Goal: Task Accomplishment & Management: Use online tool/utility

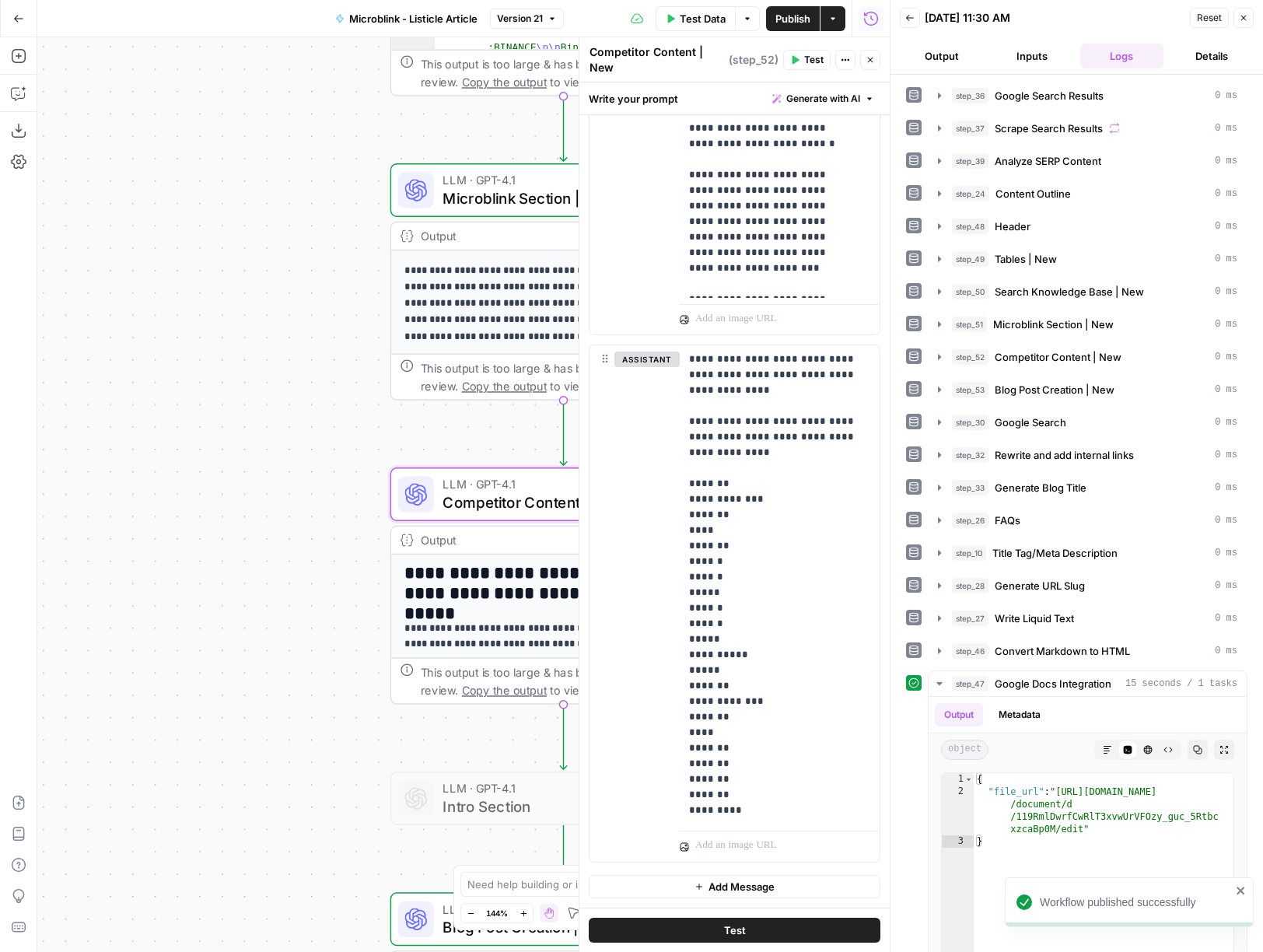
click at [1247, 20] on icon "button" at bounding box center [1244, 18] width 10 height 10
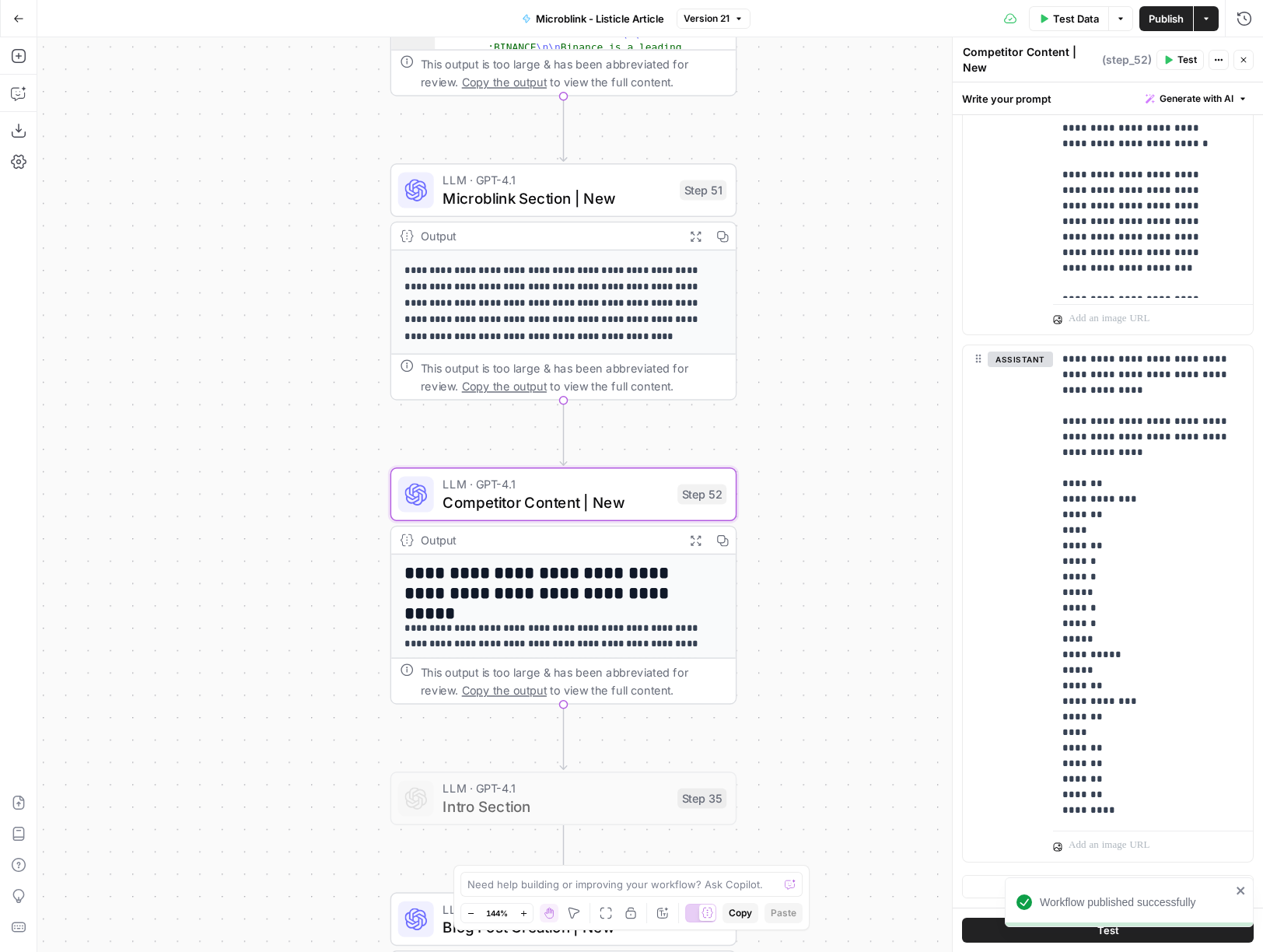
click at [1240, 61] on icon "button" at bounding box center [1244, 60] width 10 height 10
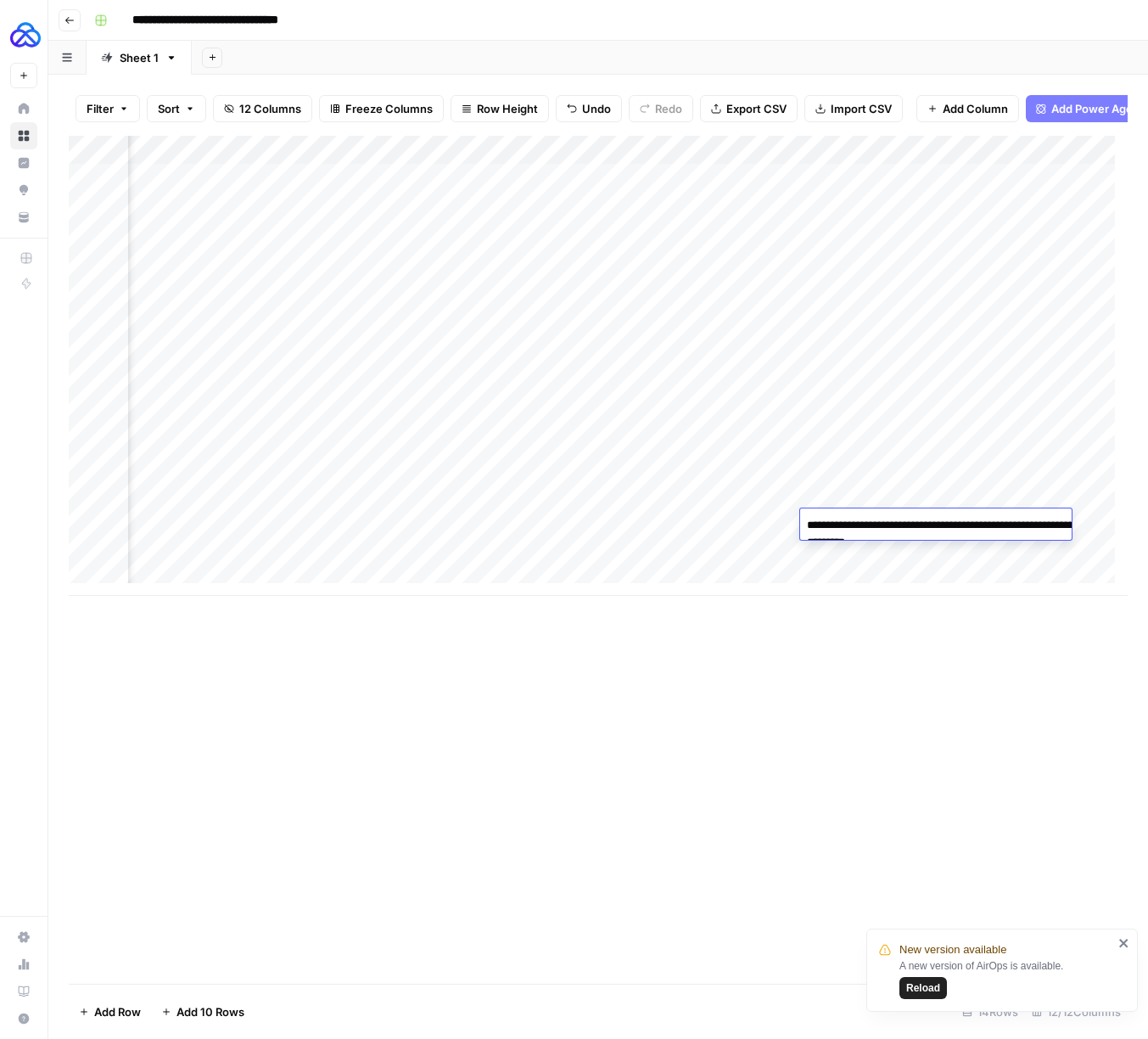
click at [711, 696] on div "Add Column" at bounding box center [598, 559] width 1059 height 848
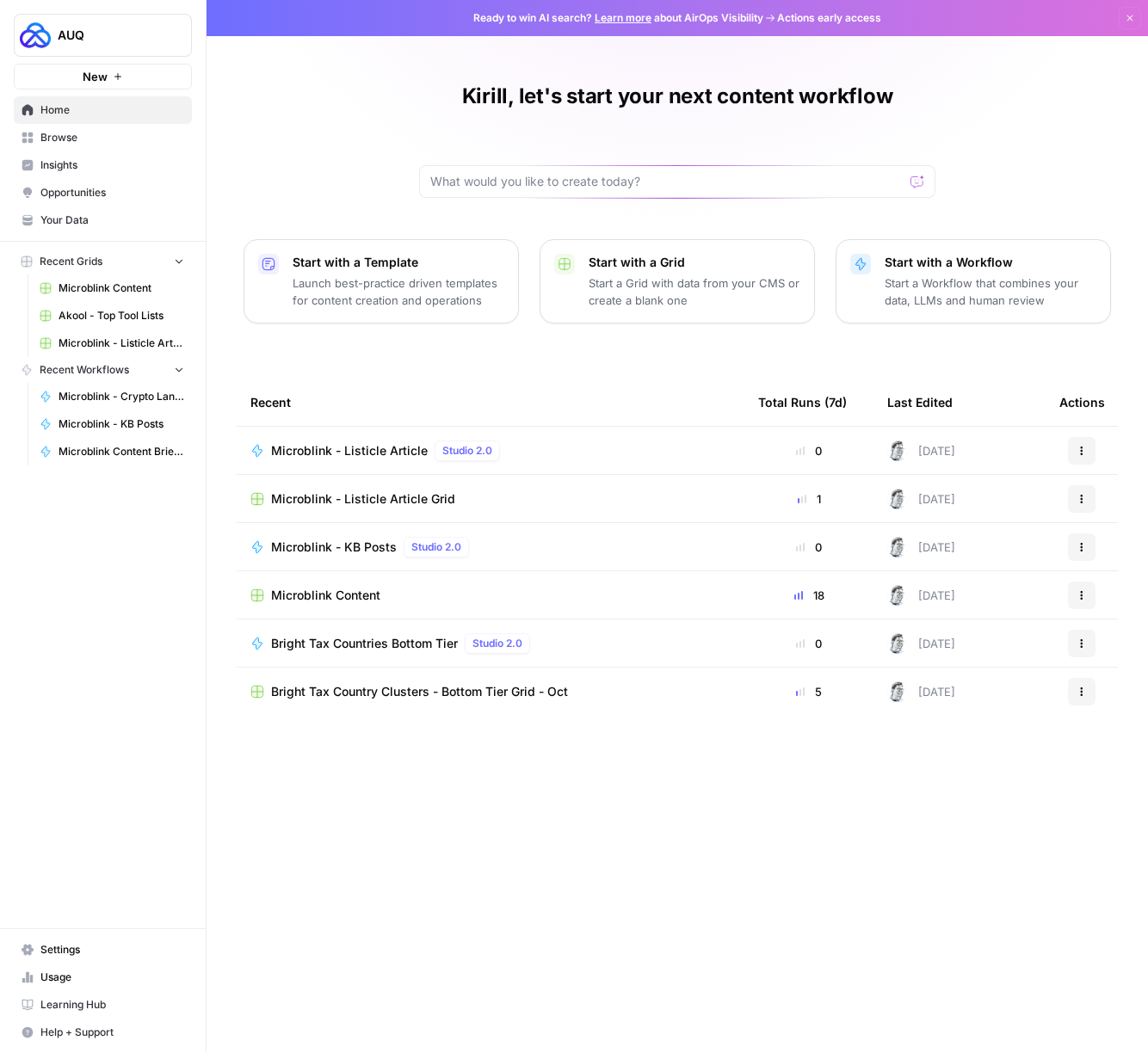
click at [351, 601] on span "Microblink Content" at bounding box center [325, 594] width 109 height 17
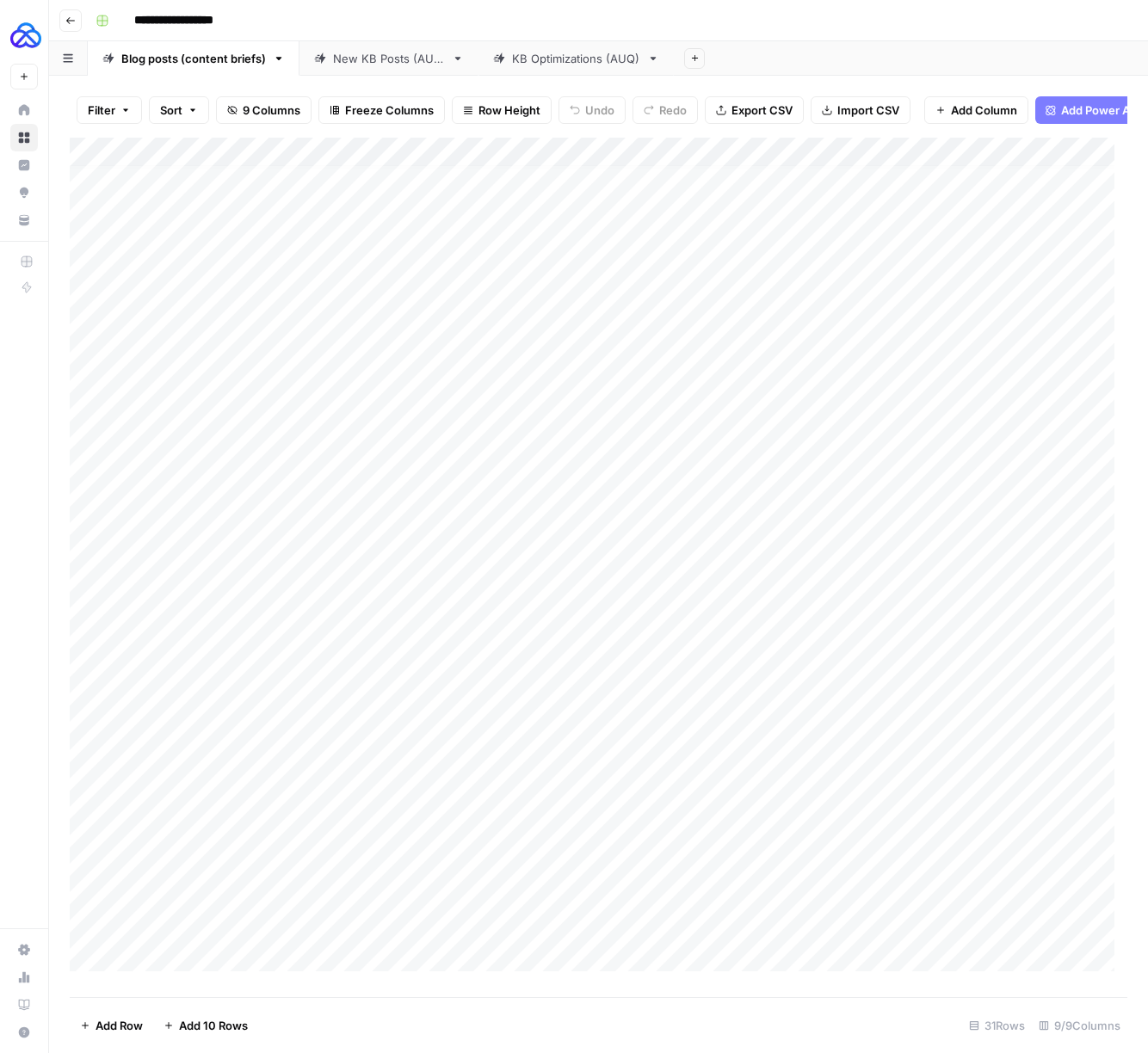
scroll to position [130, 0]
click at [190, 970] on div "Add Column" at bounding box center [598, 560] width 1058 height 847
click at [194, 942] on div "Add Column" at bounding box center [598, 560] width 1058 height 847
click at [376, 946] on div "Add Column" at bounding box center [598, 560] width 1058 height 847
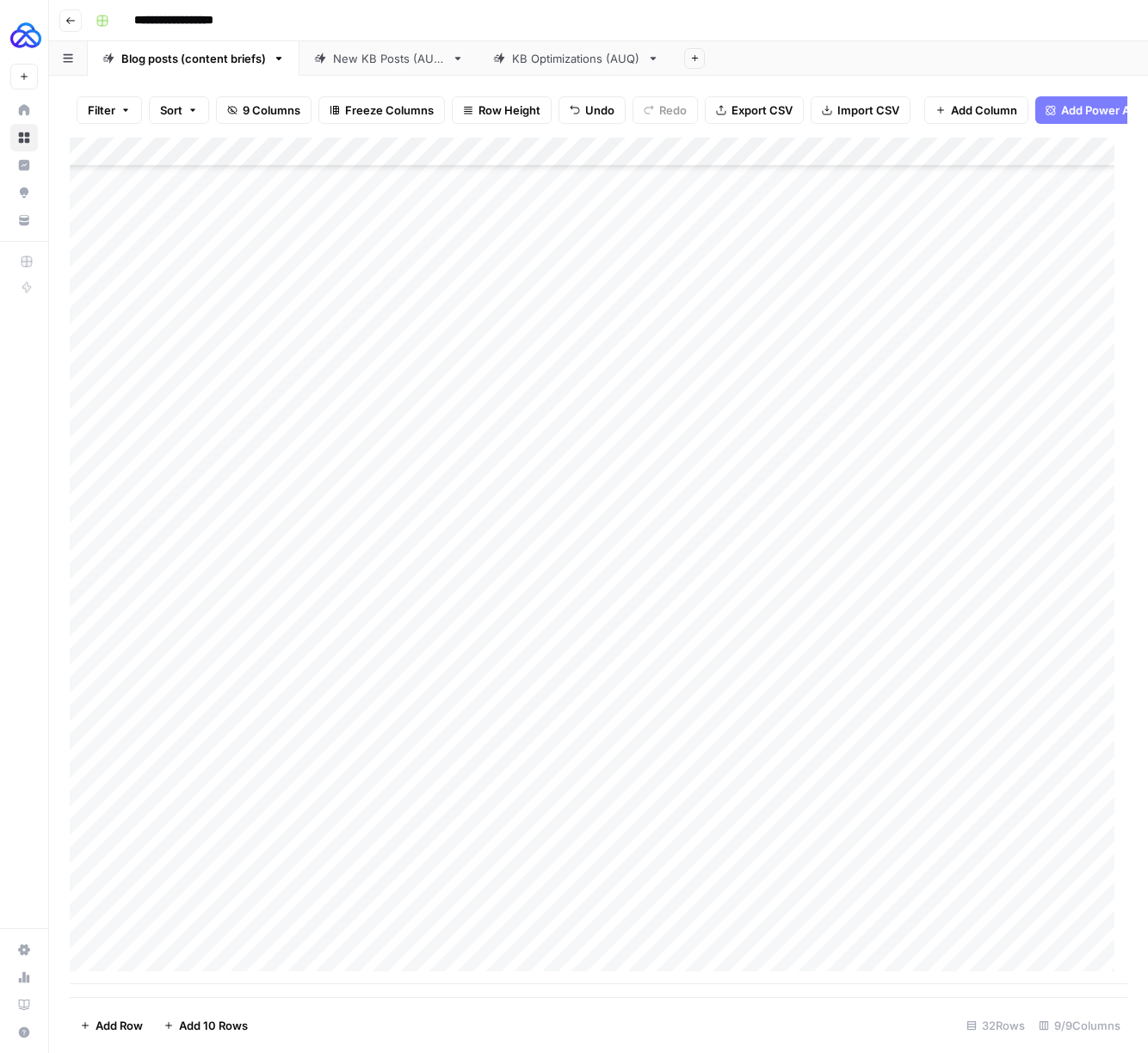
click at [615, 945] on div "Add Column" at bounding box center [598, 560] width 1058 height 847
click at [616, 913] on div "Add Column" at bounding box center [598, 560] width 1058 height 847
click at [612, 944] on div "Add Column" at bounding box center [598, 560] width 1058 height 847
click at [173, 972] on div "Add Column" at bounding box center [598, 560] width 1058 height 847
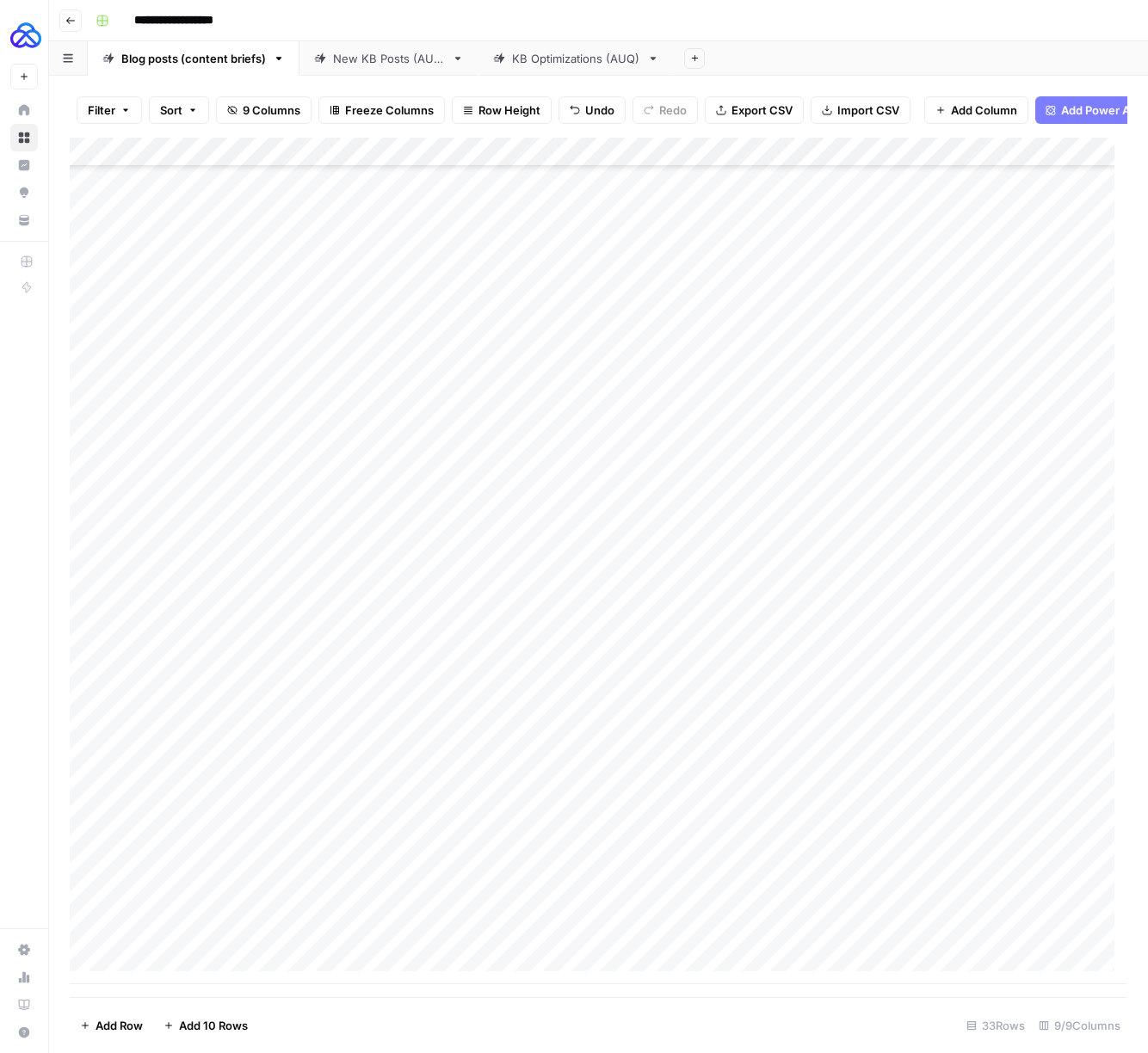
click at [246, 909] on div "Add Column" at bounding box center [598, 560] width 1058 height 847
click at [378, 68] on link "New KB Posts (AUQ)" at bounding box center [389, 58] width 179 height 34
click at [200, 824] on div "Add Column" at bounding box center [598, 487] width 1058 height 700
type textarea "**********"
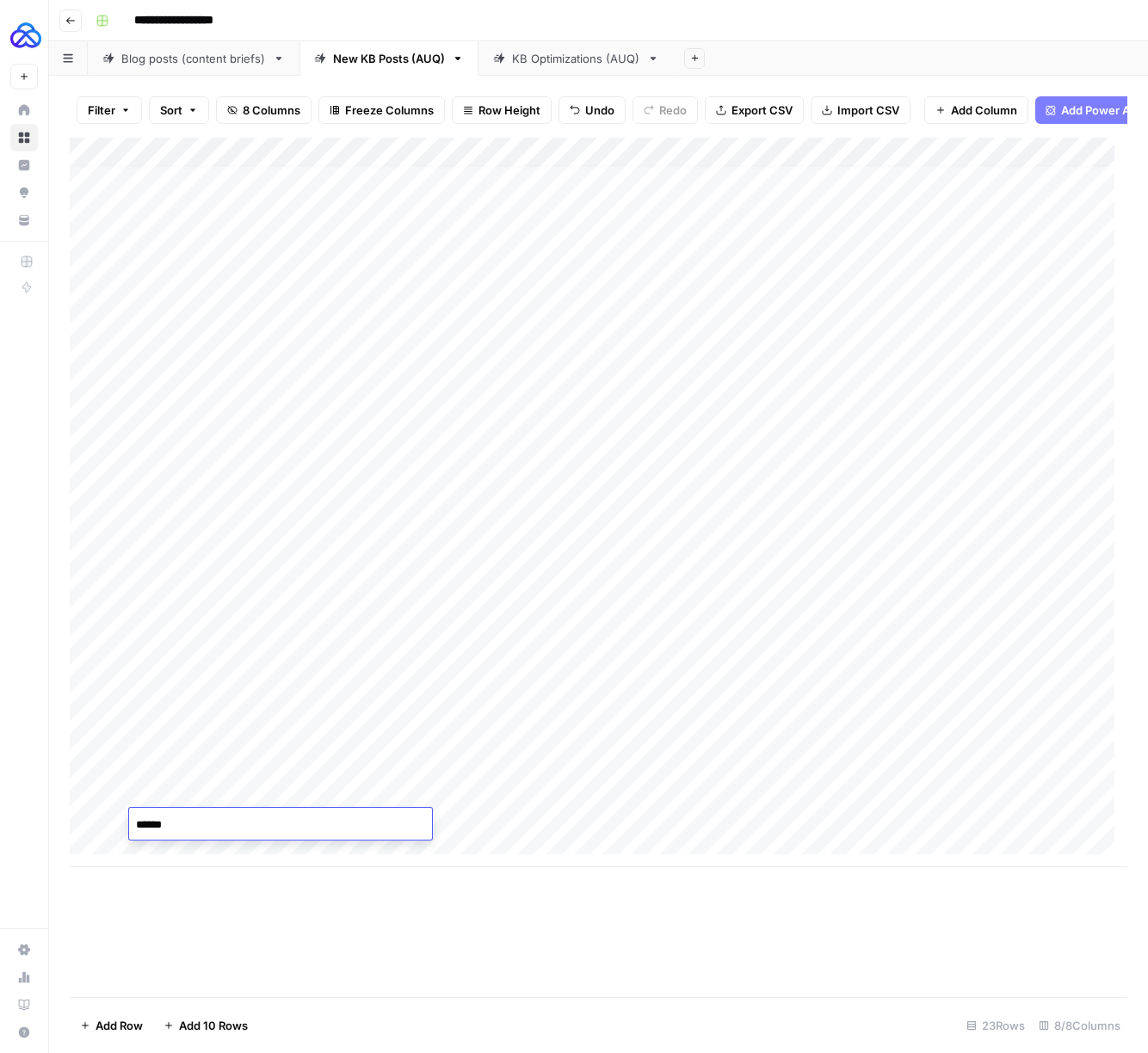
type textarea "*******"
click at [589, 67] on link "KB Optimizations (AUQ)" at bounding box center [576, 58] width 195 height 34
click at [184, 423] on div "Add Column" at bounding box center [598, 282] width 1058 height 291
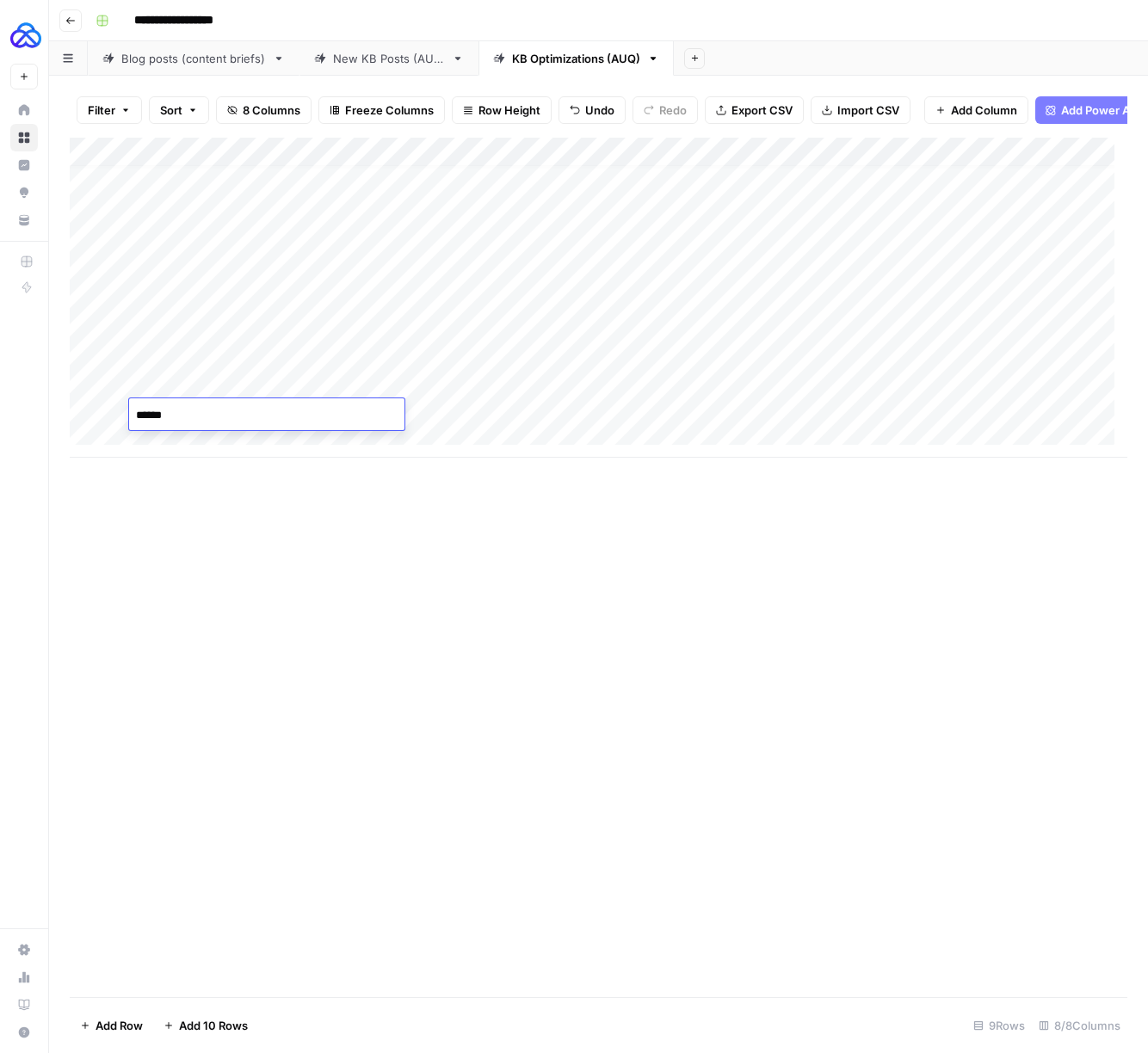
type textarea "*******"
click at [333, 422] on div "Add Column" at bounding box center [598, 298] width 1058 height 320
type input "**********"
click at [376, 417] on input at bounding box center [428, 418] width 275 height 21
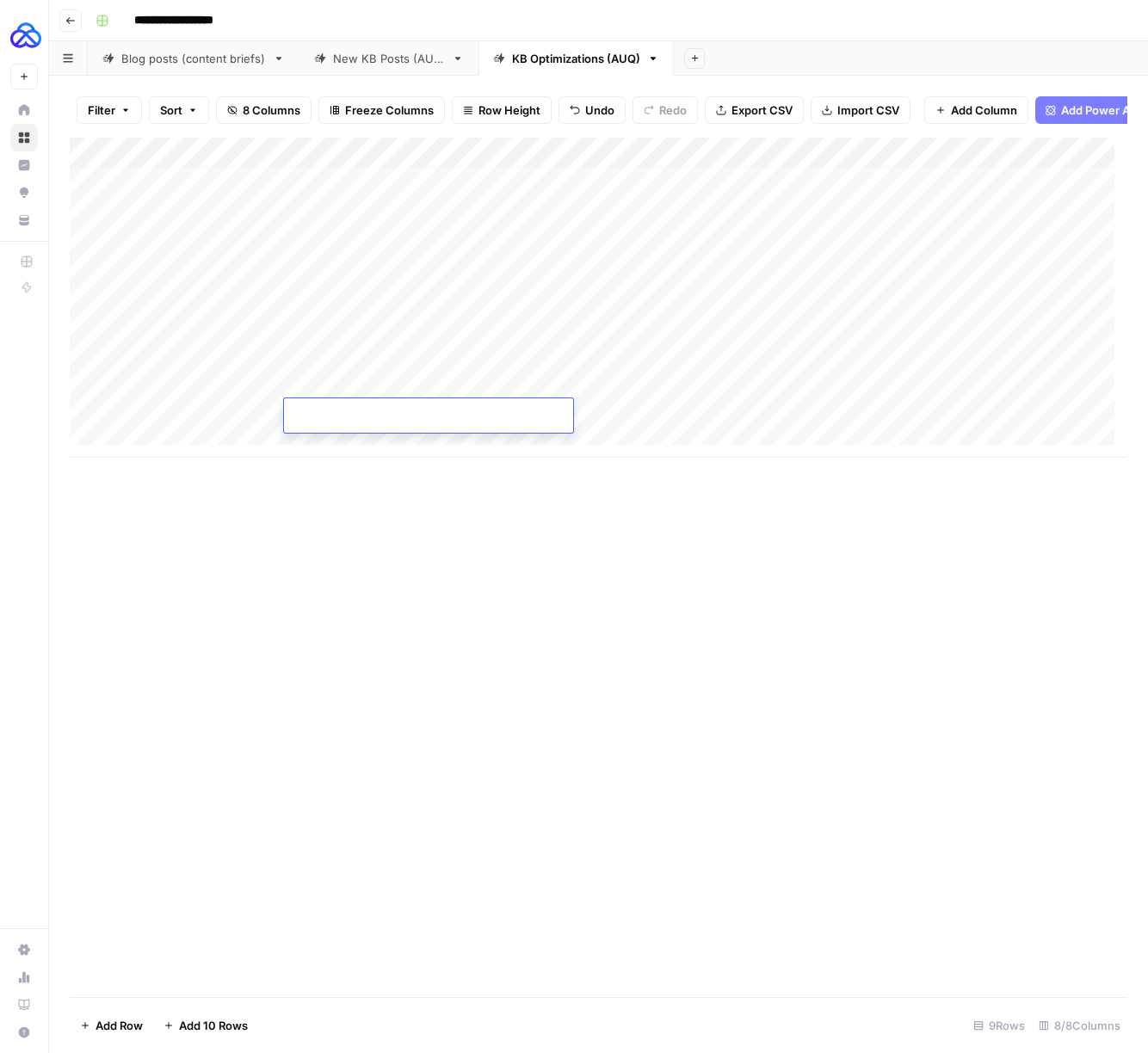
paste input "**********"
type input "**********"
click at [497, 577] on div "Add Column" at bounding box center [598, 567] width 1058 height 859
click at [578, 416] on div "Add Column" at bounding box center [598, 298] width 1058 height 320
click at [644, 417] on div "Add Column" at bounding box center [598, 298] width 1058 height 320
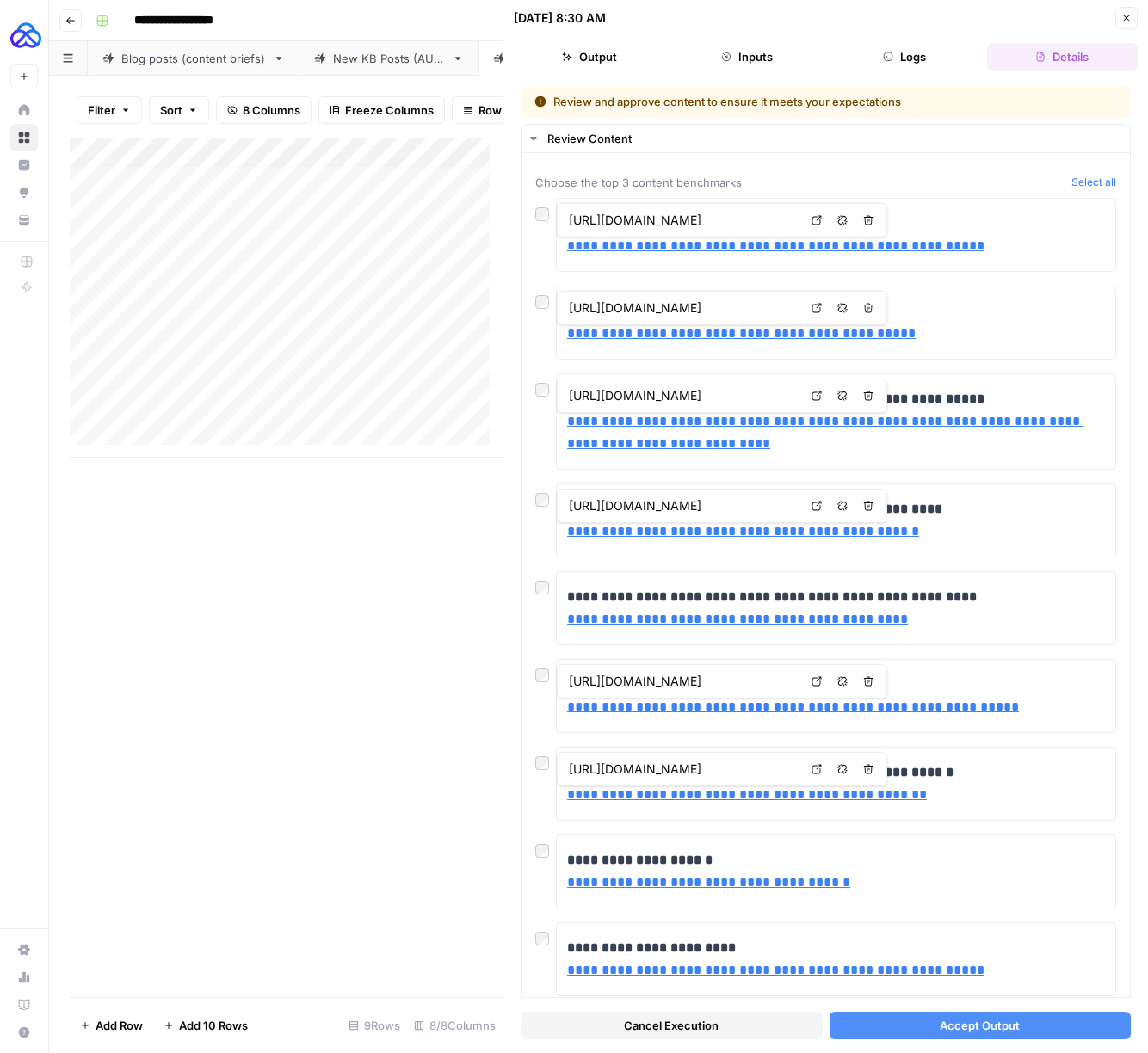
click at [983, 1032] on span "Accept Output" at bounding box center [979, 1024] width 80 height 17
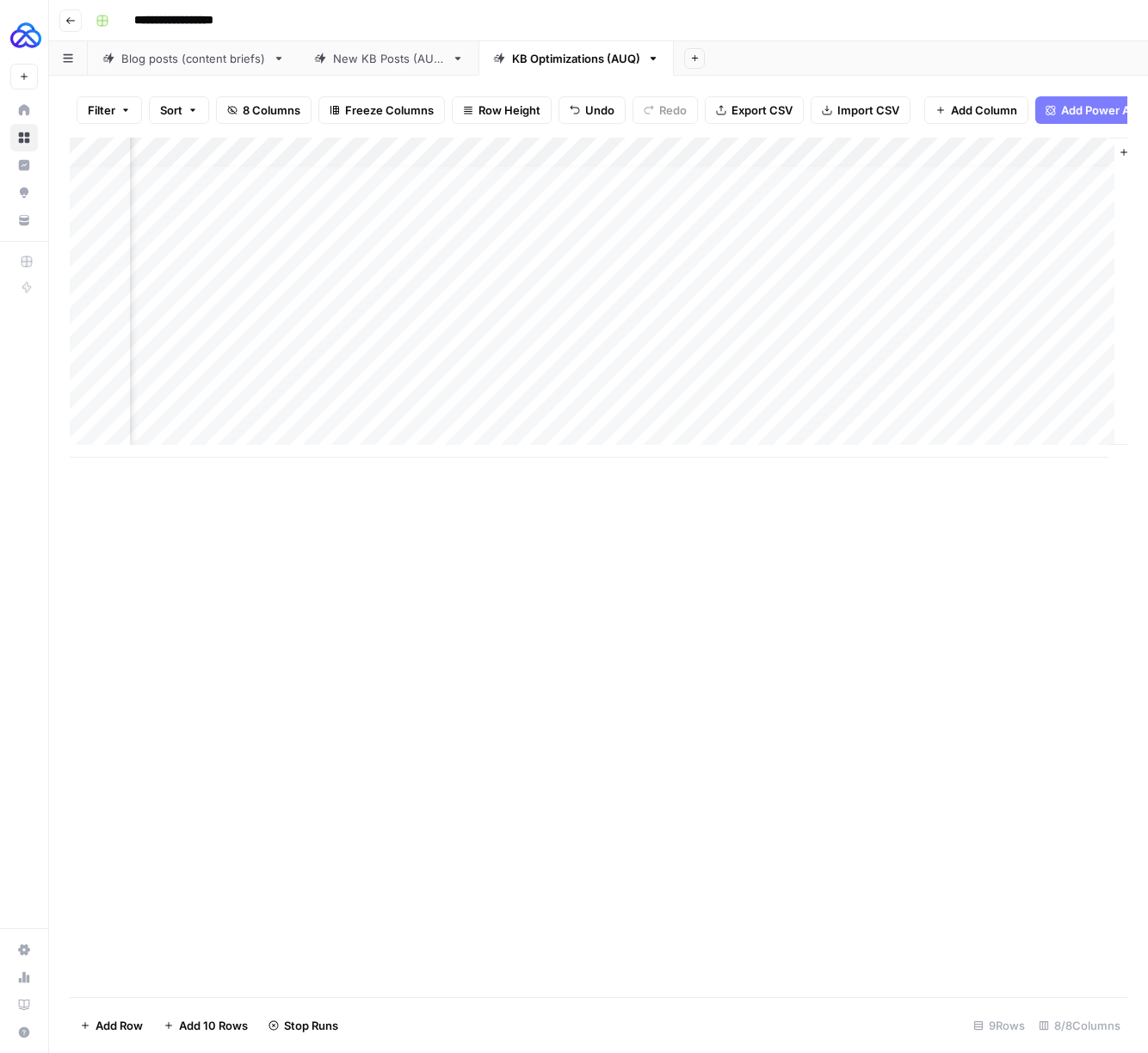
scroll to position [13, 412]
click at [790, 414] on div "Add Column" at bounding box center [598, 298] width 1058 height 320
click at [188, 450] on div "Add Column" at bounding box center [598, 298] width 1058 height 320
click at [307, 535] on div "Add Column" at bounding box center [598, 567] width 1058 height 859
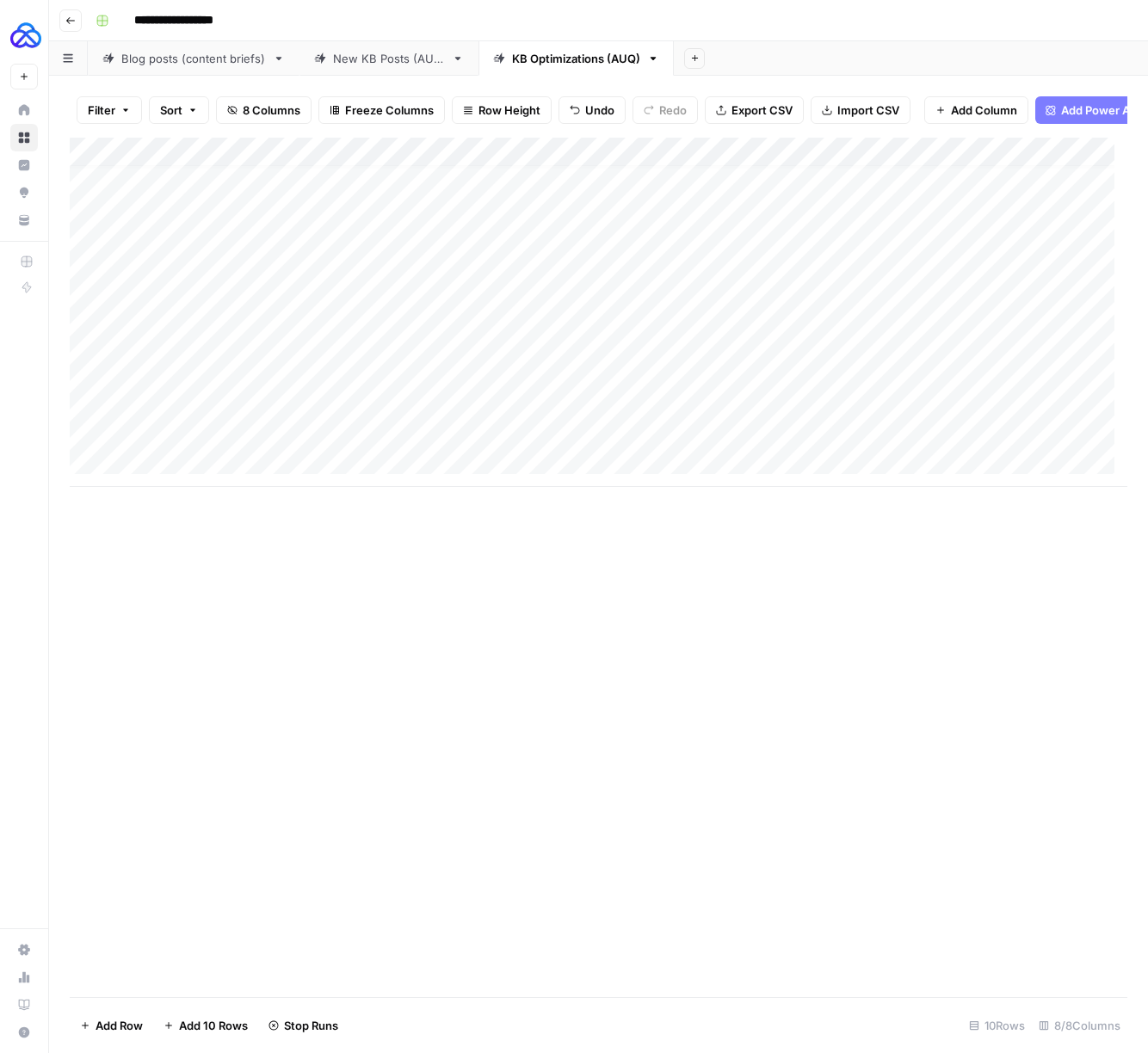
click at [172, 468] on div "Add Column" at bounding box center [598, 312] width 1058 height 350
click at [178, 504] on div "Add Column" at bounding box center [598, 326] width 1058 height 378
click at [178, 527] on div "Add Column" at bounding box center [598, 341] width 1058 height 408
click at [170, 448] on div "Add Column" at bounding box center [598, 341] width 1058 height 408
click at [224, 474] on div "Add Column" at bounding box center [598, 356] width 1058 height 437
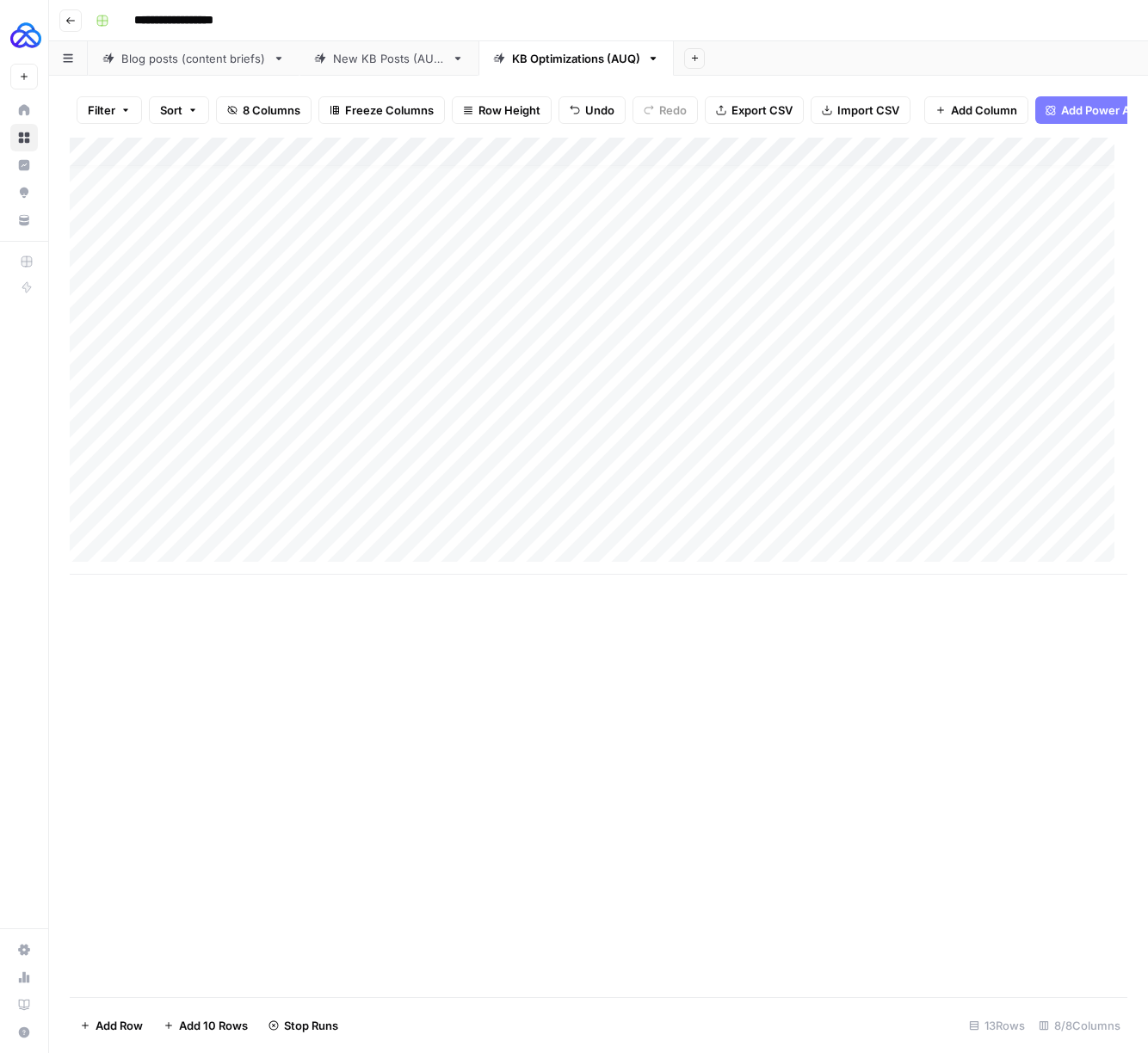
click at [205, 501] on div "Add Column" at bounding box center [598, 356] width 1058 height 437
click at [232, 535] on div "Add Column" at bounding box center [598, 356] width 1058 height 437
click at [219, 440] on div "Add Column" at bounding box center [598, 356] width 1058 height 437
click at [340, 434] on div "Add Column" at bounding box center [598, 356] width 1058 height 437
click at [577, 444] on div "Add Column" at bounding box center [598, 356] width 1058 height 437
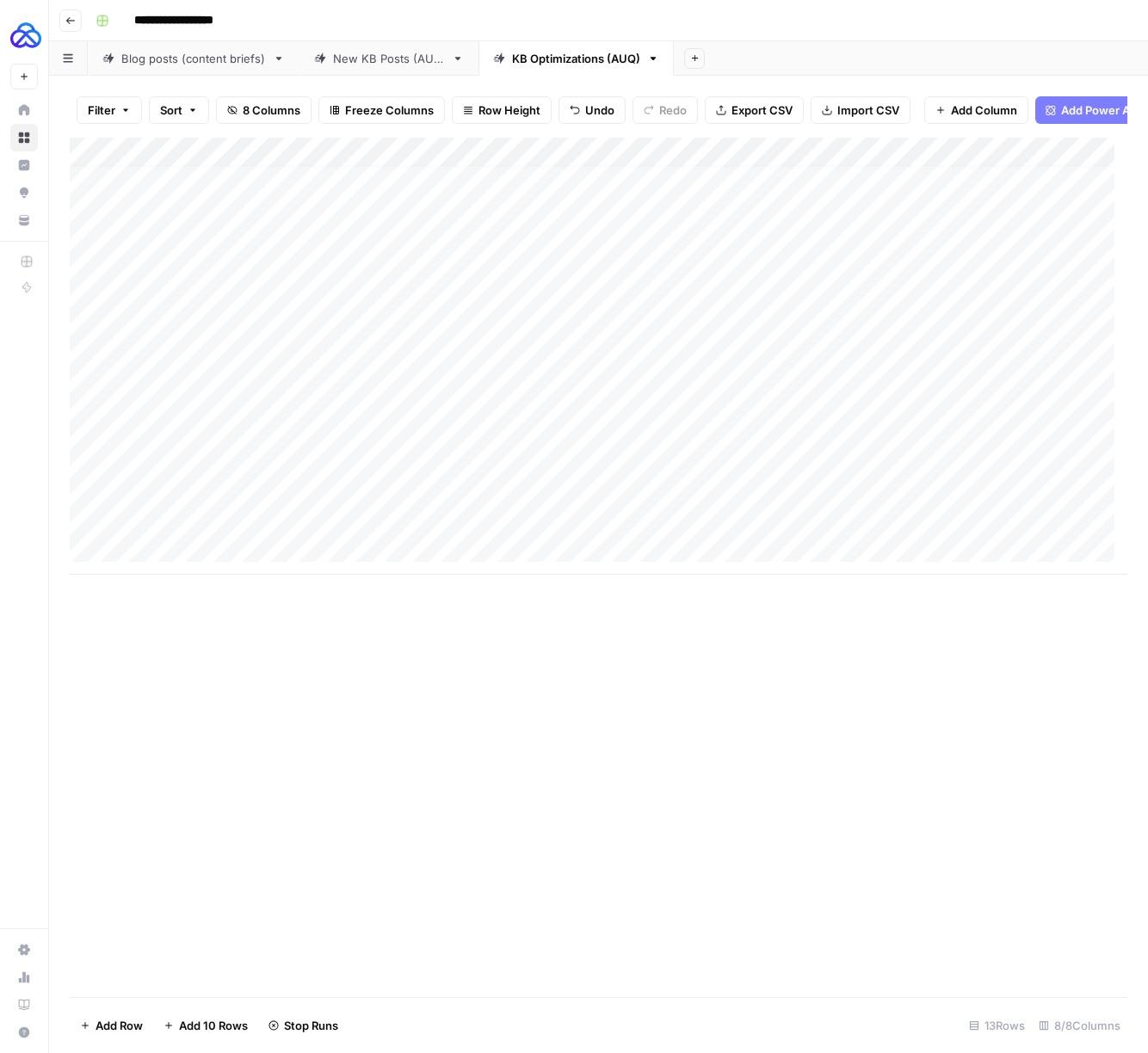
click at [371, 471] on div "Add Column" at bounding box center [598, 356] width 1058 height 437
click at [206, 495] on div "Add Column" at bounding box center [598, 356] width 1058 height 437
click at [396, 508] on div "Add Column" at bounding box center [598, 356] width 1058 height 437
click at [576, 468] on div "Add Column" at bounding box center [598, 356] width 1058 height 437
click at [576, 505] on div "Add Column" at bounding box center [598, 356] width 1058 height 437
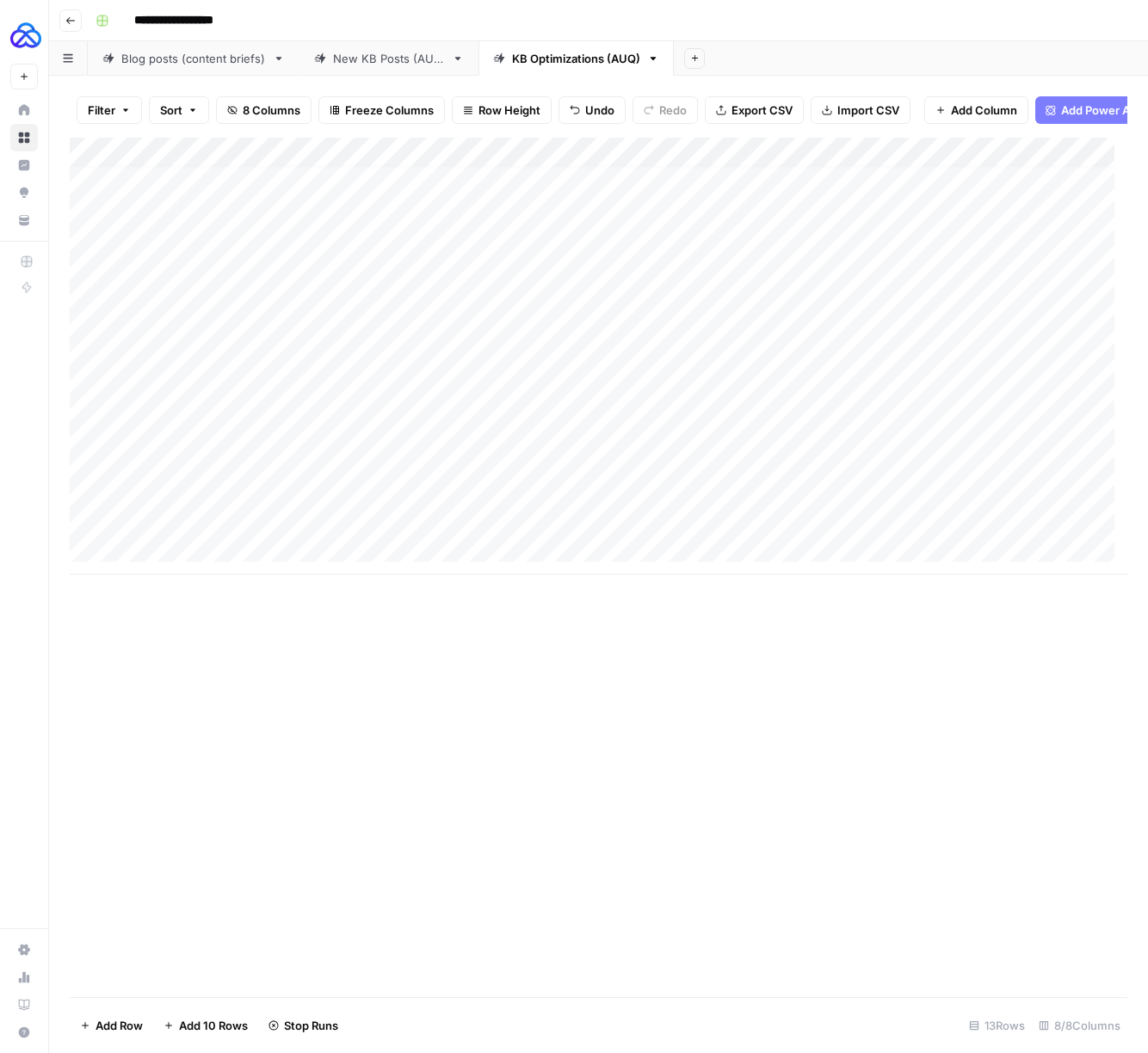
click at [241, 521] on div "Add Column" at bounding box center [598, 356] width 1058 height 437
click at [382, 529] on div "Add Column" at bounding box center [598, 356] width 1058 height 437
click at [571, 530] on div "Add Column" at bounding box center [598, 356] width 1058 height 437
click at [644, 447] on div "Add Column" at bounding box center [598, 356] width 1058 height 437
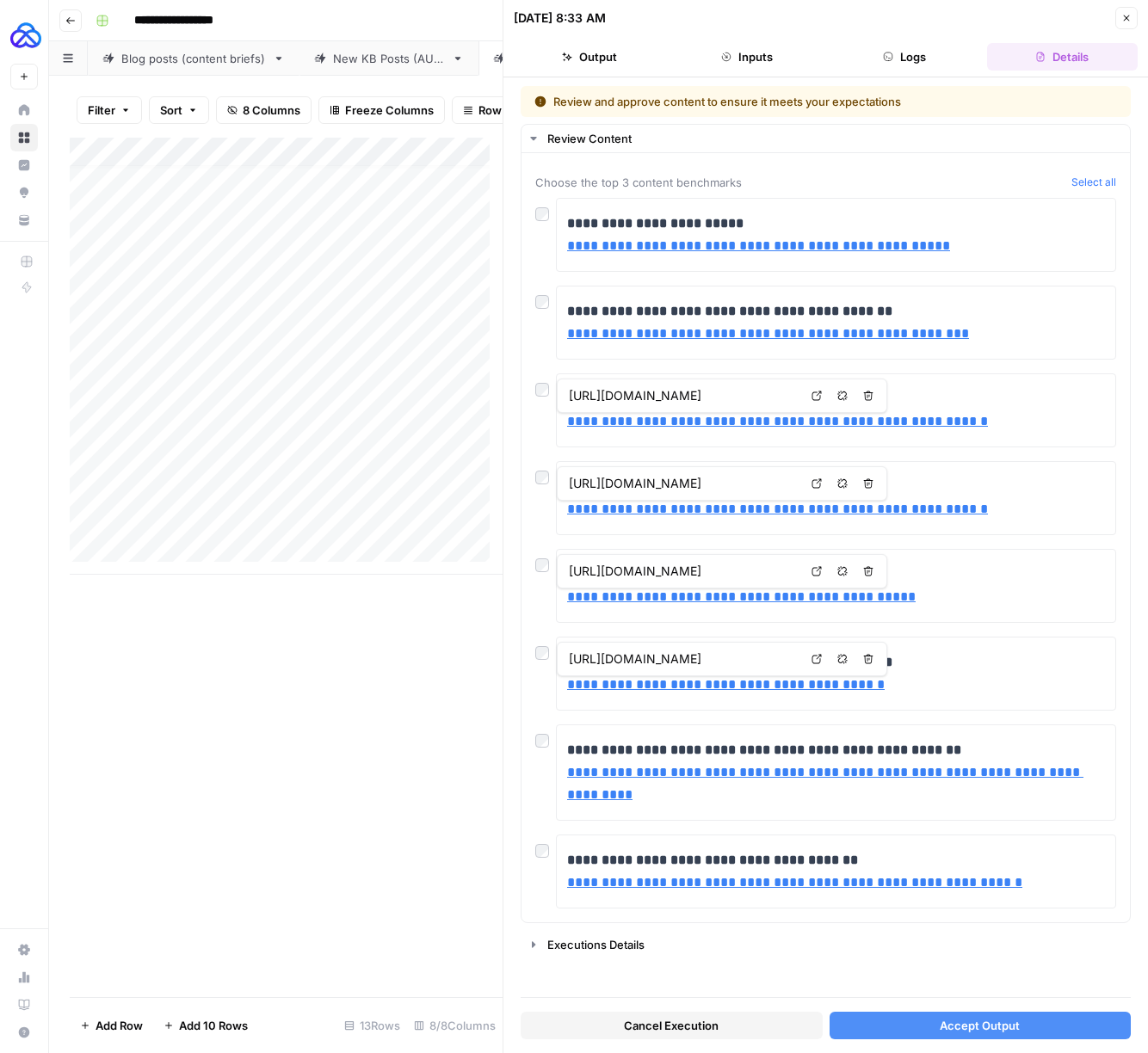
click at [964, 1016] on span "Accept Output" at bounding box center [979, 1024] width 80 height 17
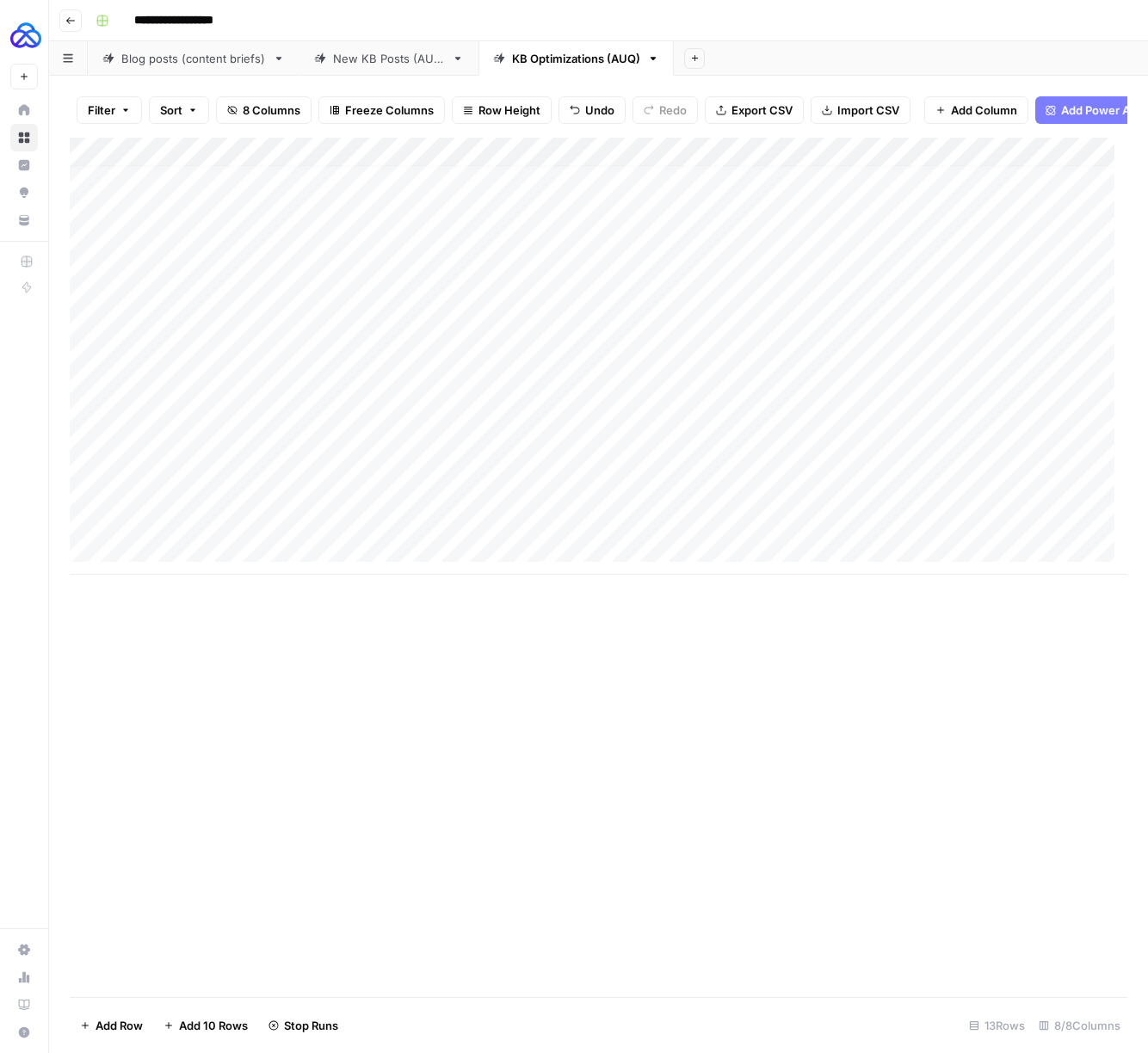
click at [641, 471] on div "Add Column" at bounding box center [598, 356] width 1058 height 437
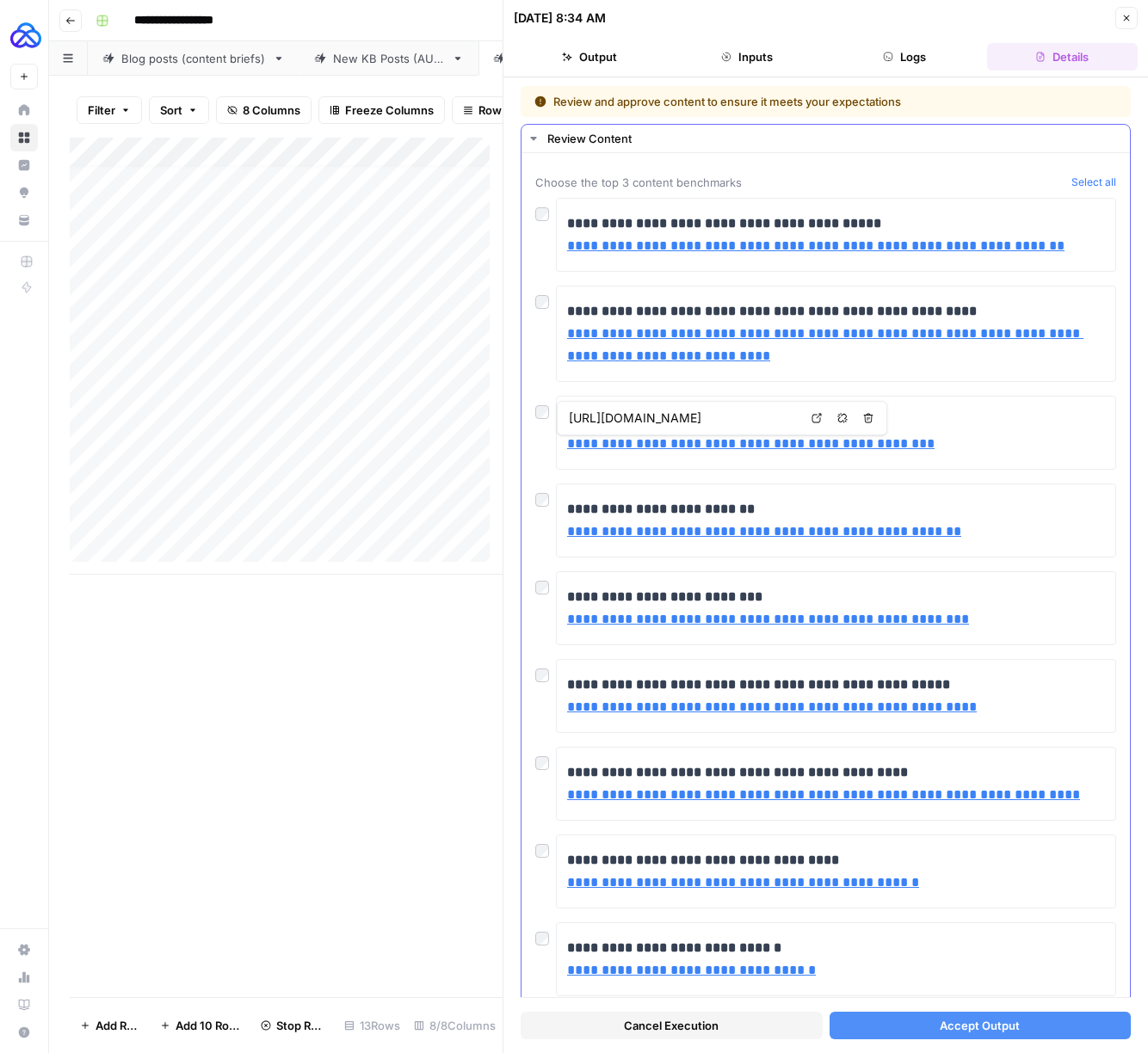
click at [549, 412] on div at bounding box center [545, 408] width 21 height 24
click at [975, 1036] on button "Accept Output" at bounding box center [981, 1025] width 302 height 28
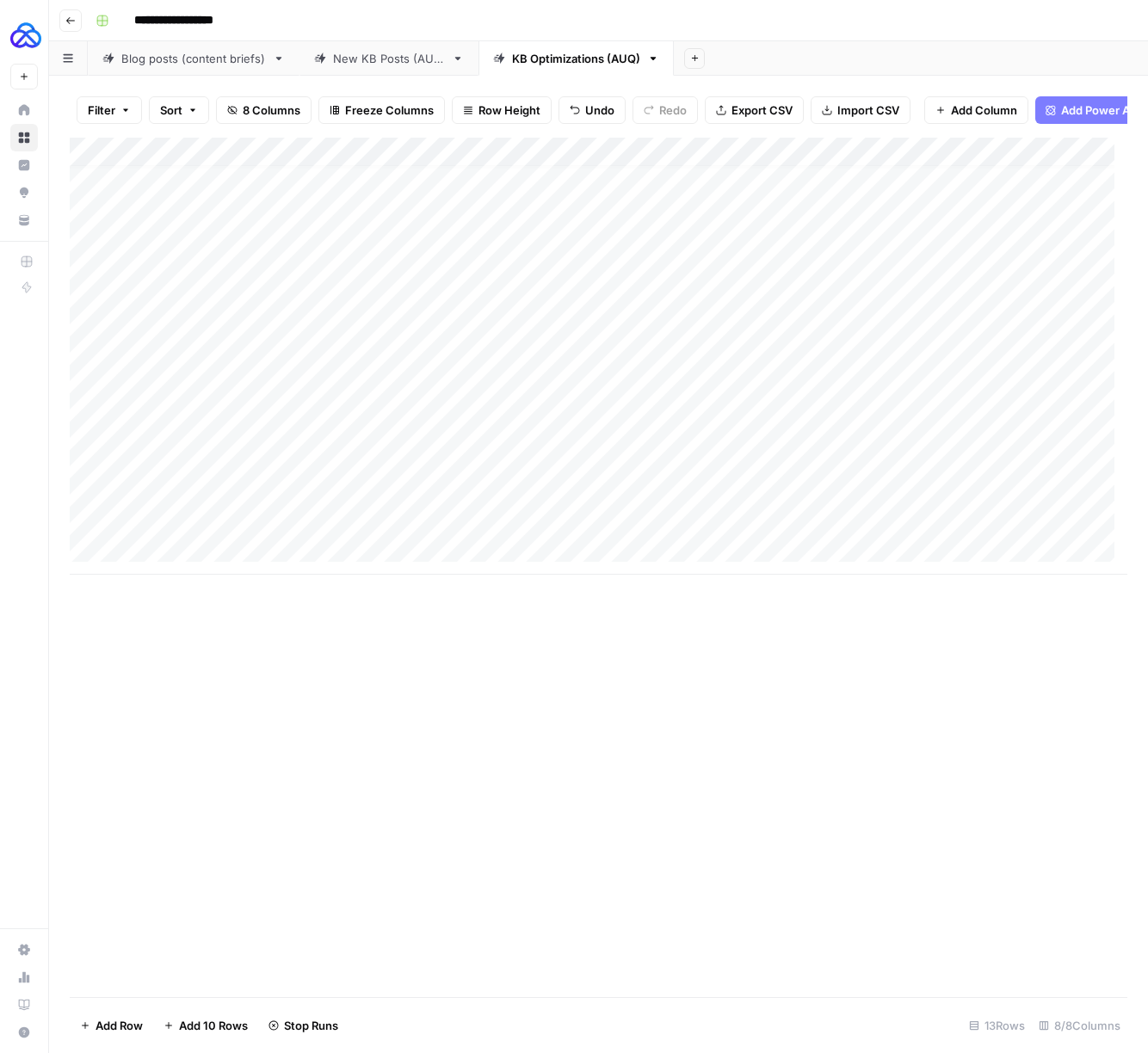
click at [641, 500] on div "Add Column" at bounding box center [598, 356] width 1058 height 437
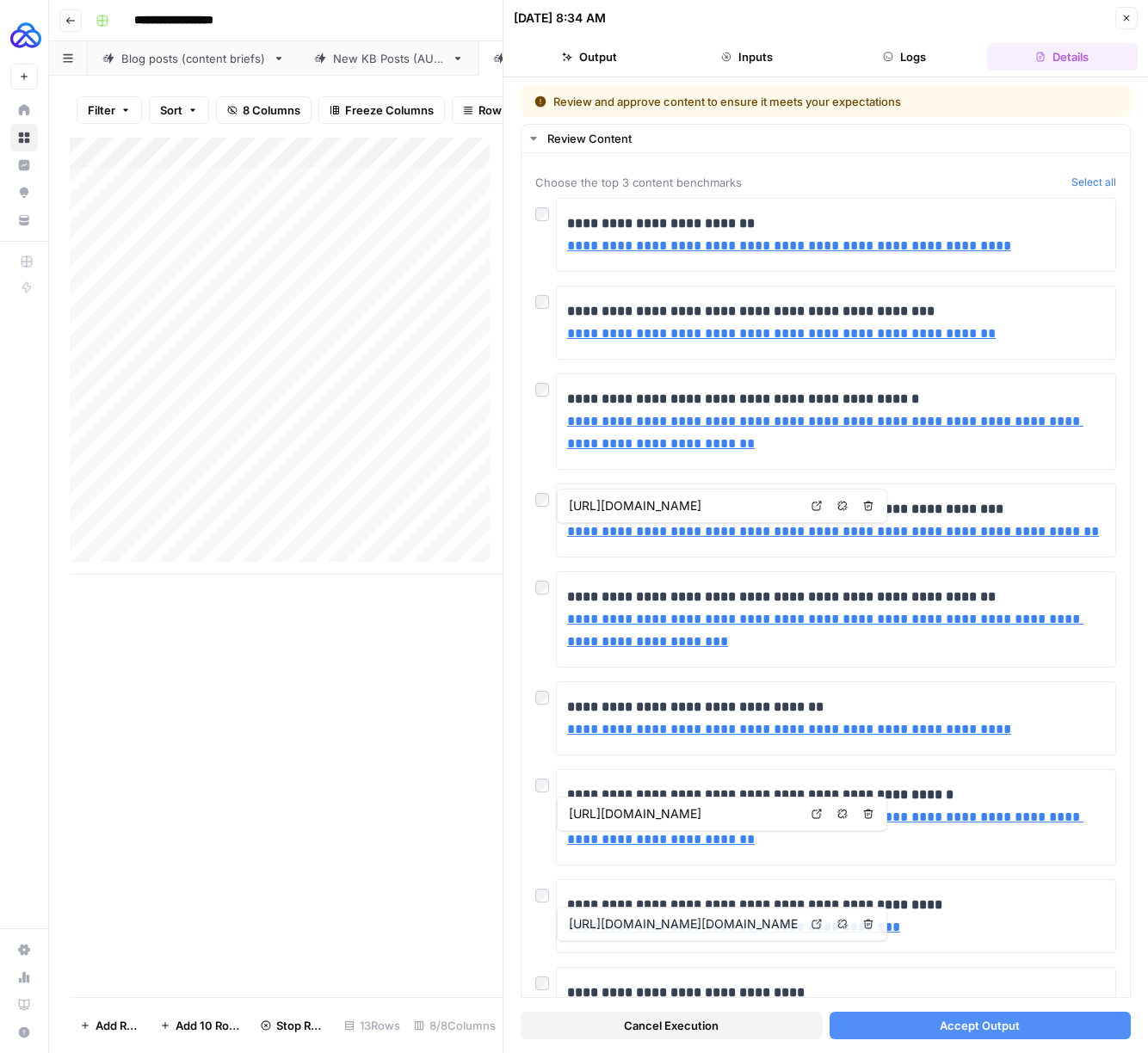
click at [929, 1017] on button "Accept Output" at bounding box center [981, 1025] width 302 height 28
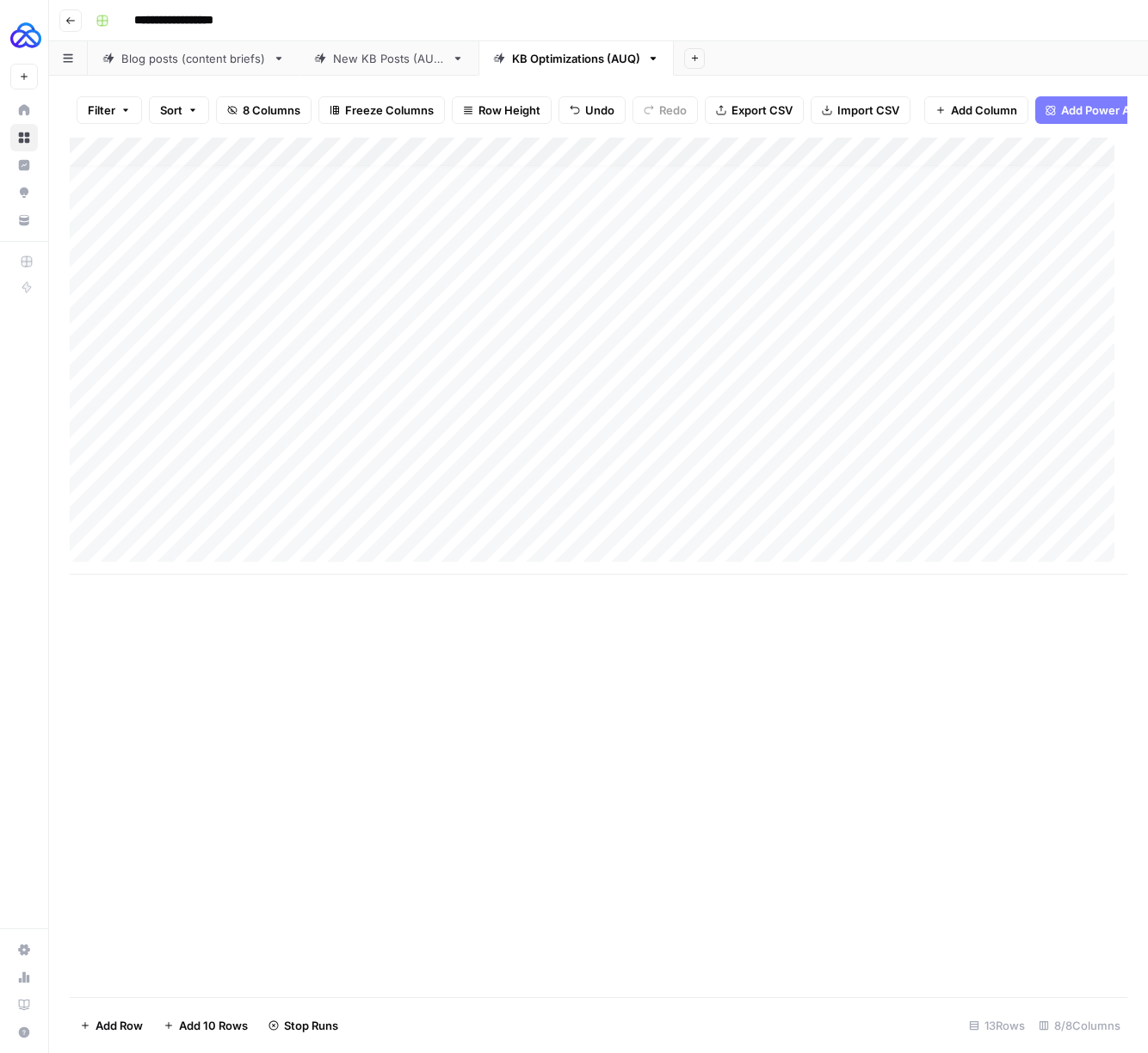
click at [638, 529] on div "Add Column" at bounding box center [598, 356] width 1058 height 437
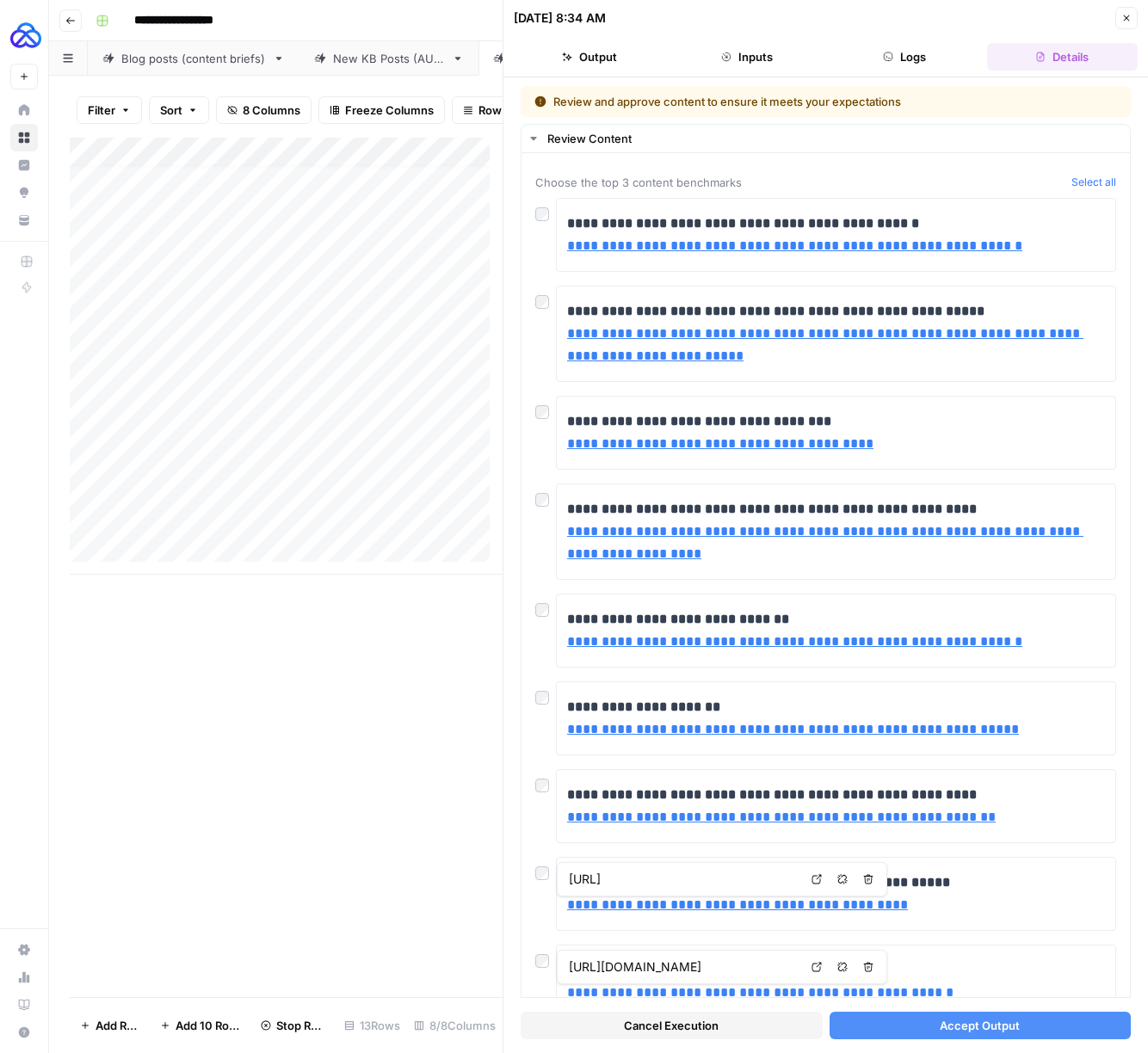
click at [923, 1022] on button "Accept Output" at bounding box center [981, 1025] width 302 height 28
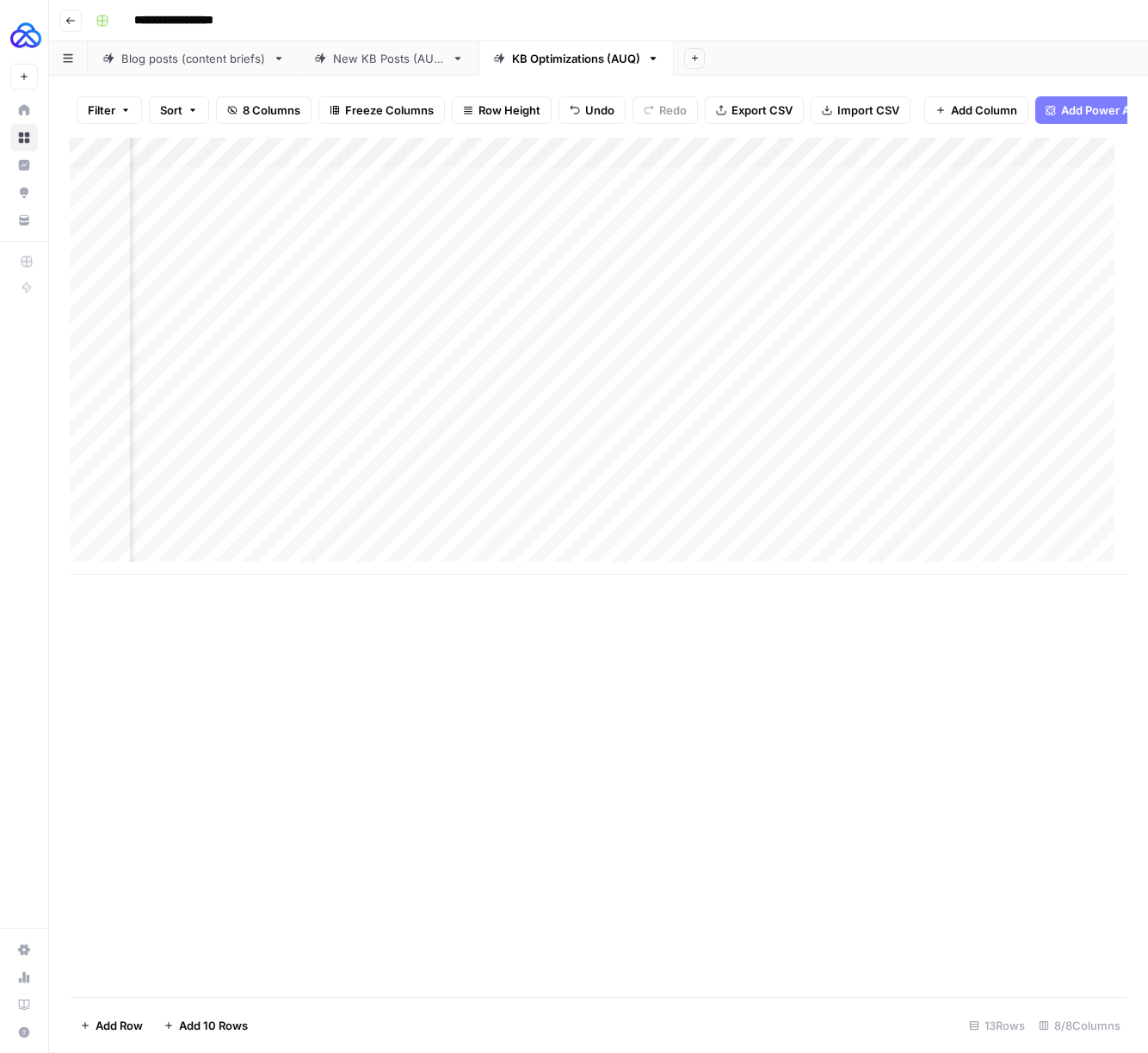
scroll to position [13, 390]
click at [812, 445] on div "Add Column" at bounding box center [598, 356] width 1058 height 437
click at [806, 472] on div "Add Column" at bounding box center [598, 356] width 1058 height 437
click at [806, 502] on div "Add Column" at bounding box center [598, 356] width 1058 height 437
click at [809, 535] on div "Add Column" at bounding box center [598, 356] width 1058 height 437
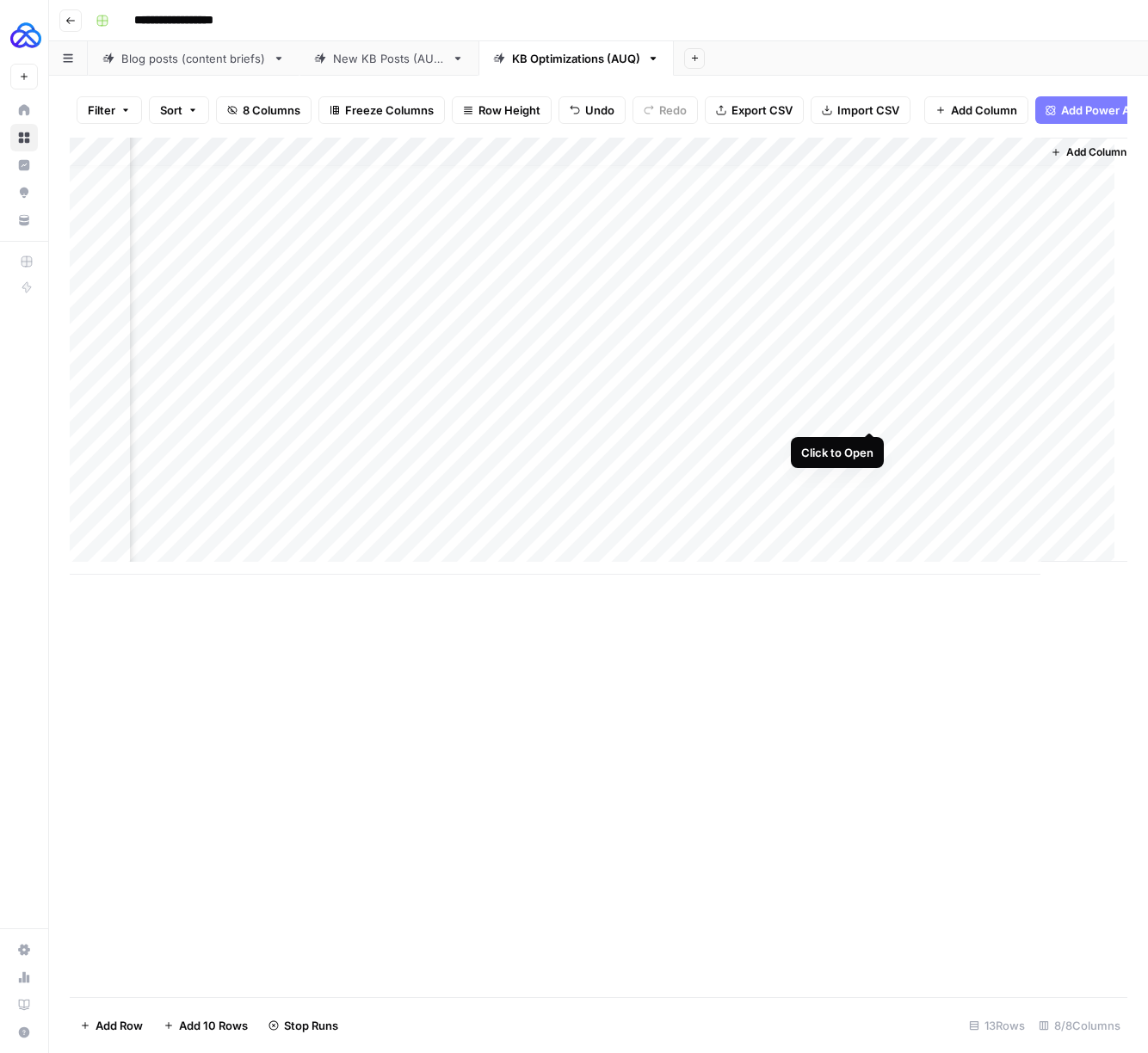
click at [865, 416] on div "Add Column" at bounding box center [598, 356] width 1058 height 437
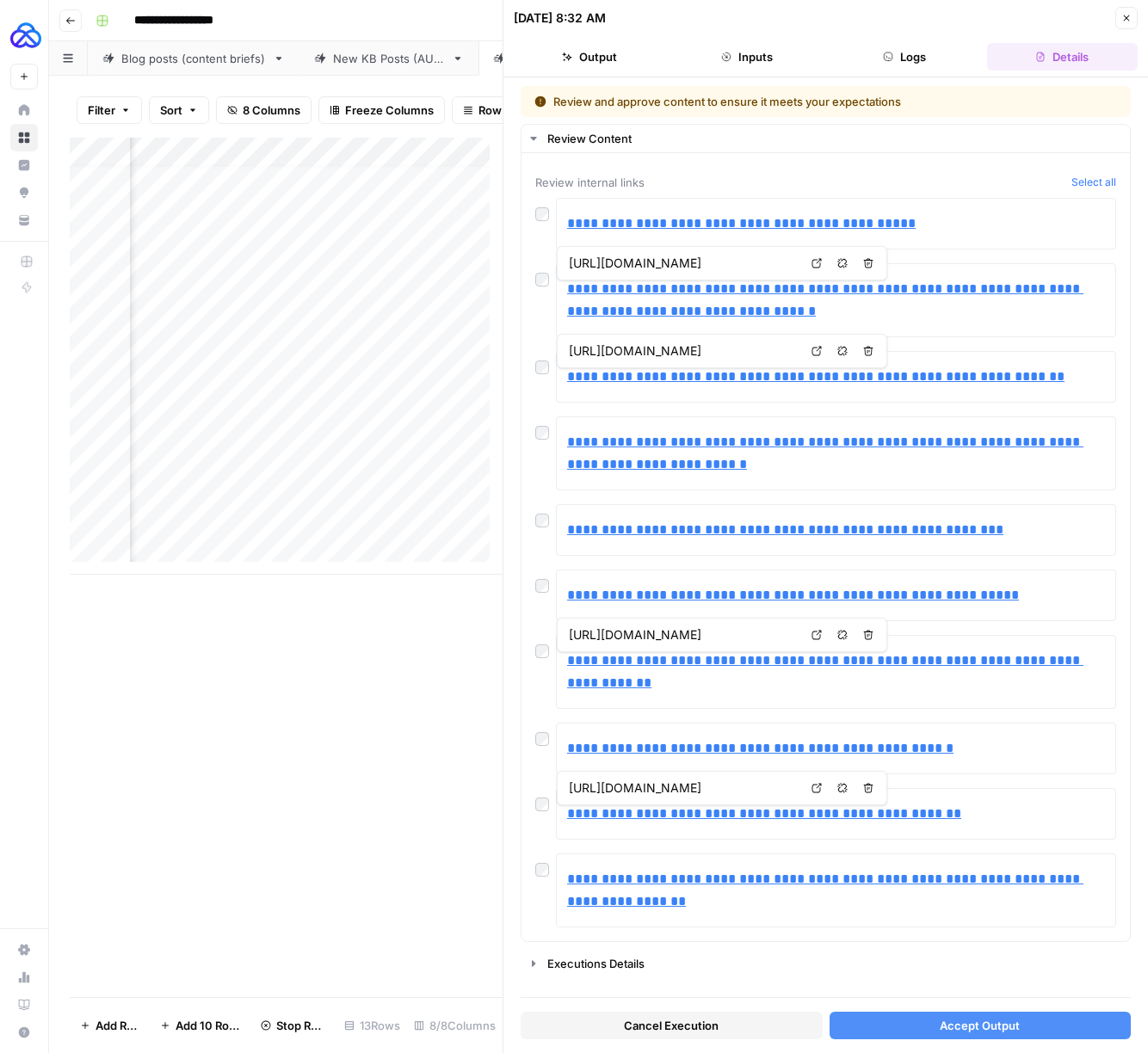
click at [970, 1020] on span "Accept Output" at bounding box center [979, 1024] width 80 height 17
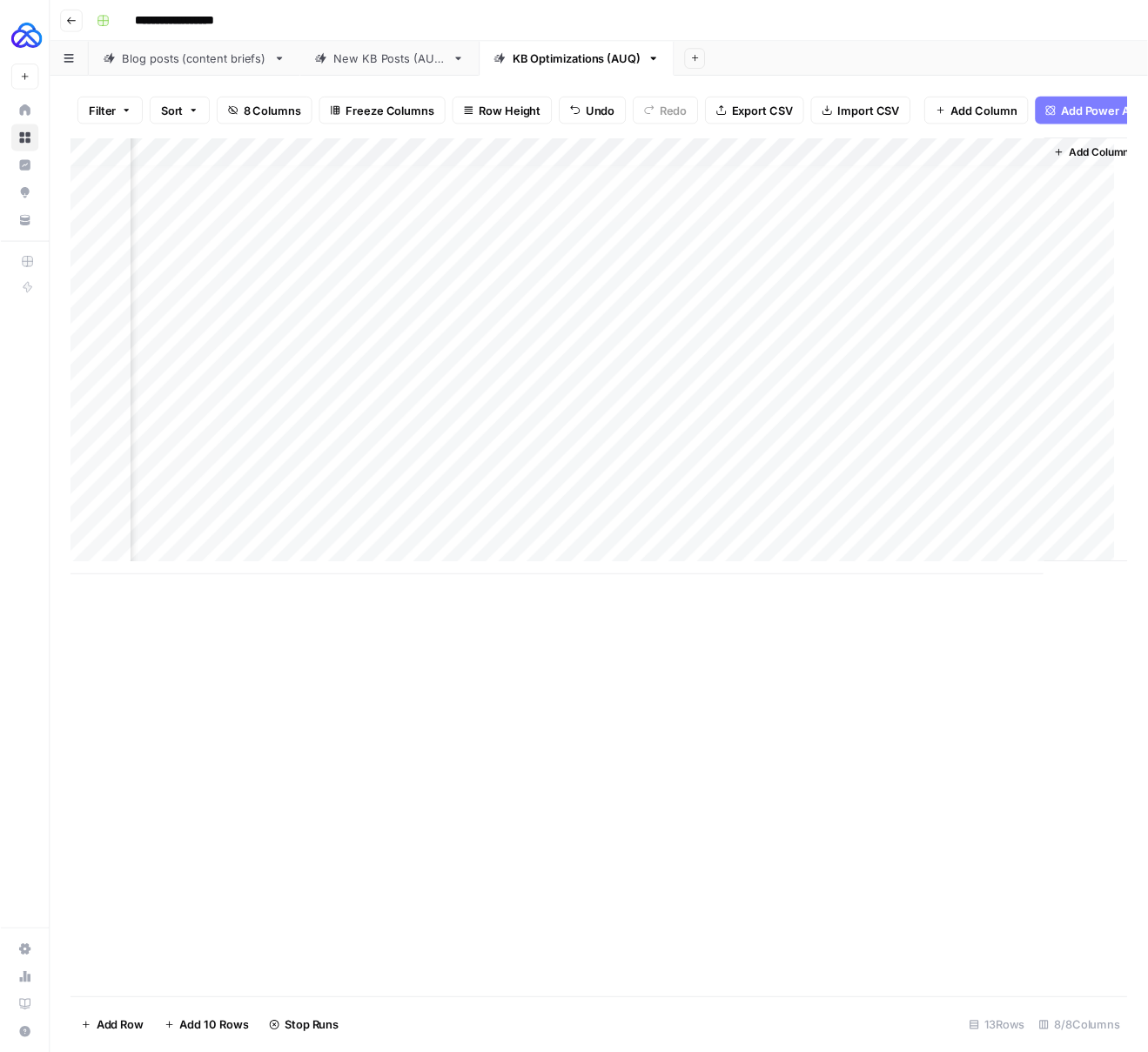
scroll to position [13, 417]
click at [858, 419] on div "Add Column" at bounding box center [605, 360] width 1070 height 442
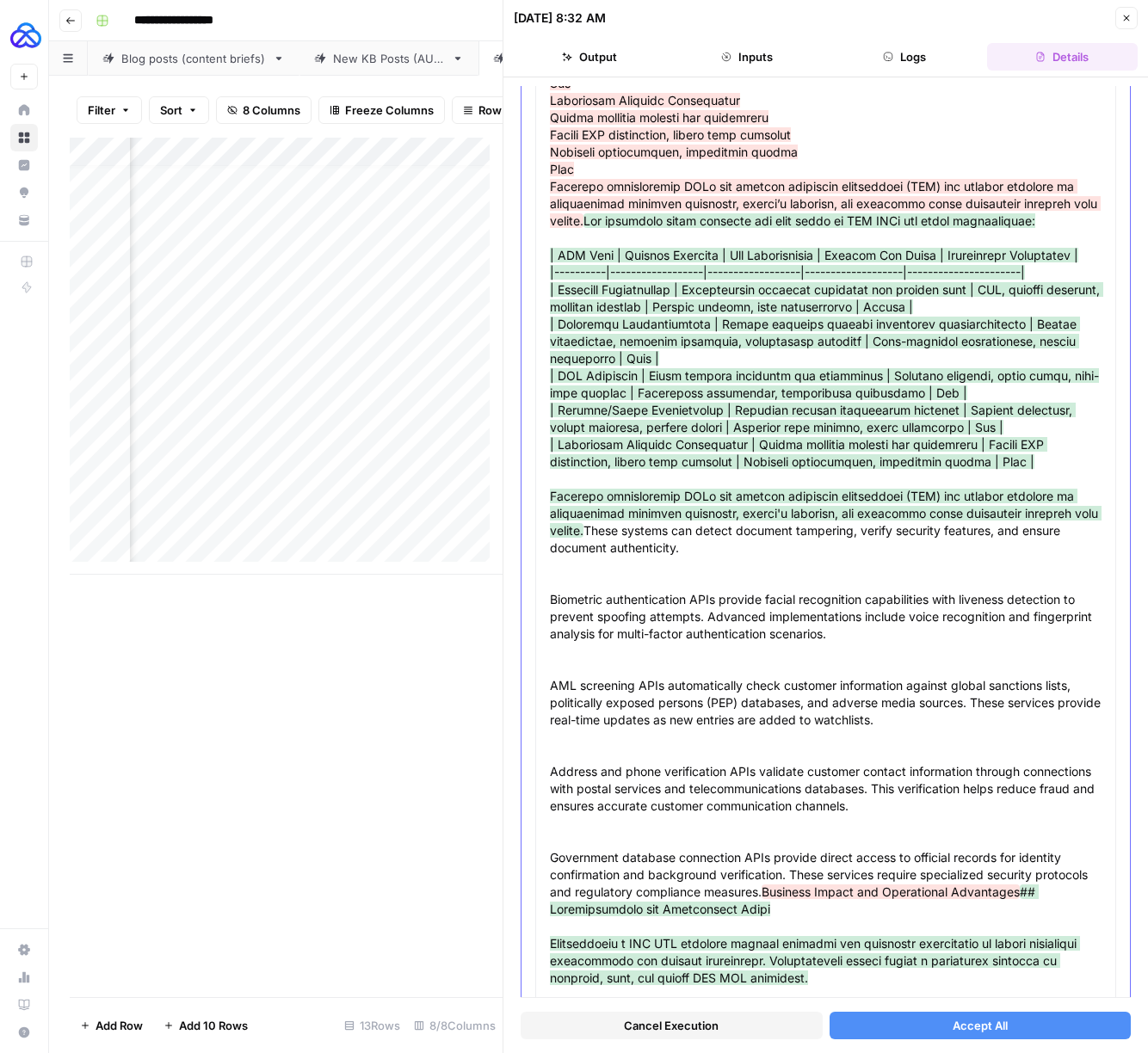
scroll to position [2895, 0]
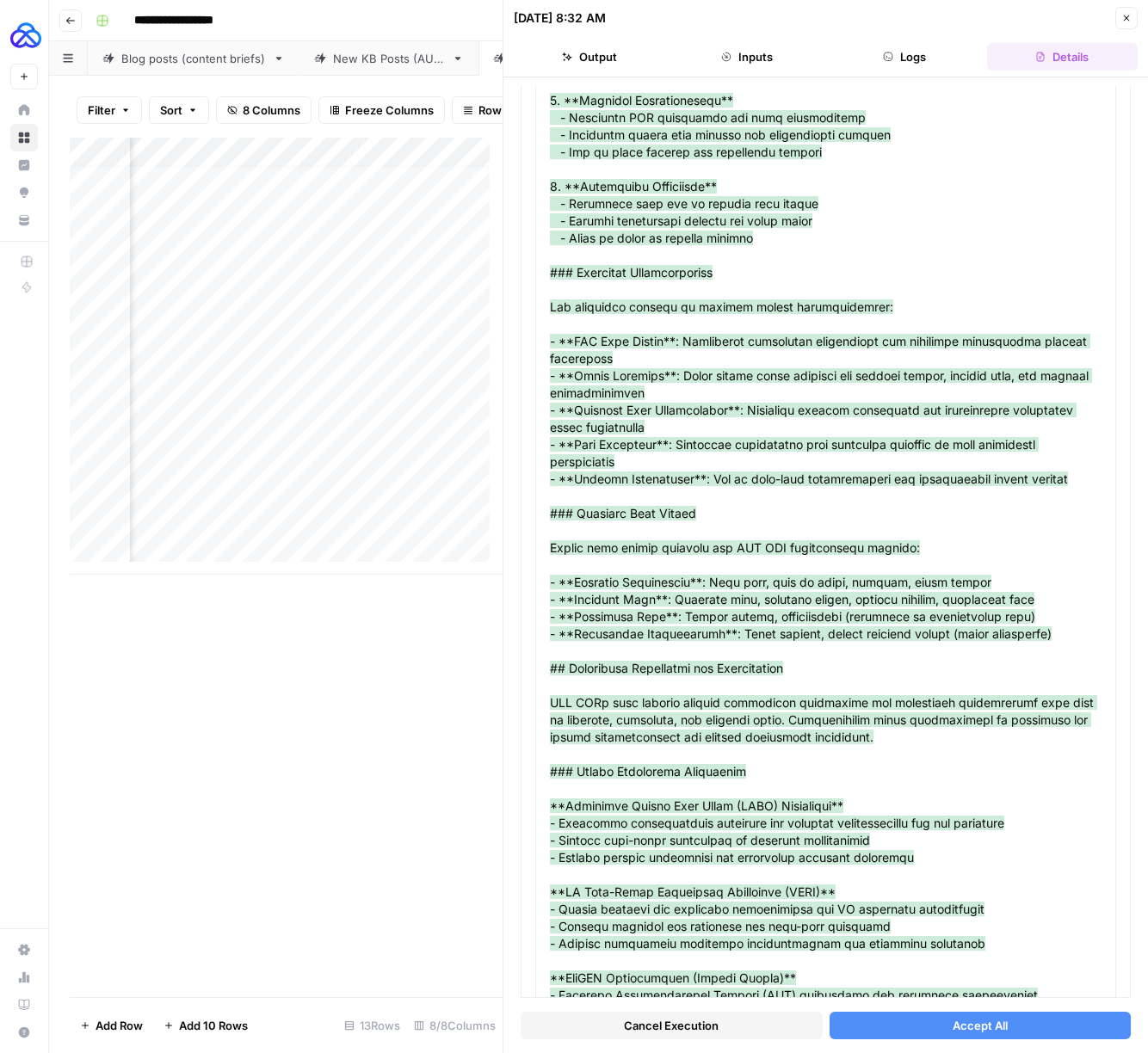
click at [963, 1032] on span "Accept All" at bounding box center [980, 1024] width 55 height 17
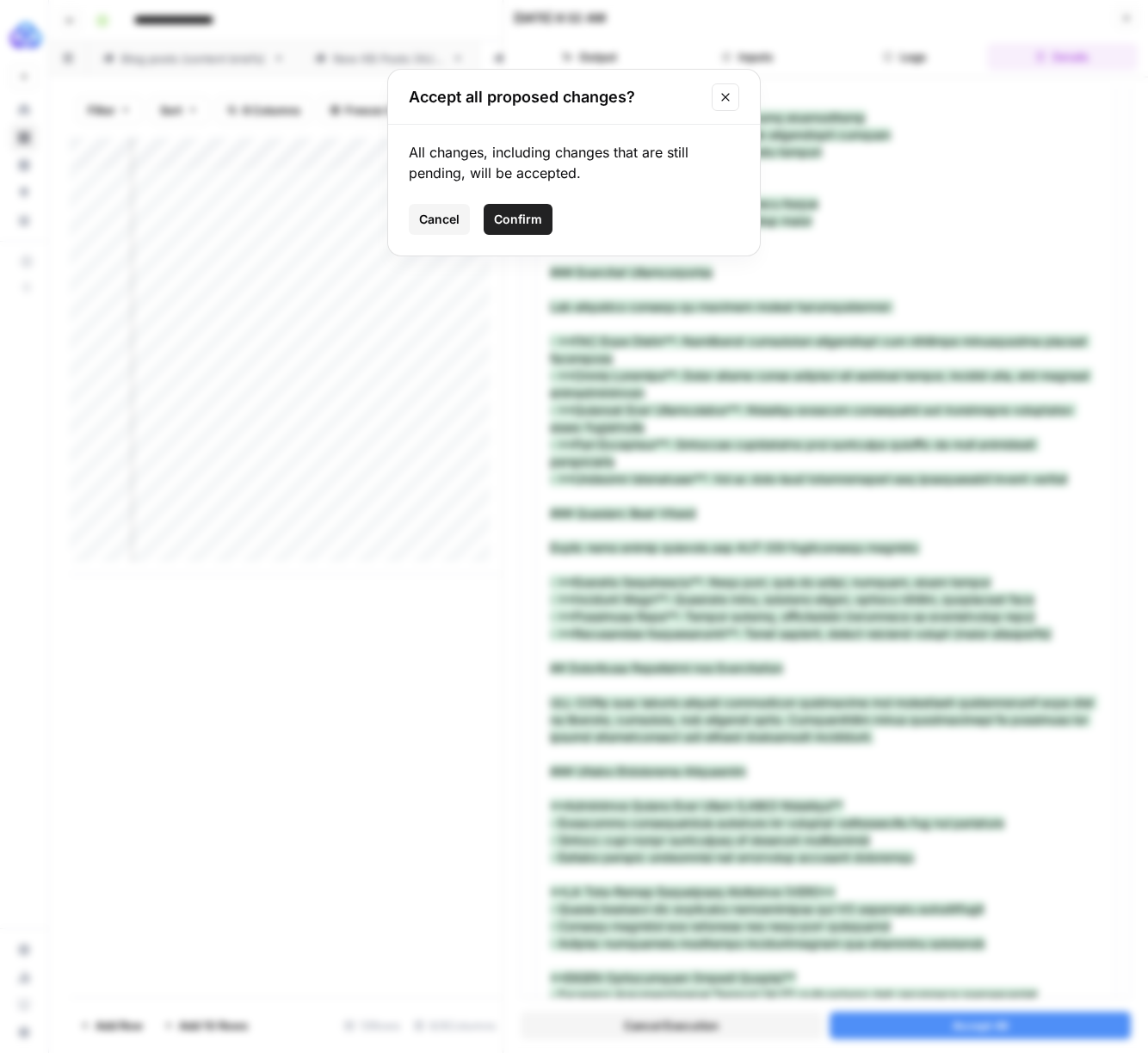
click at [535, 224] on span "Confirm" at bounding box center [518, 219] width 48 height 17
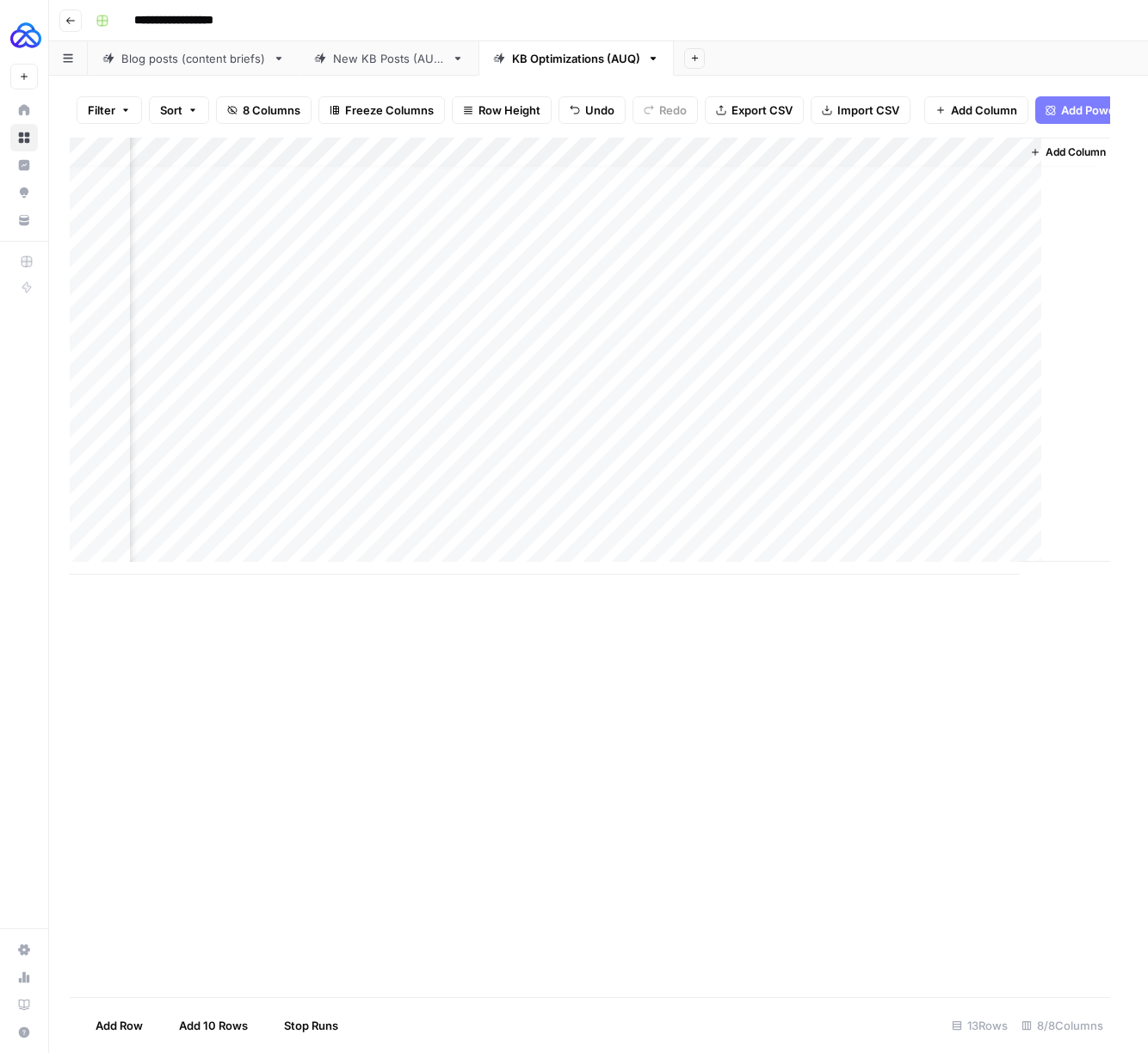
scroll to position [13, 392]
click at [850, 415] on div "Add Column" at bounding box center [598, 356] width 1058 height 437
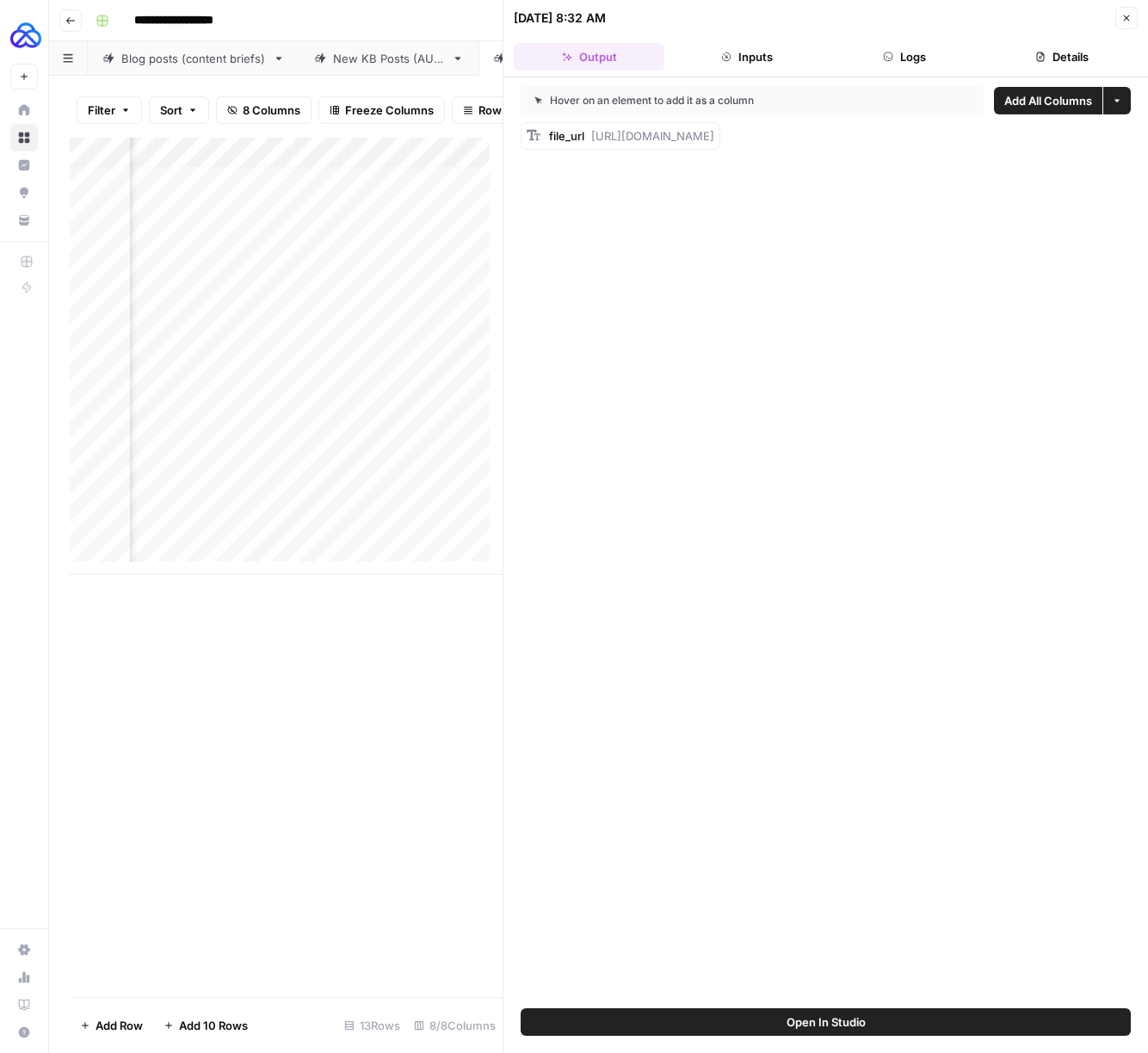
click at [714, 129] on span "https://docs.google.com/document/d/1Pmf-s2wjTt2bJVCxZYQighpeeBLAf9sqO5pWfH2e51w…" at bounding box center [653, 135] width 123 height 13
click at [714, 138] on span "https://docs.google.com/document/d/1Pmf-s2wjTt2bJVCxZYQighpeeBLAf9sqO5pWfH2e51w…" at bounding box center [653, 135] width 123 height 13
click at [1104, 139] on span "Add as Column" at bounding box center [1088, 134] width 63 height 13
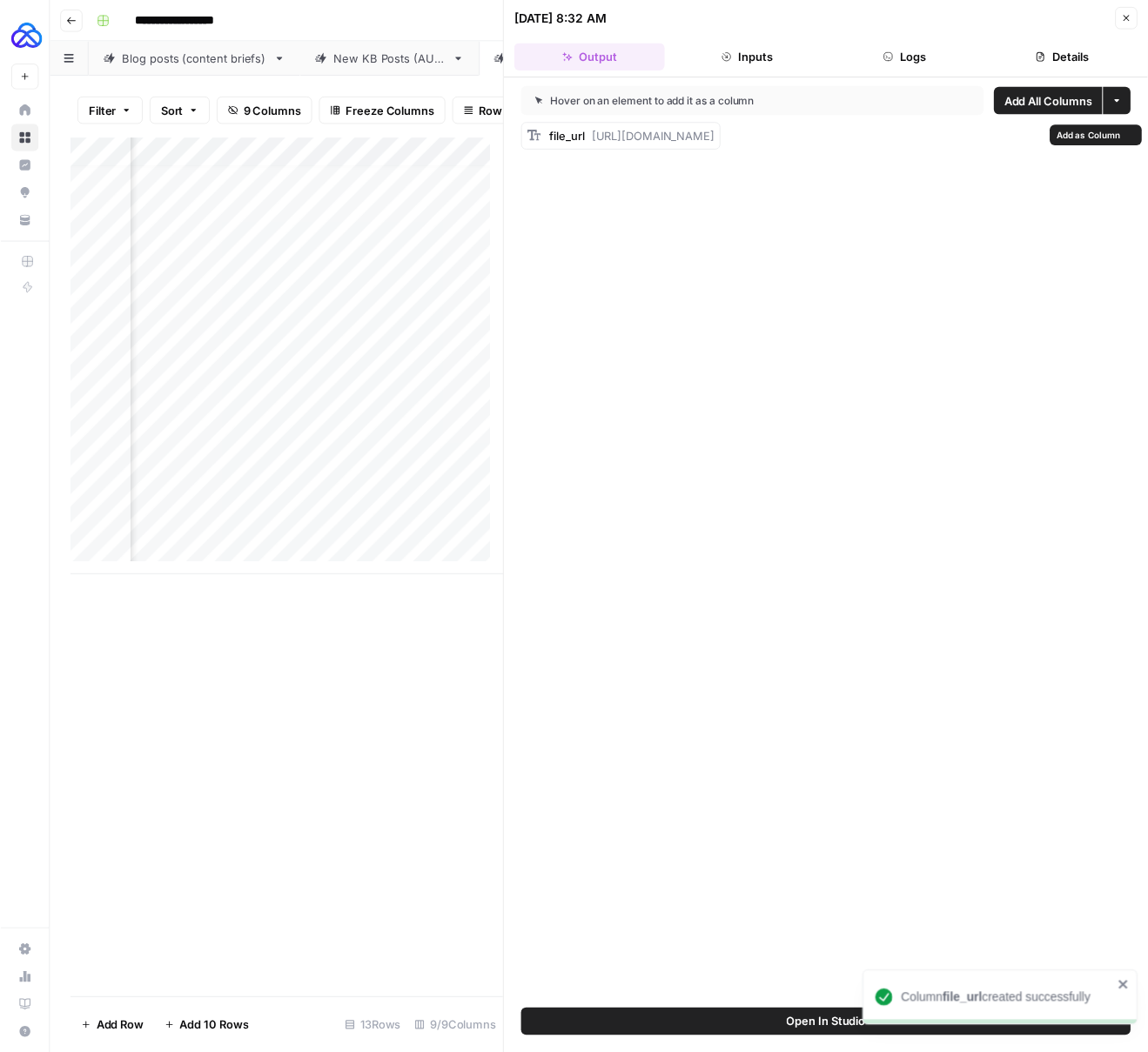
scroll to position [13, 1083]
click at [723, 138] on span "https://docs.google.com/document/d/1Pmf-s2wjTt2bJVCxZYQighpeeBLAf9sqO5pWfH2e51w…" at bounding box center [660, 137] width 125 height 14
click at [1138, 15] on icon "button" at bounding box center [1140, 18] width 11 height 11
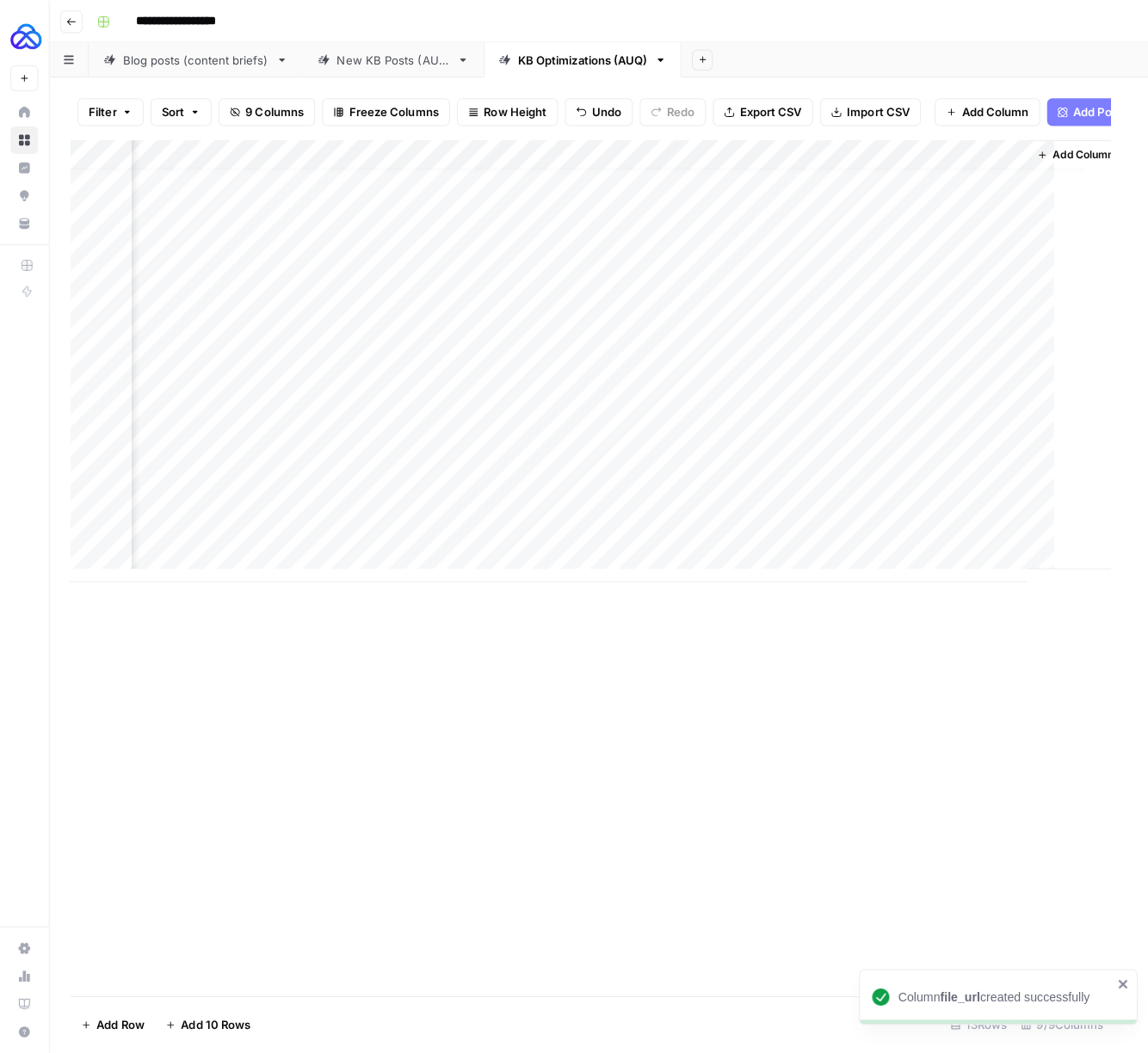
scroll to position [13, 546]
click at [870, 415] on div "Add Column" at bounding box center [598, 356] width 1058 height 437
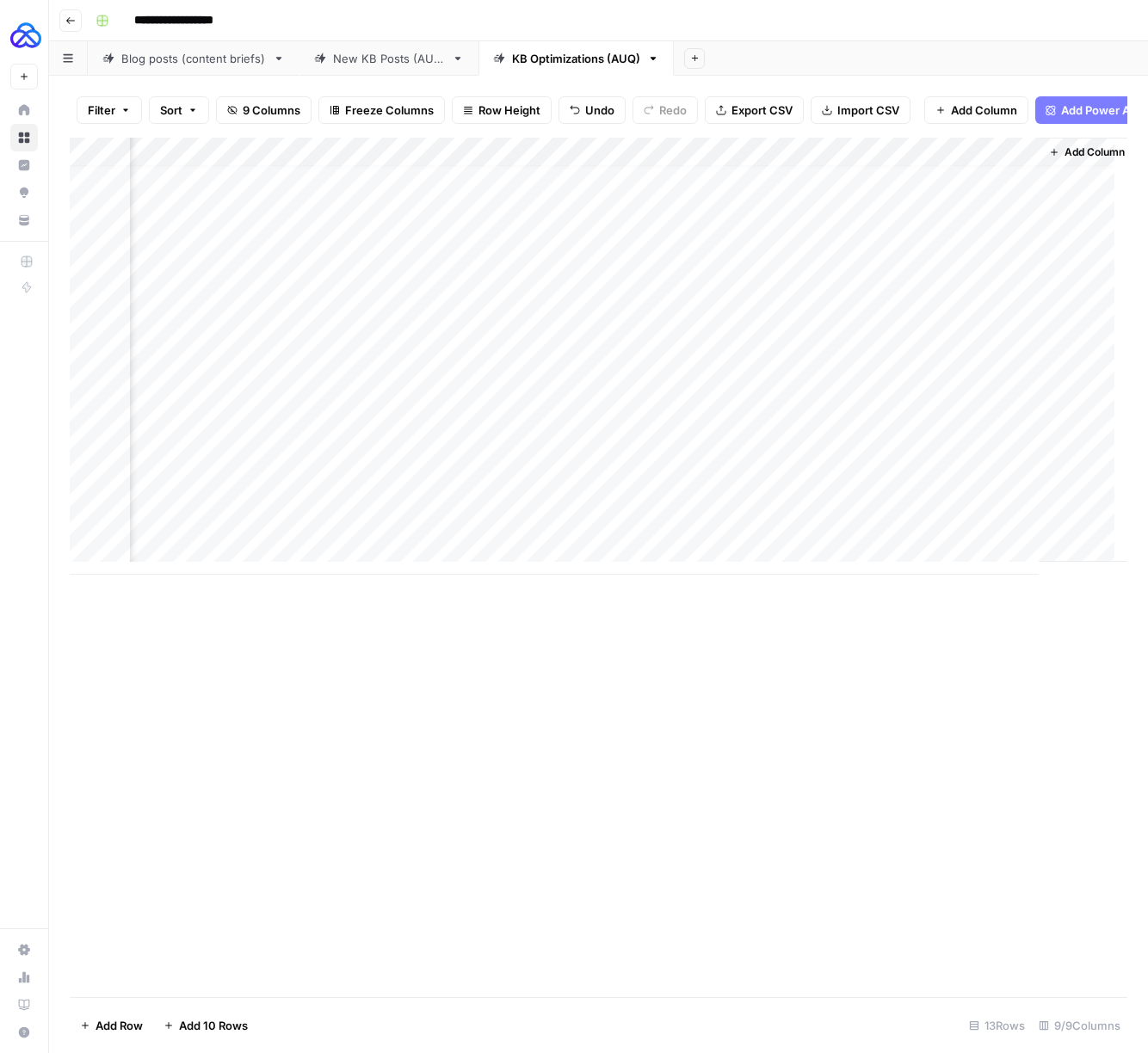
click at [714, 501] on div "Add Column" at bounding box center [598, 356] width 1058 height 437
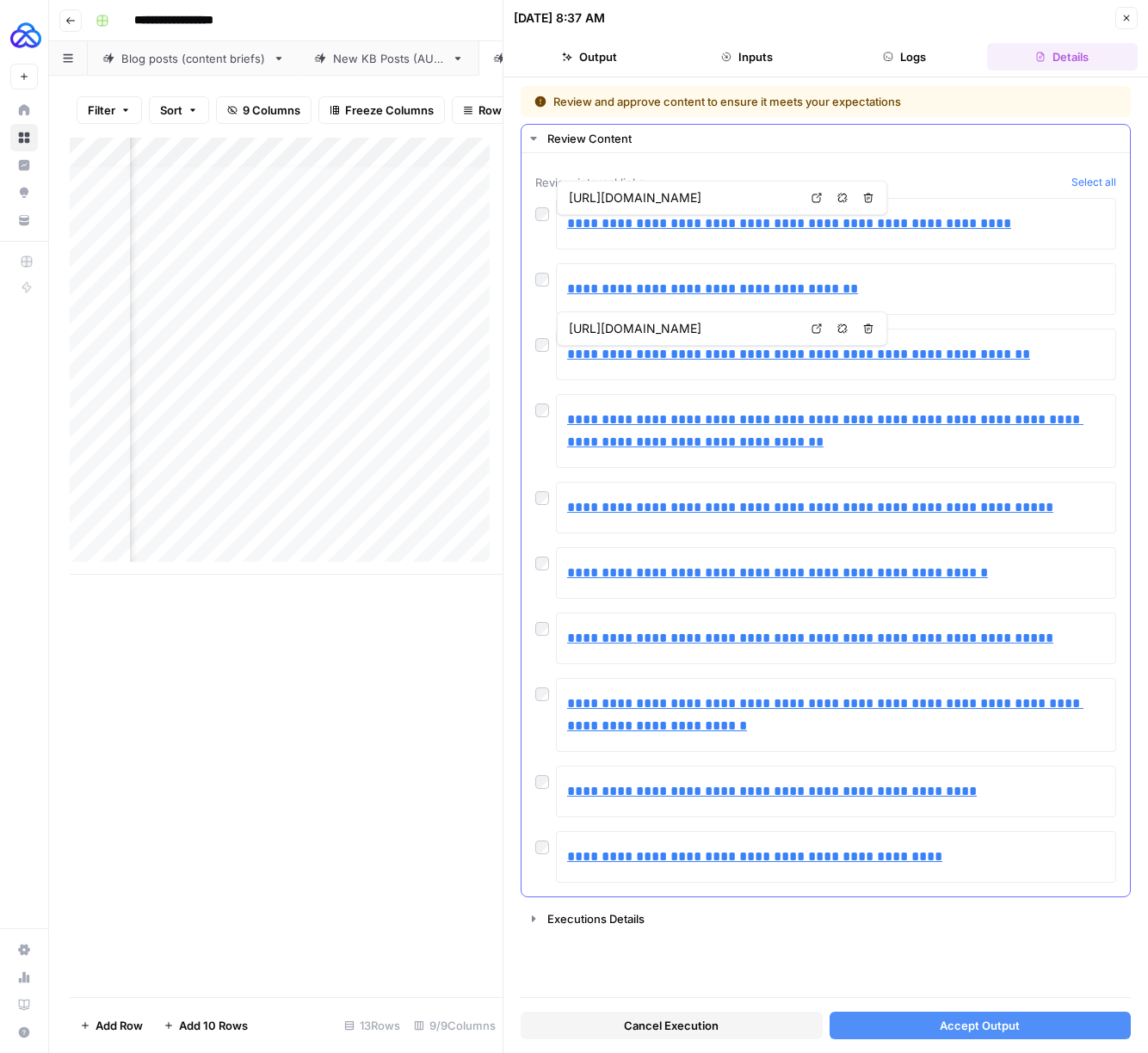
click at [543, 417] on div at bounding box center [545, 406] width 21 height 24
click at [997, 1030] on span "Accept Output" at bounding box center [979, 1024] width 80 height 17
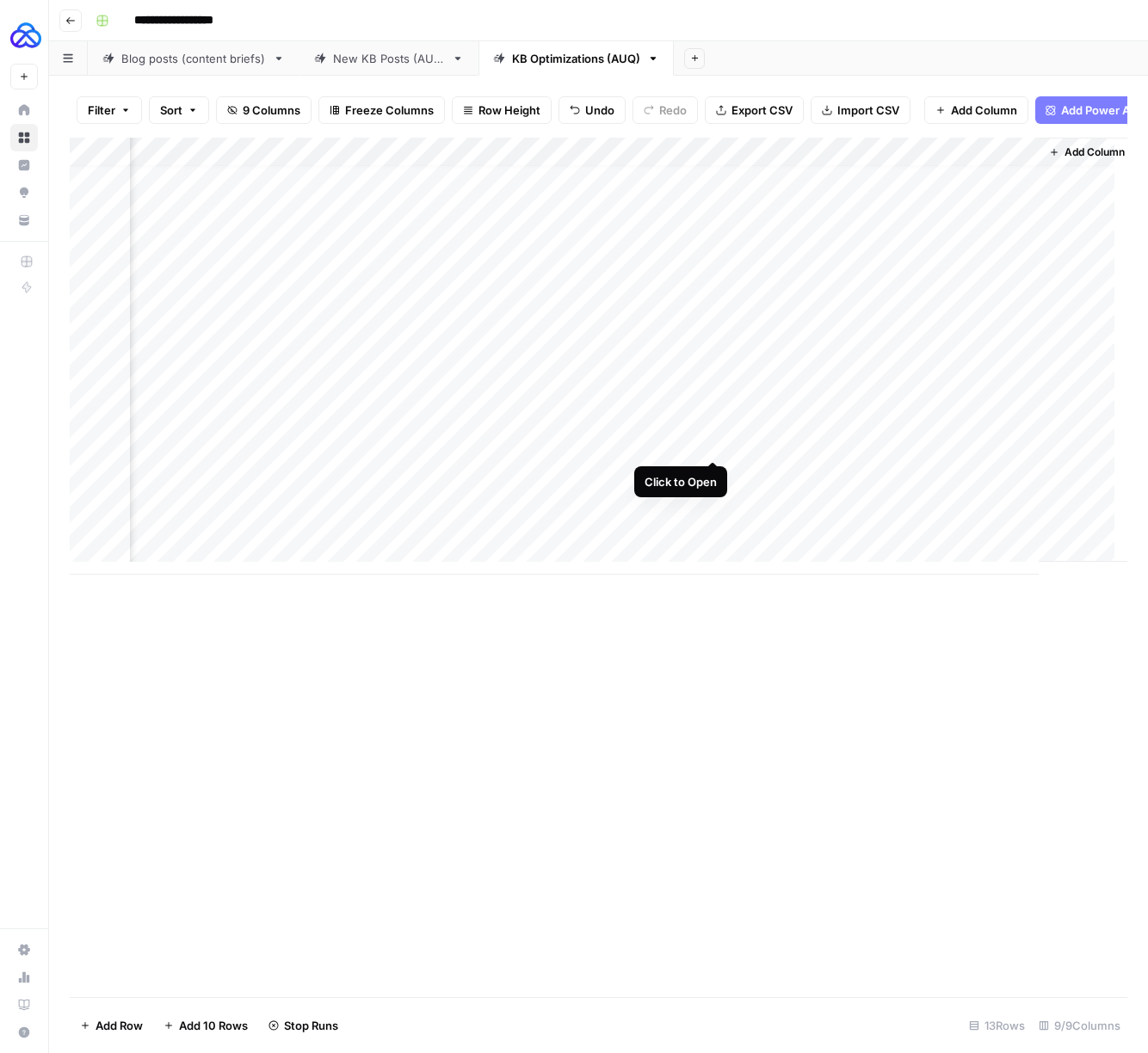
click at [713, 442] on div "Add Column" at bounding box center [598, 356] width 1058 height 437
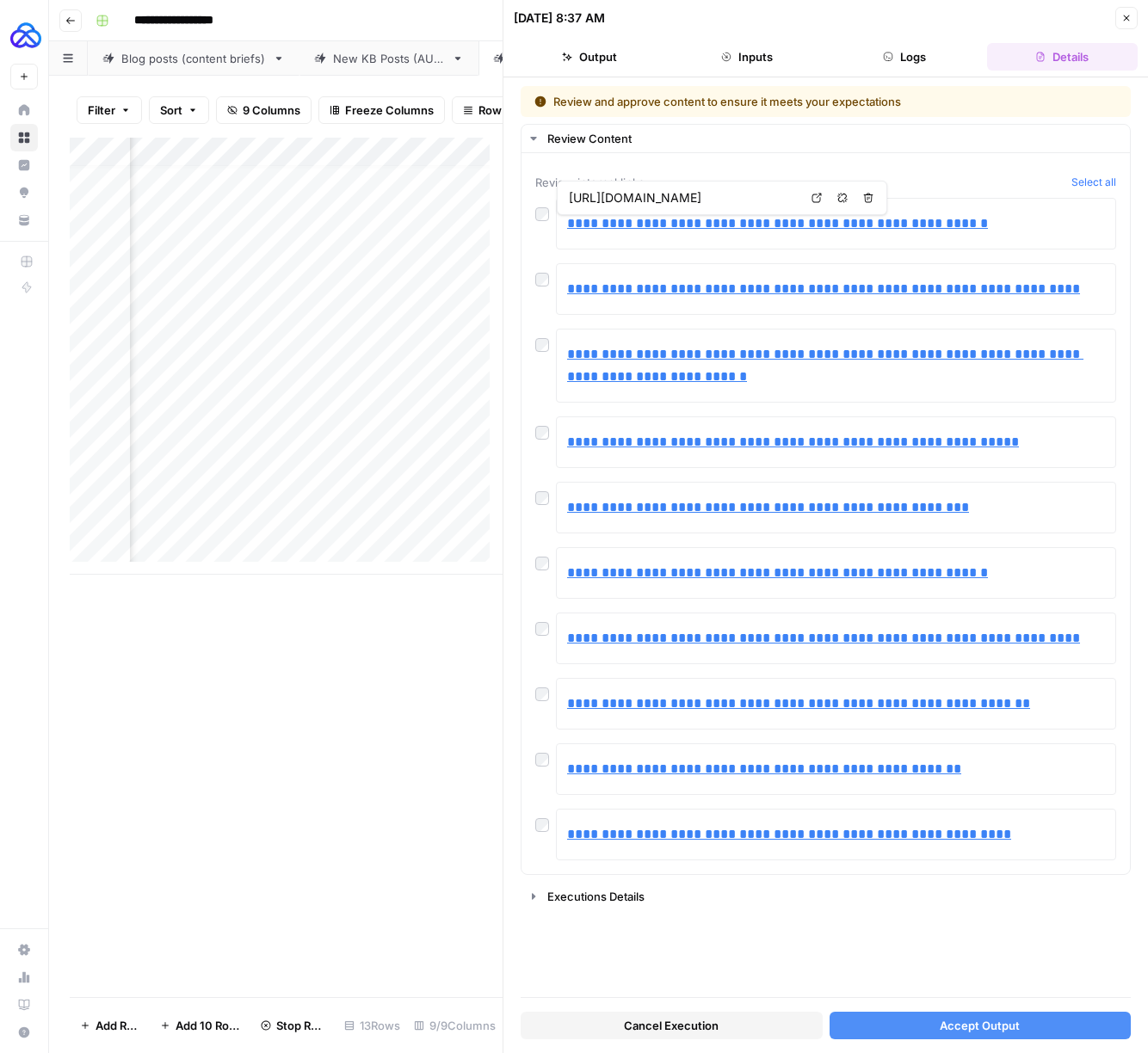
click at [957, 1024] on span "Accept Output" at bounding box center [979, 1024] width 80 height 17
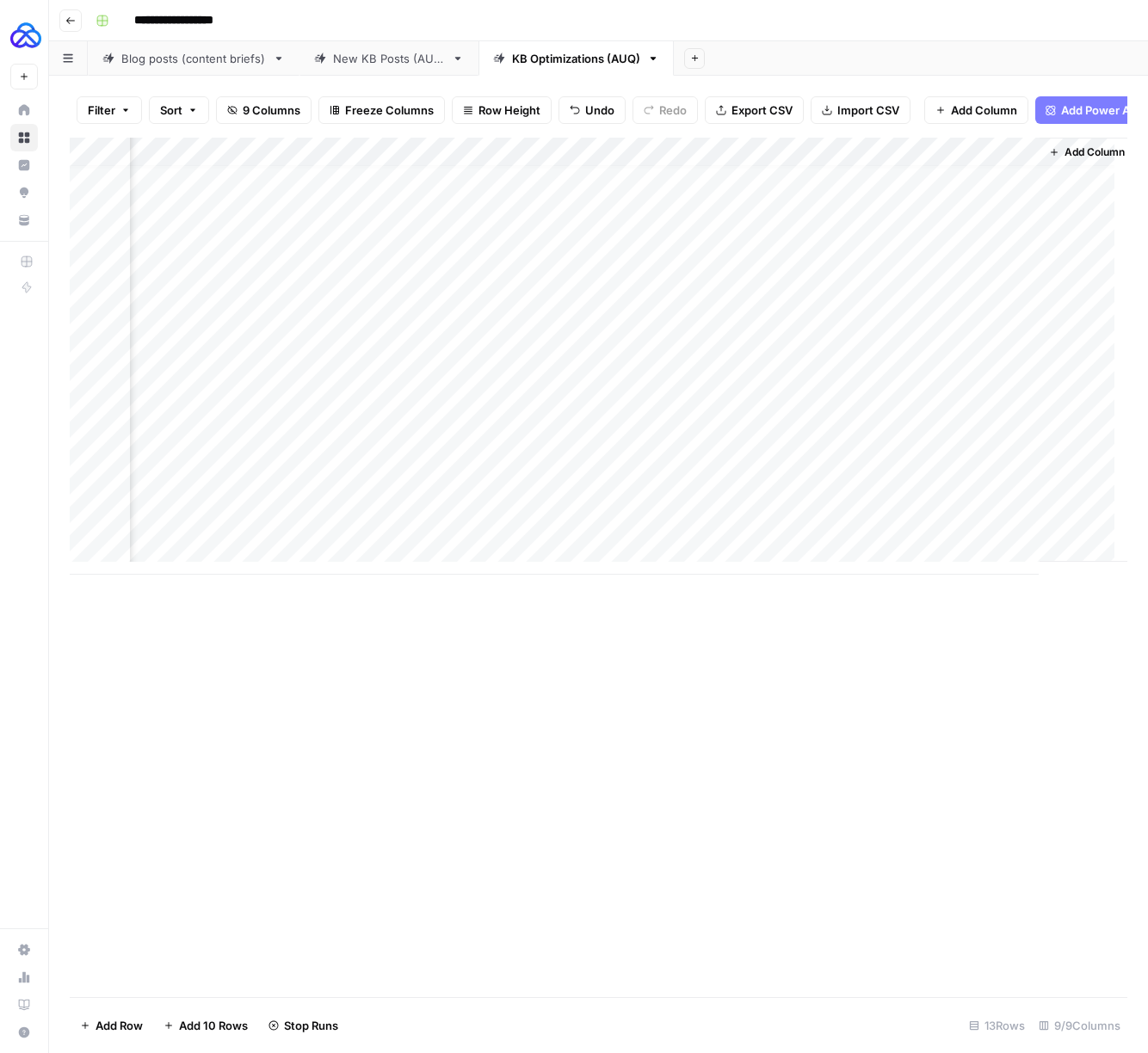
click at [714, 472] on div "Add Column" at bounding box center [598, 356] width 1058 height 437
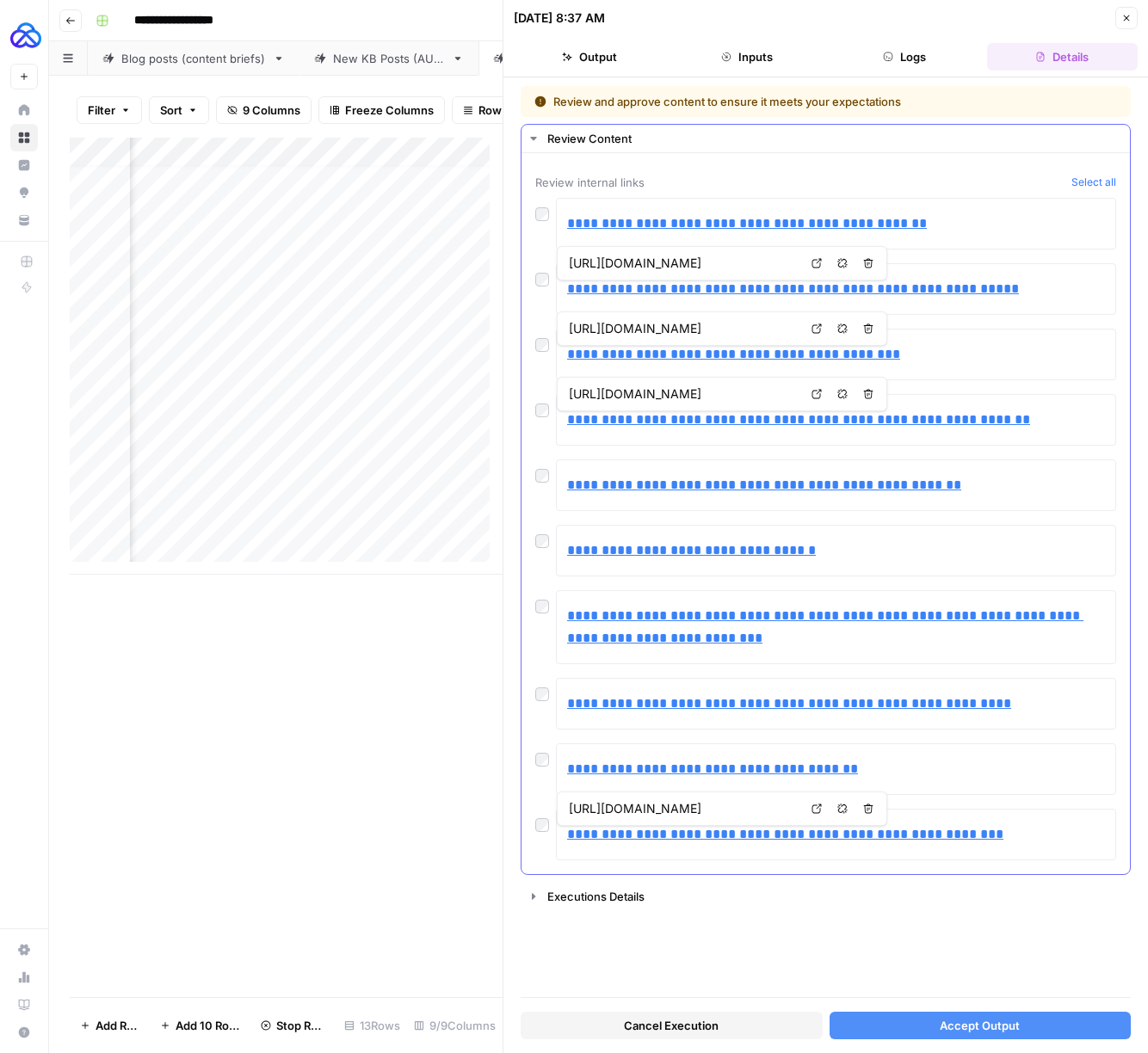
click at [532, 828] on div "**********" at bounding box center [825, 513] width 608 height 720
click at [916, 1027] on button "Accept Output" at bounding box center [981, 1025] width 302 height 28
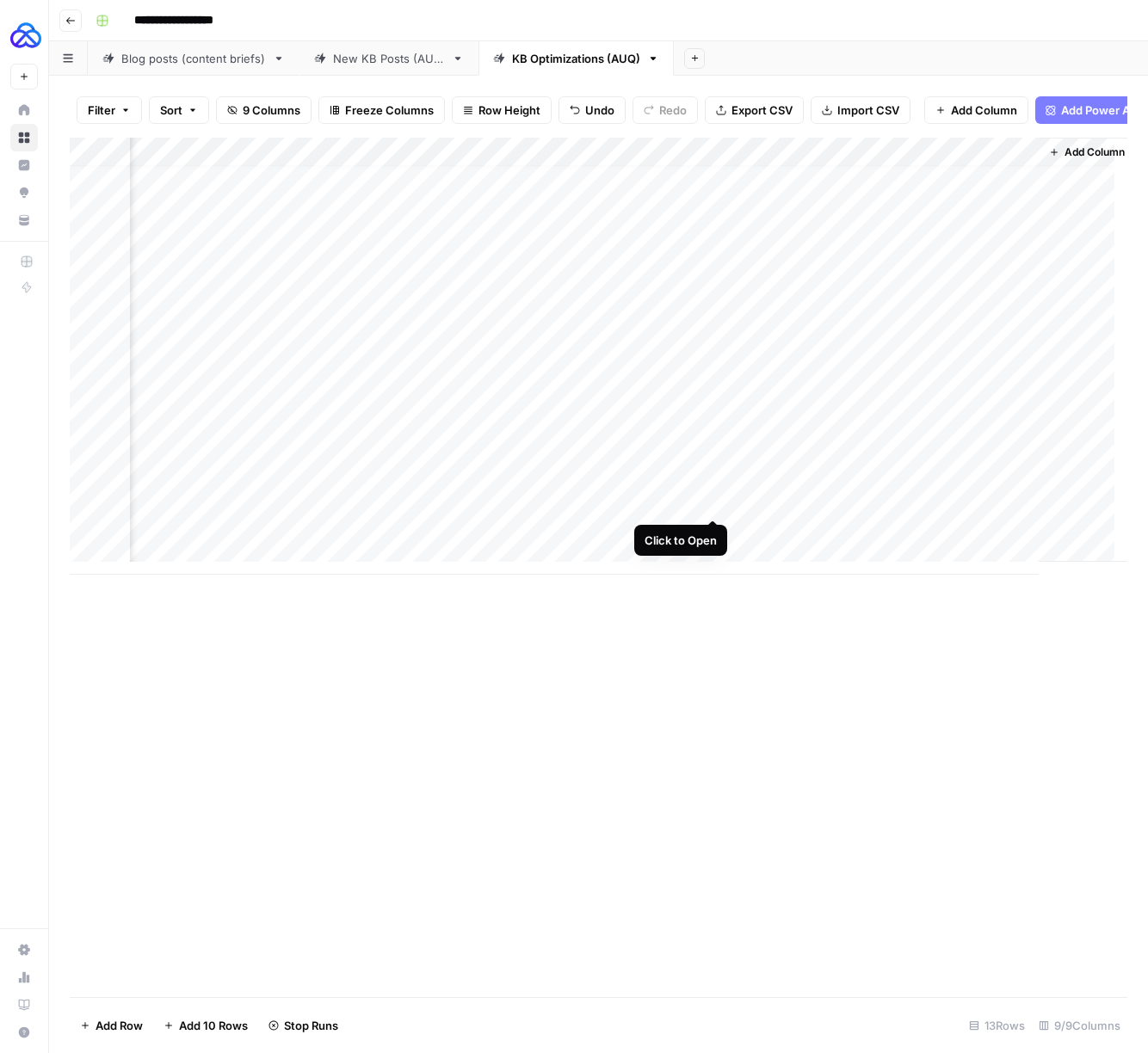
click at [711, 506] on div "Add Column" at bounding box center [598, 356] width 1058 height 437
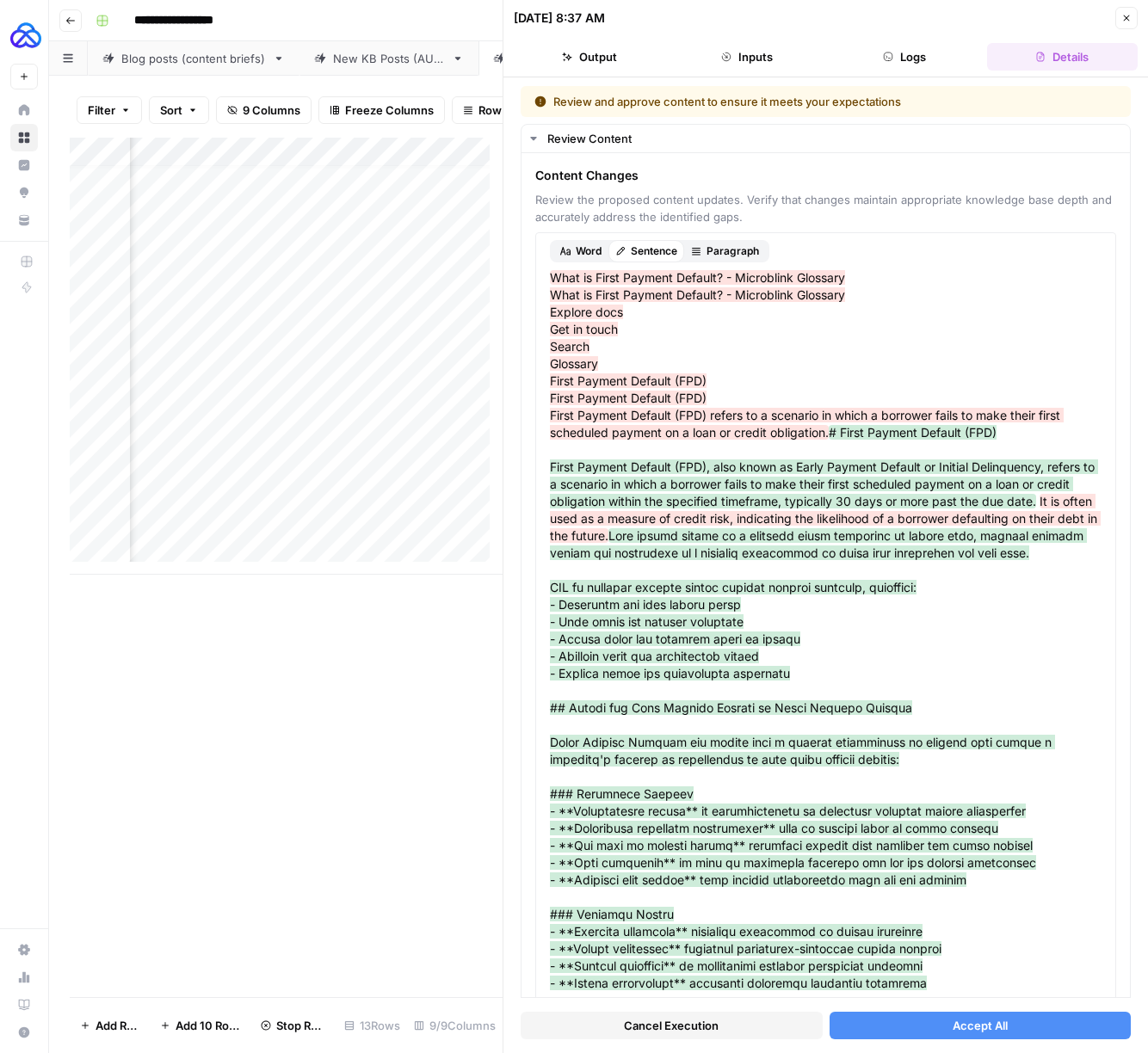
click at [934, 1016] on button "Accept All" at bounding box center [981, 1025] width 302 height 28
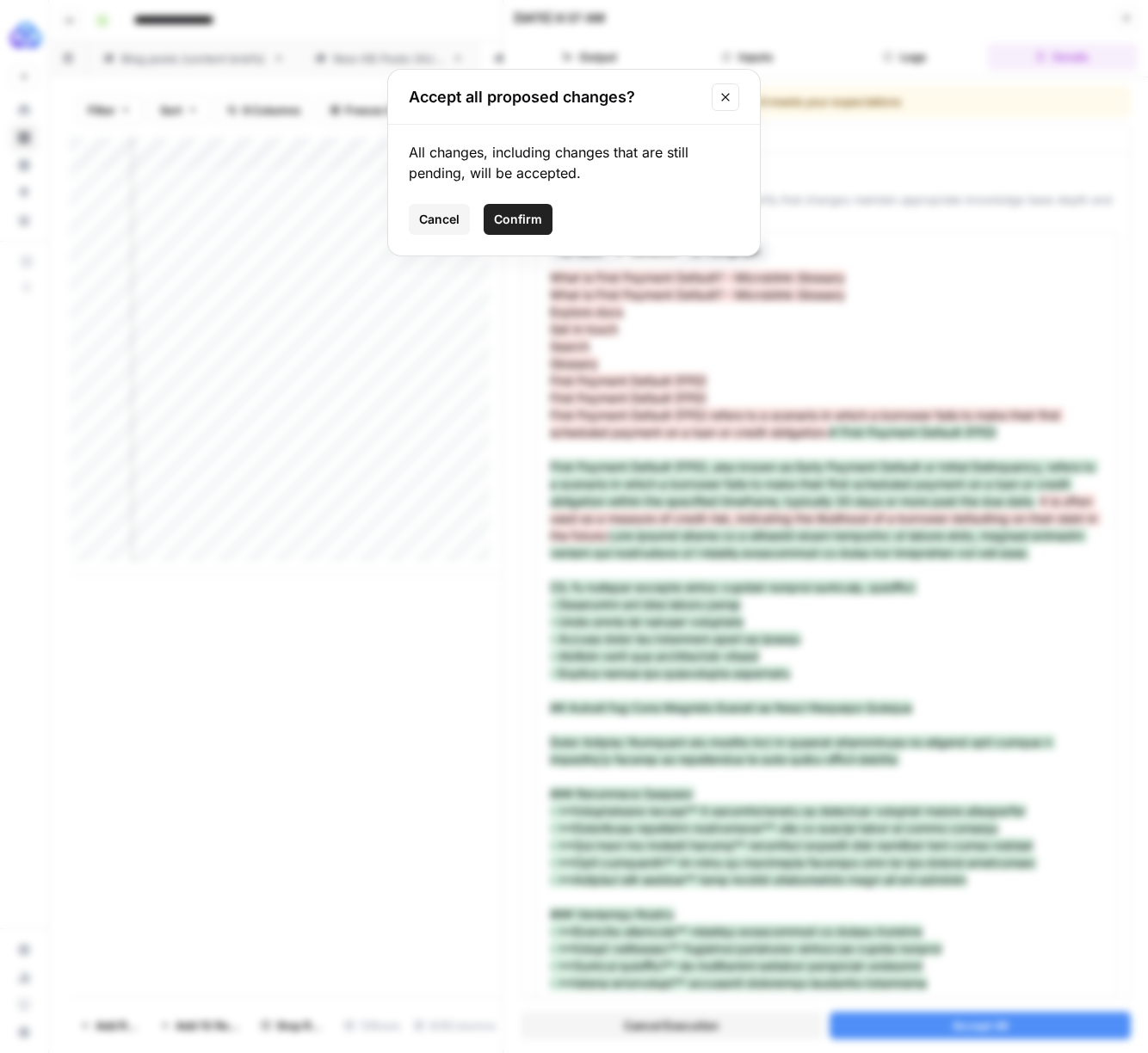
click at [530, 223] on span "Confirm" at bounding box center [518, 219] width 48 height 17
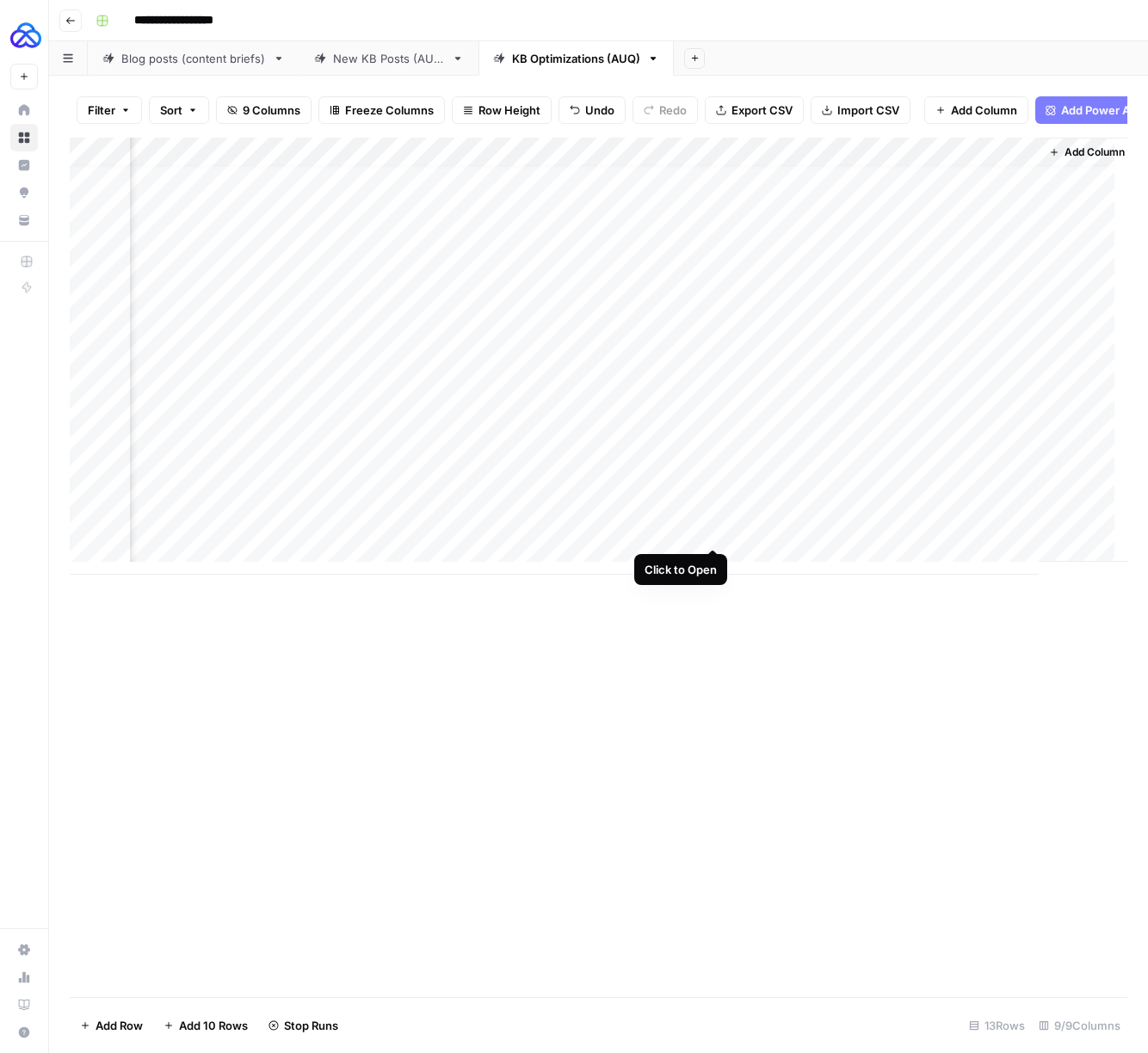
click at [711, 531] on div "Add Column" at bounding box center [598, 356] width 1058 height 437
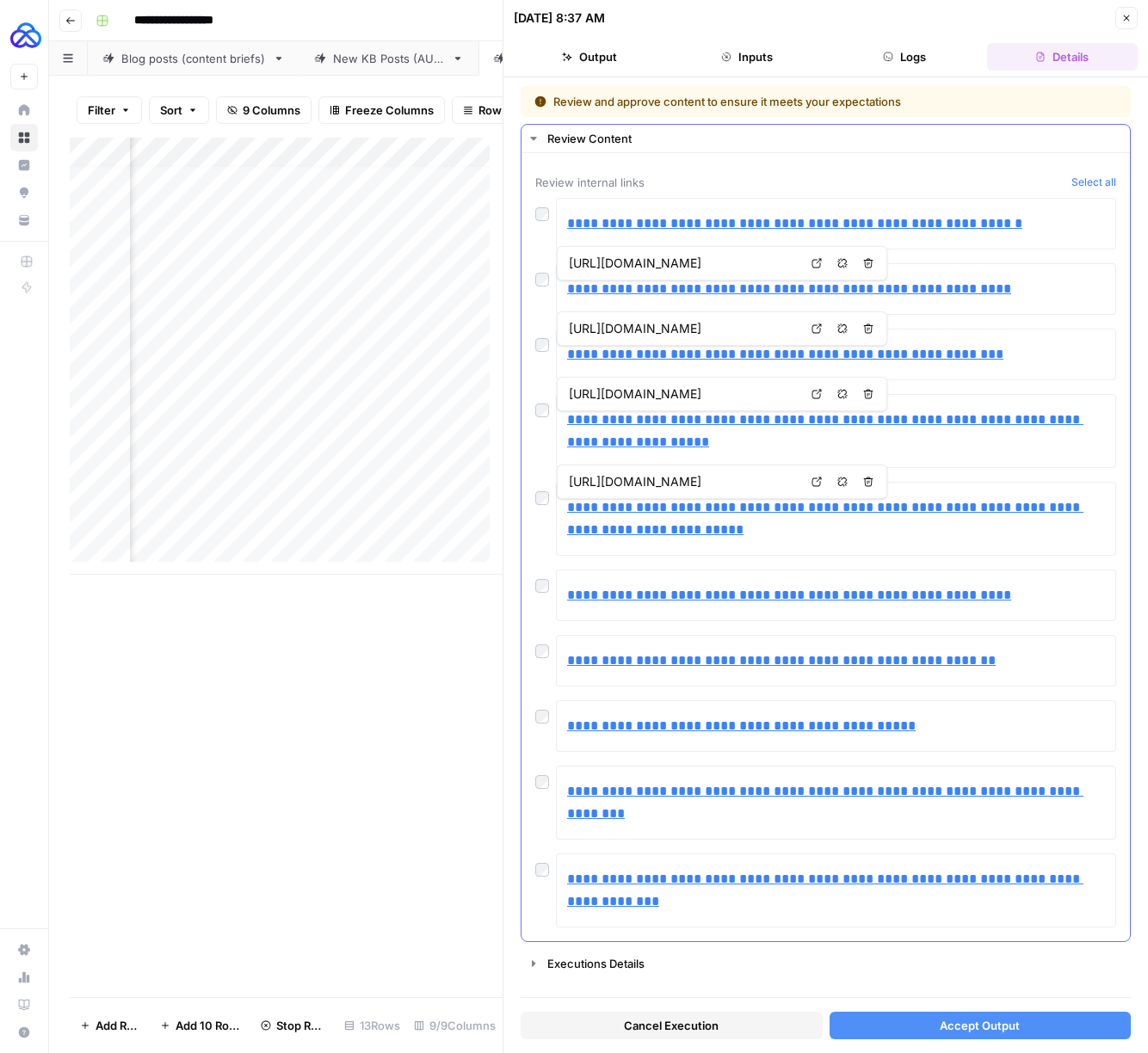
click at [544, 271] on div at bounding box center [545, 274] width 21 height 24
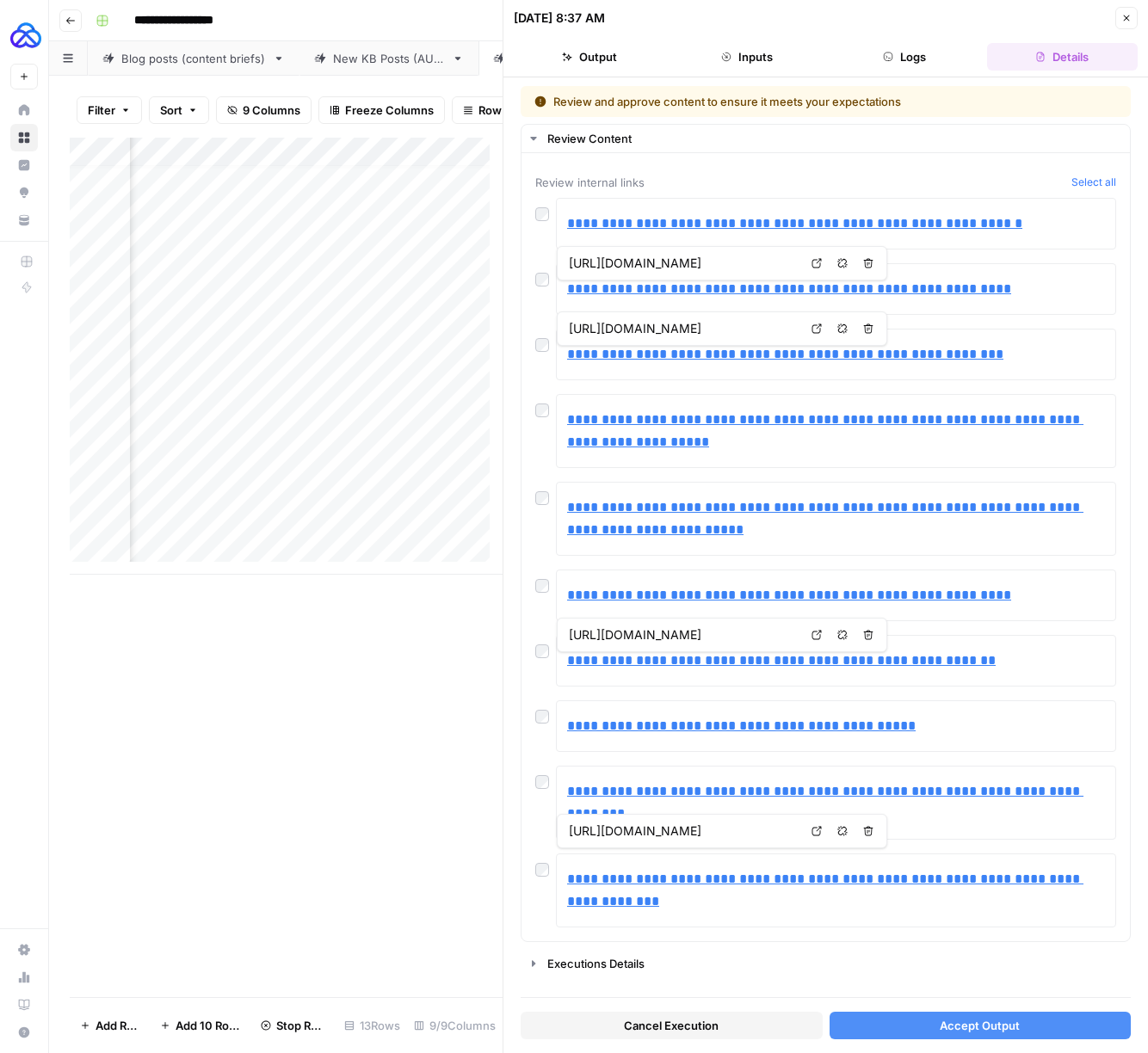
click at [951, 1014] on button "Accept Output" at bounding box center [981, 1025] width 302 height 28
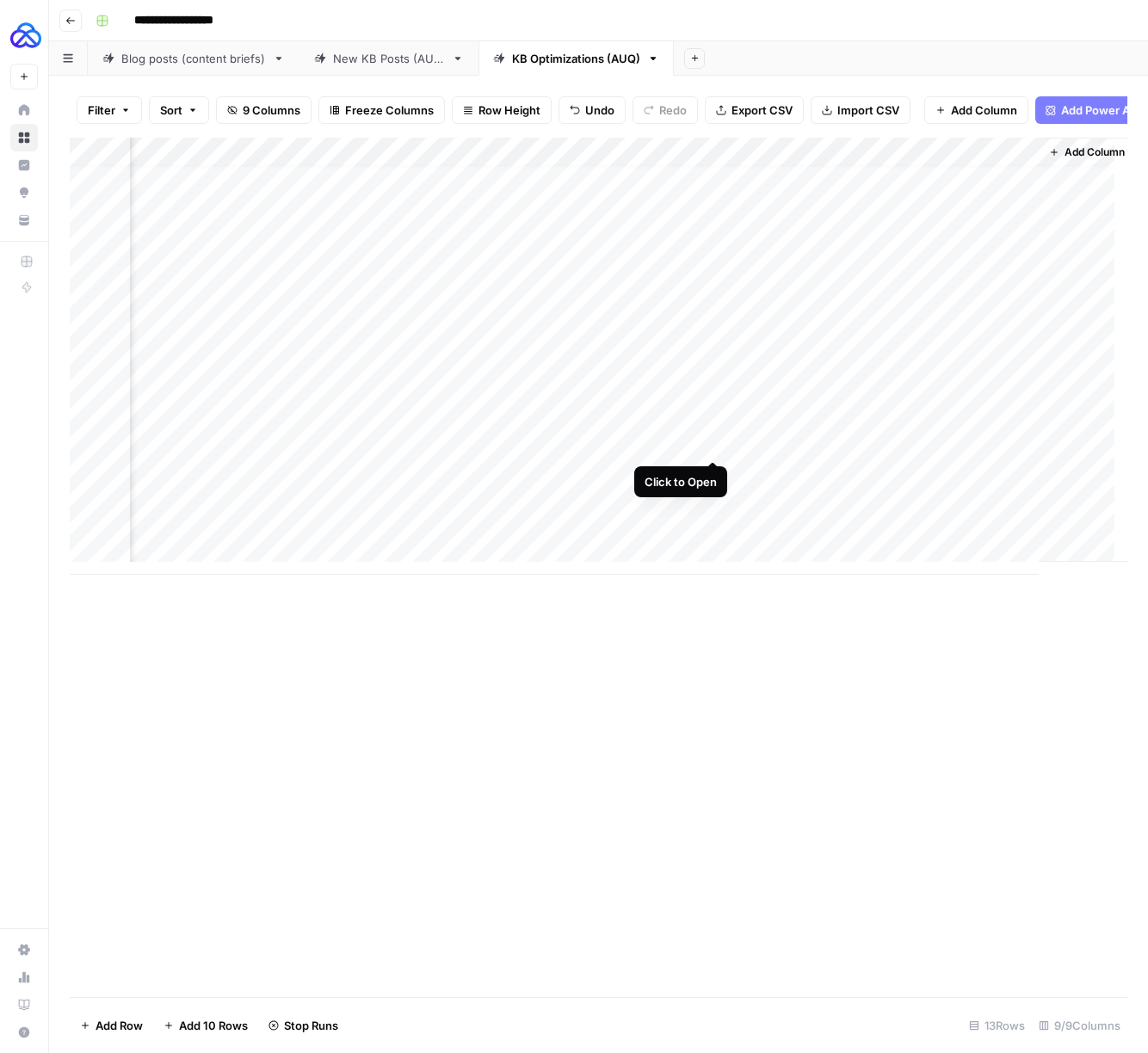
click at [707, 443] on div "Add Column" at bounding box center [598, 356] width 1058 height 437
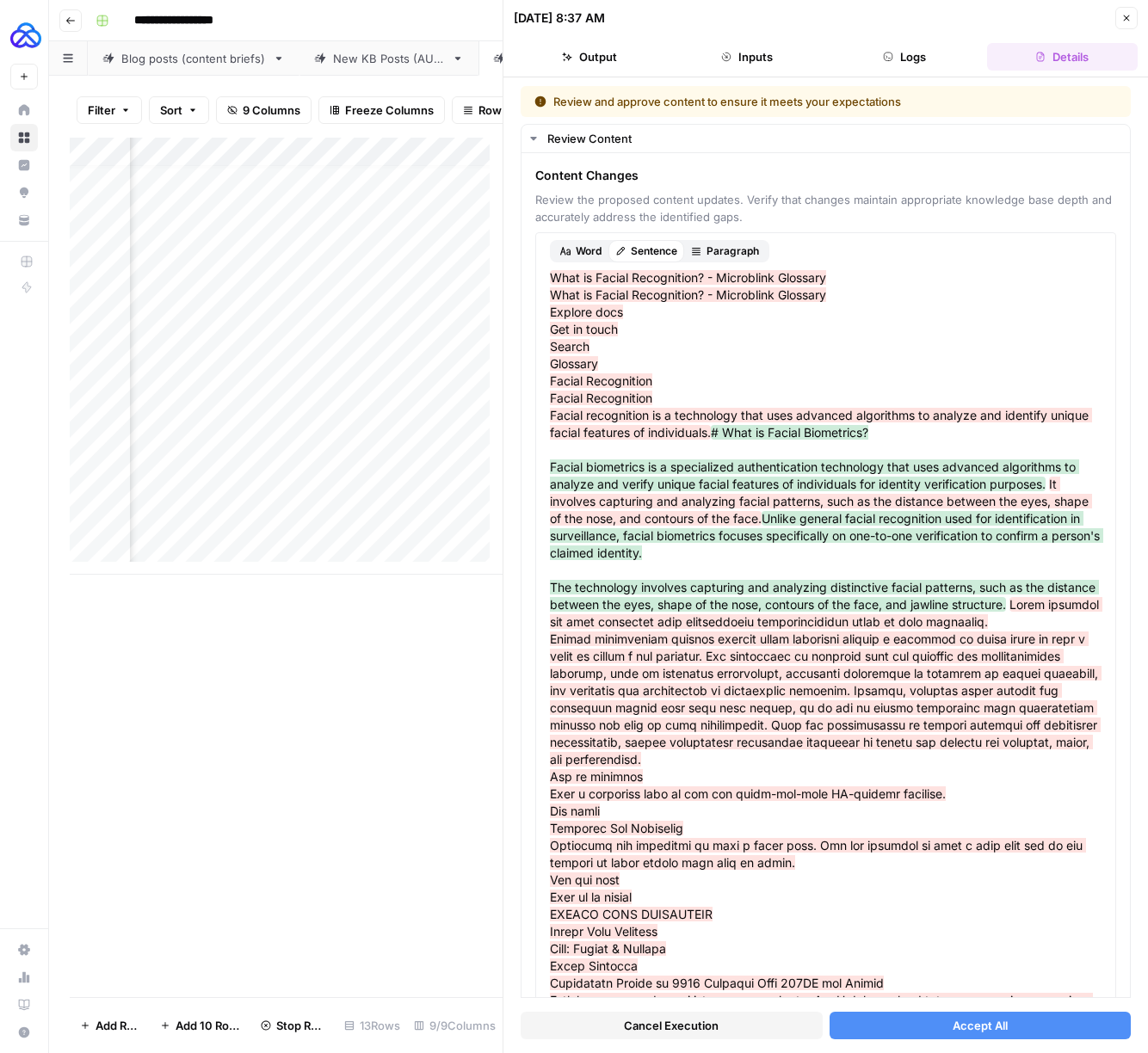
click at [939, 1016] on button "Accept All" at bounding box center [981, 1025] width 302 height 28
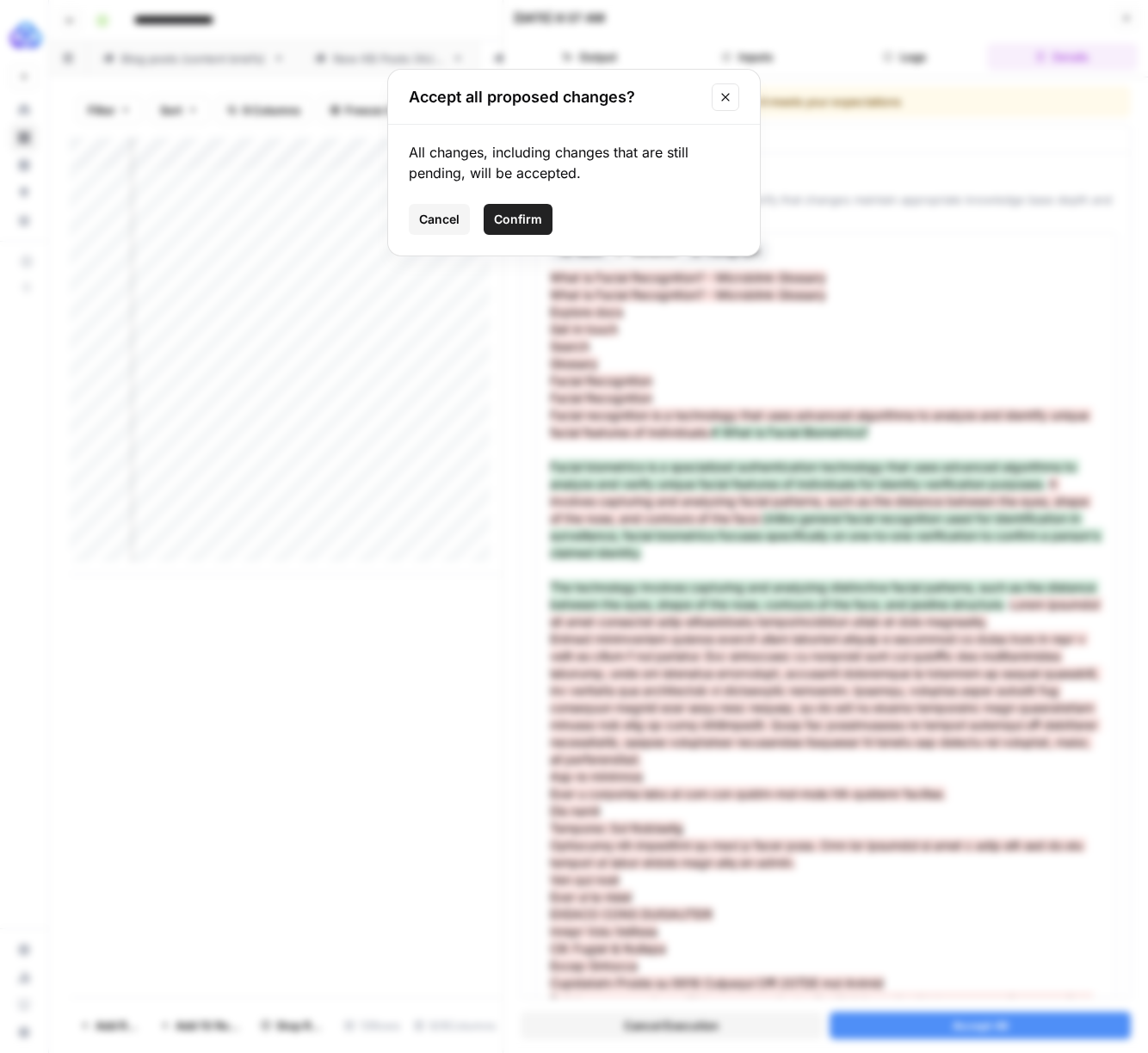
click at [537, 212] on span "Confirm" at bounding box center [518, 219] width 48 height 17
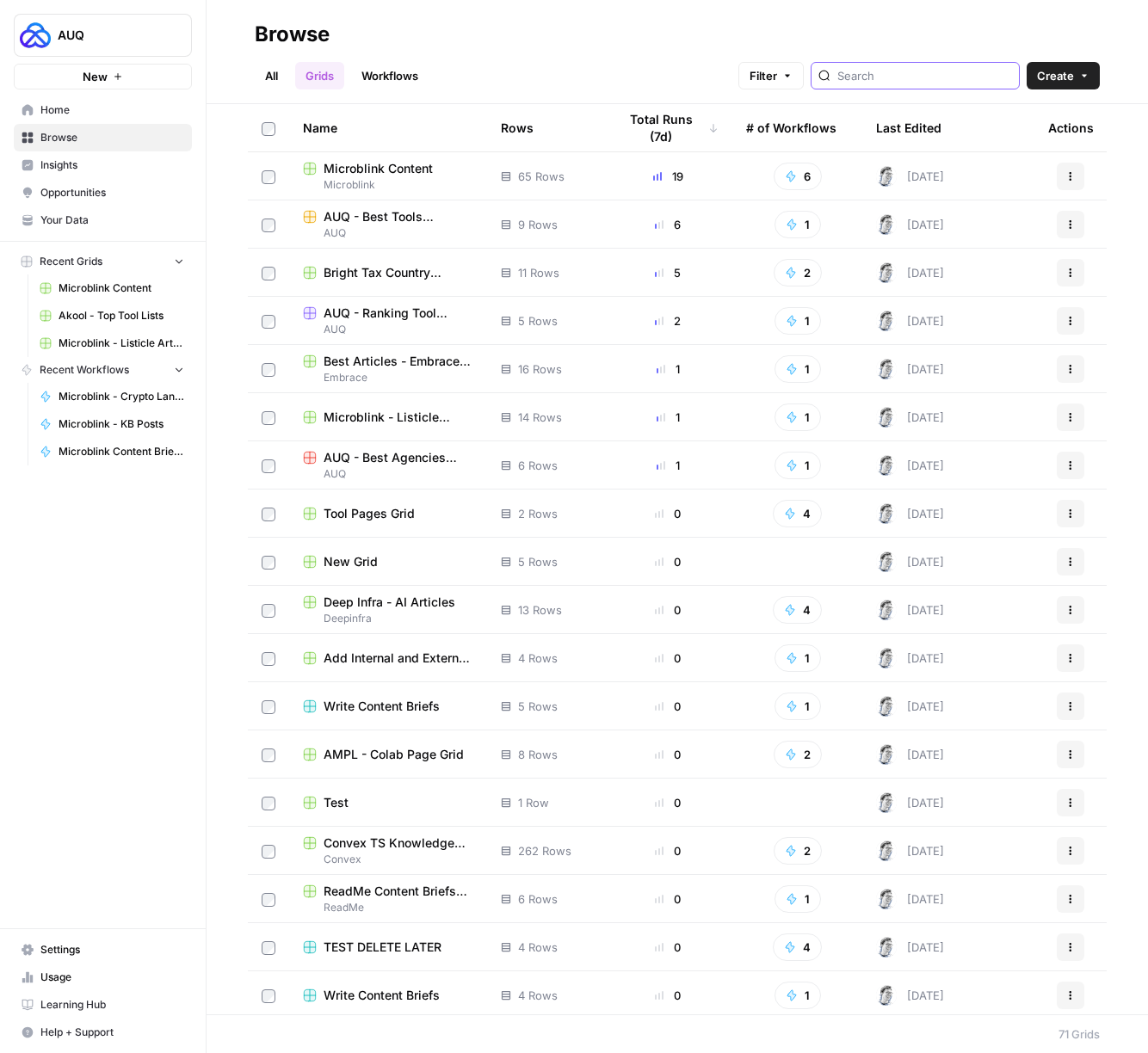
click at [904, 82] on input "search" at bounding box center [924, 75] width 174 height 17
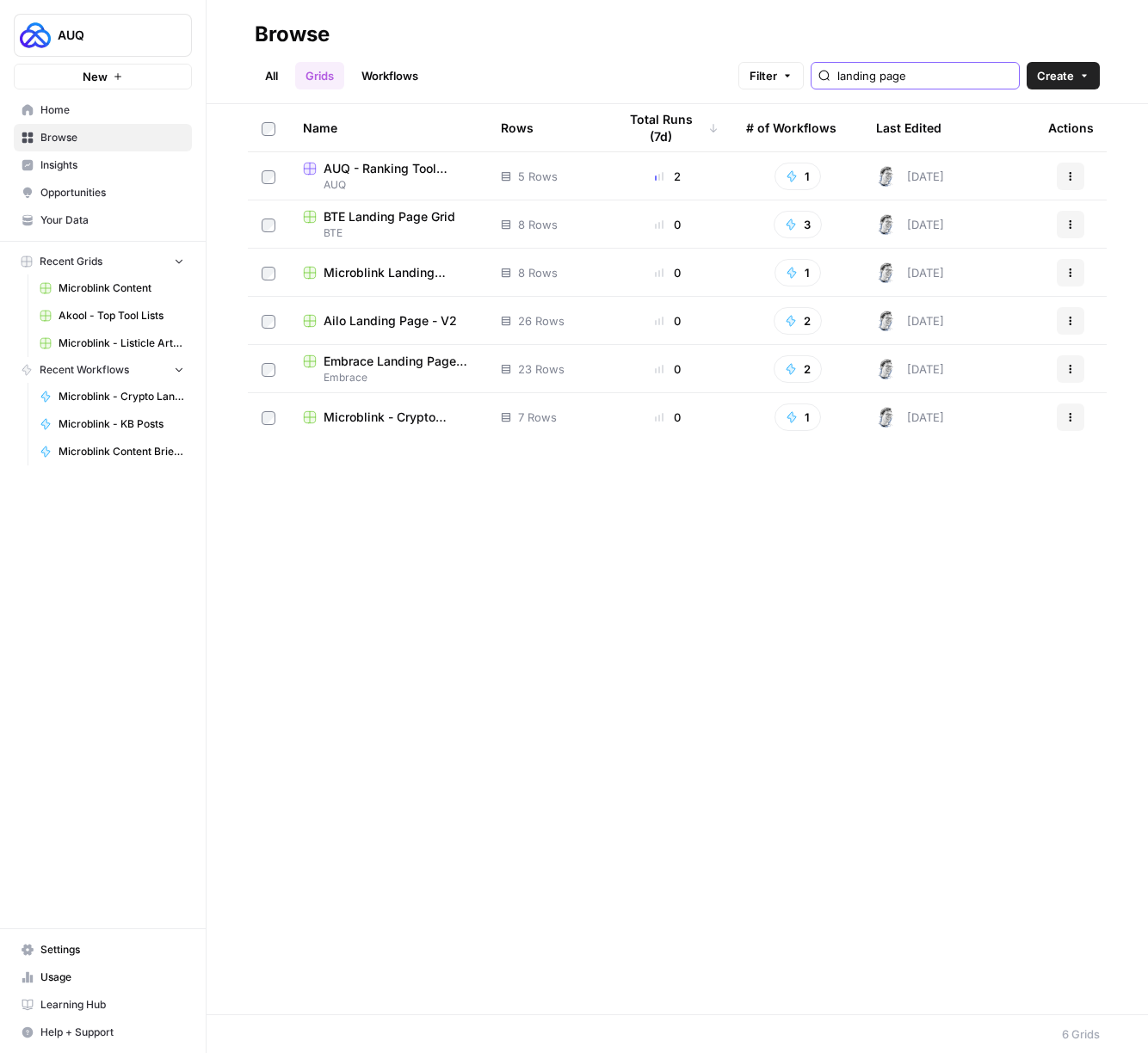
type input "landing page"
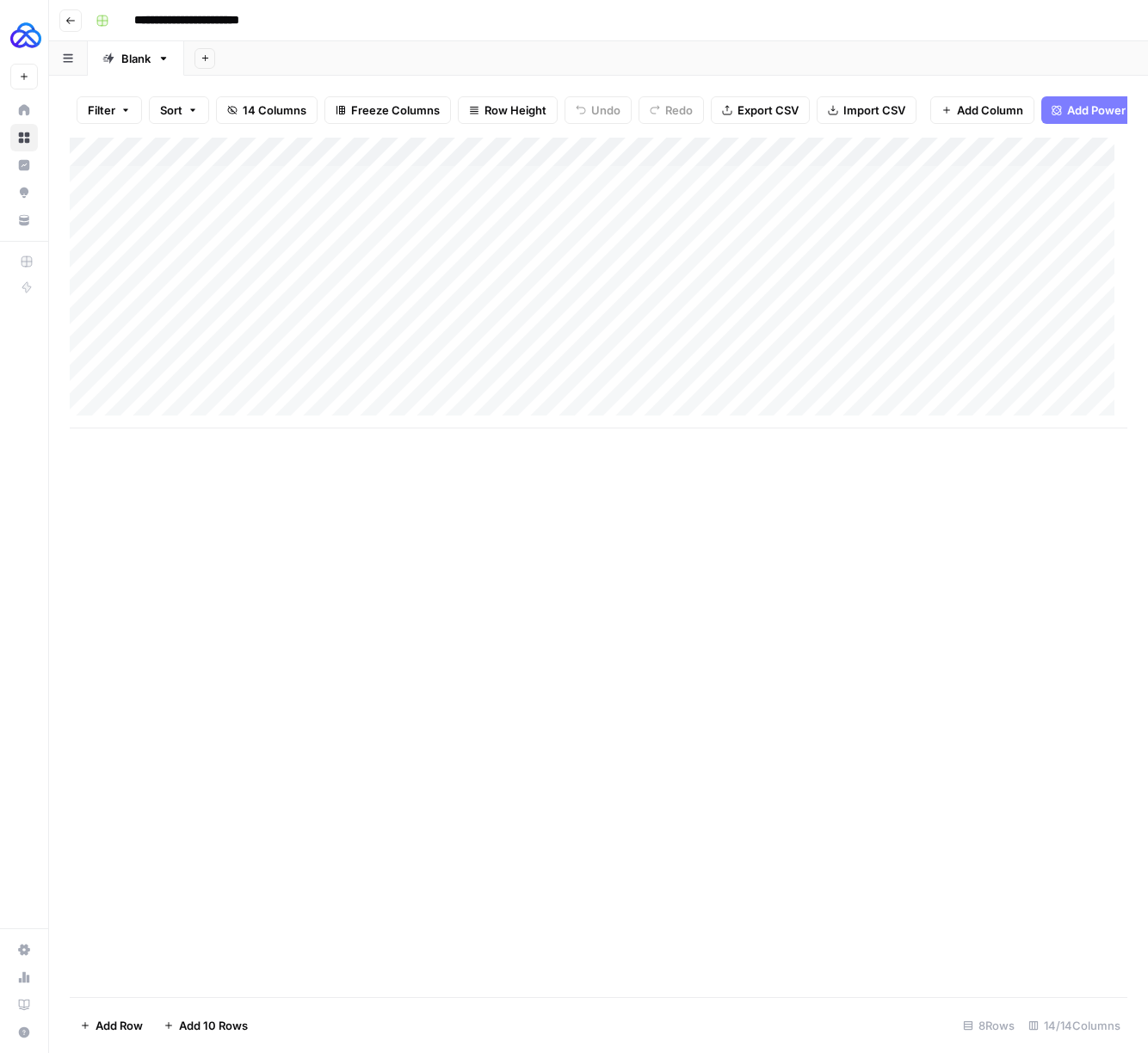
click at [190, 421] on div "Add Column" at bounding box center [598, 282] width 1058 height 291
click at [549, 607] on div "Add Column" at bounding box center [598, 567] width 1058 height 859
click at [254, 410] on div "Add Column" at bounding box center [598, 298] width 1058 height 320
click at [216, 415] on textarea at bounding box center [266, 415] width 275 height 24
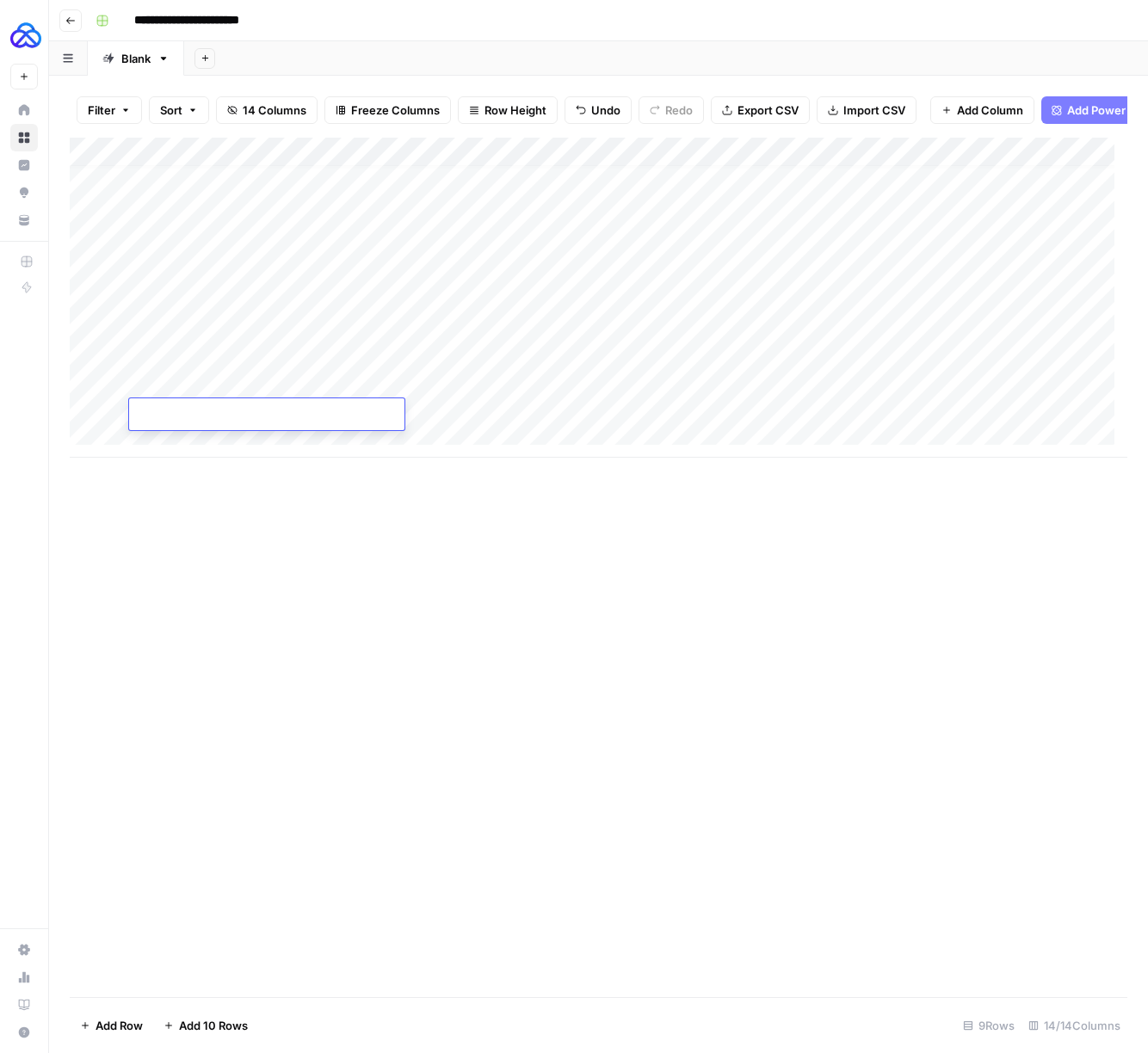
type textarea "**********"
click at [271, 519] on div "Add Column" at bounding box center [598, 567] width 1058 height 859
click at [351, 410] on div "Add Column" at bounding box center [598, 298] width 1058 height 320
click at [208, 284] on div "Add Column" at bounding box center [598, 298] width 1058 height 320
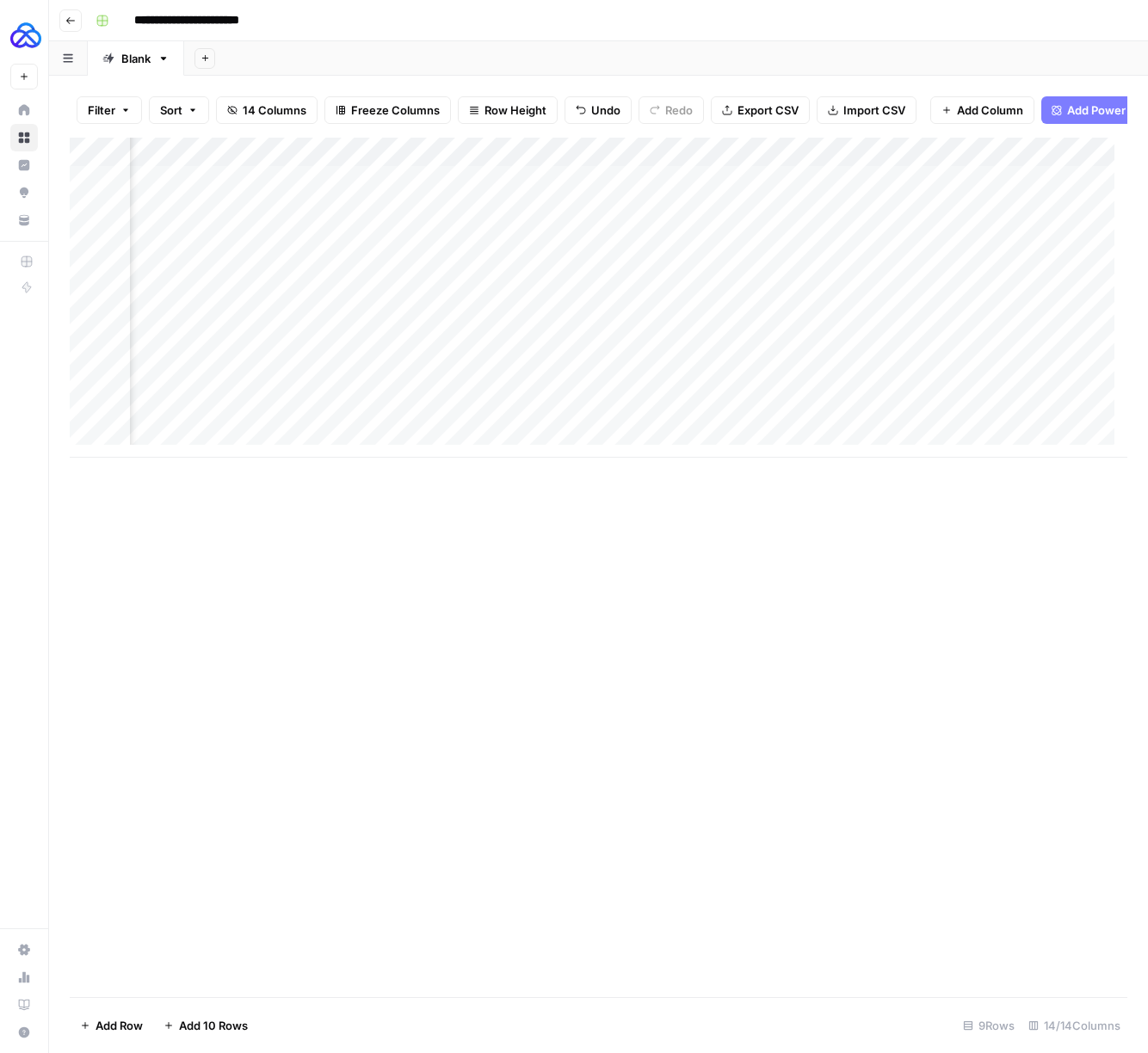
scroll to position [0, 790]
click at [648, 396] on div "Add Column" at bounding box center [598, 298] width 1058 height 320
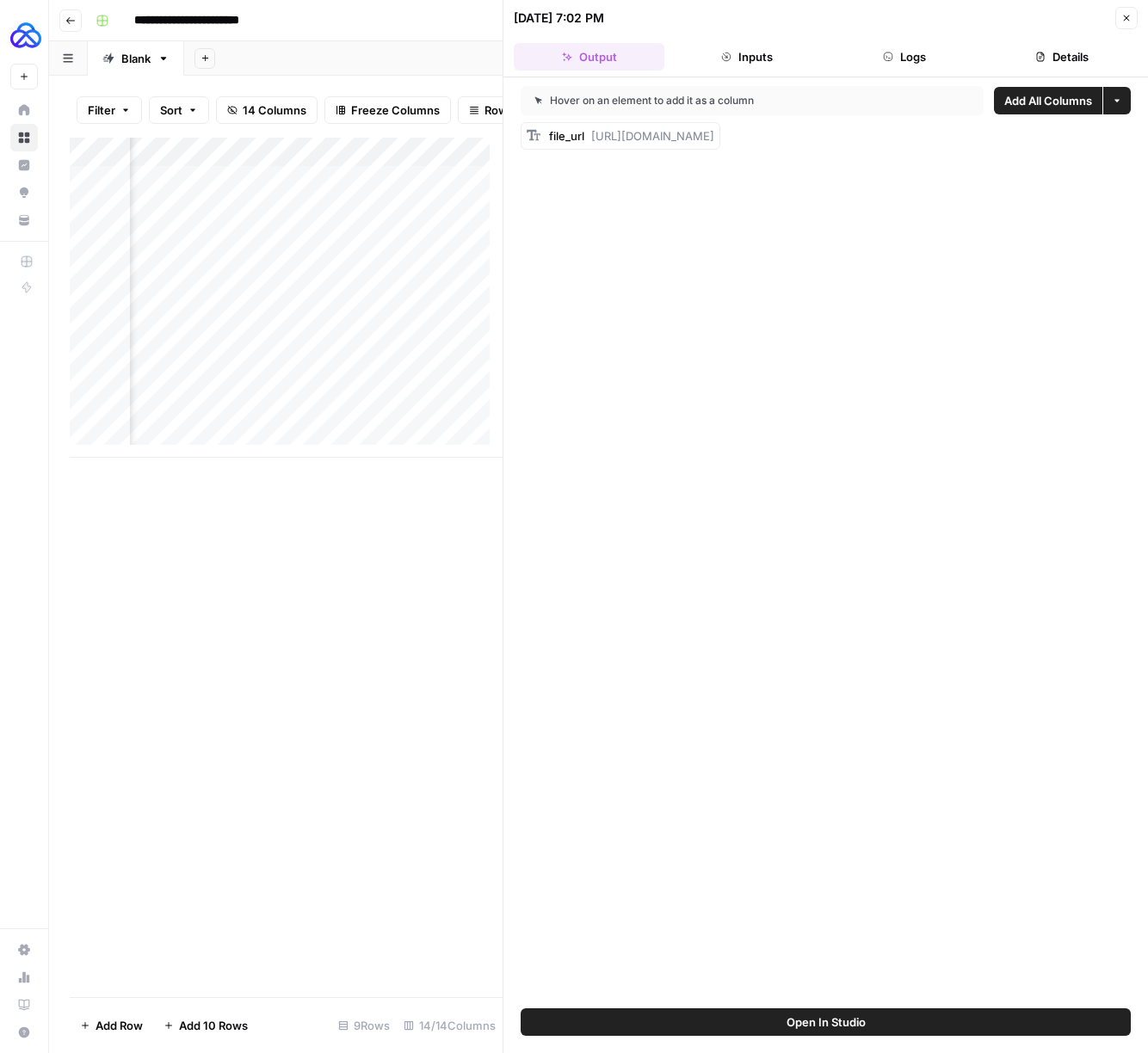
click at [1125, 7] on button "Close" at bounding box center [1126, 18] width 22 height 22
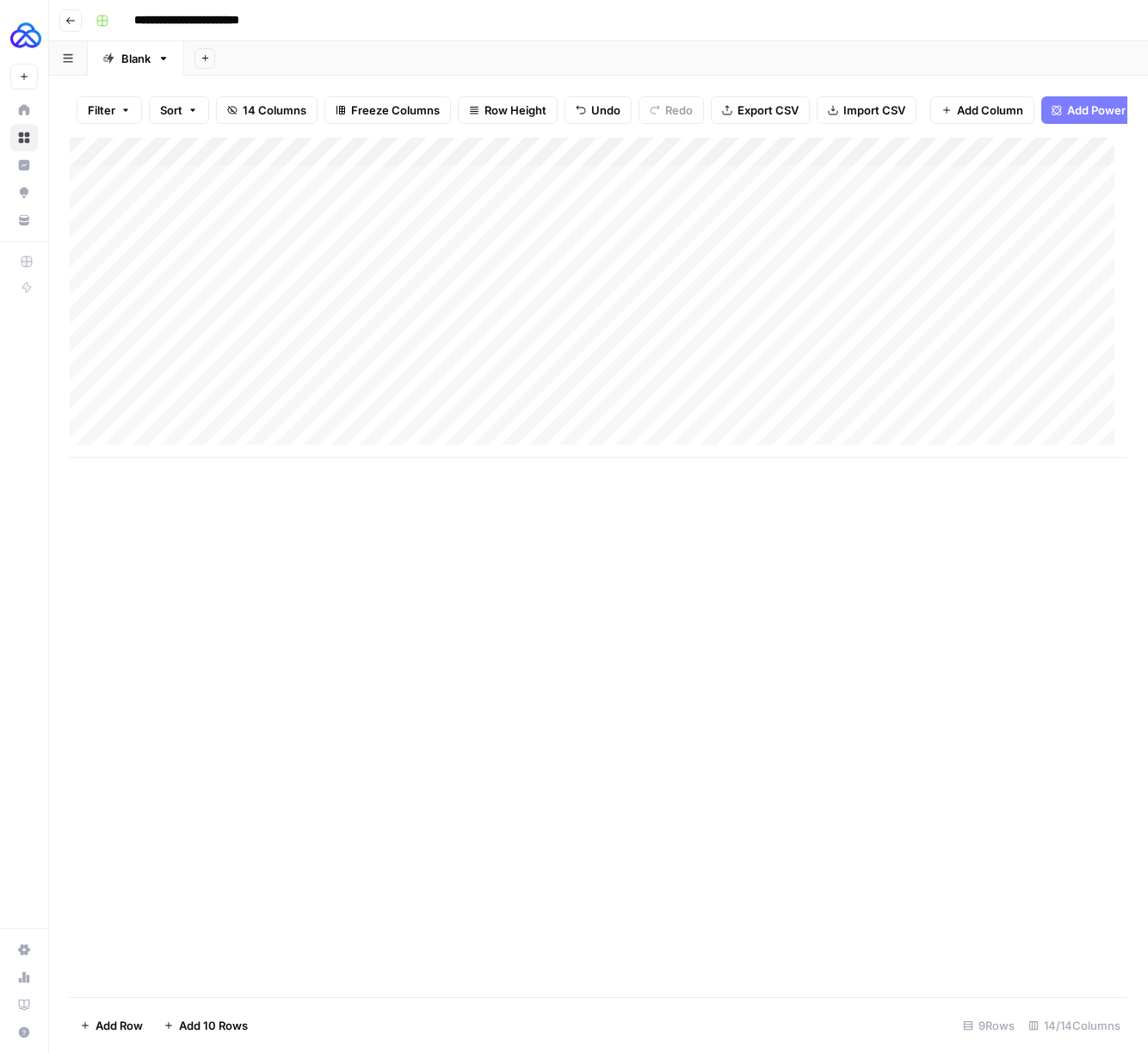
click at [418, 398] on div "Add Column" at bounding box center [598, 298] width 1058 height 320
click at [399, 430] on div "Add Column" at bounding box center [598, 298] width 1058 height 320
click at [225, 415] on div "Add Column" at bounding box center [598, 298] width 1058 height 320
click at [685, 438] on div "Add Column" at bounding box center [598, 298] width 1058 height 320
click at [876, 435] on div "Add Column" at bounding box center [598, 298] width 1058 height 320
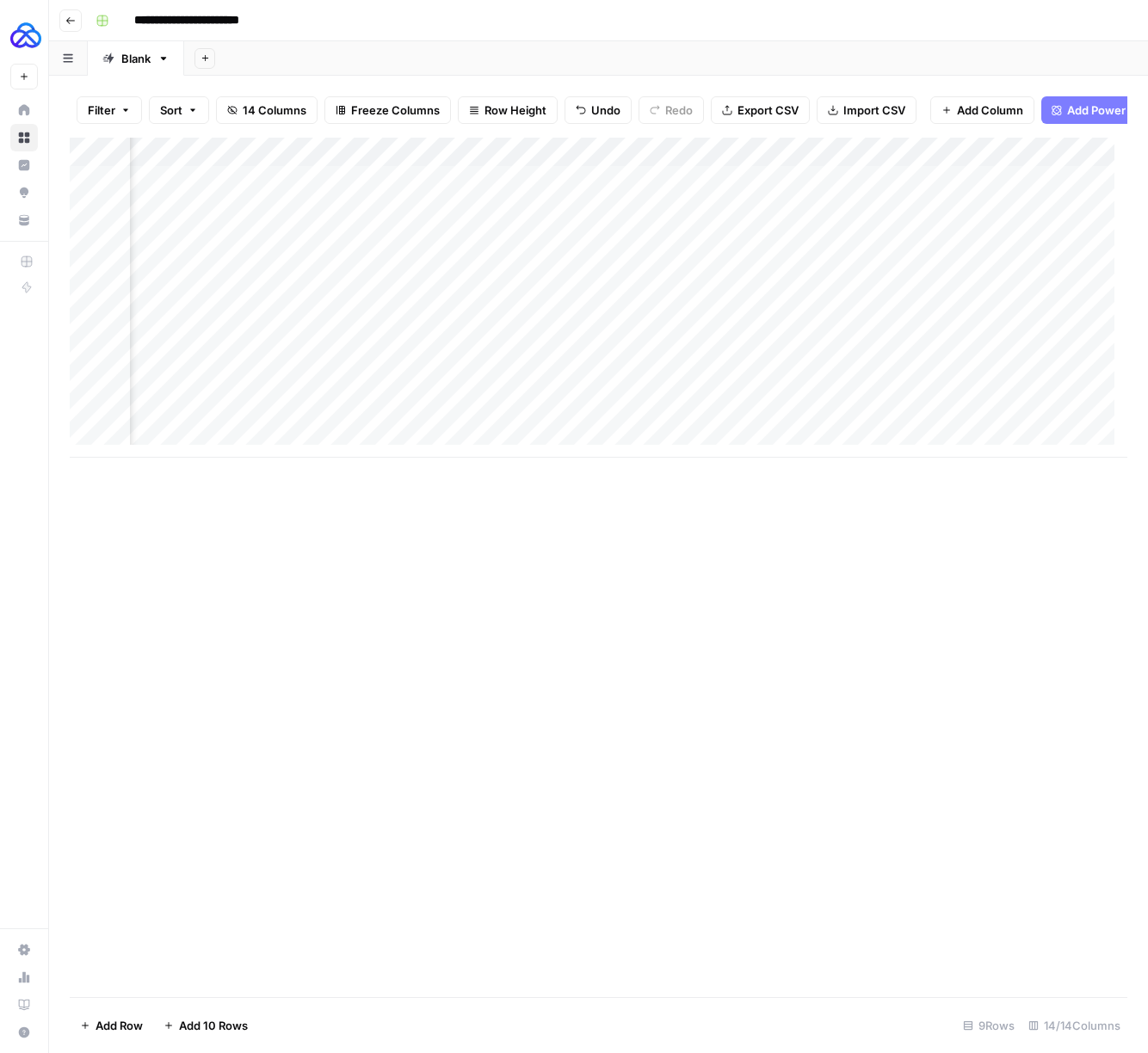
scroll to position [0, 558]
click at [602, 434] on div "Add Column" at bounding box center [598, 298] width 1058 height 320
click at [845, 431] on div "Add Column" at bounding box center [598, 298] width 1058 height 320
click at [179, 443] on div "Add Column" at bounding box center [598, 298] width 1058 height 320
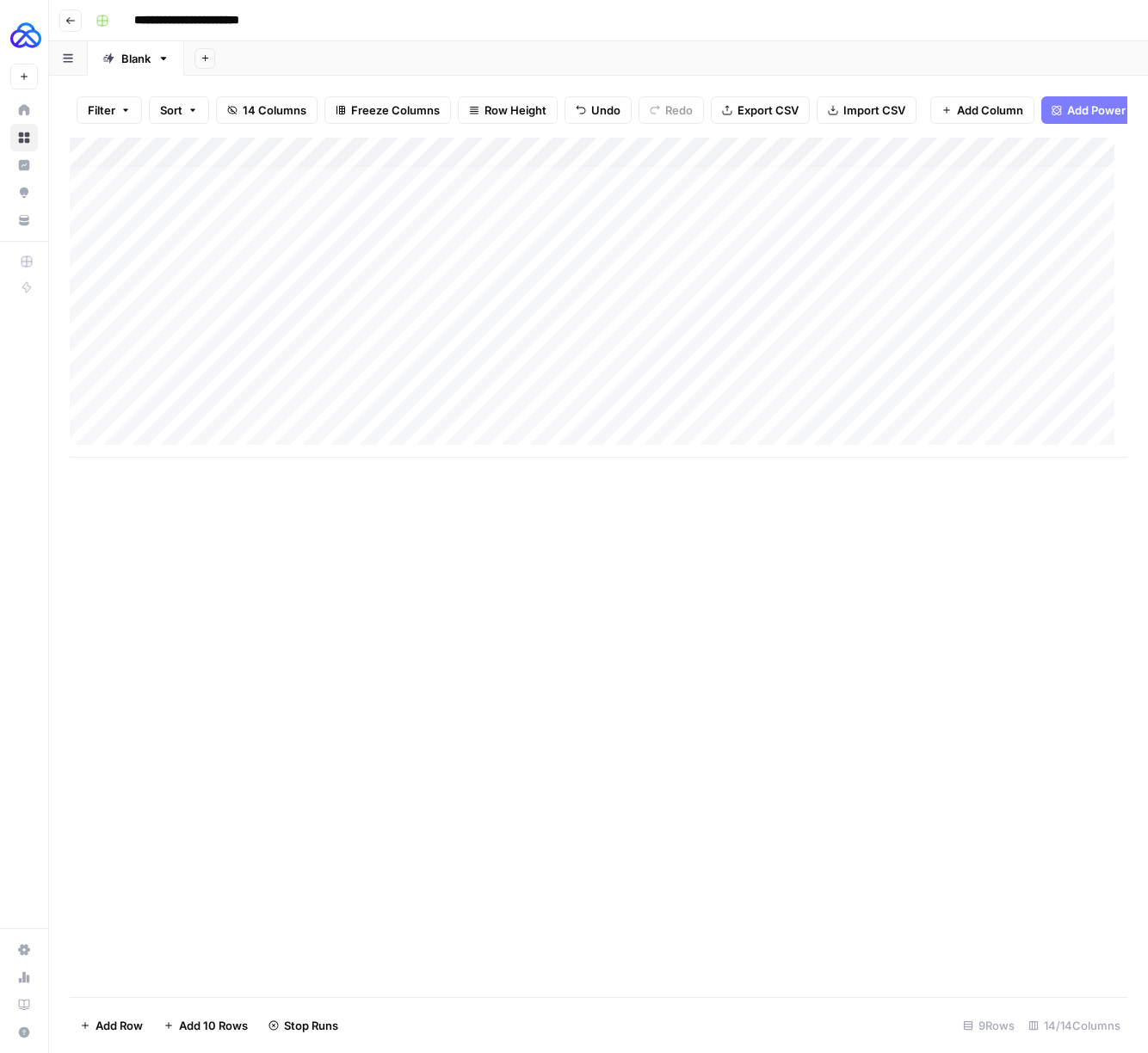
scroll to position [13, 0]
click at [173, 477] on div "Add Column" at bounding box center [598, 312] width 1058 height 350
click at [173, 501] on div "Add Column" at bounding box center [598, 326] width 1058 height 378
click at [174, 525] on div "Add Column" at bounding box center [598, 341] width 1058 height 408
click at [179, 554] on div "Add Column" at bounding box center [598, 356] width 1058 height 437
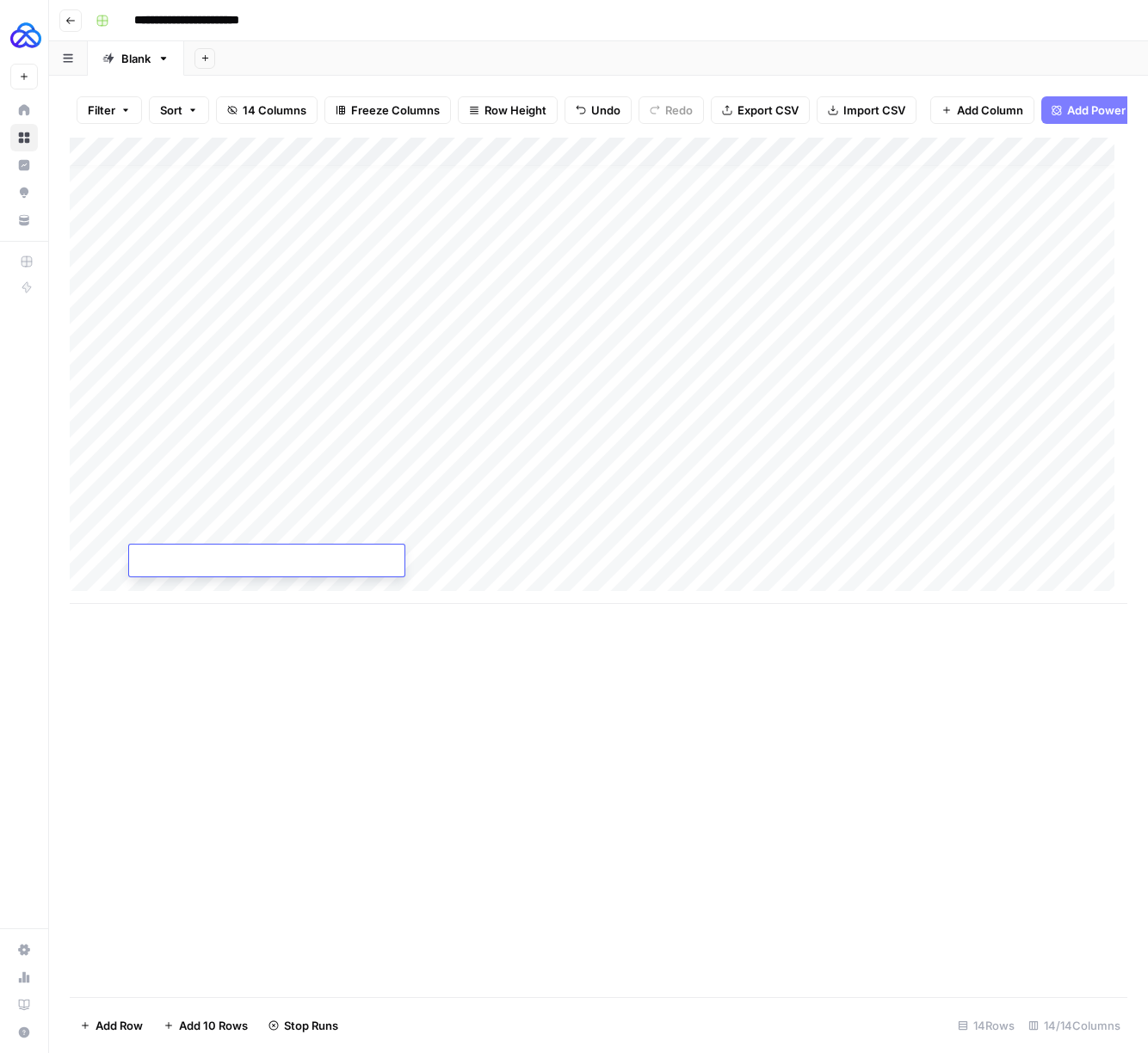
click at [219, 449] on div "Add Column" at bounding box center [598, 371] width 1058 height 467
click at [235, 489] on div "Add Column" at bounding box center [598, 371] width 1058 height 467
click at [232, 472] on div "Add Column" at bounding box center [598, 371] width 1058 height 467
click at [218, 505] on div "Add Column" at bounding box center [598, 371] width 1058 height 467
click at [240, 531] on div "Add Column" at bounding box center [598, 371] width 1058 height 467
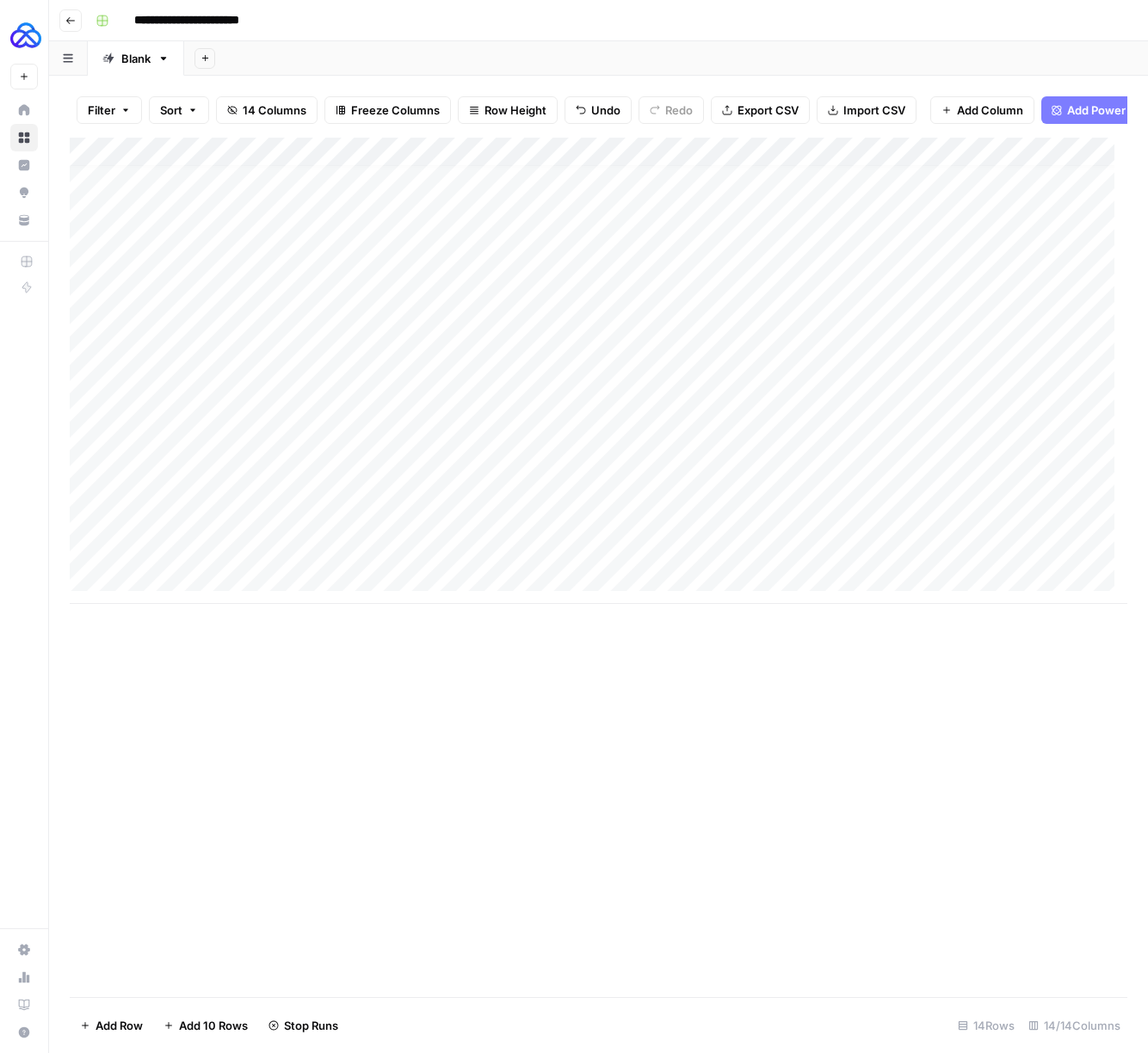
click at [208, 567] on div "Add Column" at bounding box center [598, 371] width 1058 height 467
click at [409, 411] on div "Add Column" at bounding box center [598, 371] width 1058 height 467
drag, startPoint x: 420, startPoint y: 453, endPoint x: 409, endPoint y: 558, distance: 105.6
click at [409, 558] on div "Add Column" at bounding box center [598, 371] width 1058 height 467
click at [396, 472] on div "Add Column" at bounding box center [598, 371] width 1058 height 467
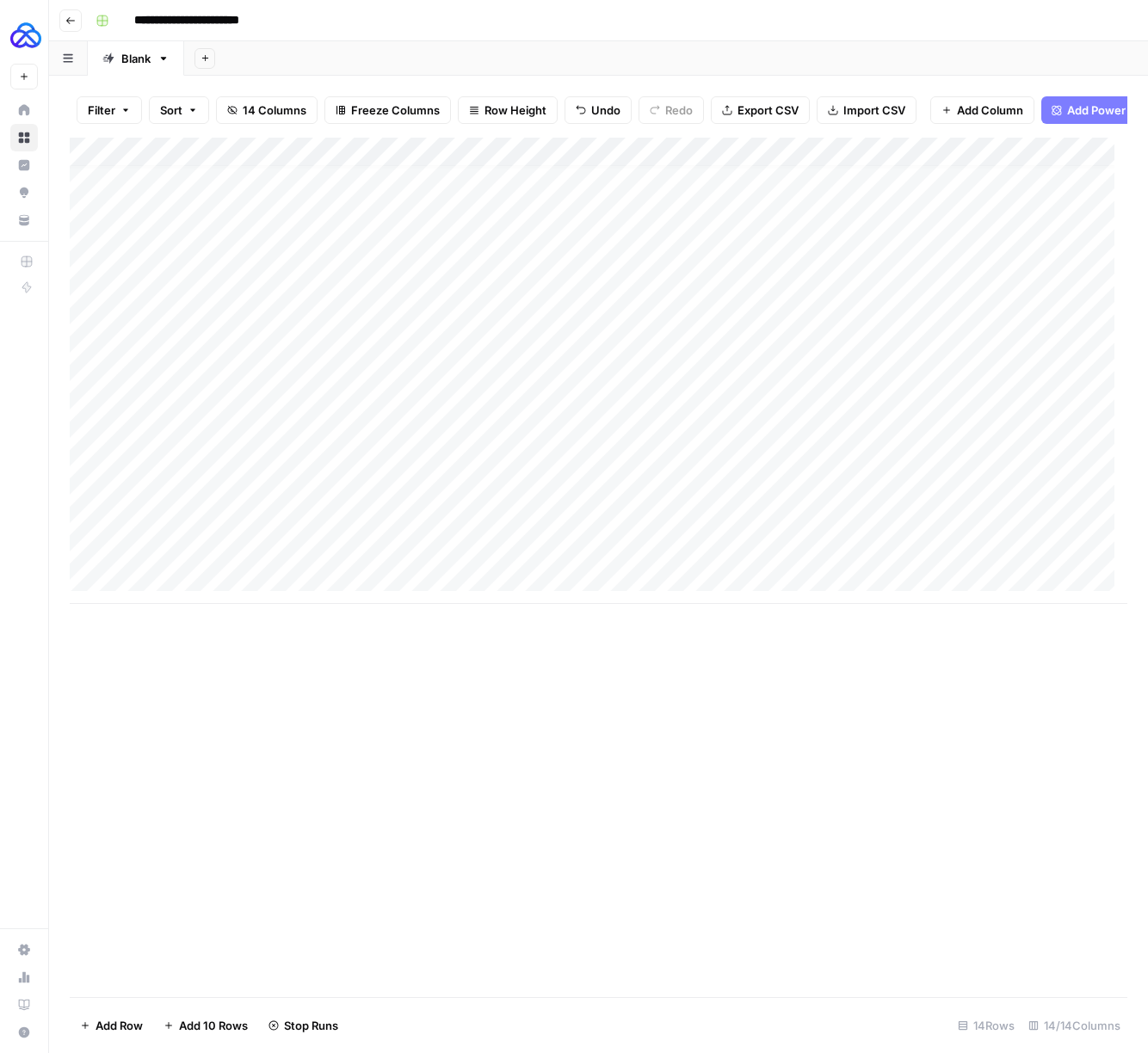
click at [385, 507] on div "Add Column" at bounding box center [598, 371] width 1058 height 467
click at [375, 535] on div "Add Column" at bounding box center [598, 371] width 1058 height 467
click at [374, 557] on div "Add Column" at bounding box center [598, 371] width 1058 height 467
click at [590, 560] on div "Add Column" at bounding box center [598, 371] width 1058 height 467
click at [468, 553] on div "Add Column" at bounding box center [598, 371] width 1058 height 467
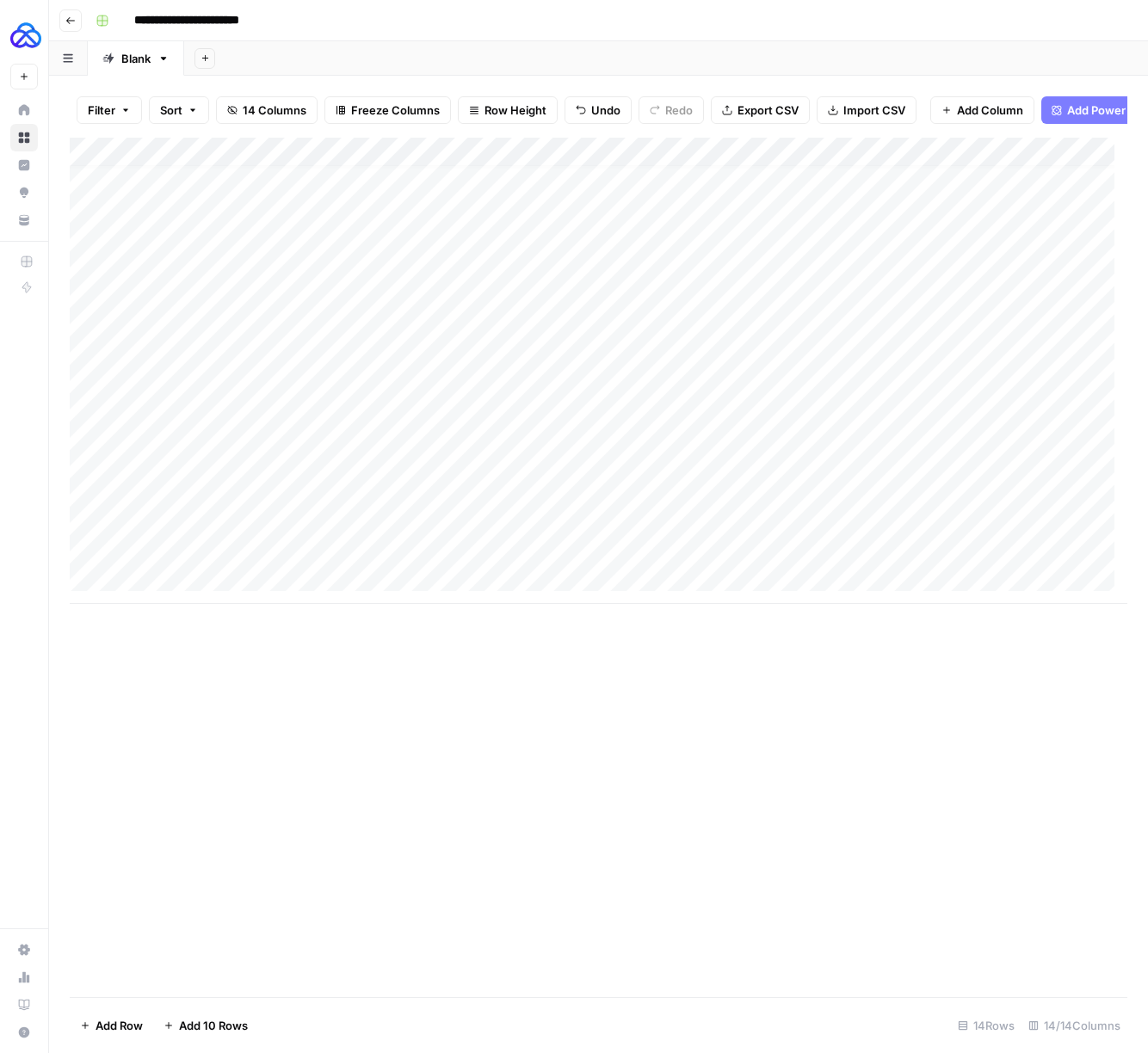
click at [241, 443] on div "Add Column" at bounding box center [598, 371] width 1058 height 467
click at [637, 451] on div "Add Column" at bounding box center [598, 371] width 1058 height 467
click at [853, 440] on div "Add Column" at bounding box center [598, 371] width 1058 height 467
click at [840, 416] on div "Add Column" at bounding box center [598, 371] width 1058 height 467
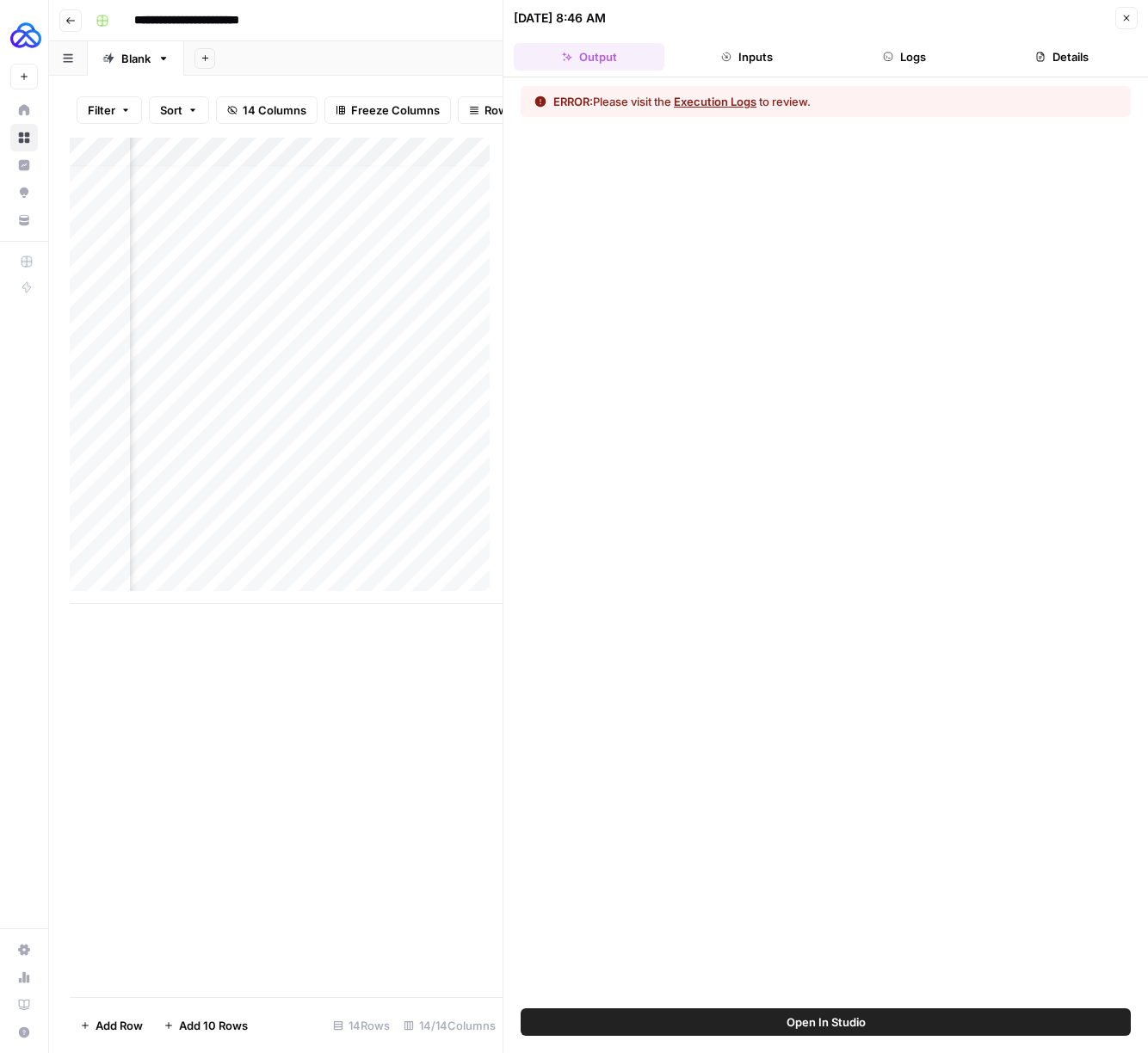
drag, startPoint x: 944, startPoint y: 57, endPoint x: 950, endPoint y: 72, distance: 16.2
click at [944, 58] on button "Logs" at bounding box center [905, 56] width 150 height 28
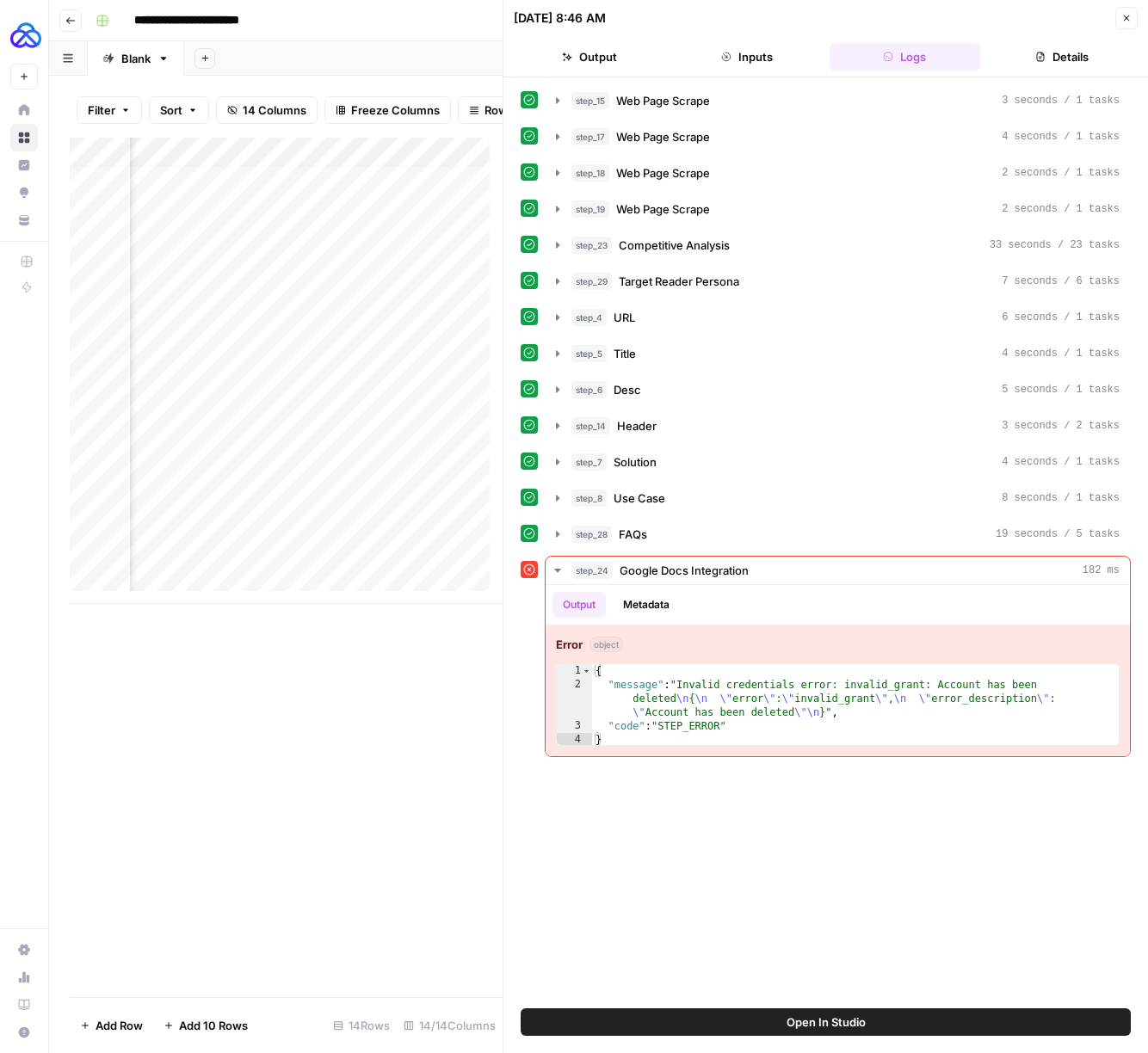
click at [1144, 17] on header "10/13/25 at 8:46 AM Close Output Inputs Logs Details" at bounding box center [825, 38] width 645 height 78
click at [1135, 17] on button "Close" at bounding box center [1126, 18] width 22 height 22
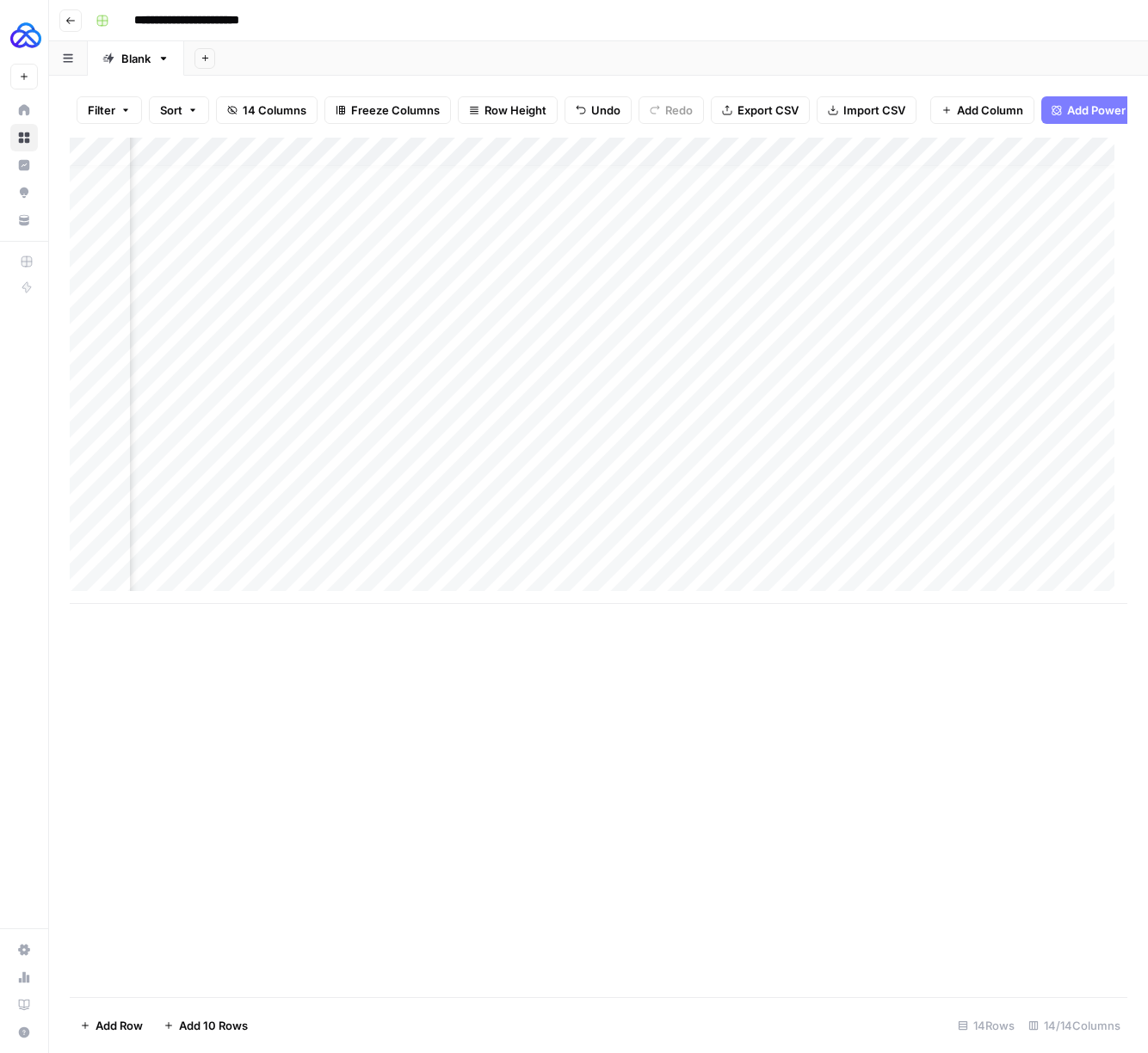
click at [841, 162] on div "Add Column" at bounding box center [598, 371] width 1058 height 467
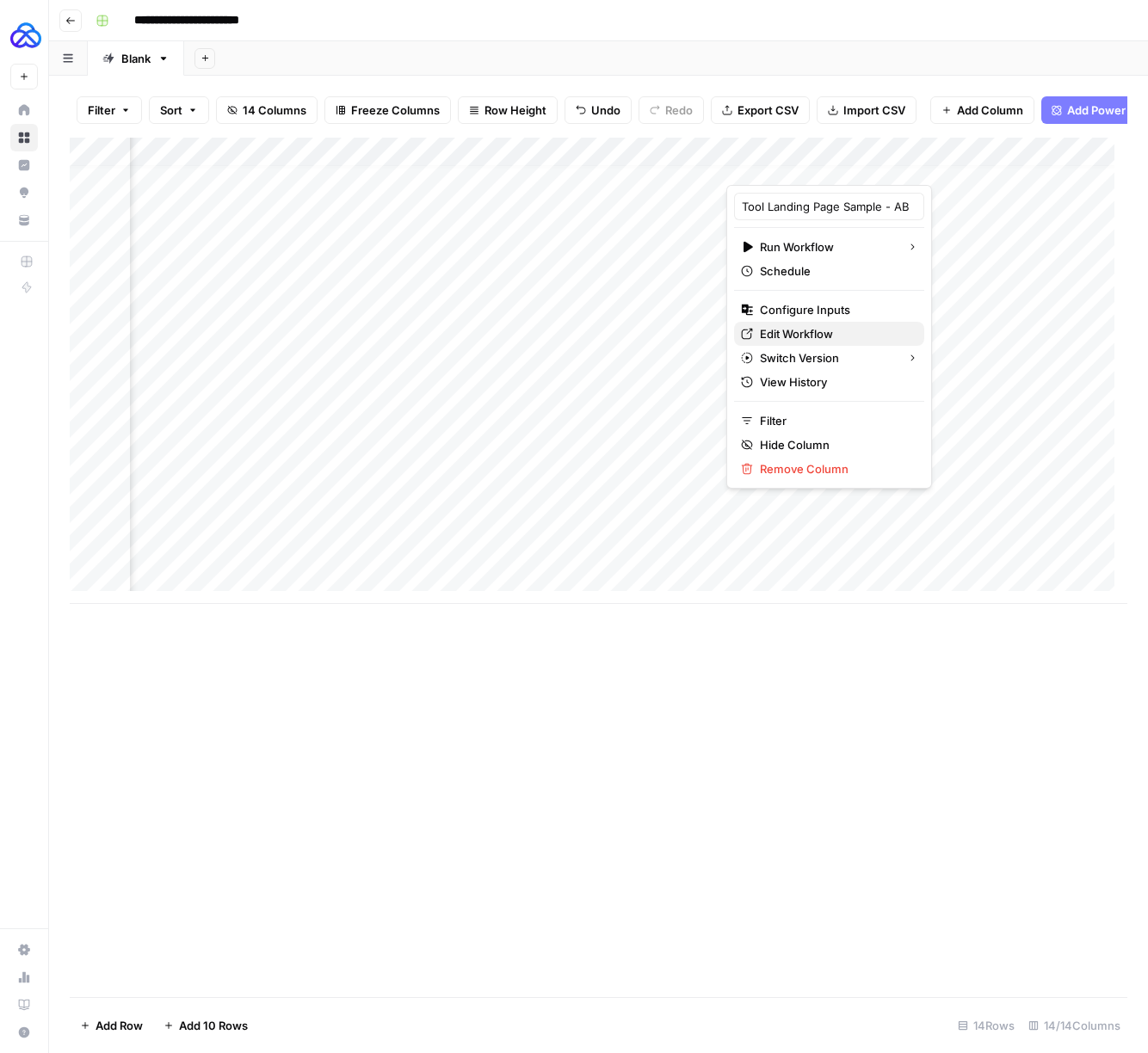
click at [791, 331] on span "Edit Workflow" at bounding box center [835, 333] width 150 height 17
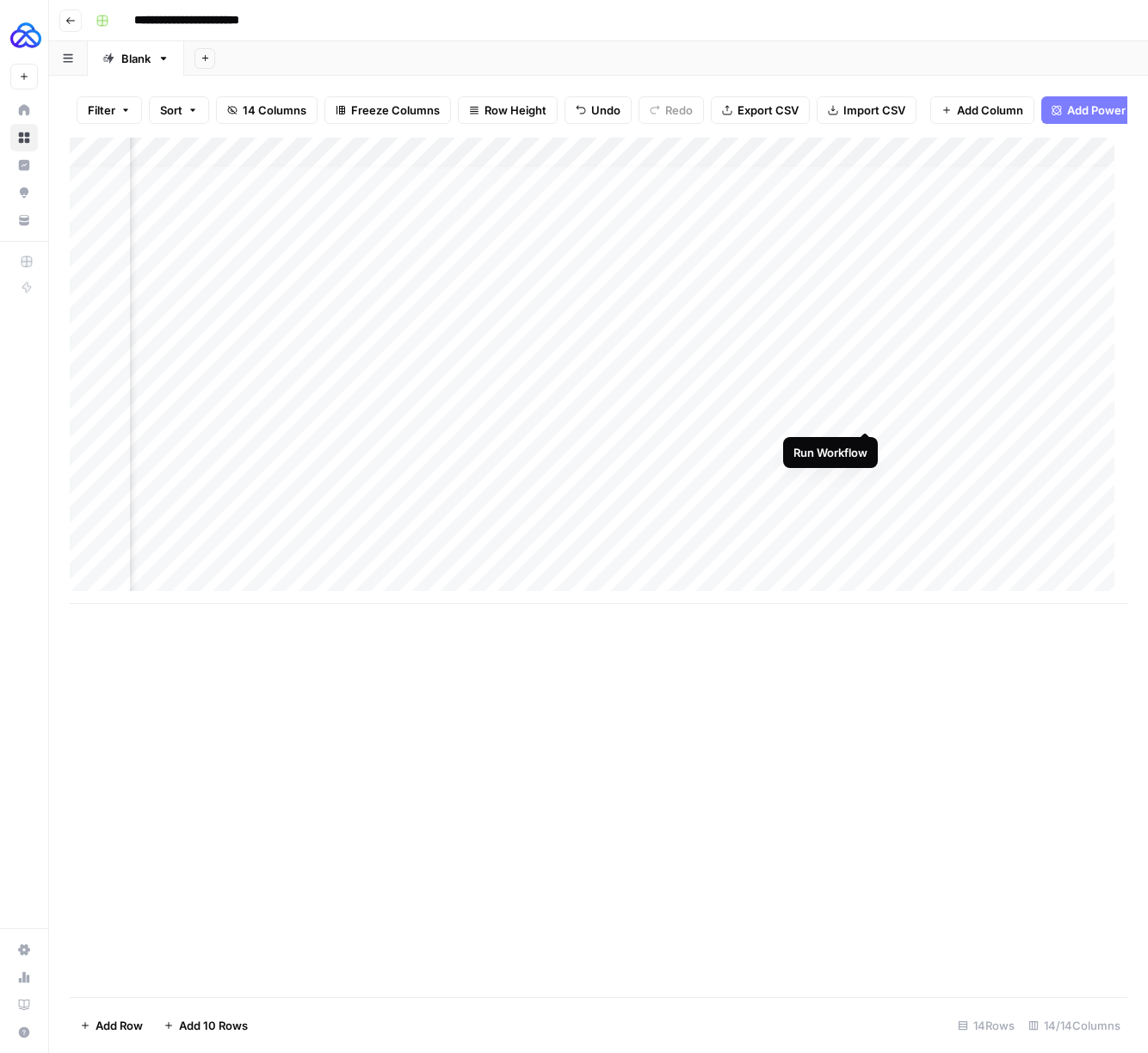
click at [864, 416] on div "Add Column" at bounding box center [598, 371] width 1058 height 467
click at [528, 452] on div "Add Column" at bounding box center [598, 371] width 1058 height 467
click at [806, 445] on div "Add Column" at bounding box center [598, 371] width 1058 height 467
click at [196, 472] on div "Add Column" at bounding box center [598, 371] width 1058 height 467
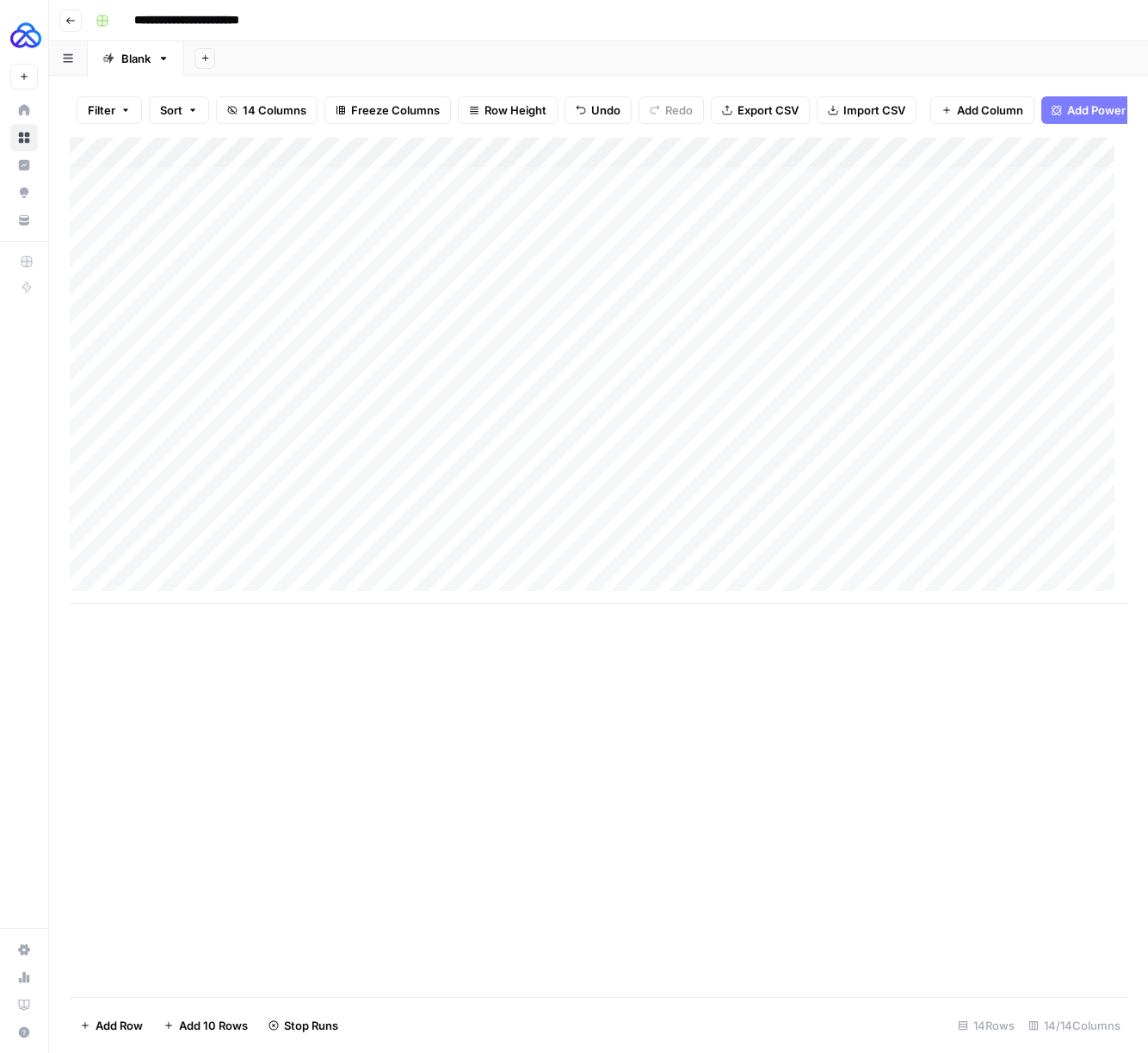
click at [638, 468] on div "Add Column" at bounding box center [598, 371] width 1058 height 467
click at [870, 472] on div "Add Column" at bounding box center [598, 371] width 1058 height 467
click at [733, 473] on div "Add Column" at bounding box center [598, 371] width 1058 height 467
click at [1013, 472] on div "Add Column" at bounding box center [598, 371] width 1058 height 467
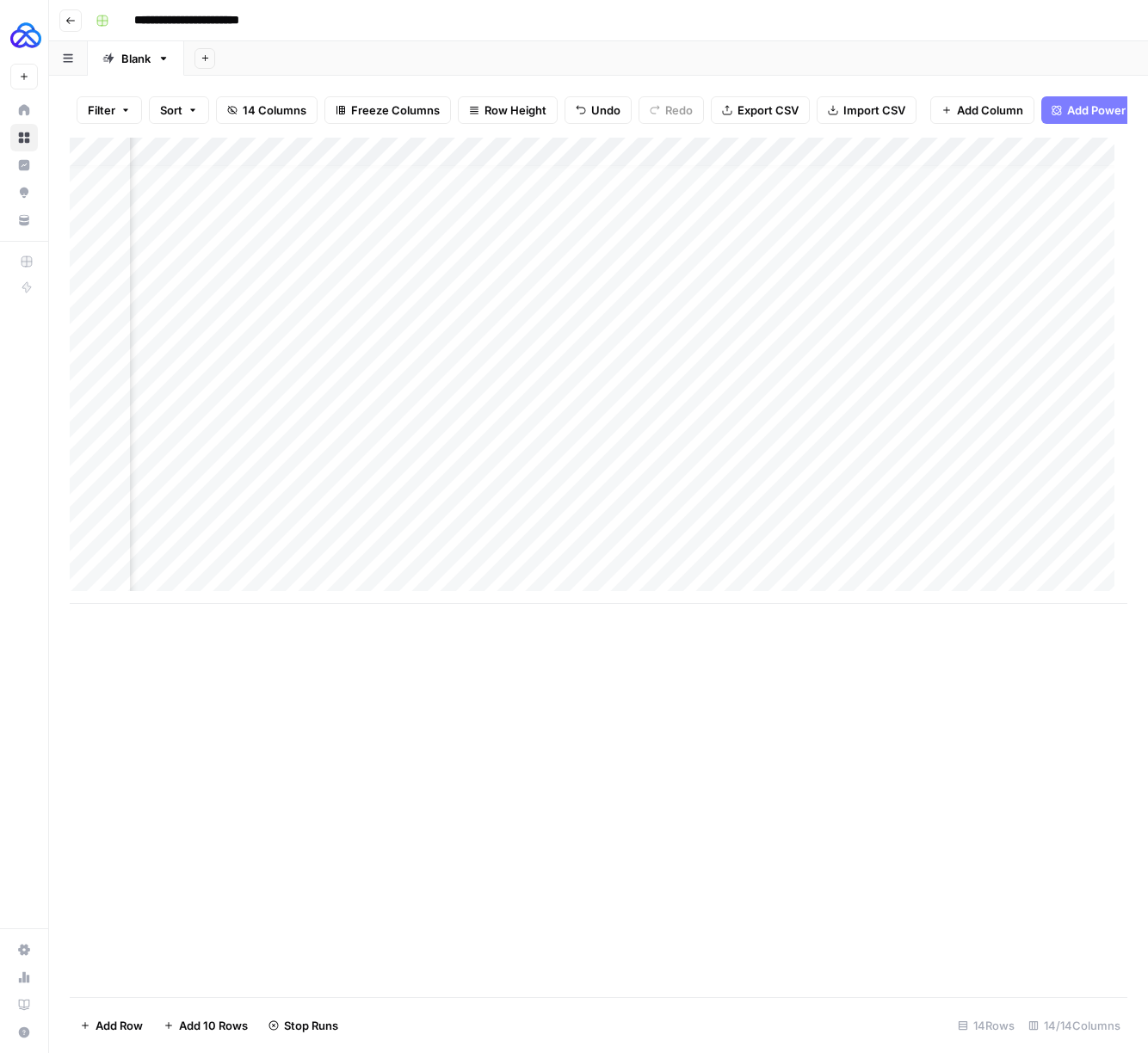
scroll to position [13, 0]
click at [192, 510] on div "Add Column" at bounding box center [598, 371] width 1058 height 467
click at [646, 500] on div "Add Column" at bounding box center [598, 371] width 1058 height 467
click at [443, 503] on div "Add Column" at bounding box center [598, 371] width 1058 height 467
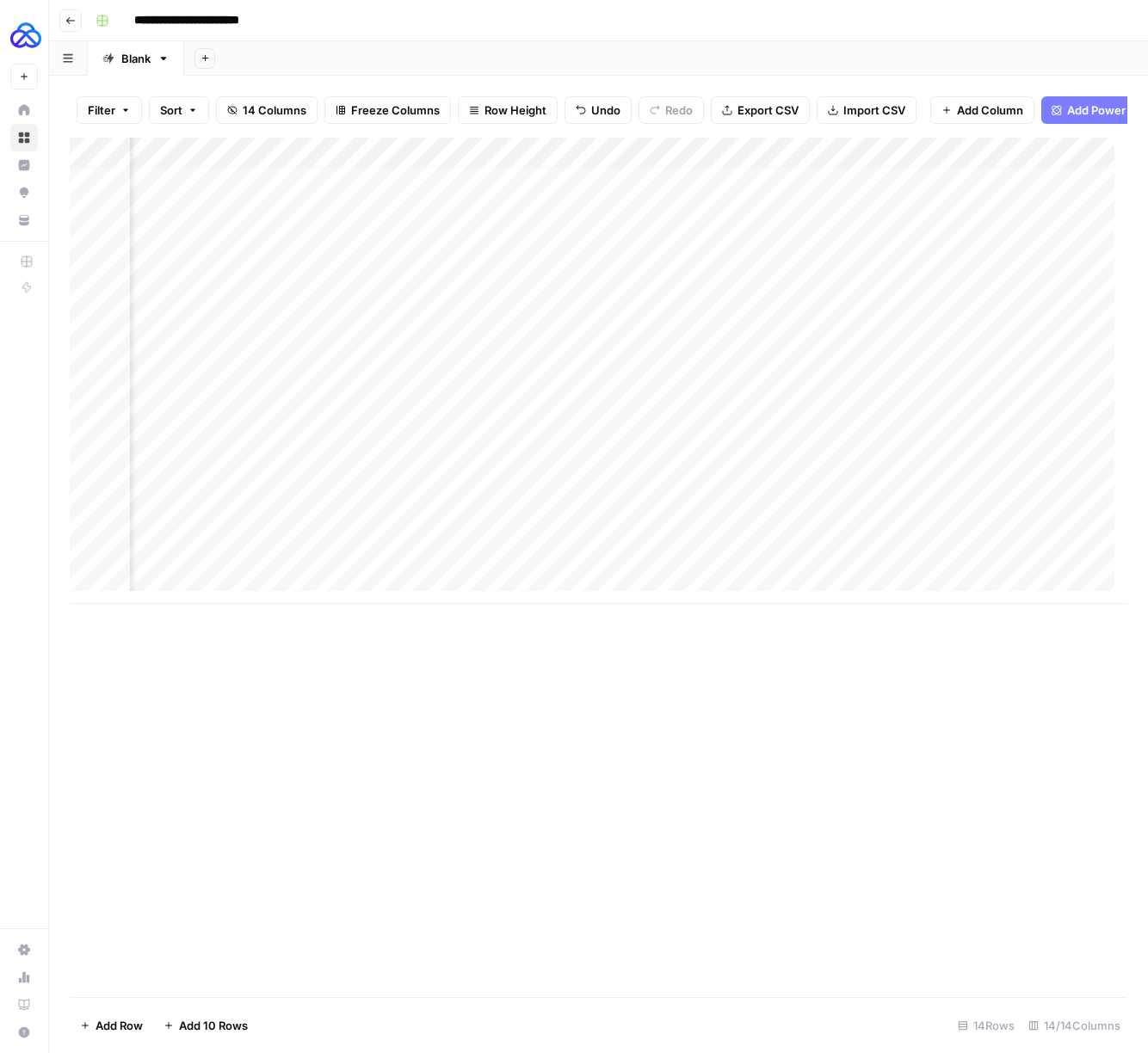
click at [663, 507] on div "Add Column" at bounding box center [598, 371] width 1058 height 467
click at [229, 416] on div "Add Column" at bounding box center [598, 371] width 1058 height 467
click at [693, 411] on div "Add Column" at bounding box center [598, 371] width 1058 height 467
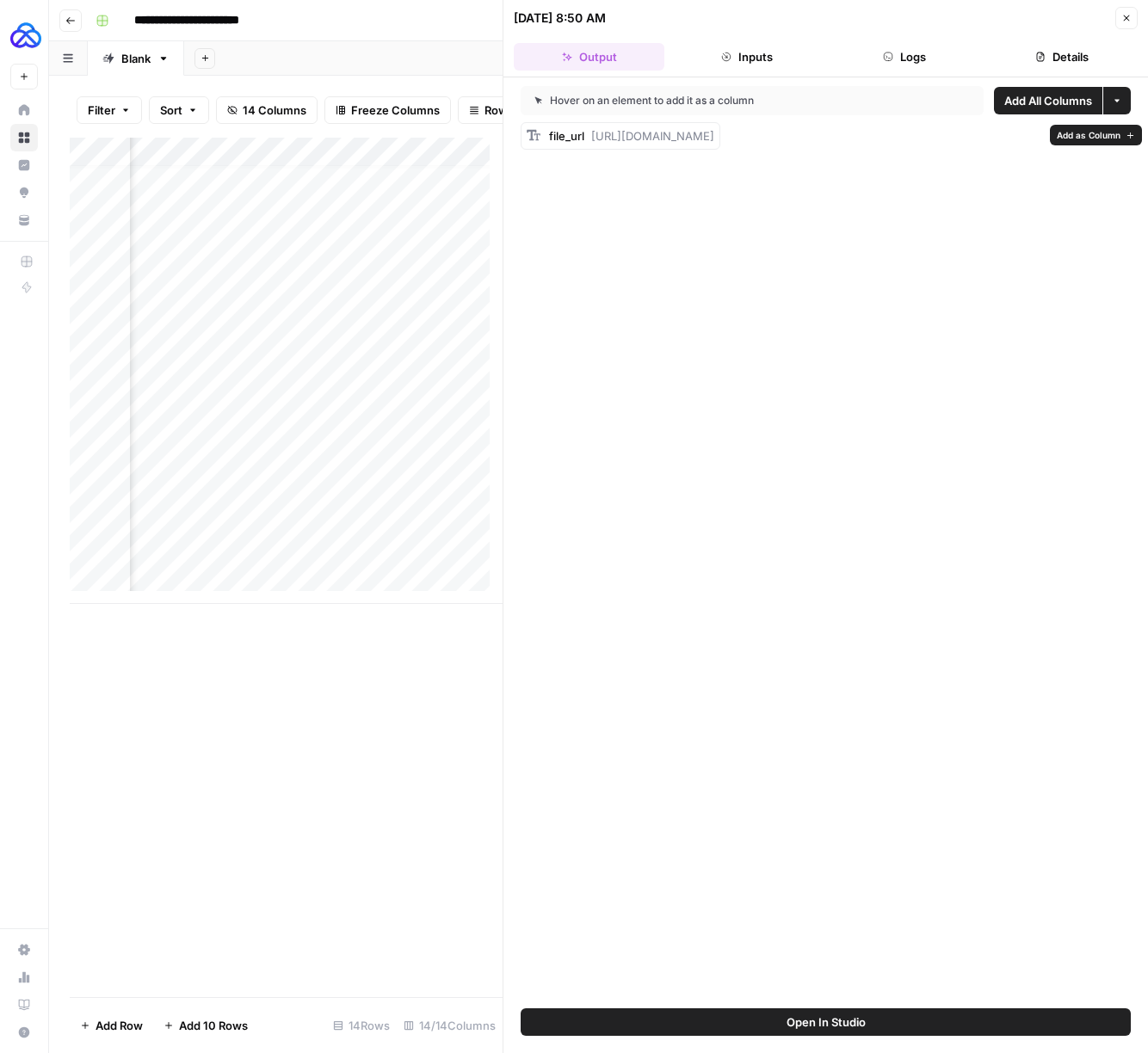
click at [1087, 139] on span "Add as Column" at bounding box center [1088, 134] width 63 height 13
click at [1138, 15] on header "10/13/25 at 8:50 AM Close Output Inputs Logs Details" at bounding box center [825, 38] width 645 height 78
click at [1135, 16] on button "Close" at bounding box center [1126, 18] width 22 height 22
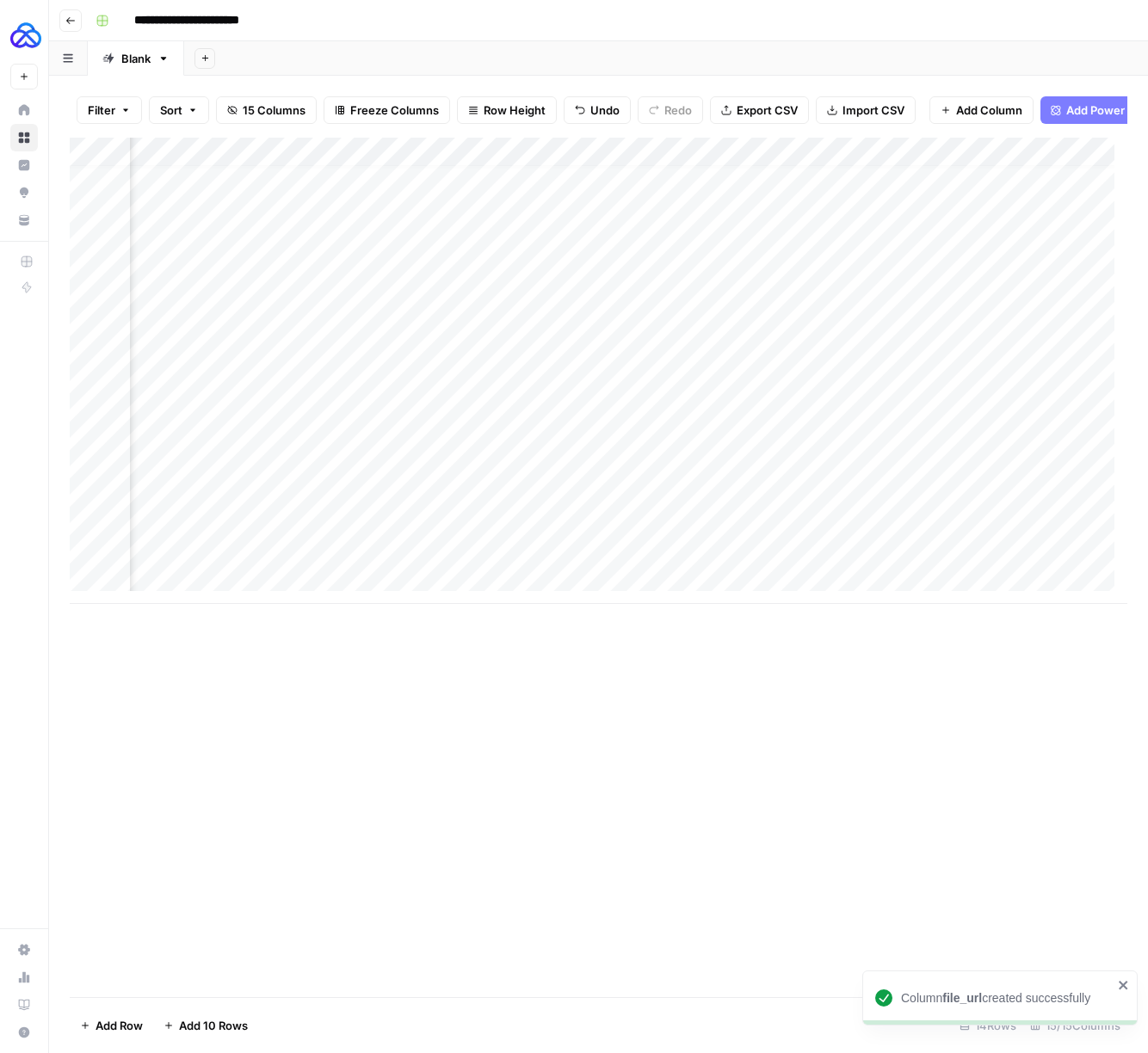
scroll to position [13, 956]
click at [654, 410] on div "Add Column" at bounding box center [598, 371] width 1058 height 467
click at [656, 442] on div "Add Column" at bounding box center [598, 371] width 1058 height 467
click at [443, 504] on div "Add Column" at bounding box center [598, 371] width 1058 height 467
click at [660, 476] on div "Add Column" at bounding box center [598, 371] width 1058 height 467
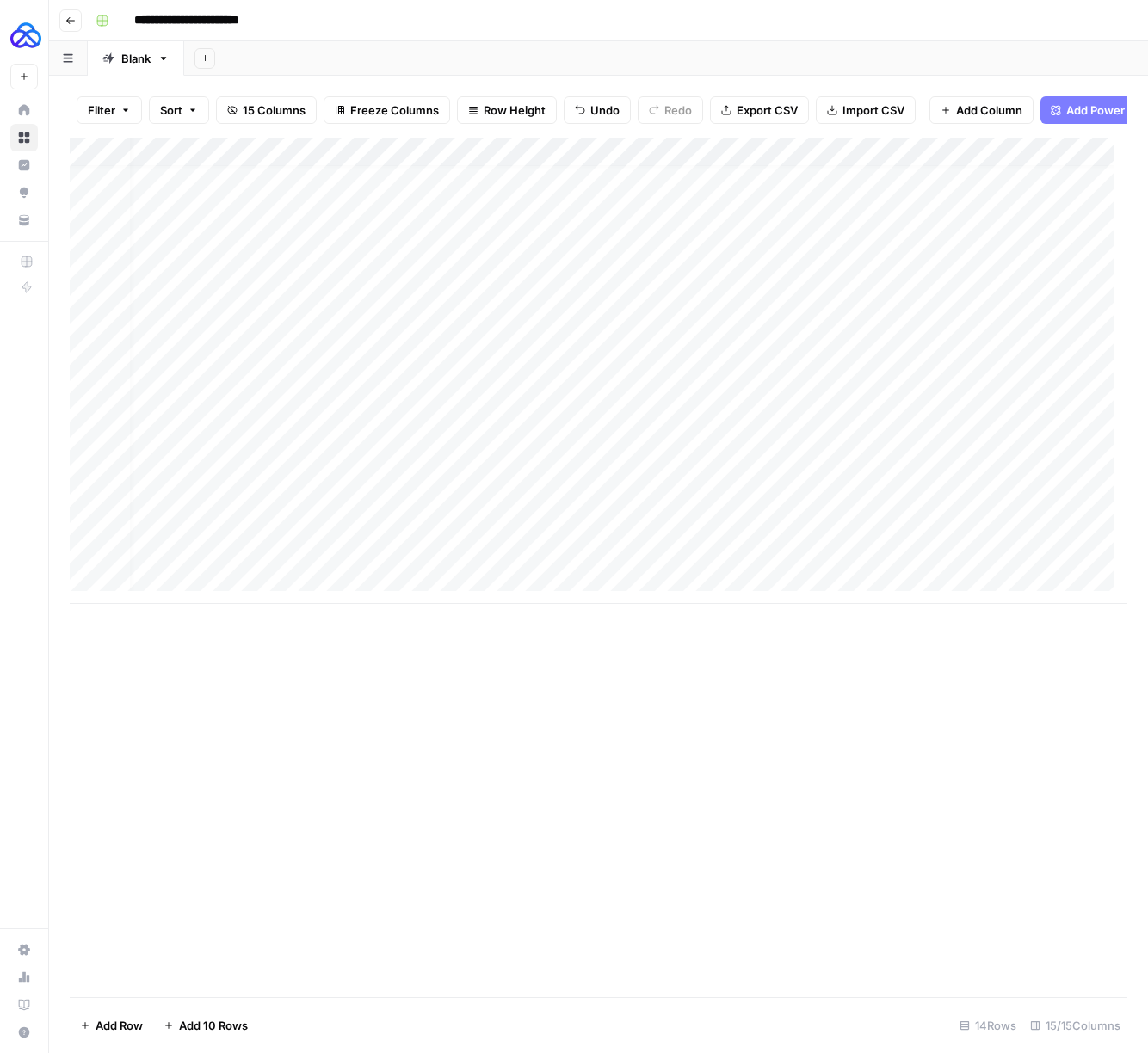
scroll to position [13, 0]
click at [181, 526] on div "Add Column" at bounding box center [598, 371] width 1058 height 467
click at [650, 534] on div "Add Column" at bounding box center [598, 371] width 1058 height 467
click at [874, 536] on div "Add Column" at bounding box center [598, 371] width 1058 height 467
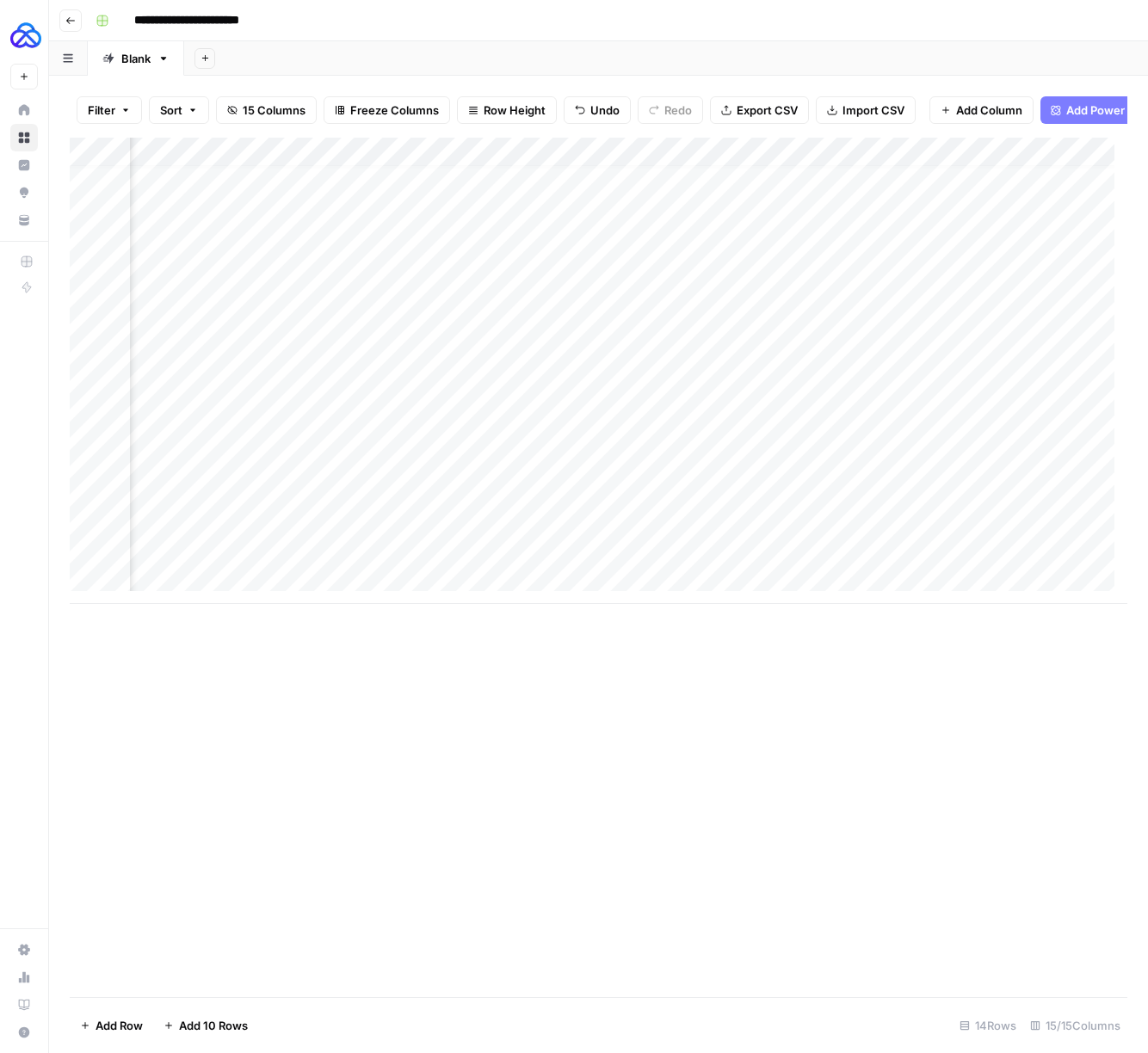
click at [616, 535] on div "Add Column" at bounding box center [598, 371] width 1058 height 467
click at [839, 532] on div "Add Column" at bounding box center [598, 371] width 1058 height 467
click at [236, 561] on div "Add Column" at bounding box center [598, 371] width 1058 height 467
click at [678, 560] on div "Add Column" at bounding box center [598, 371] width 1058 height 467
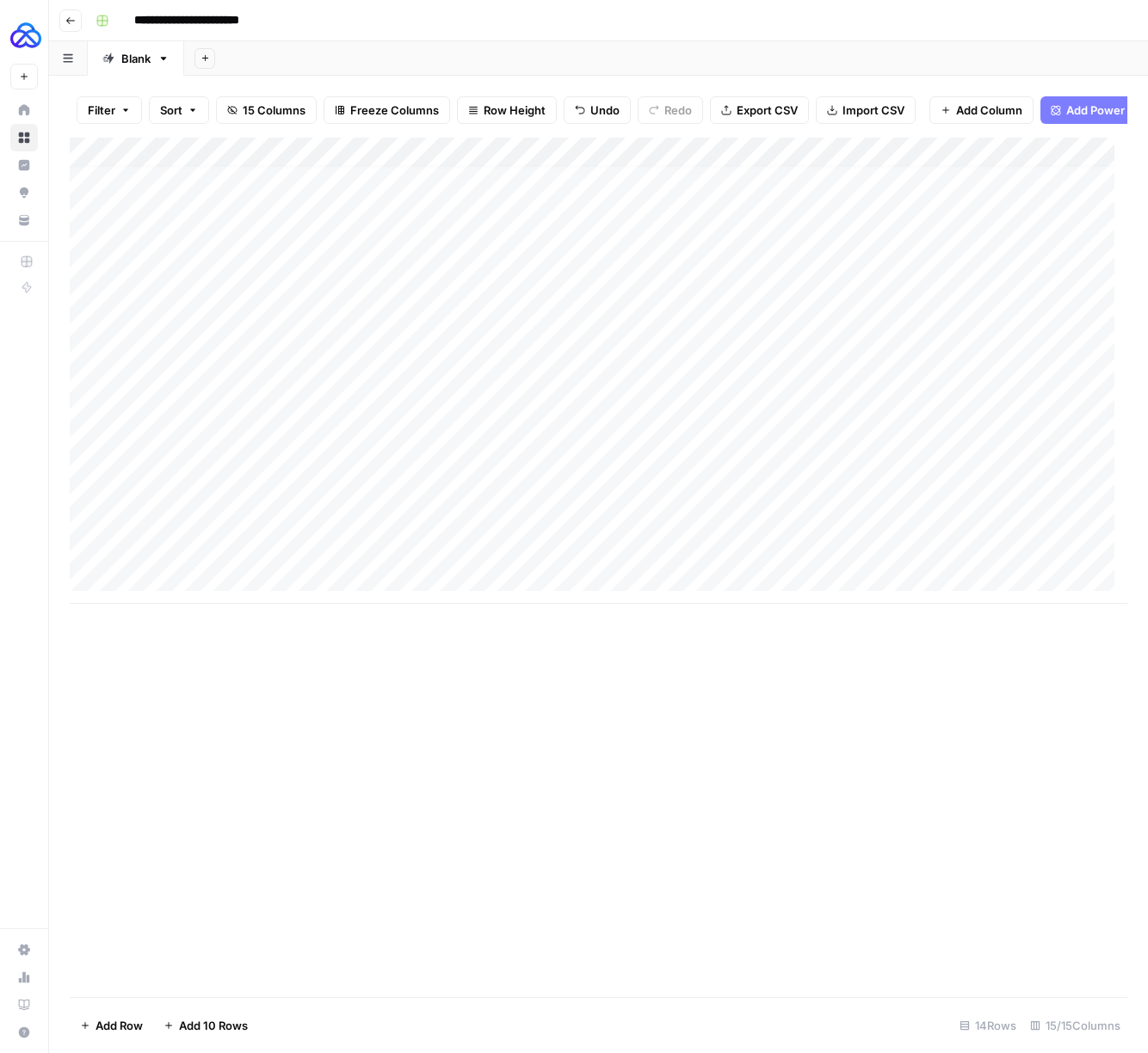
click at [897, 571] on div "Add Column" at bounding box center [598, 371] width 1058 height 467
click at [1093, 562] on div "Add Column" at bounding box center [598, 371] width 1058 height 467
click at [550, 560] on div "Add Column" at bounding box center [598, 371] width 1058 height 467
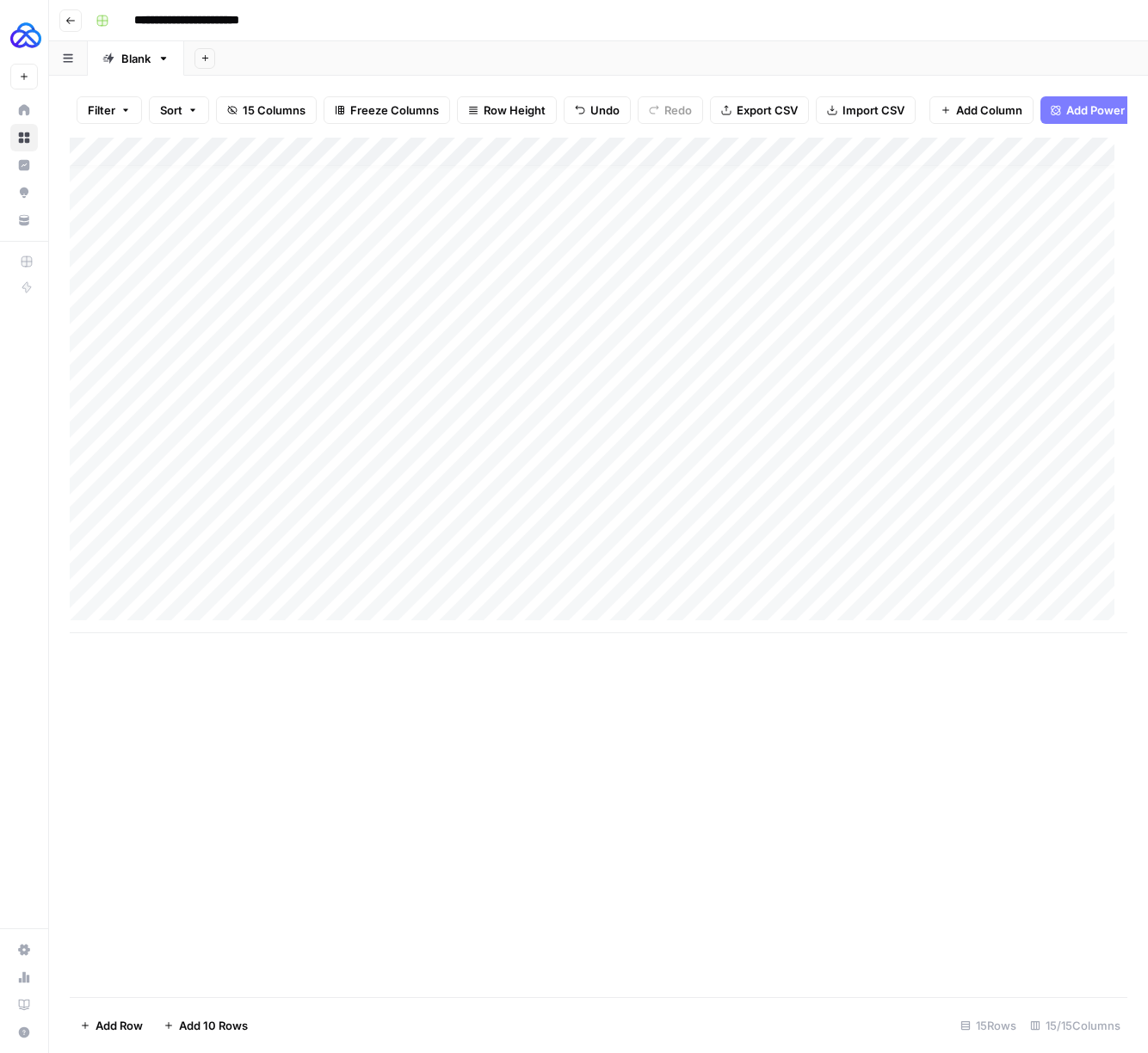
click at [215, 507] on div "Add Column" at bounding box center [598, 385] width 1058 height 495
click at [426, 500] on div "Add Column" at bounding box center [598, 385] width 1058 height 495
click at [716, 528] on div "Add Column" at bounding box center [598, 385] width 1058 height 495
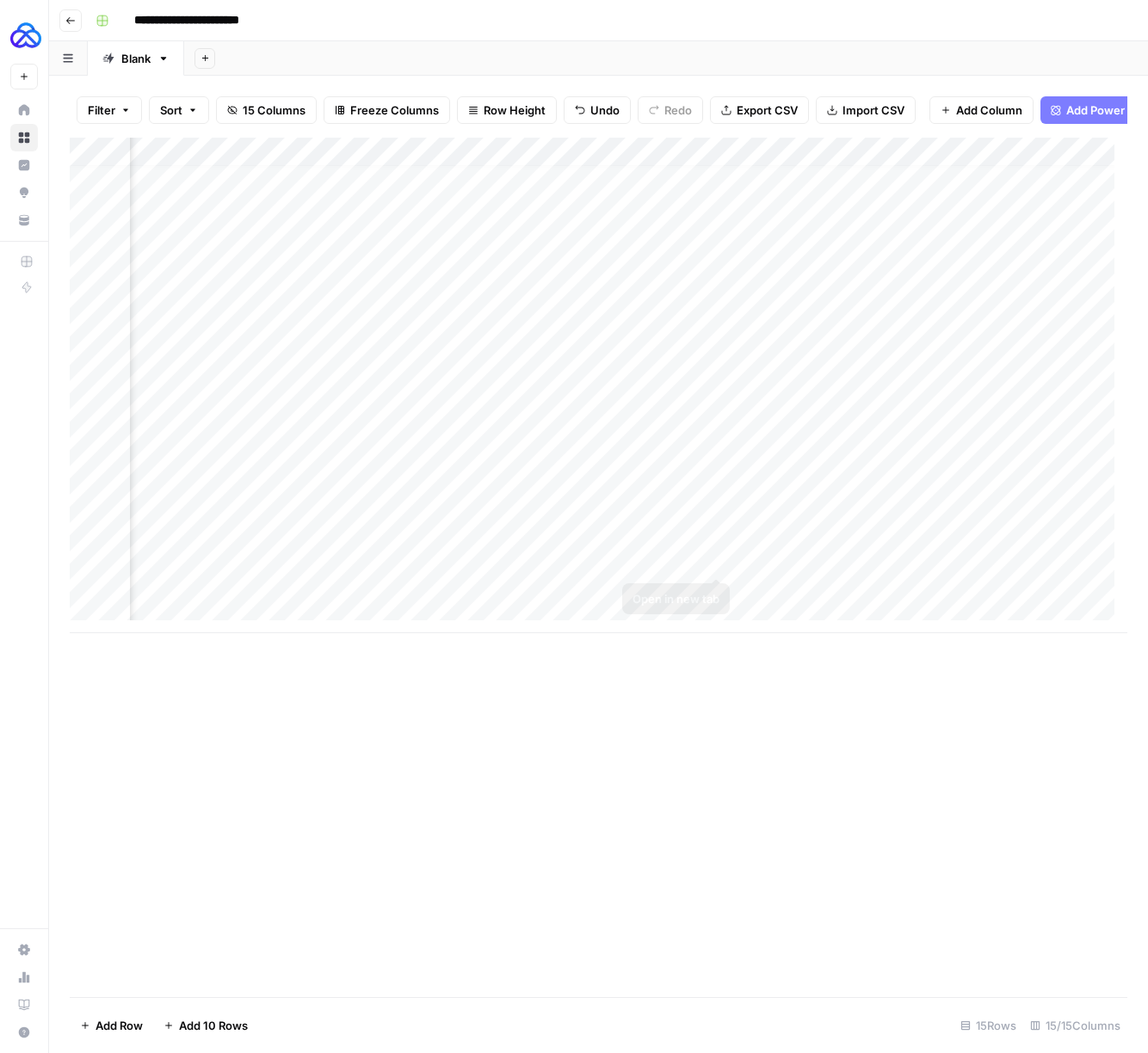
click at [716, 562] on div "Add Column" at bounding box center [598, 385] width 1058 height 495
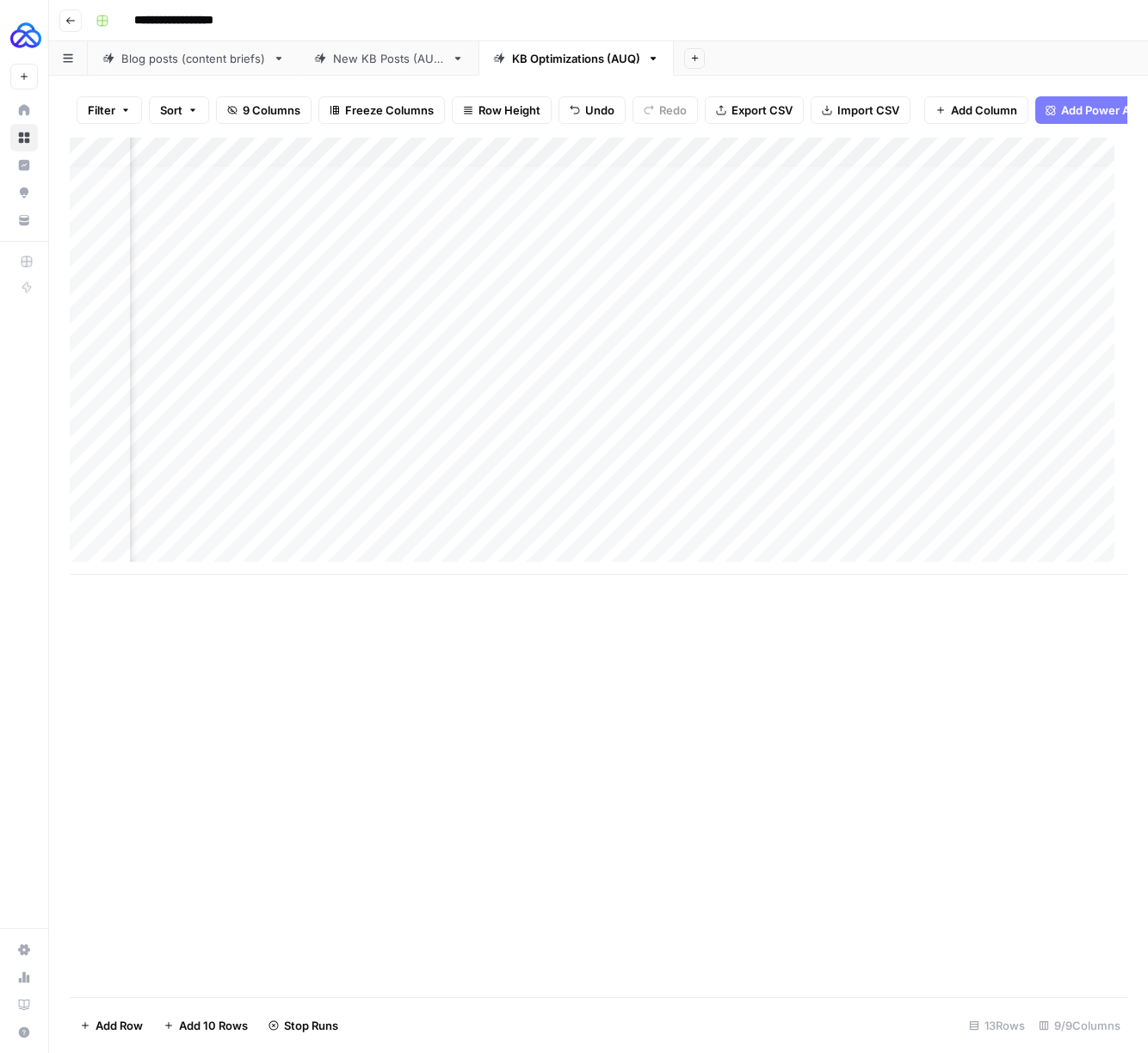
scroll to position [13, 546]
click at [712, 473] on div "Add Column" at bounding box center [598, 356] width 1058 height 437
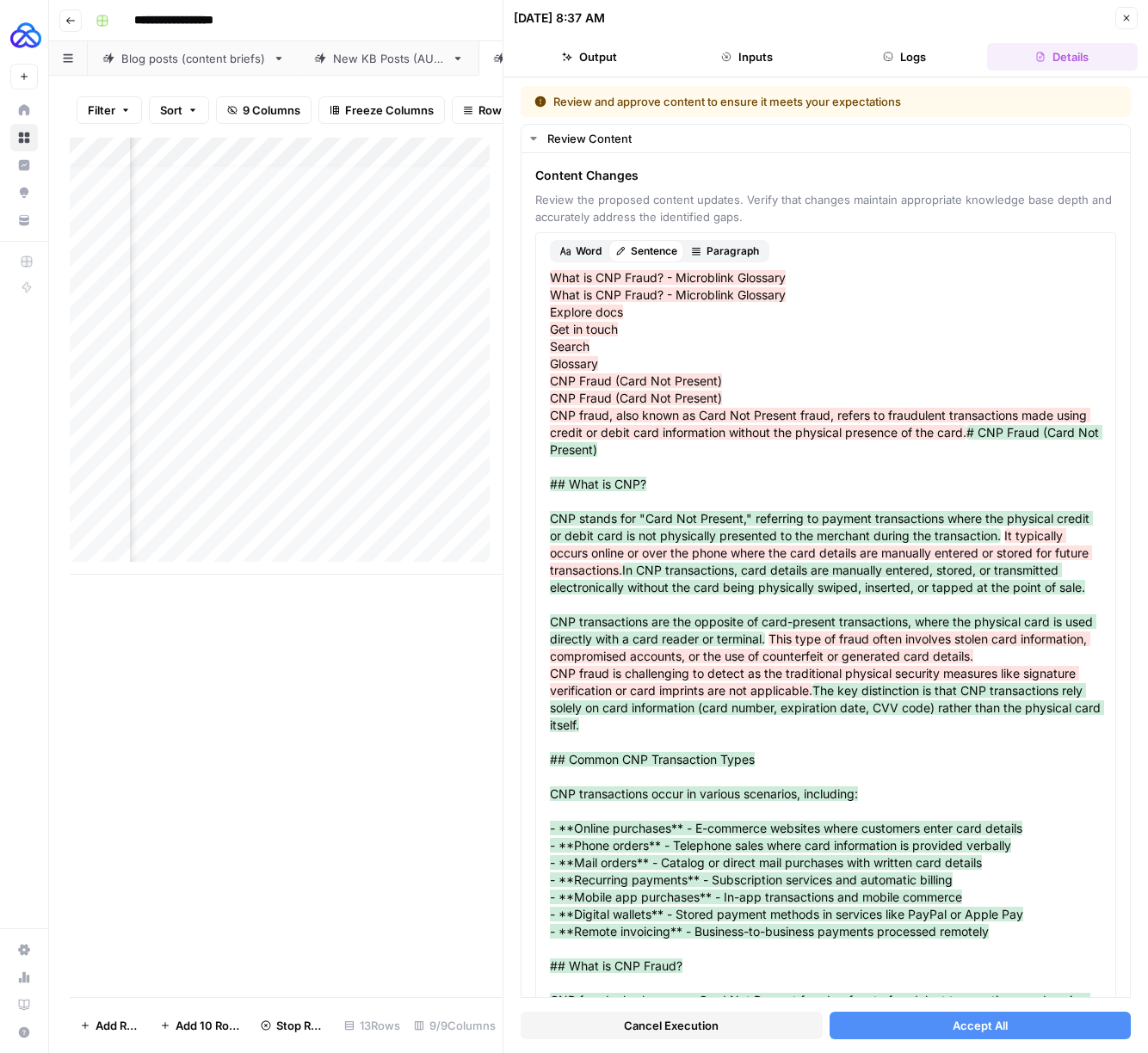
click at [967, 1041] on div "Cancel Execution Accept All" at bounding box center [825, 1021] width 610 height 46
click at [969, 1027] on span "Accept All" at bounding box center [980, 1024] width 55 height 17
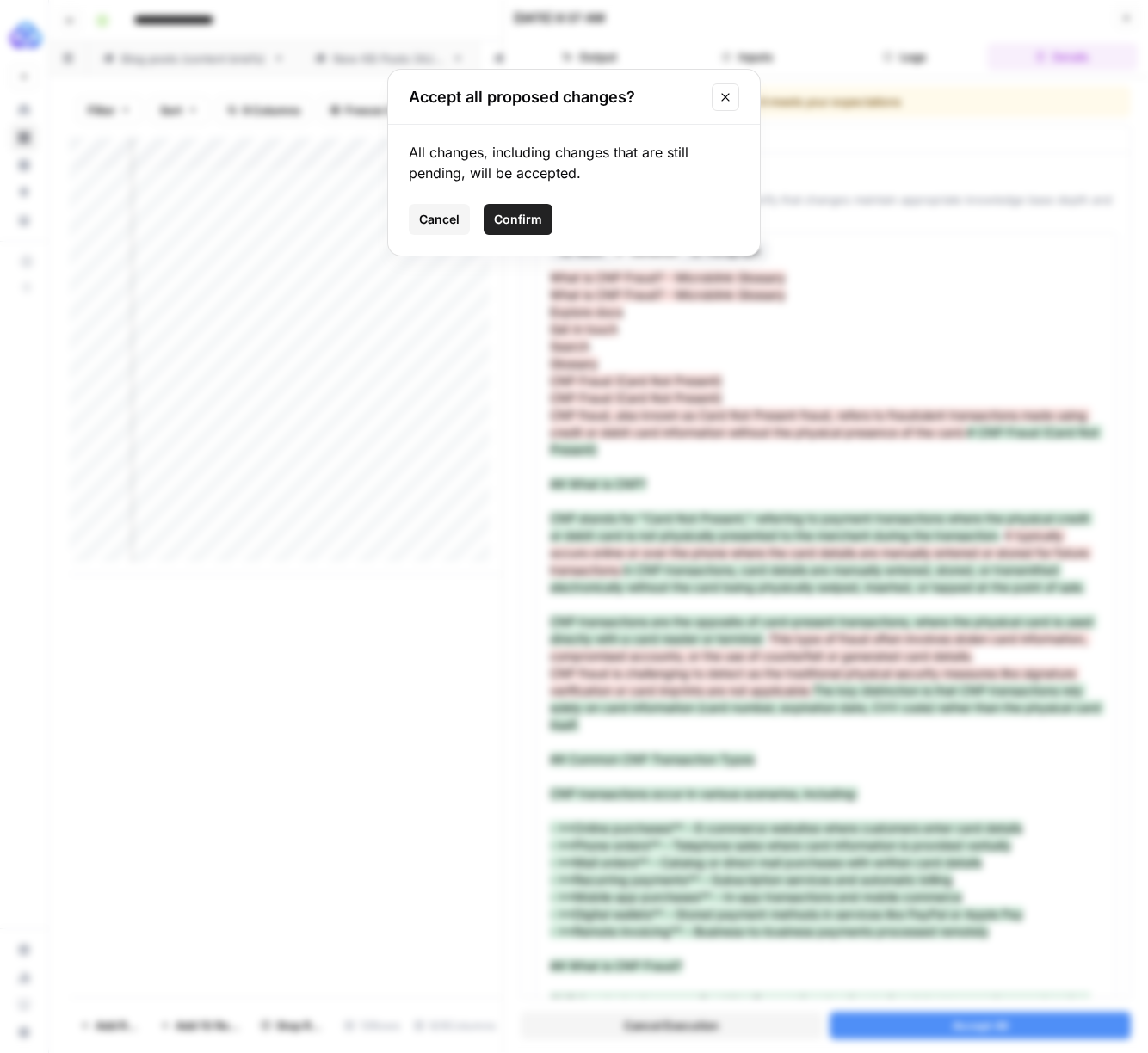
click at [526, 198] on div "All changes, including changes that are still pending, will be accepted. Cancel…" at bounding box center [574, 190] width 372 height 131
click at [526, 206] on button "Confirm" at bounding box center [518, 219] width 69 height 31
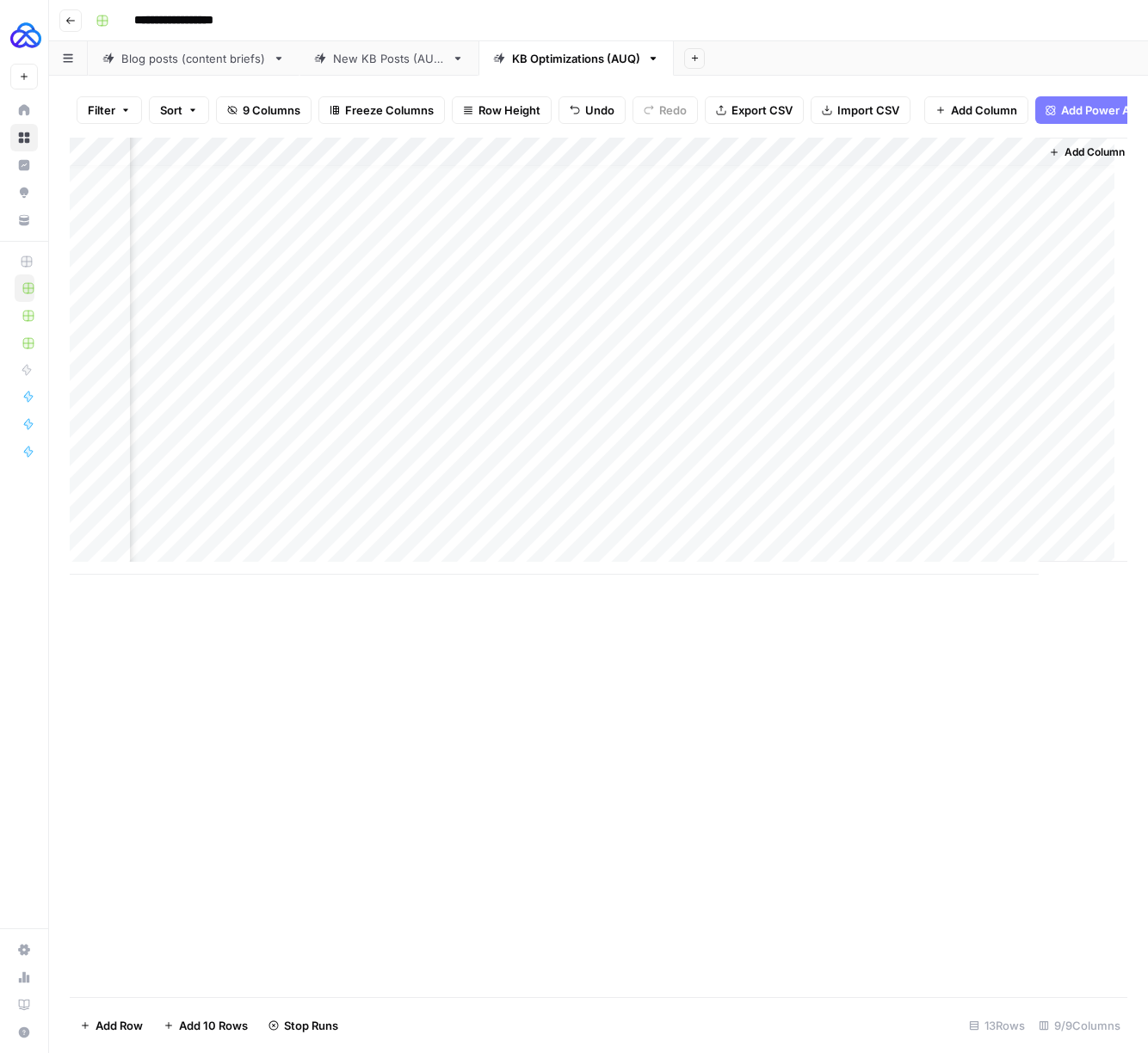
click at [715, 534] on div "Add Column" at bounding box center [598, 356] width 1058 height 437
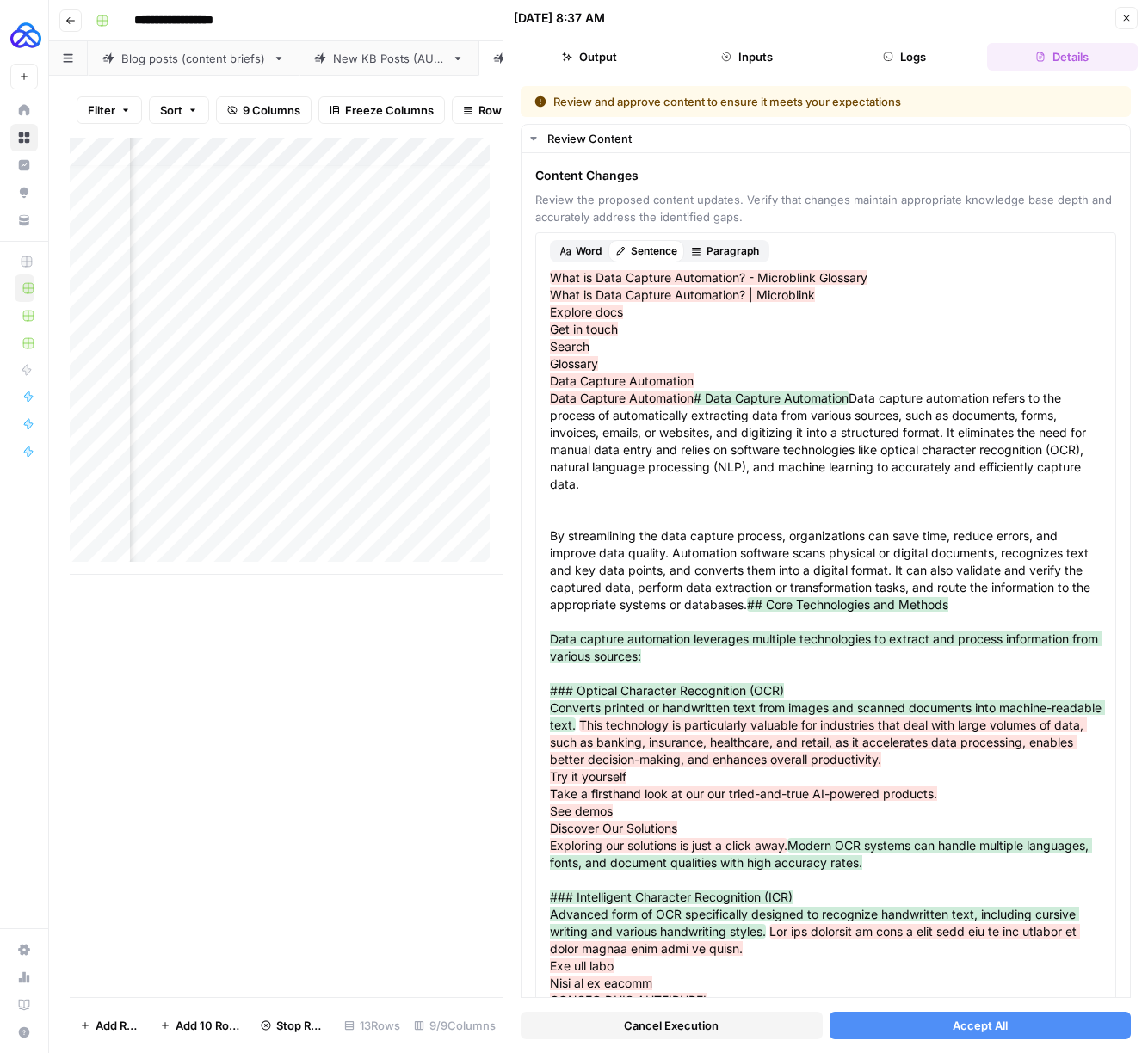
click at [958, 1022] on span "Accept All" at bounding box center [980, 1024] width 55 height 17
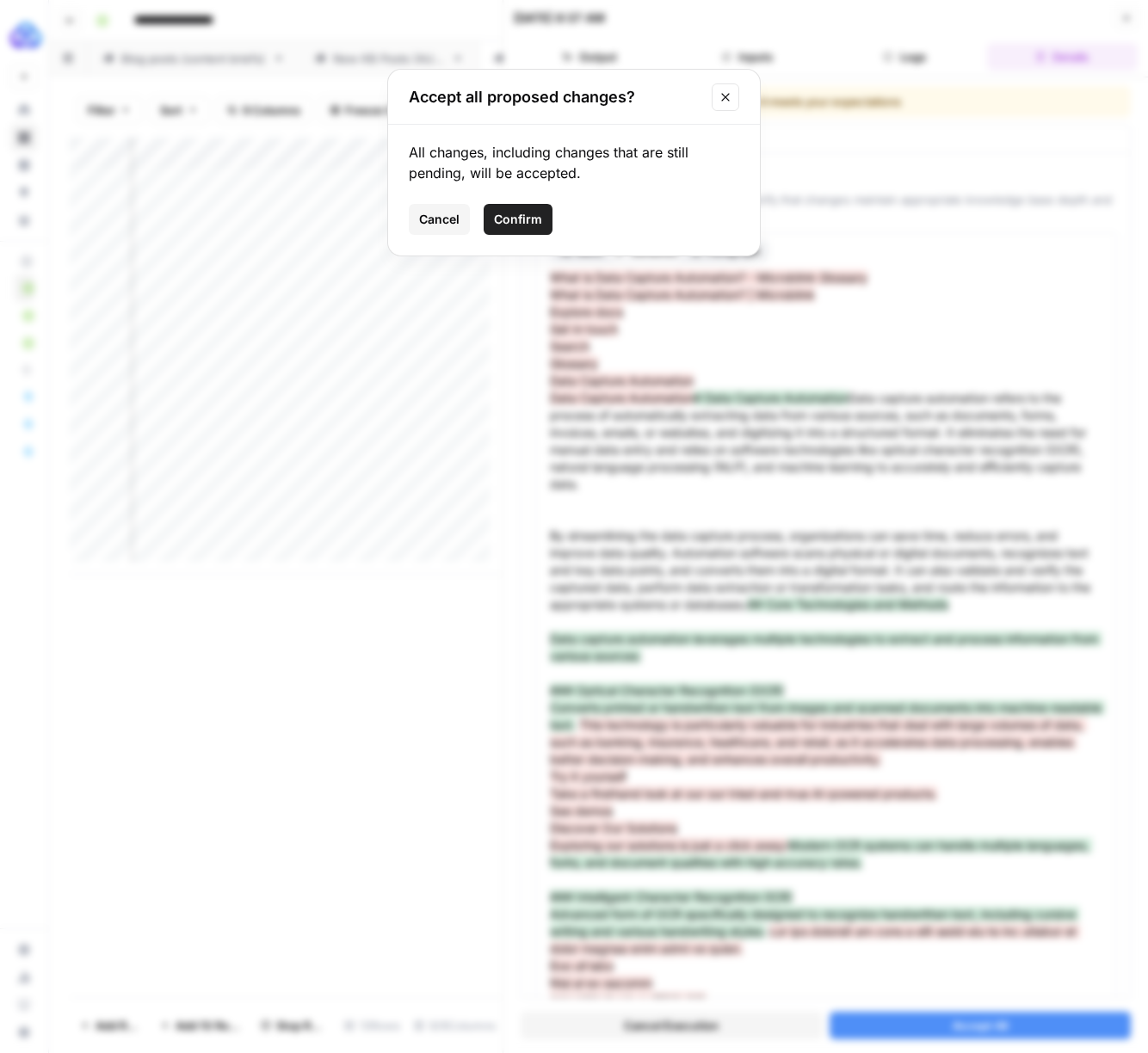
click at [507, 222] on span "Confirm" at bounding box center [518, 219] width 48 height 17
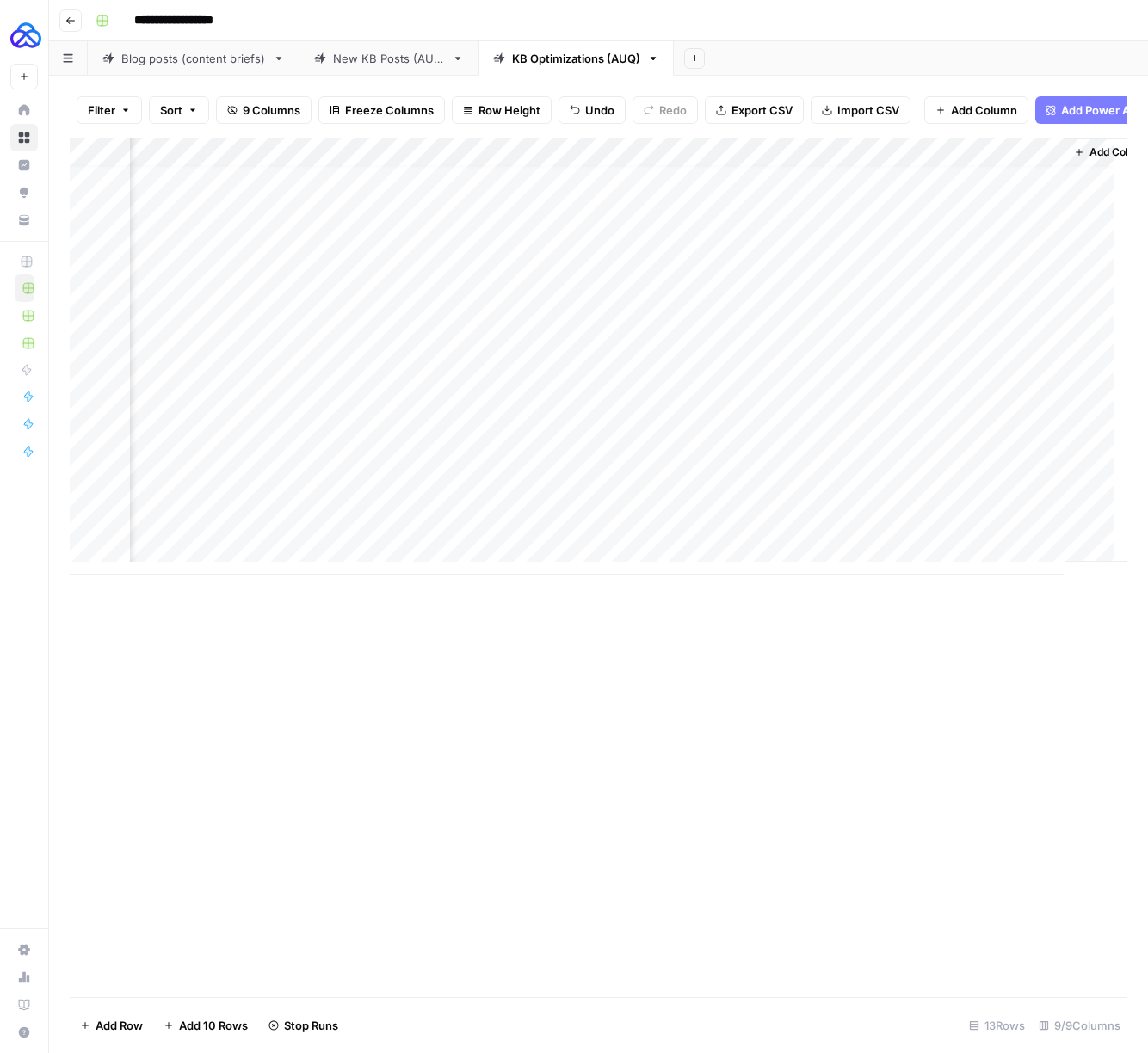
scroll to position [13, 567]
click at [896, 434] on div "Add Column" at bounding box center [598, 356] width 1058 height 437
click at [845, 442] on div "Add Column" at bounding box center [598, 356] width 1058 height 437
click at [849, 472] on div "Add Column" at bounding box center [598, 356] width 1058 height 437
click at [848, 501] on div "Add Column" at bounding box center [598, 356] width 1058 height 437
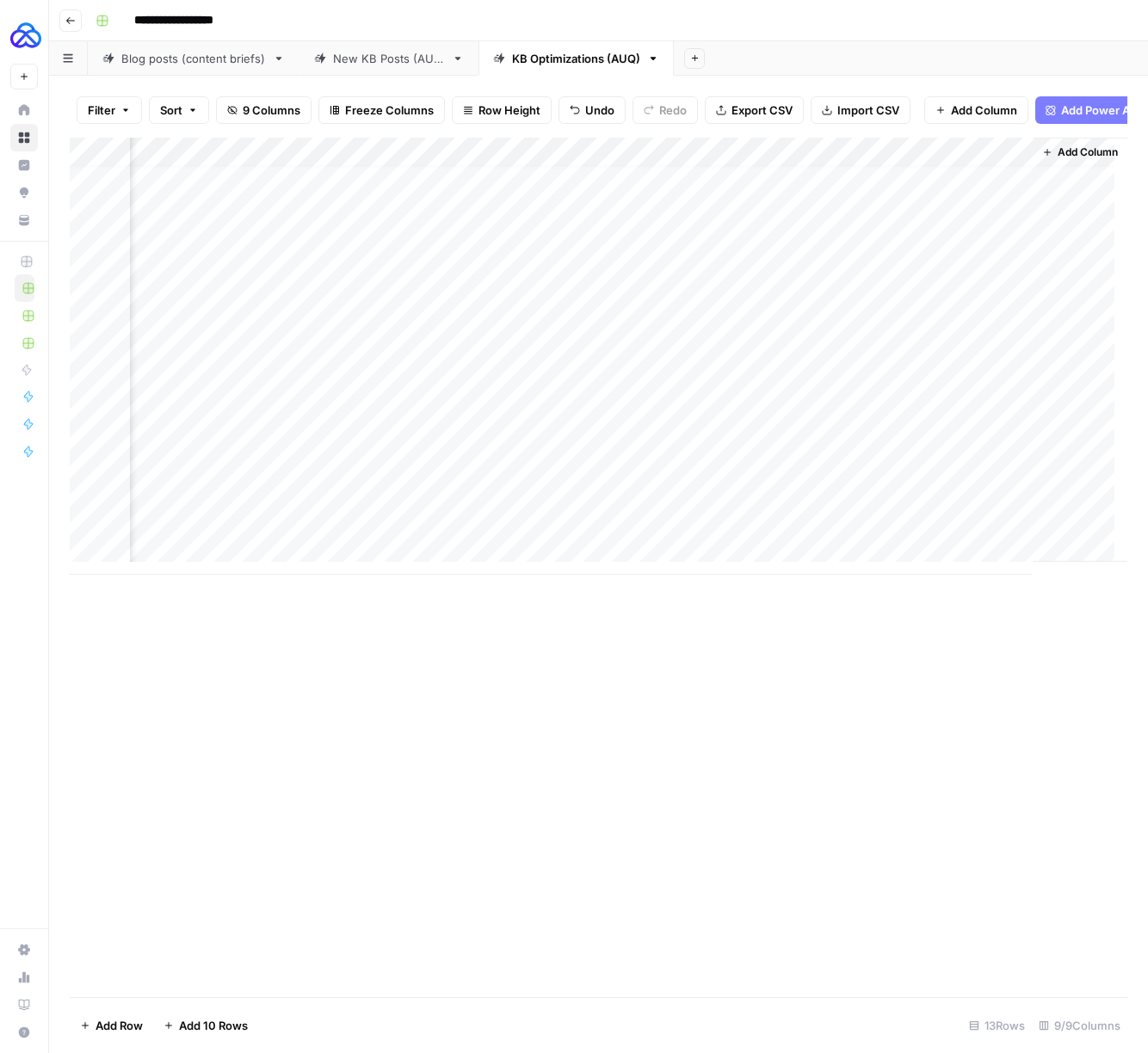
click at [848, 531] on div "Add Column" at bounding box center [598, 356] width 1058 height 437
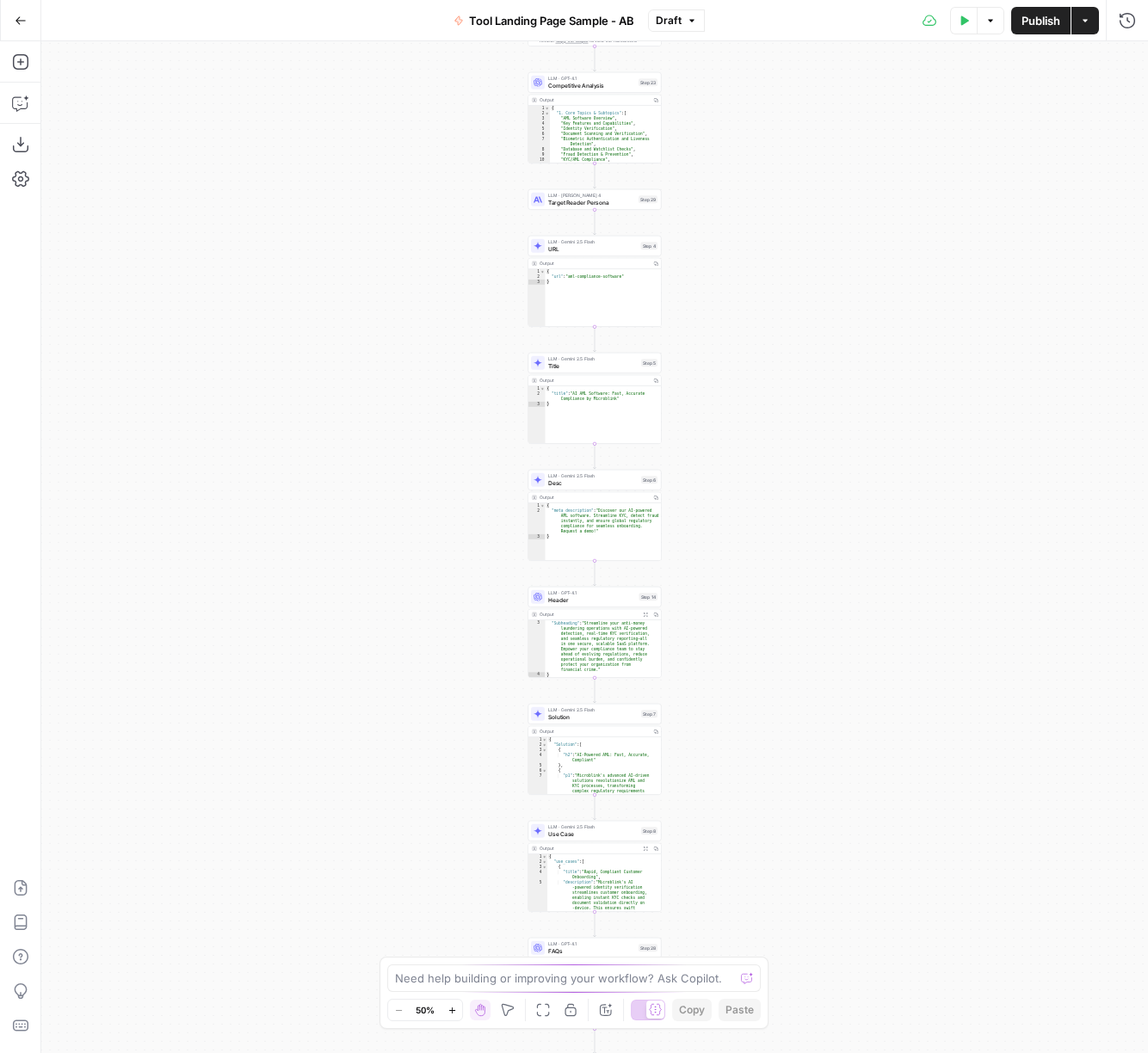
scroll to position [216, 0]
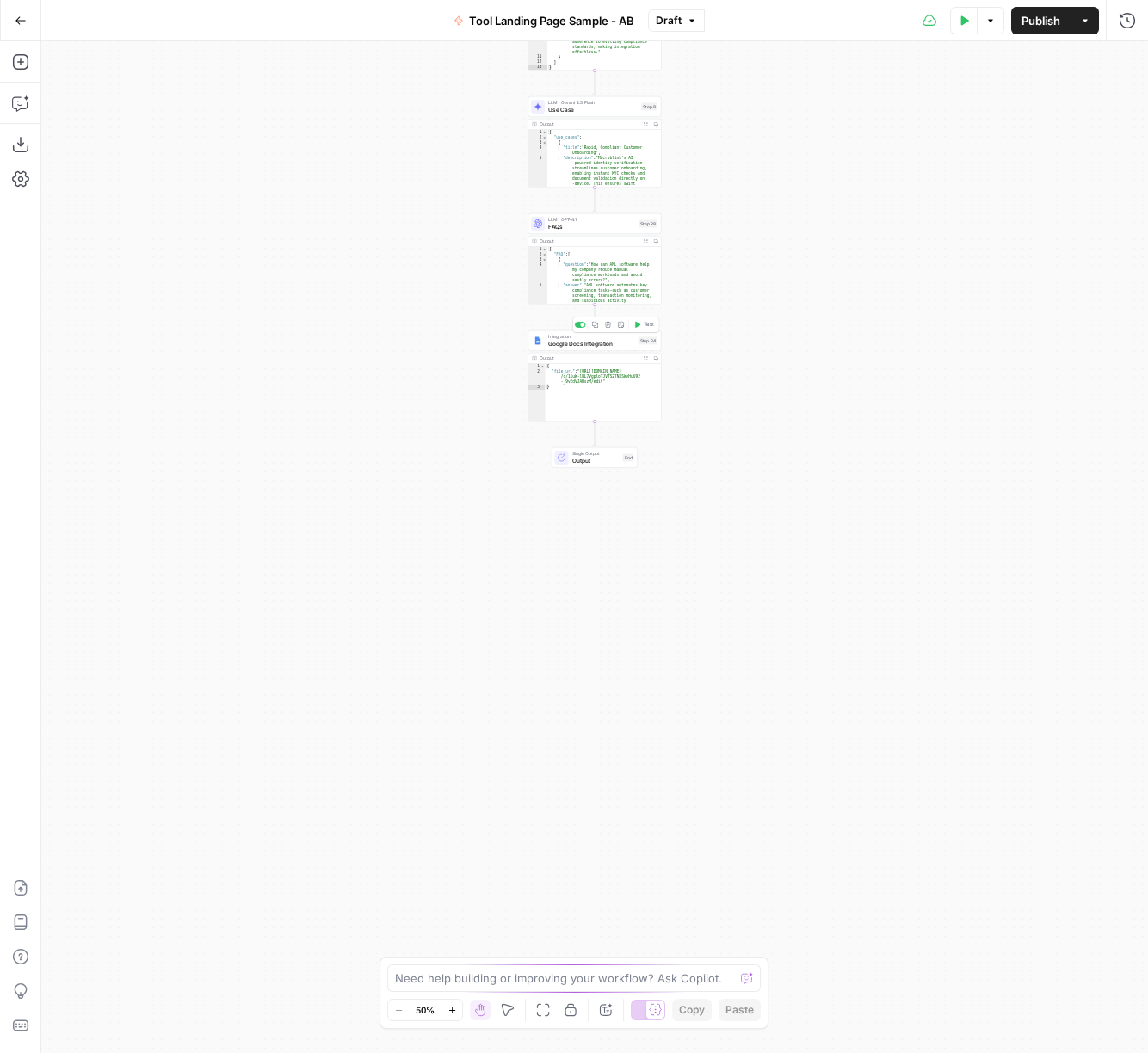
click at [595, 334] on span "Integration" at bounding box center [591, 336] width 87 height 7
click at [952, 131] on input "Authentication" at bounding box center [966, 131] width 280 height 17
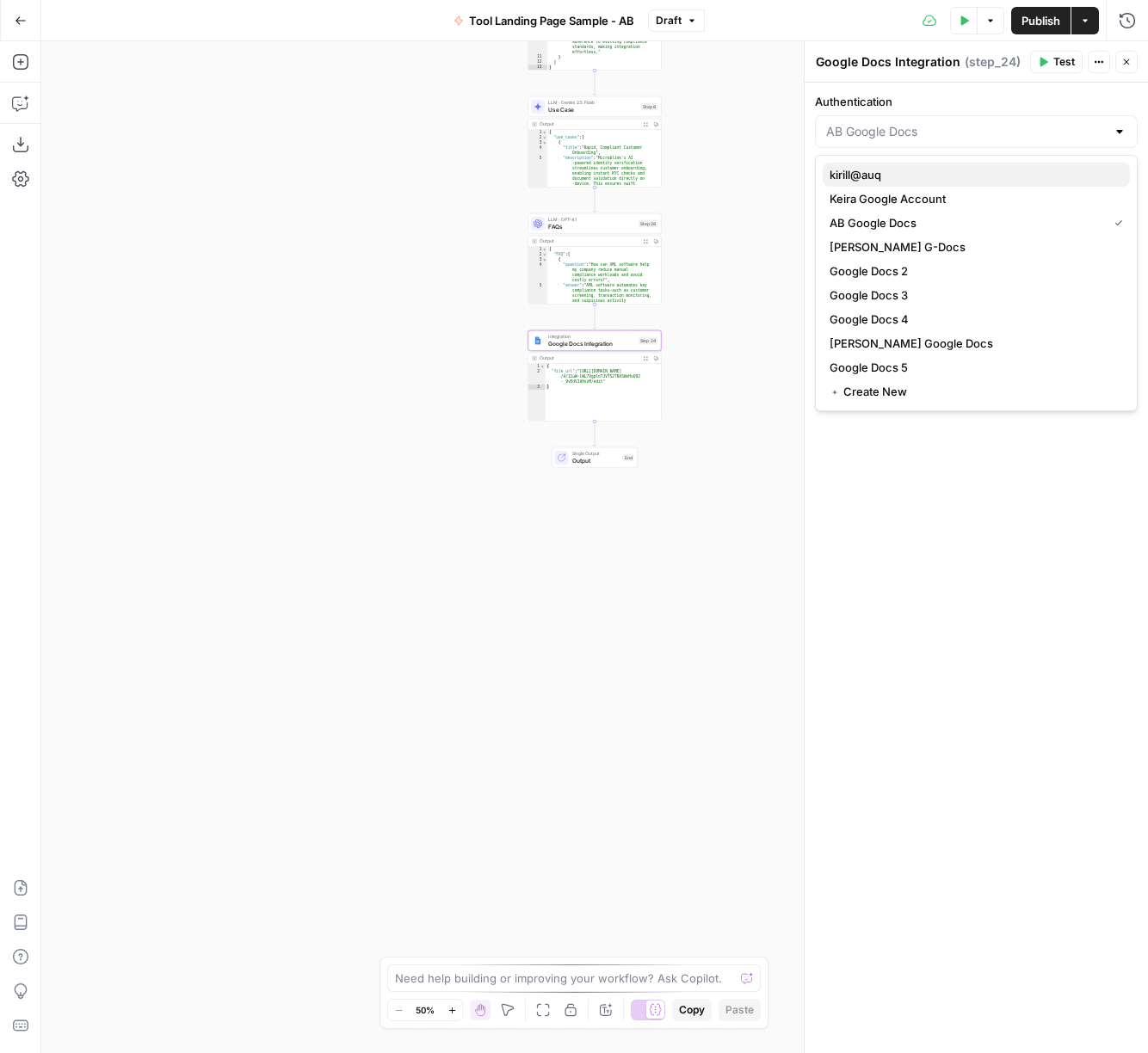
click at [928, 181] on span "kirill@auq" at bounding box center [973, 174] width 286 height 17
type input "kirill@auq"
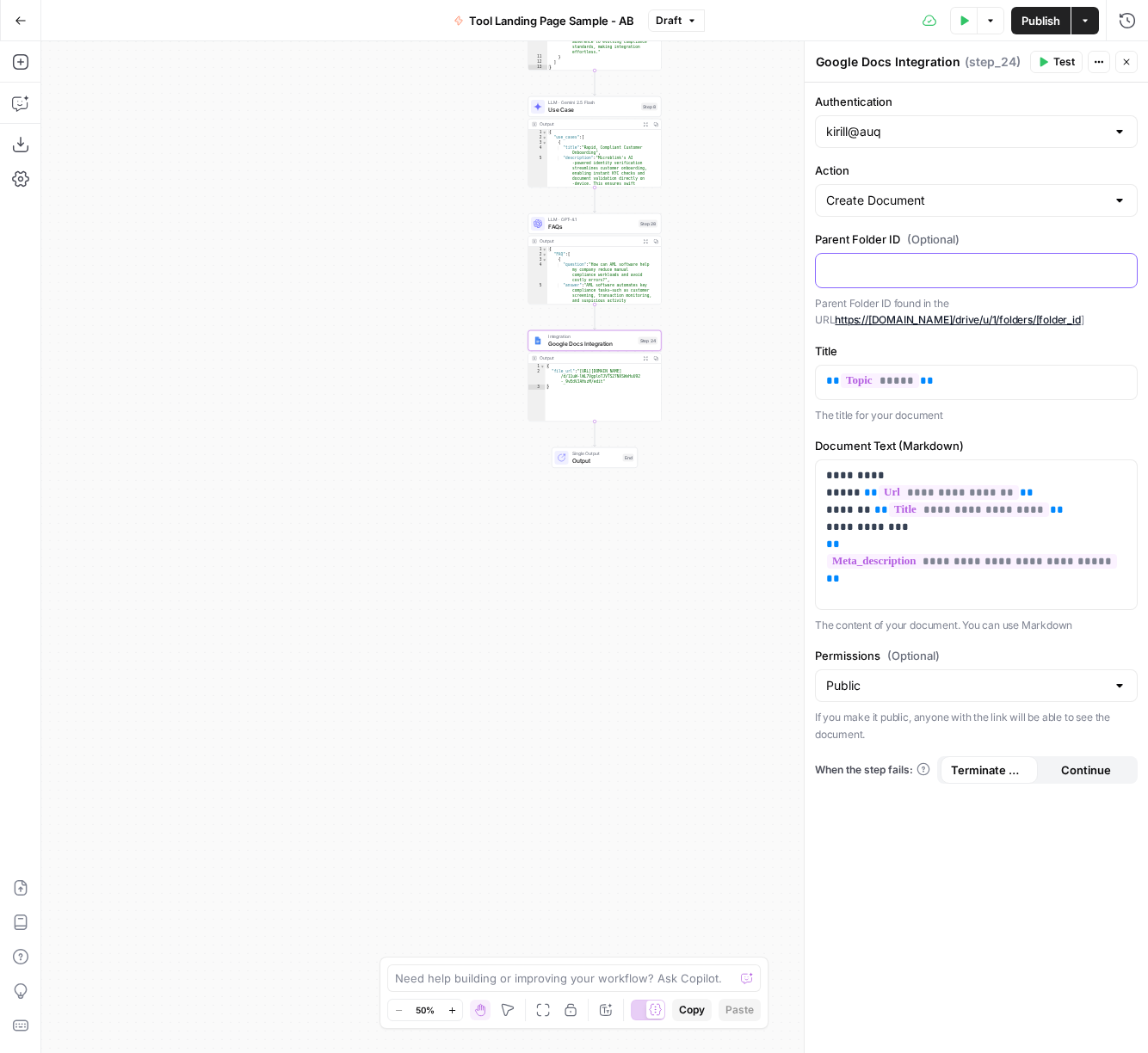
click at [876, 285] on div at bounding box center [975, 271] width 321 height 34
click at [1050, 21] on span "Publish" at bounding box center [1040, 20] width 38 height 17
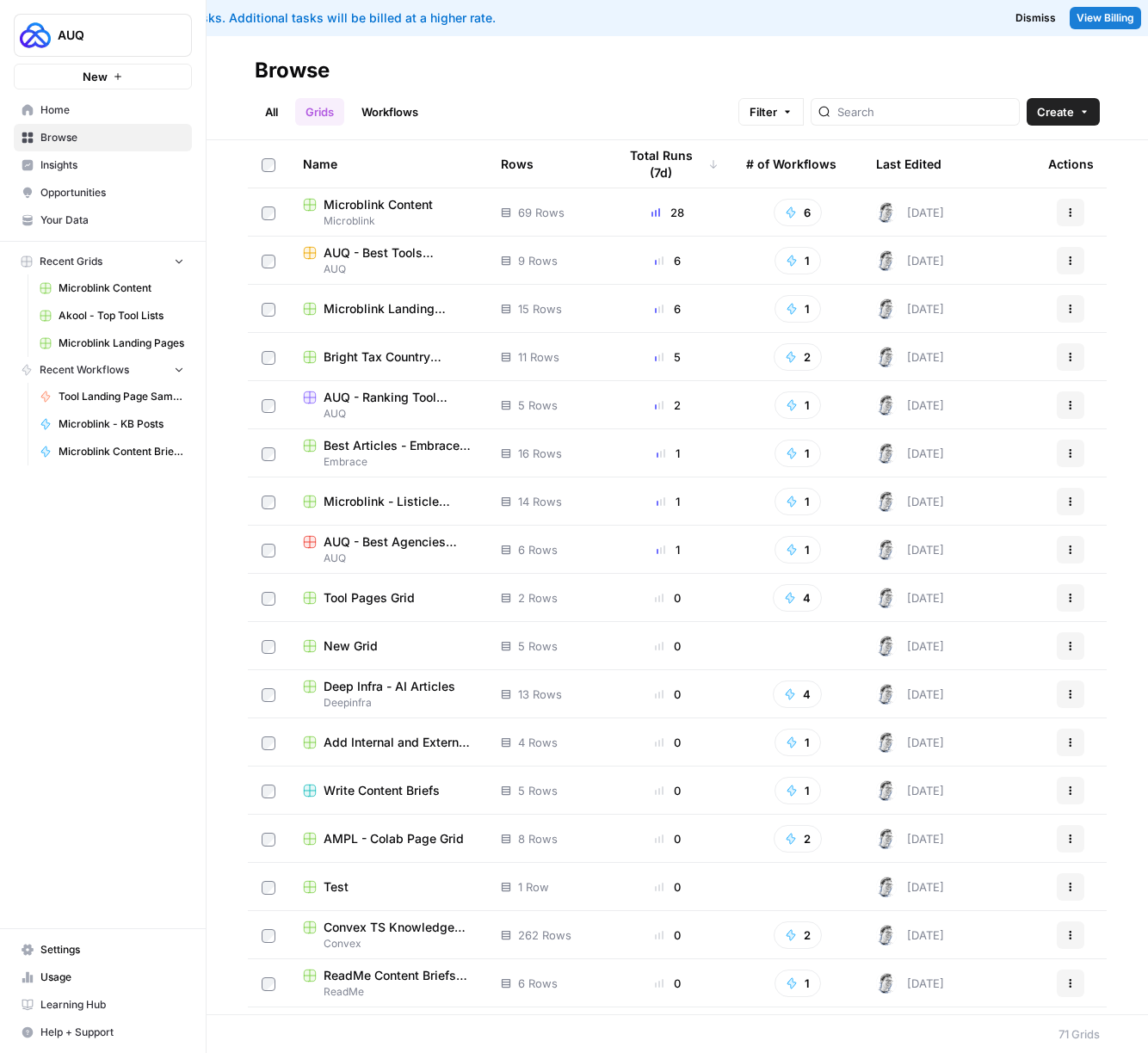
click at [119, 292] on span "Microblink Content" at bounding box center [121, 288] width 125 height 15
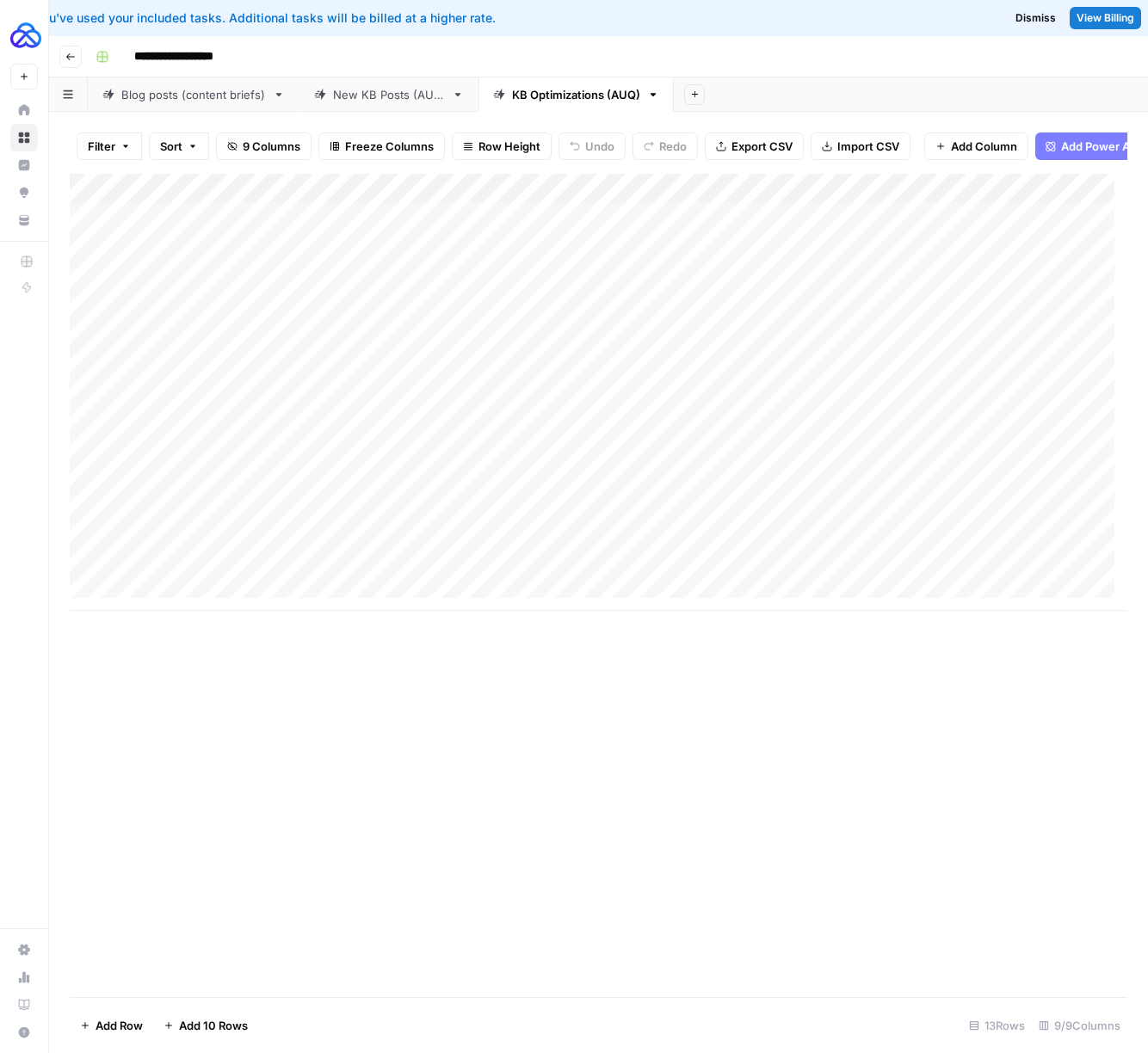
click at [415, 110] on link "New KB Posts (AUQ)" at bounding box center [389, 95] width 179 height 34
click at [181, 888] on div "Add Column" at bounding box center [598, 538] width 1058 height 729
click at [183, 911] on div "Add Column" at bounding box center [598, 552] width 1058 height 759
click at [190, 863] on div "Add Column" at bounding box center [598, 567] width 1058 height 788
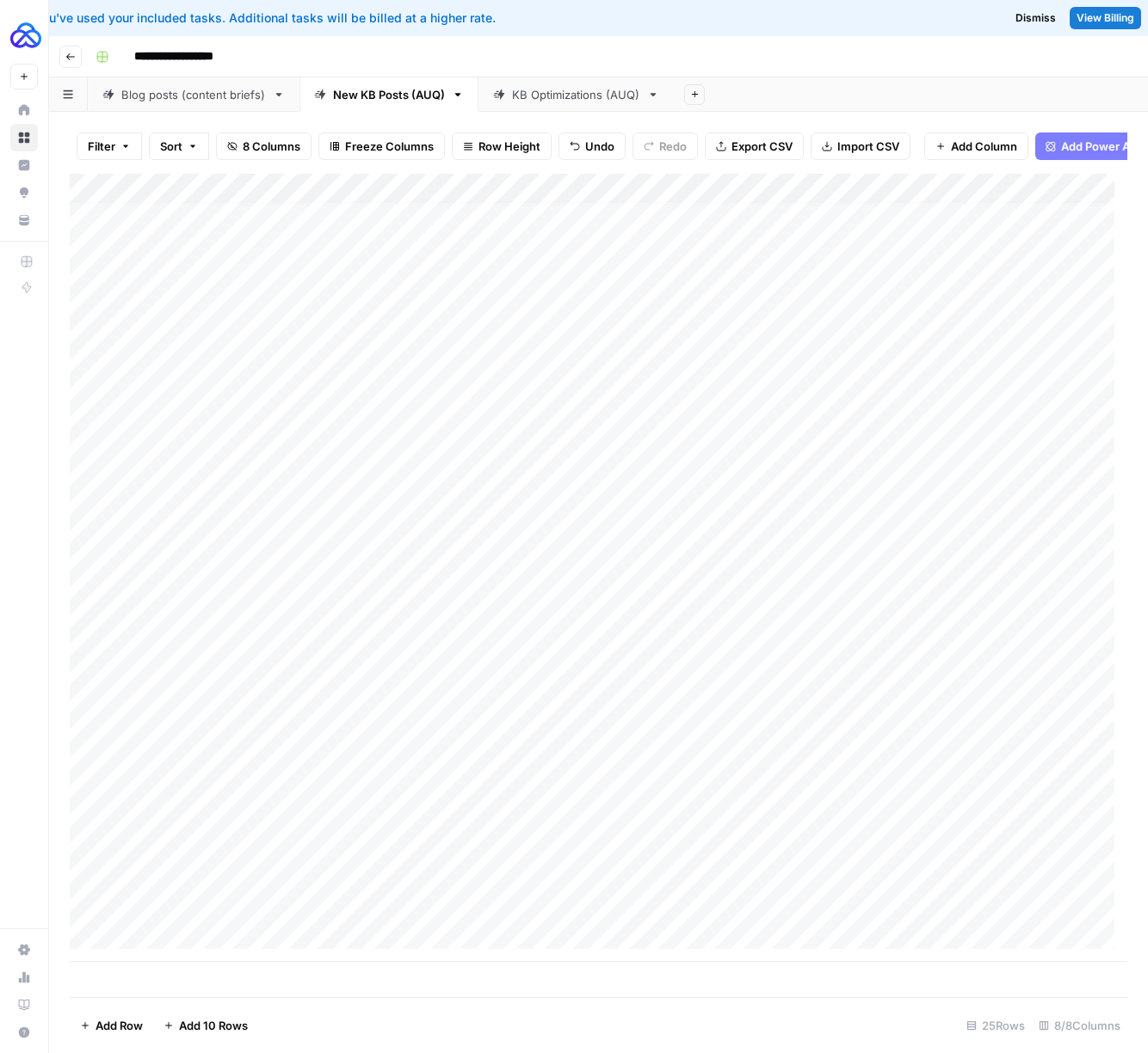
click at [205, 887] on div "Add Column" at bounding box center [598, 567] width 1058 height 788
click at [226, 922] on div "Add Column" at bounding box center [598, 567] width 1058 height 788
click at [174, 948] on div "Add Column" at bounding box center [598, 567] width 1058 height 788
click at [232, 948] on div "Add Column" at bounding box center [598, 578] width 1058 height 810
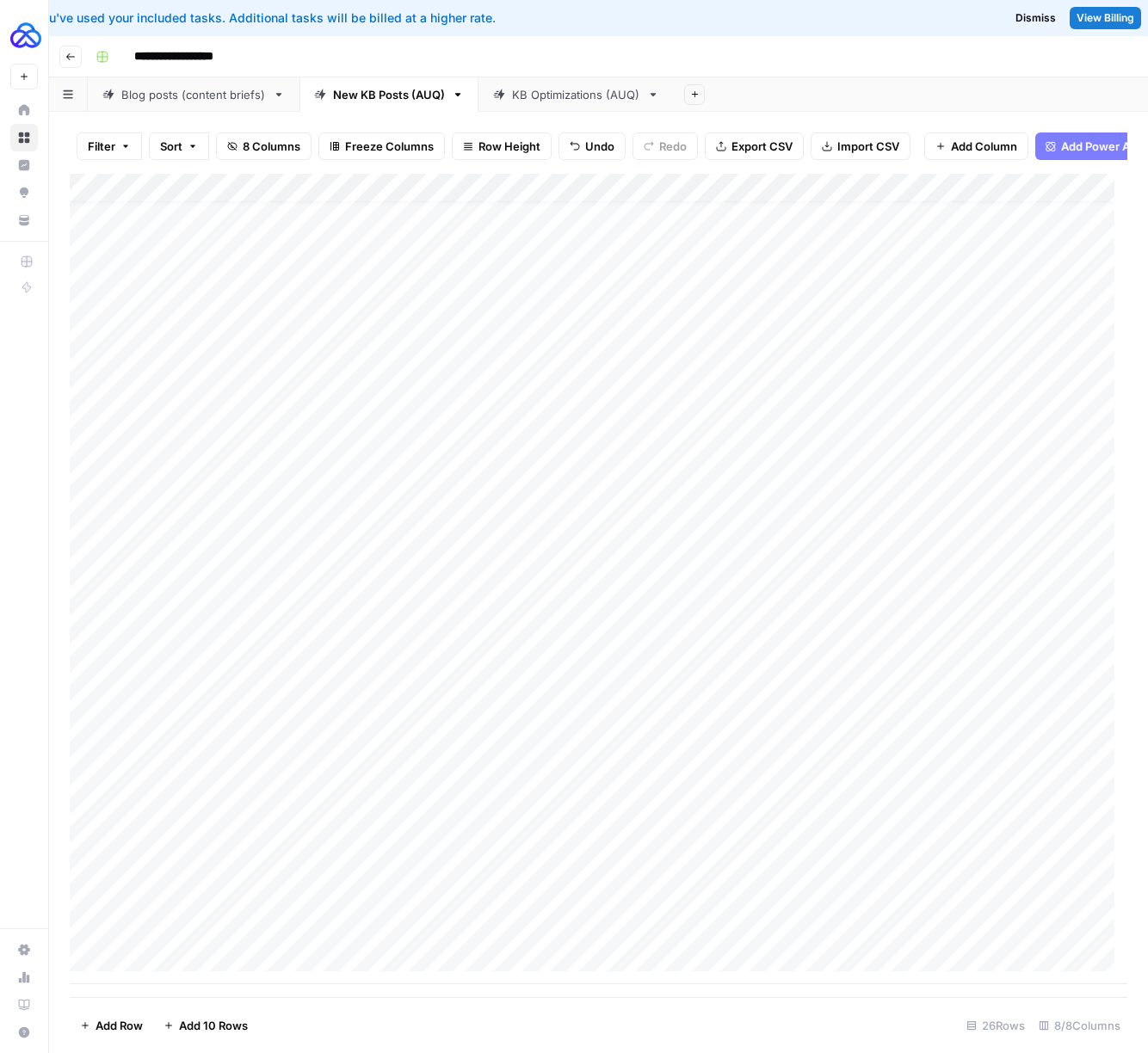
click at [505, 945] on div "Add Column" at bounding box center [598, 578] width 1058 height 810
click at [510, 908] on div "Add Column" at bounding box center [598, 578] width 1058 height 810
click at [510, 876] on div "Add Column" at bounding box center [598, 578] width 1058 height 810
click at [505, 853] on div "Add Column" at bounding box center [598, 578] width 1058 height 810
click at [570, 943] on div "Add Column" at bounding box center [598, 578] width 1058 height 810
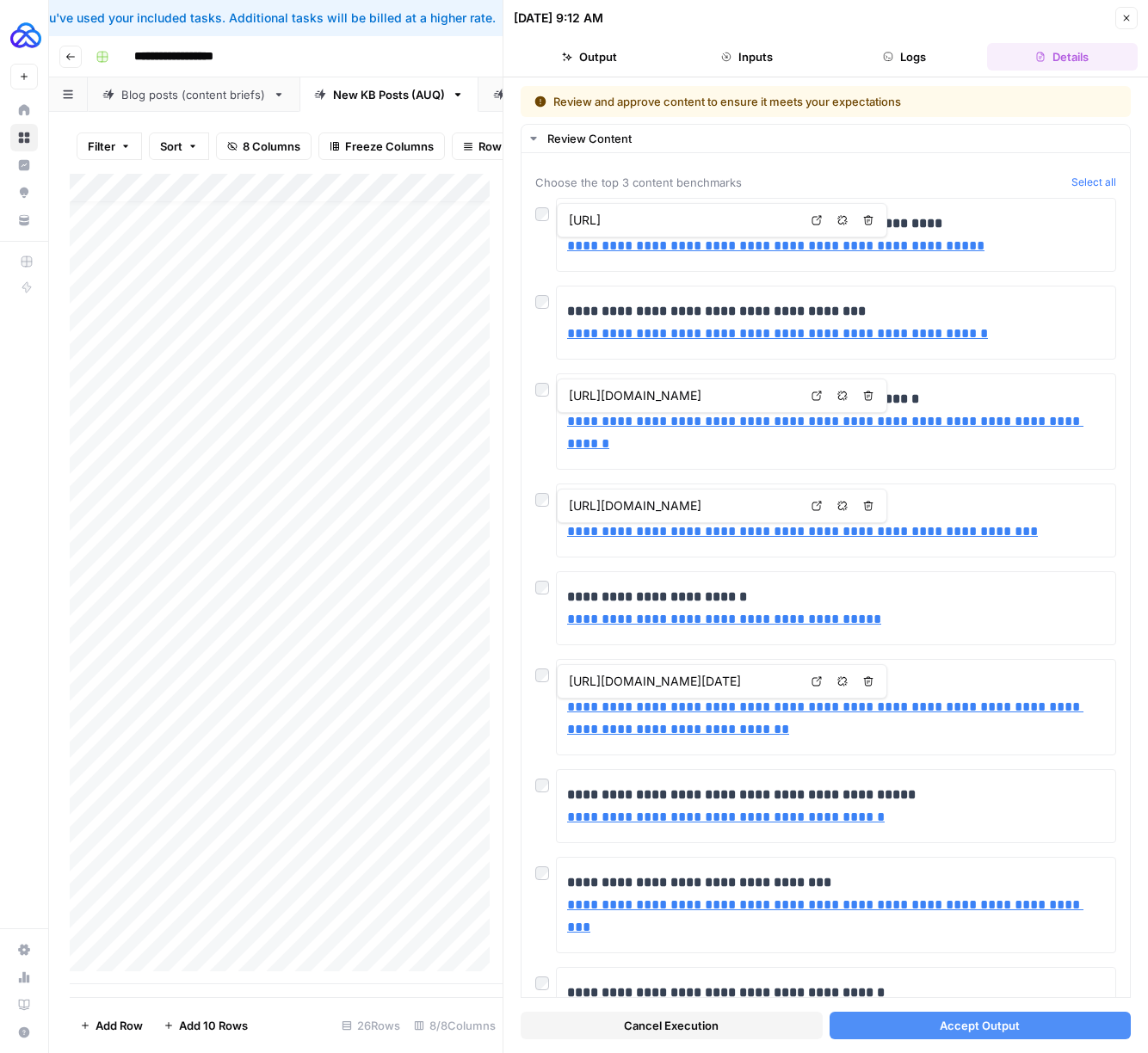
click at [974, 1025] on span "Accept Output" at bounding box center [979, 1024] width 80 height 17
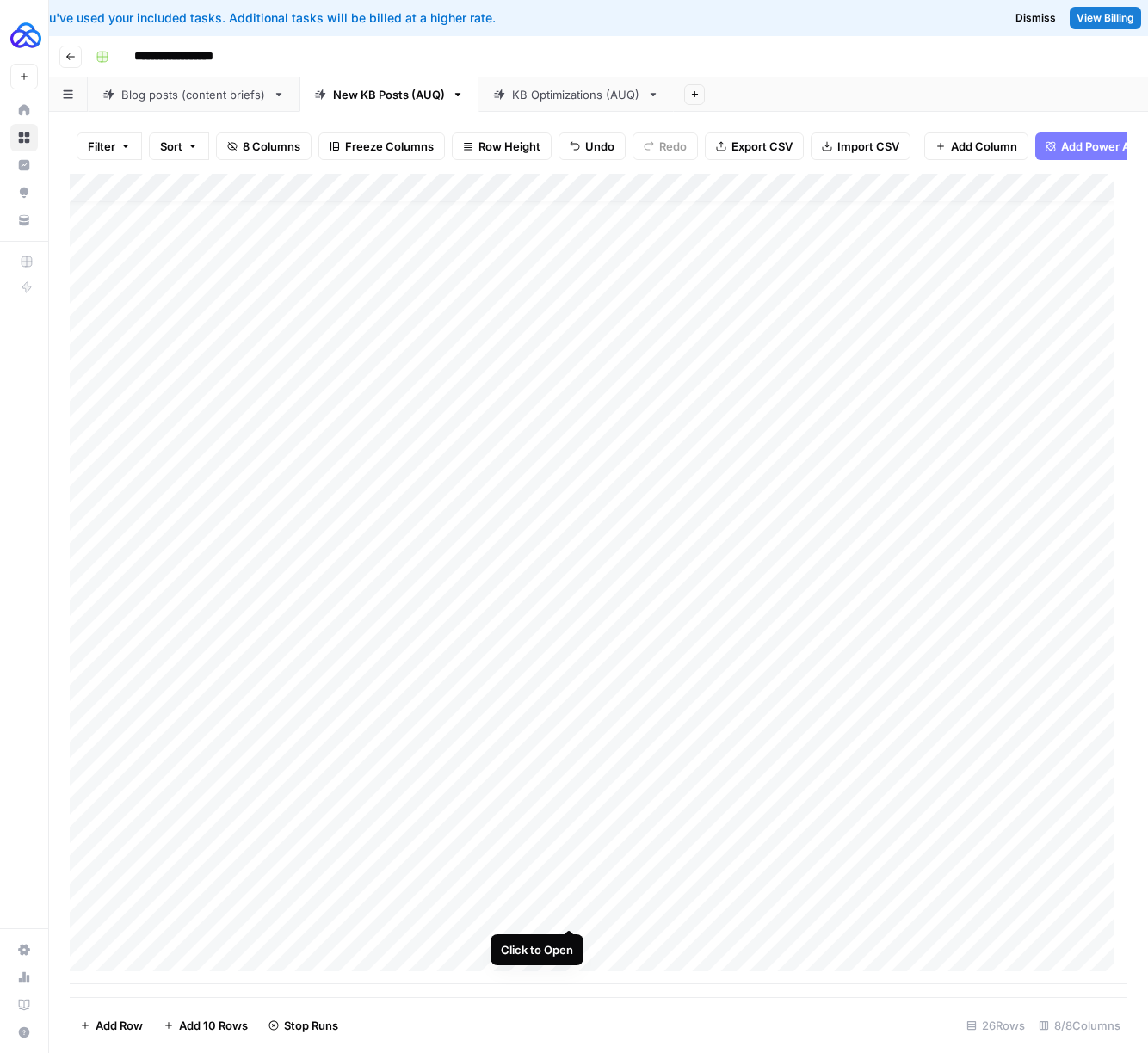
click at [571, 910] on div "Add Column" at bounding box center [598, 578] width 1058 height 810
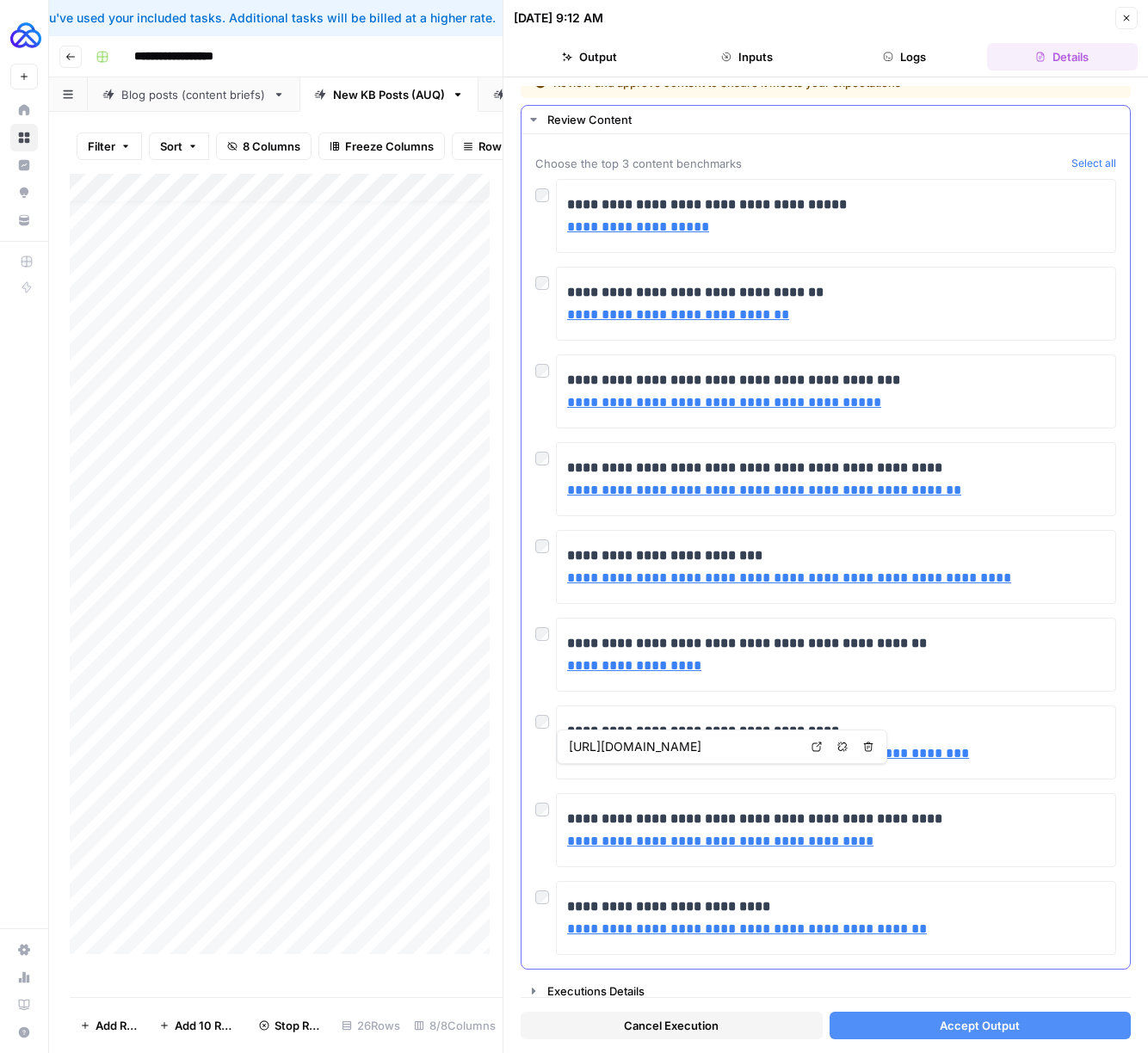
scroll to position [28, 0]
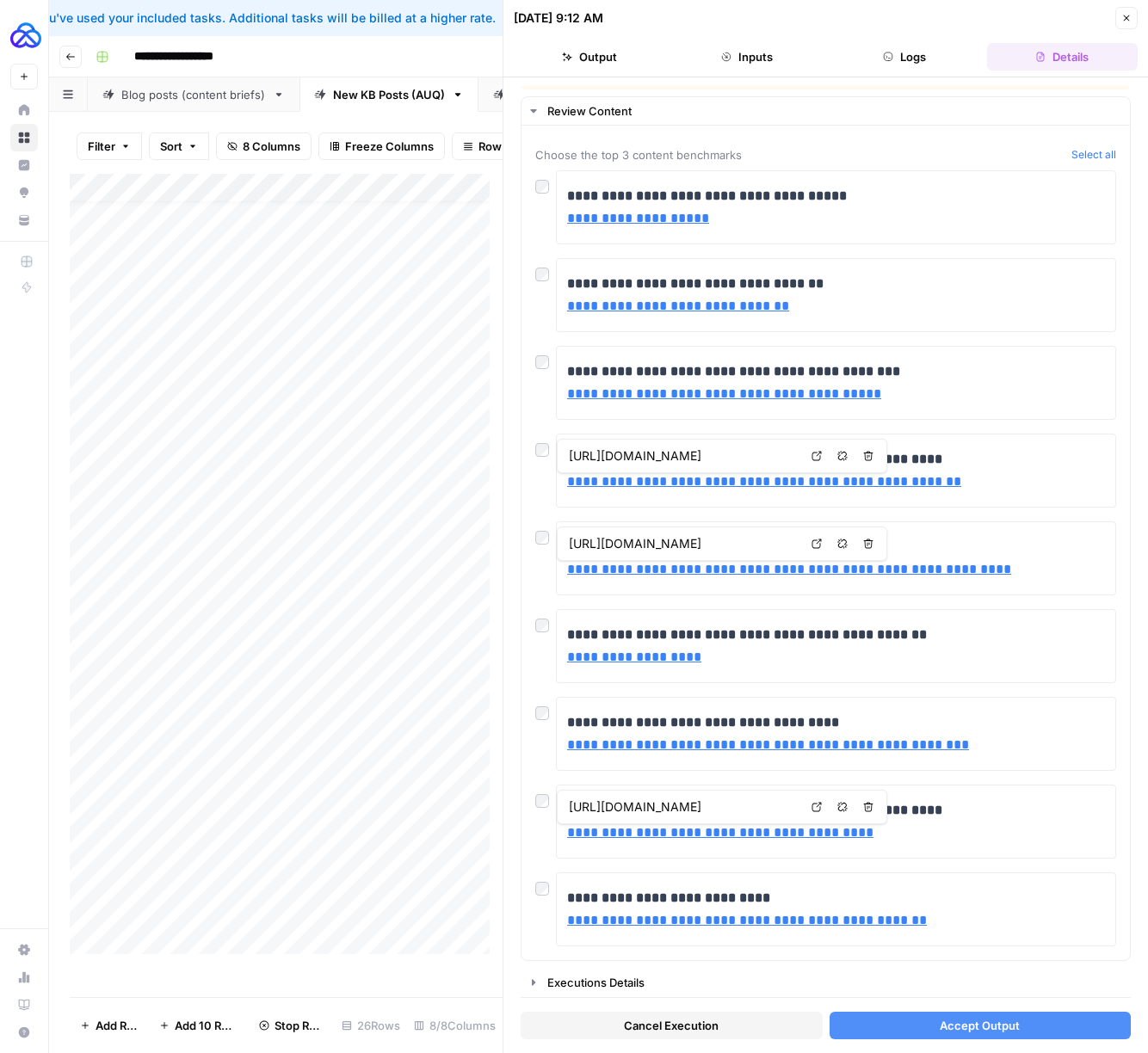
click at [969, 1024] on span "Accept Output" at bounding box center [979, 1024] width 80 height 17
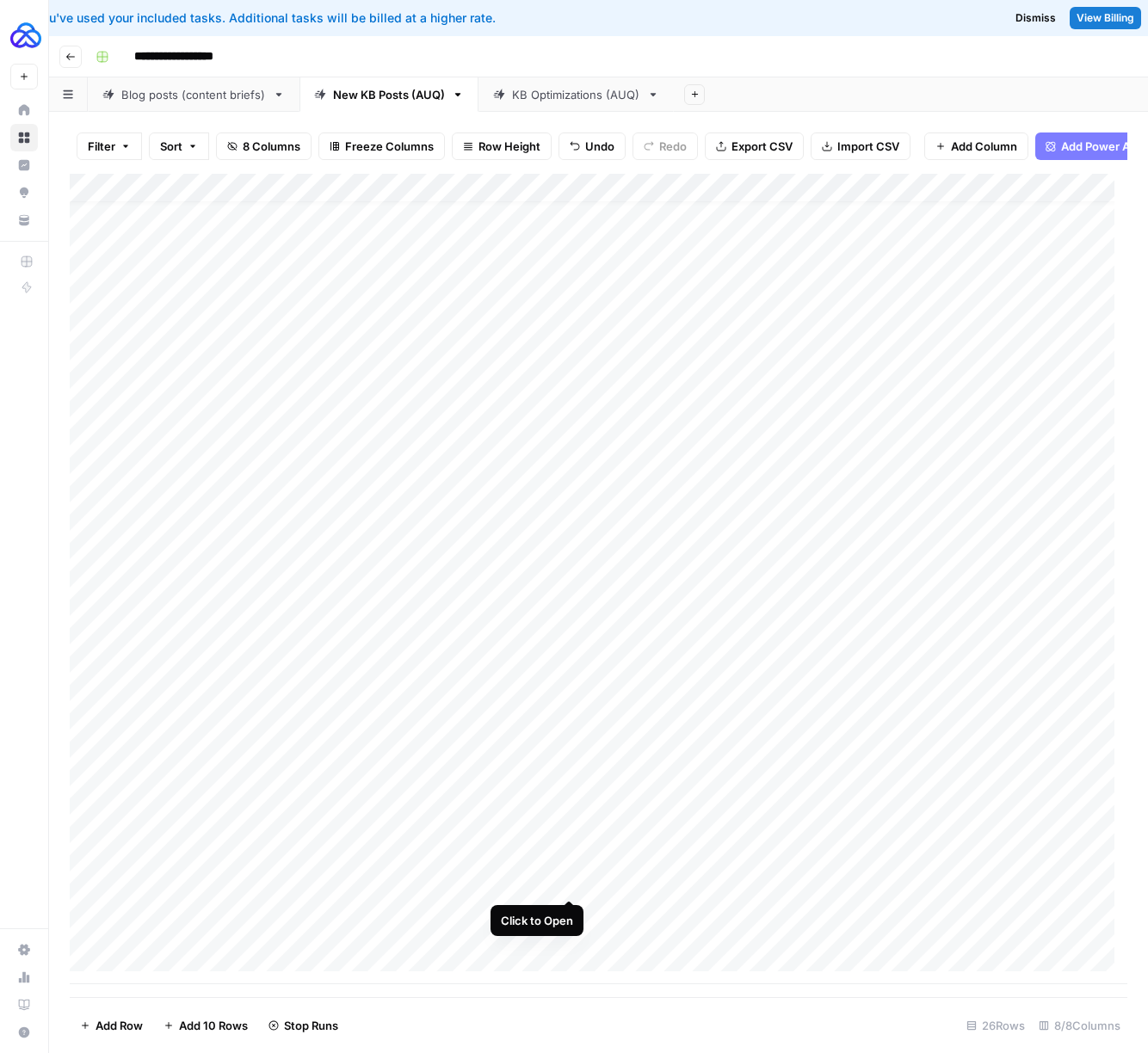
click at [568, 881] on div "Add Column" at bounding box center [598, 578] width 1058 height 810
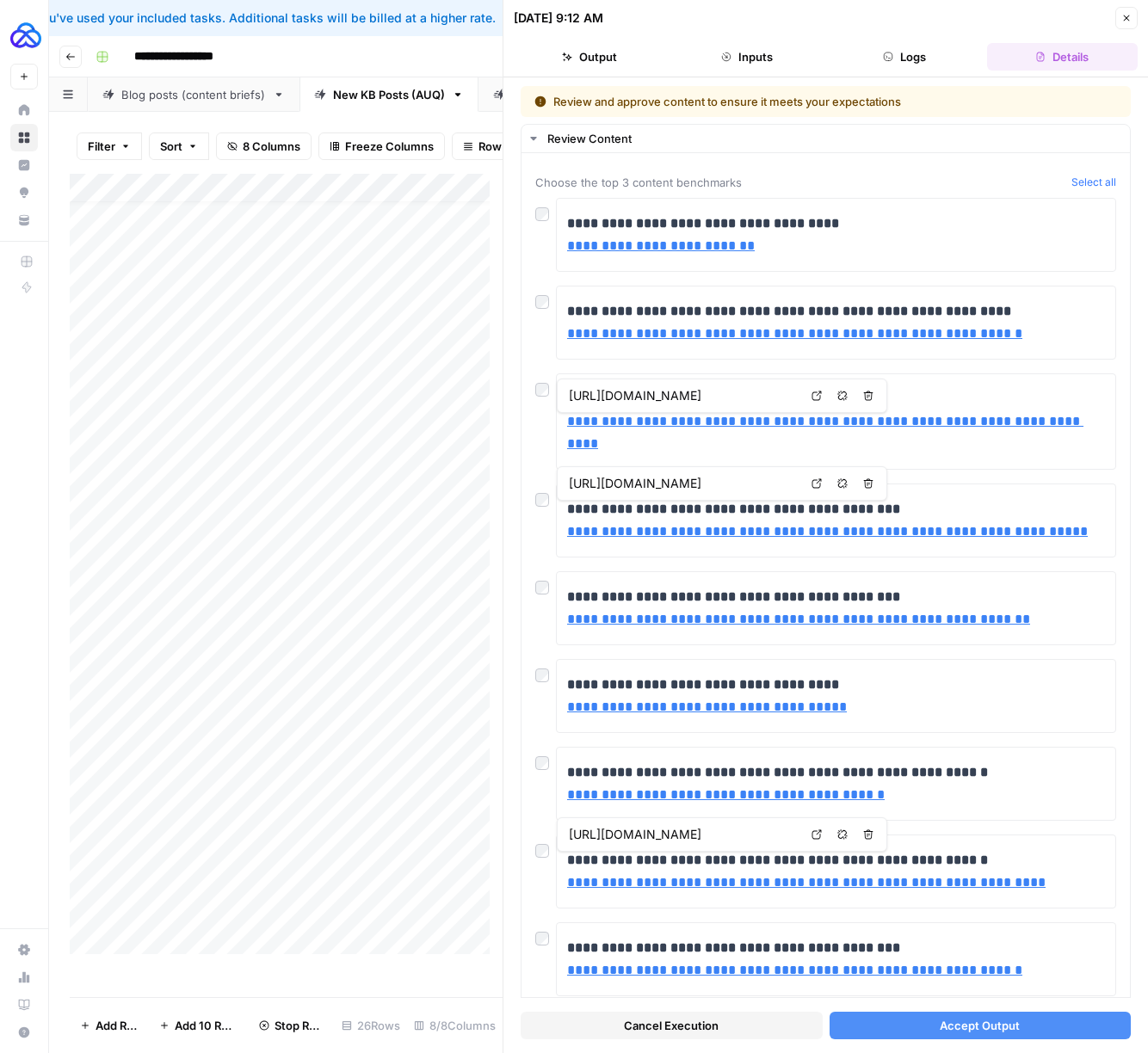
click at [946, 1019] on span "Accept Output" at bounding box center [979, 1024] width 80 height 17
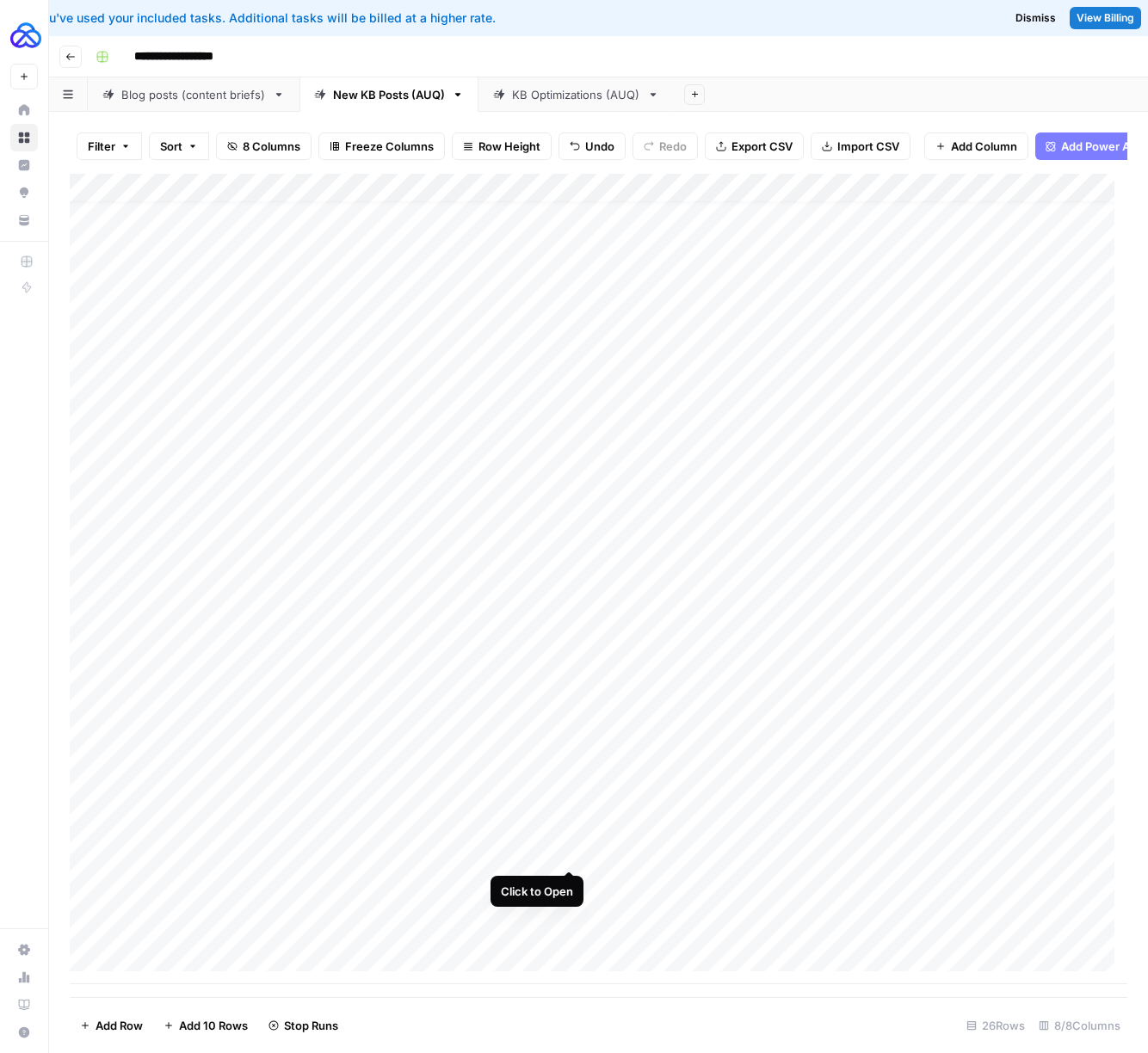
click at [567, 851] on div "Add Column" at bounding box center [598, 578] width 1058 height 810
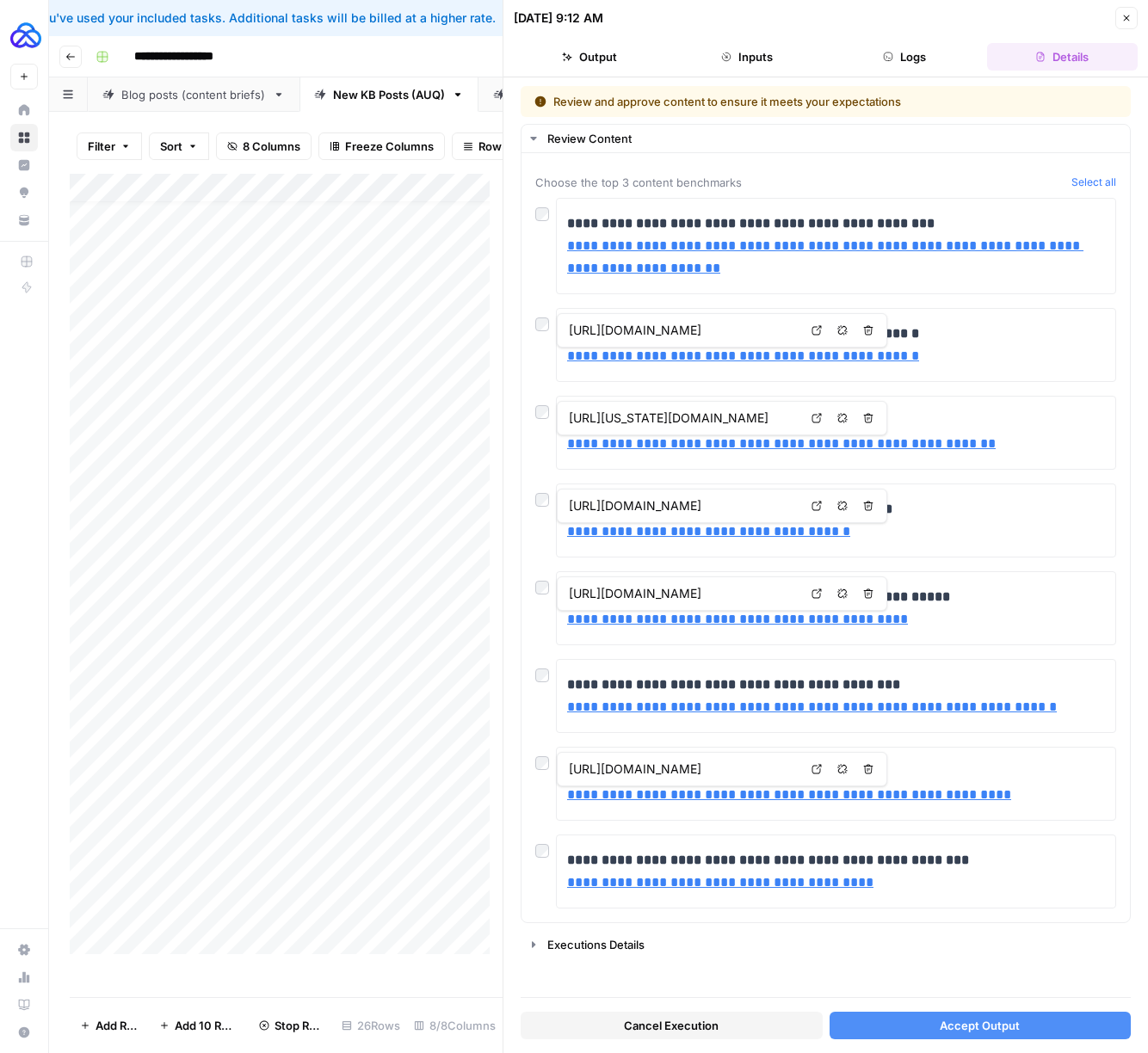
click at [940, 1022] on span "Accept Output" at bounding box center [979, 1024] width 80 height 17
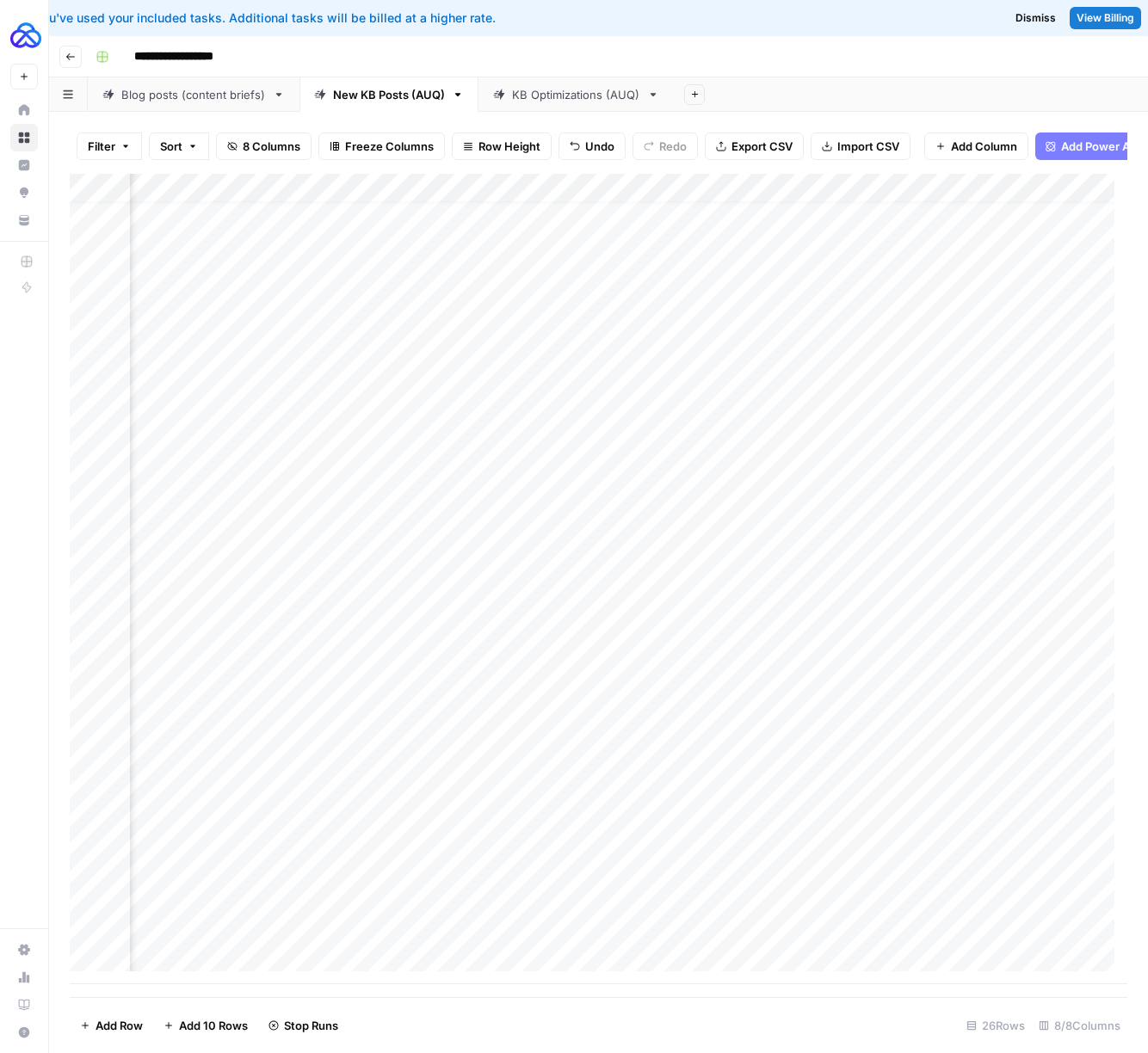
scroll to position [20, 690]
click at [881, 938] on div "Add Column" at bounding box center [598, 578] width 1058 height 810
click at [882, 907] on div "Add Column" at bounding box center [598, 578] width 1058 height 810
click at [884, 880] on div "Add Column" at bounding box center [598, 578] width 1058 height 810
click at [891, 852] on div "Add Column" at bounding box center [598, 578] width 1058 height 810
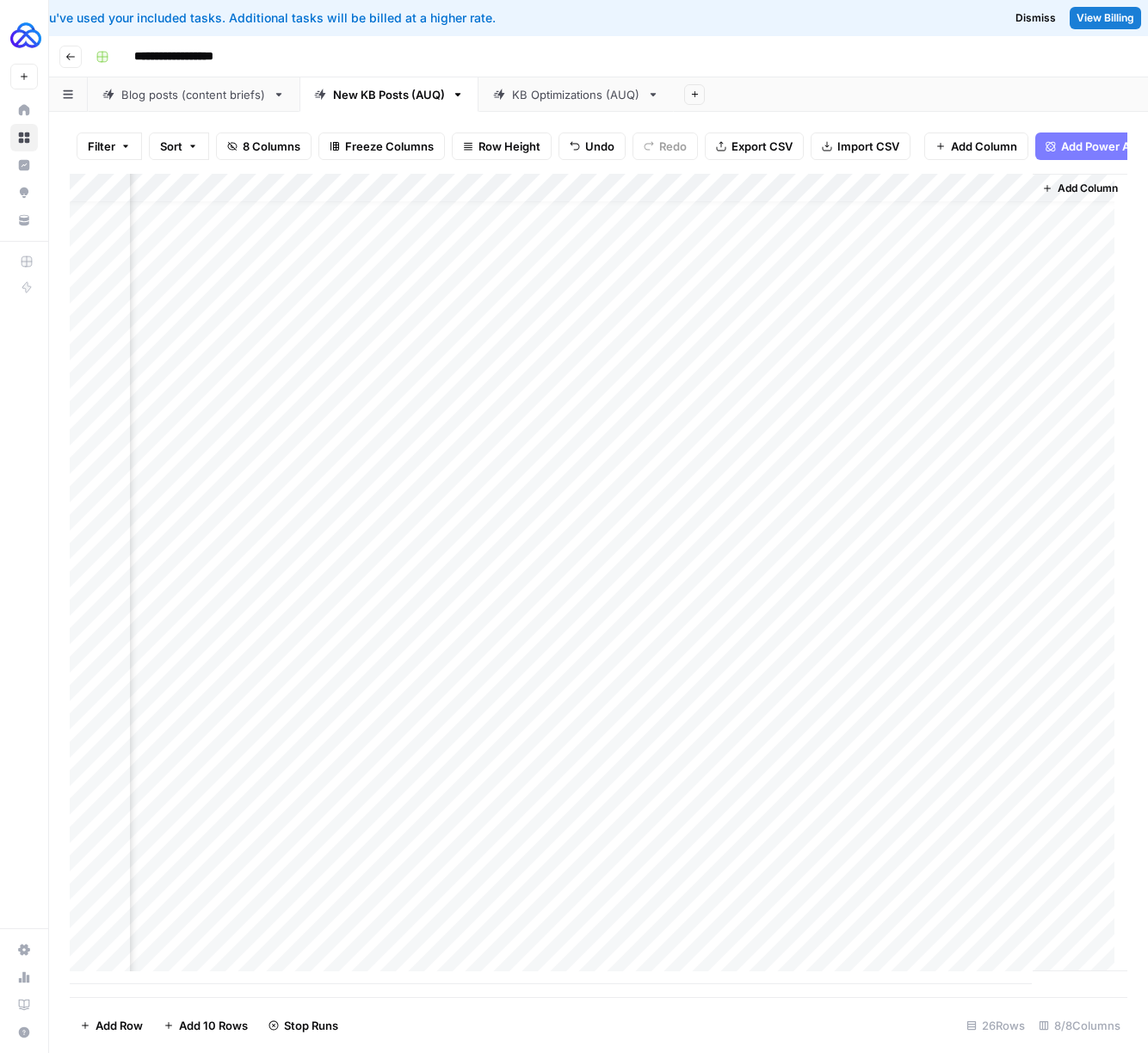
scroll to position [20, 944]
click at [693, 939] on div "Add Column" at bounding box center [598, 578] width 1058 height 810
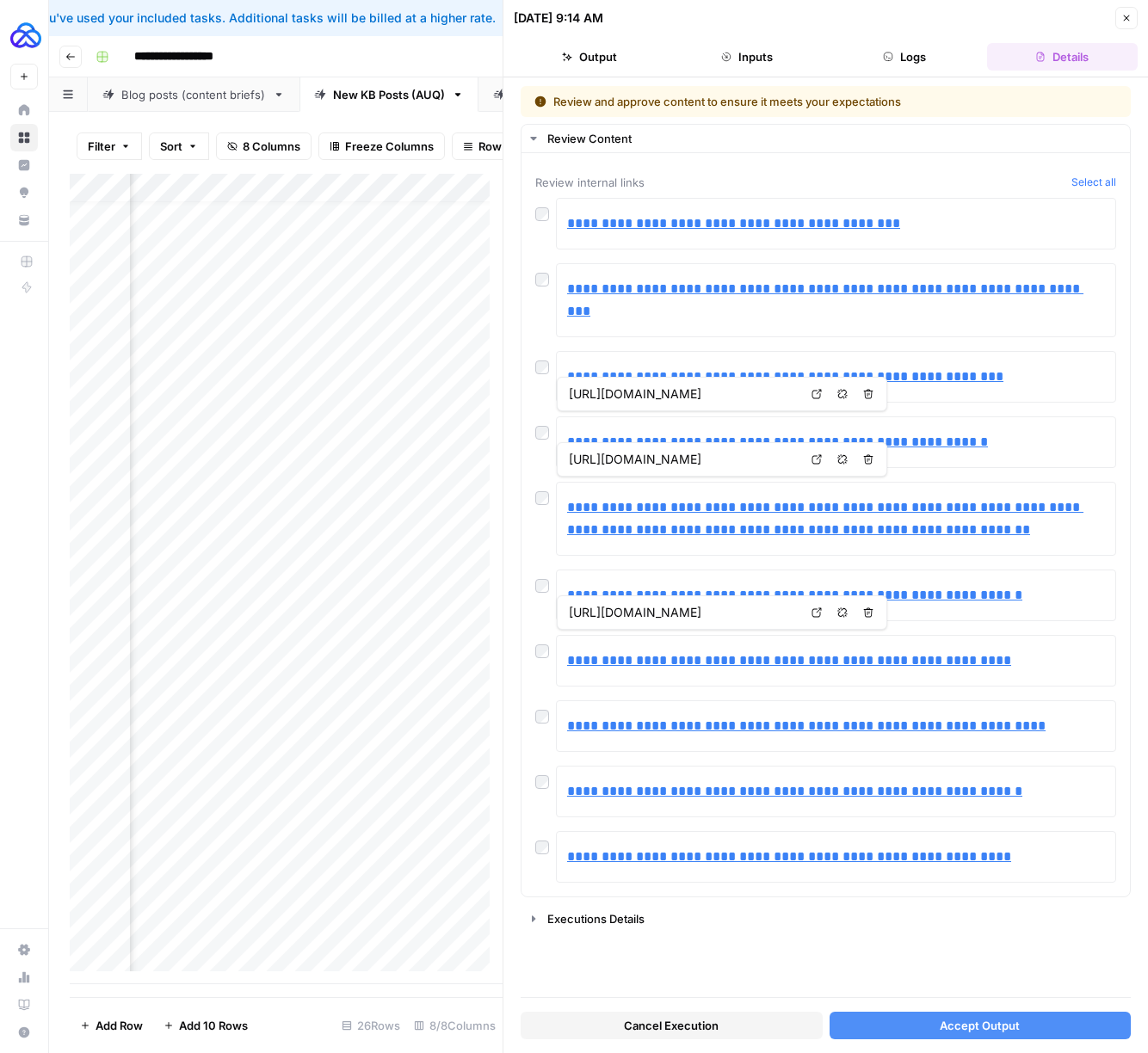
click at [972, 1029] on span "Accept Output" at bounding box center [979, 1024] width 80 height 17
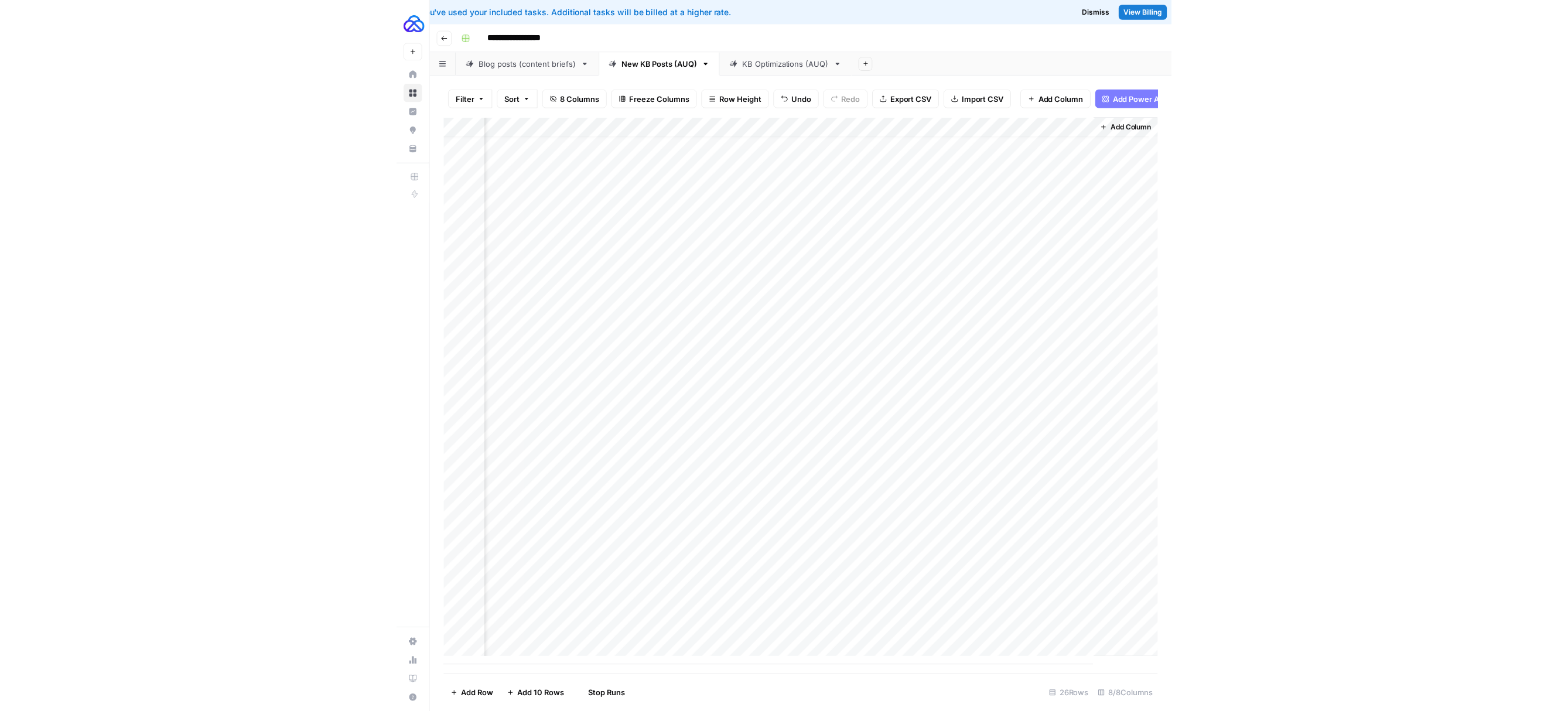
scroll to position [13, 629]
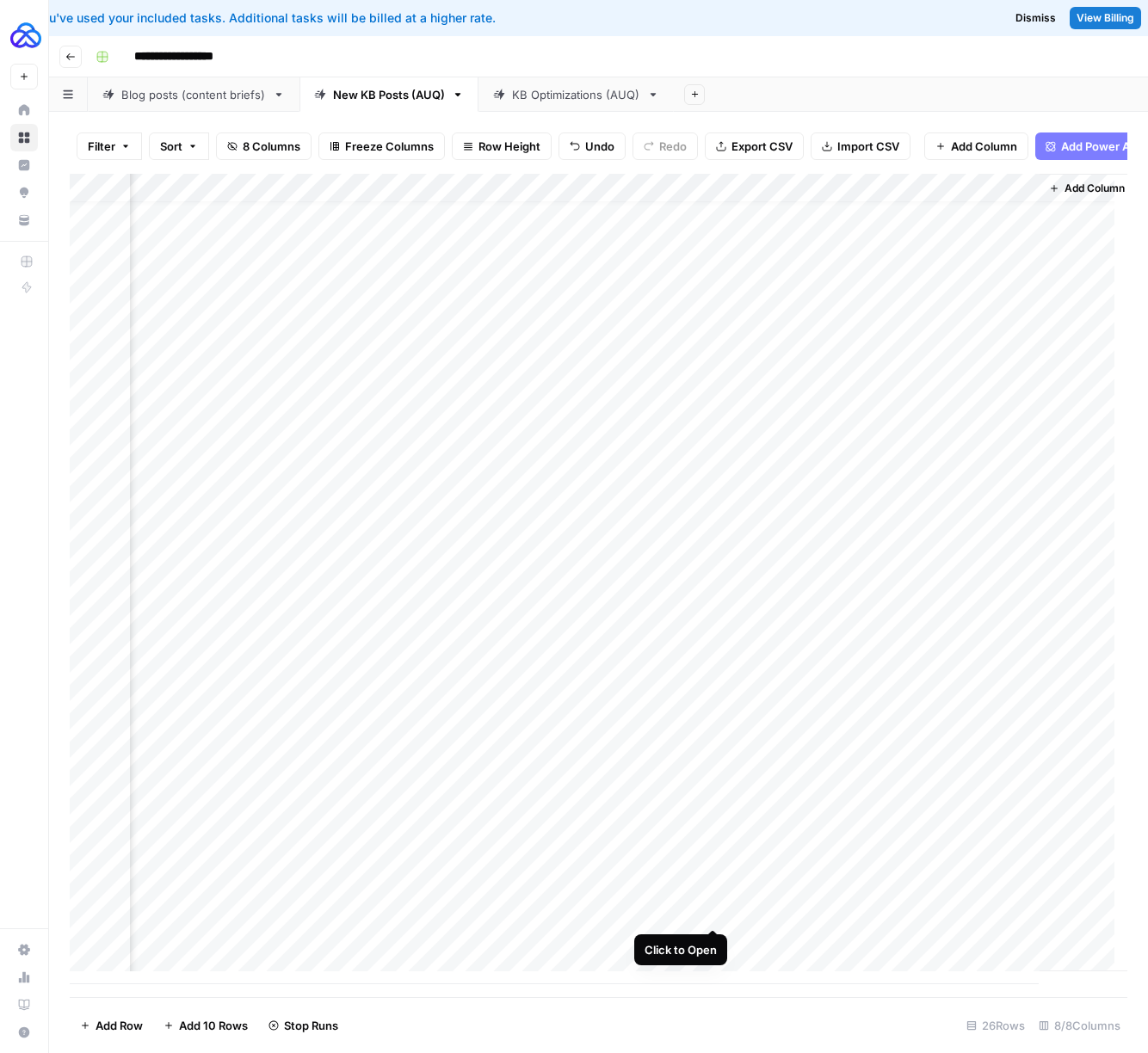
click at [717, 906] on div "Add Column" at bounding box center [598, 578] width 1058 height 810
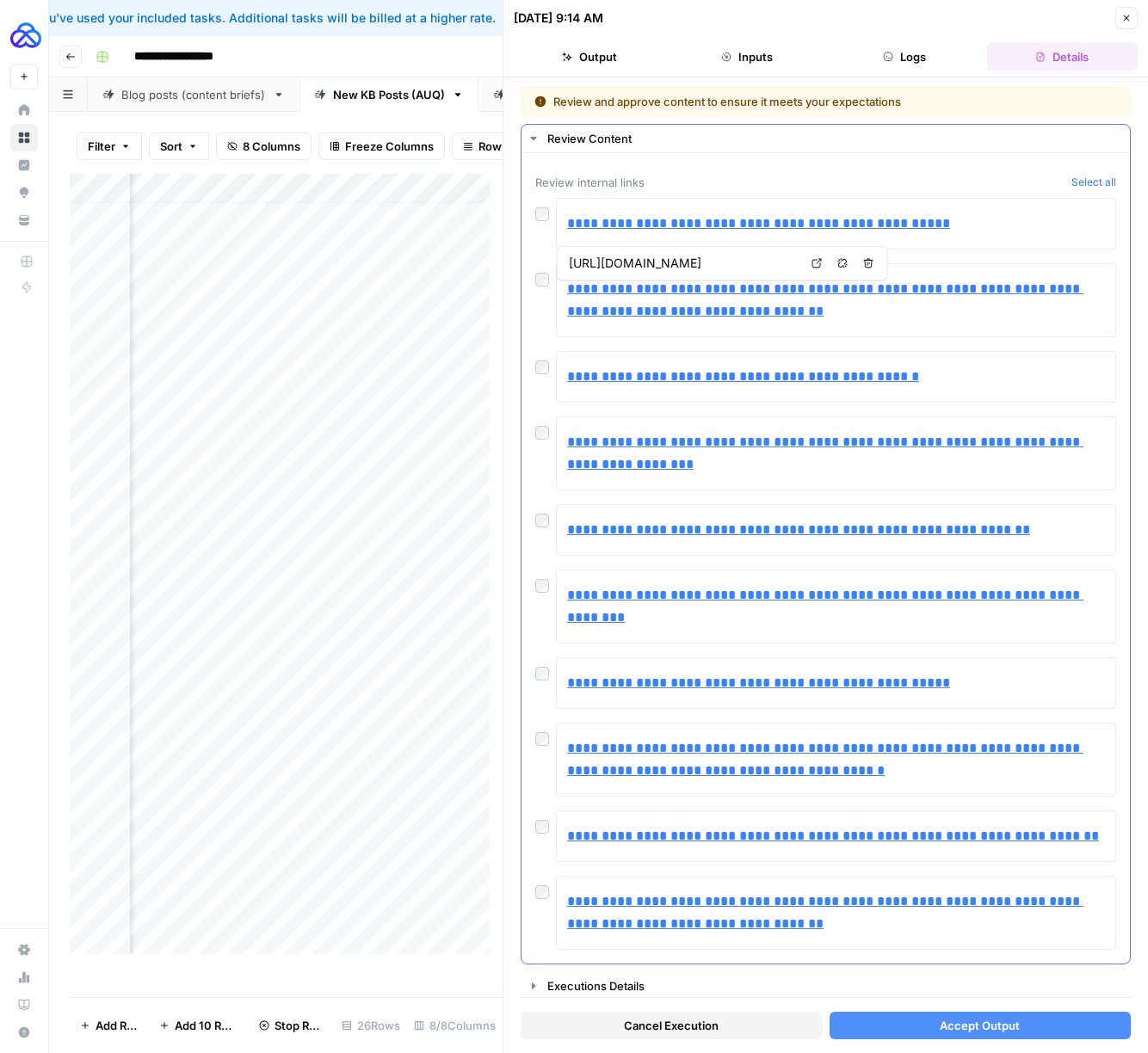
click at [546, 421] on div at bounding box center [545, 428] width 21 height 24
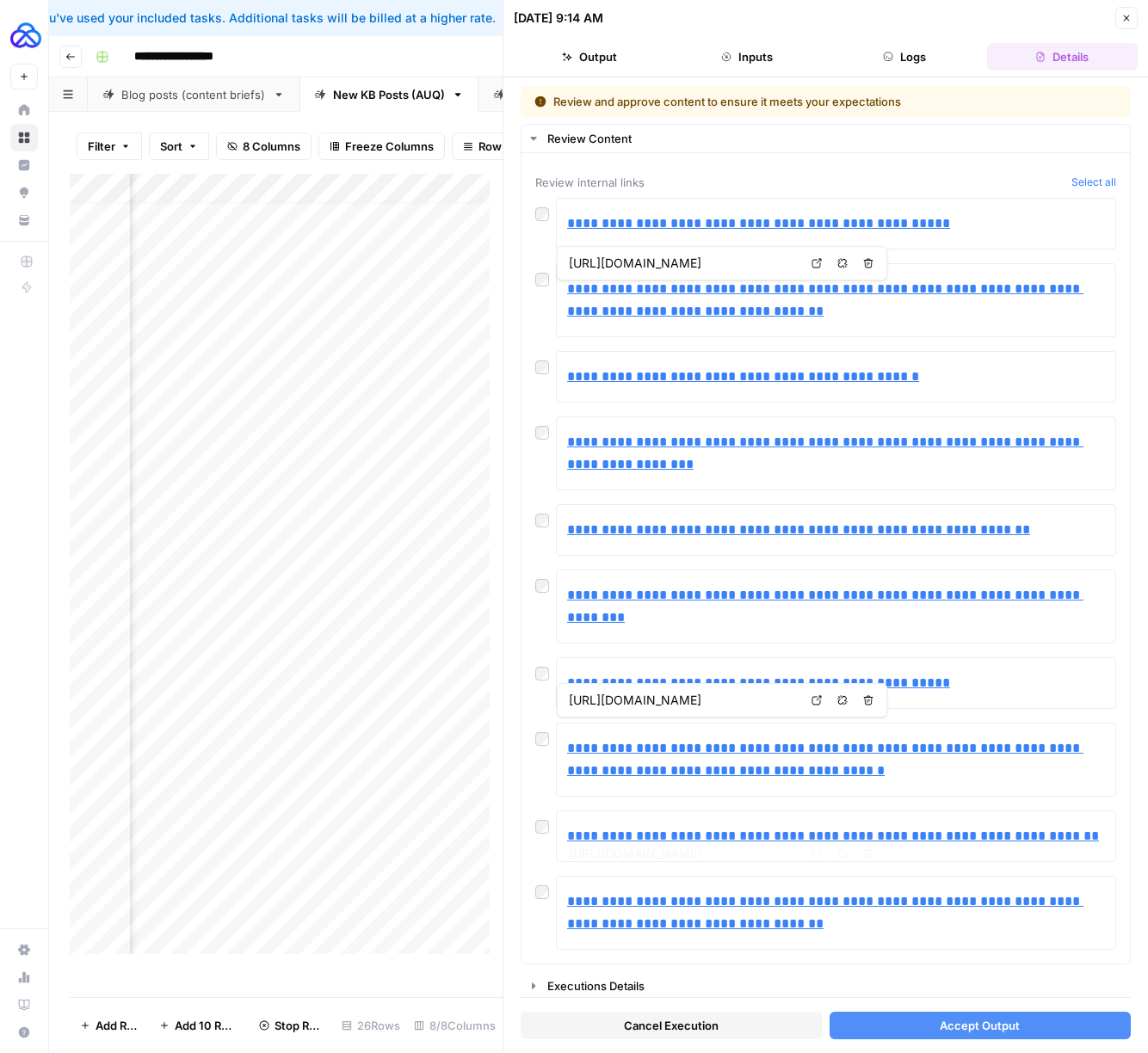
click at [967, 1019] on span "Accept Output" at bounding box center [979, 1024] width 80 height 17
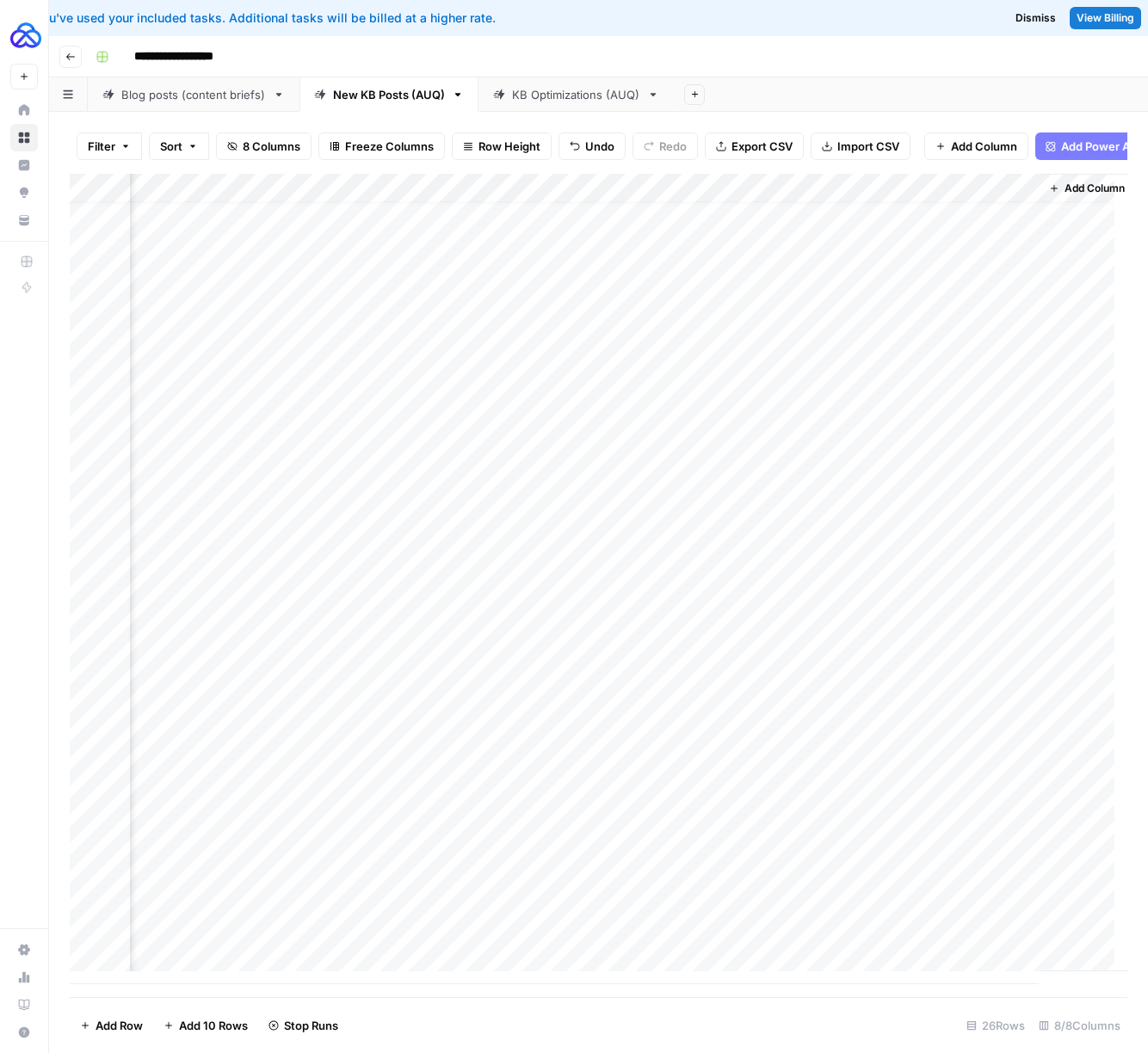
click at [714, 880] on div "Add Column" at bounding box center [598, 578] width 1058 height 810
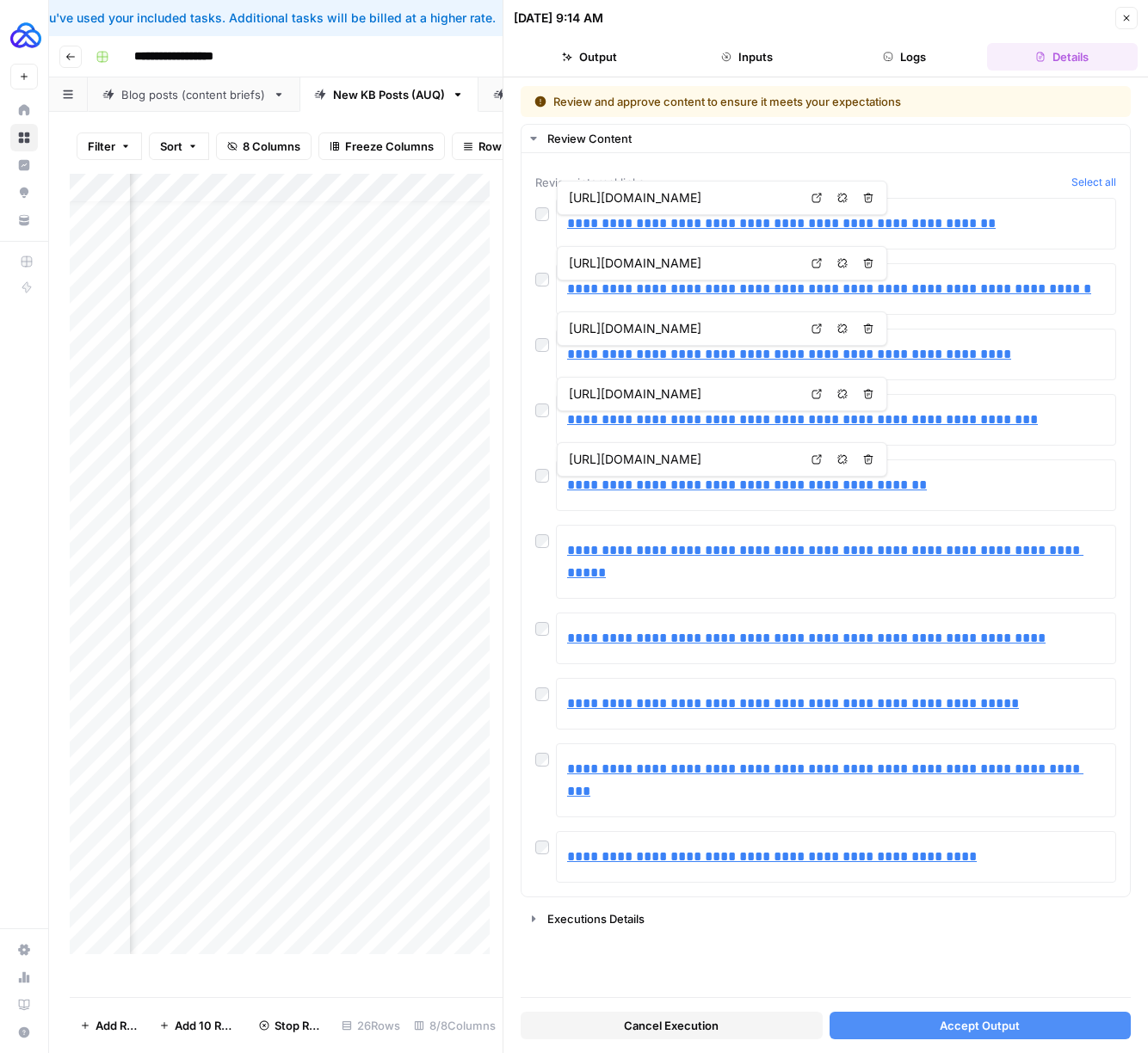
click at [915, 1015] on button "Accept Output" at bounding box center [981, 1025] width 302 height 28
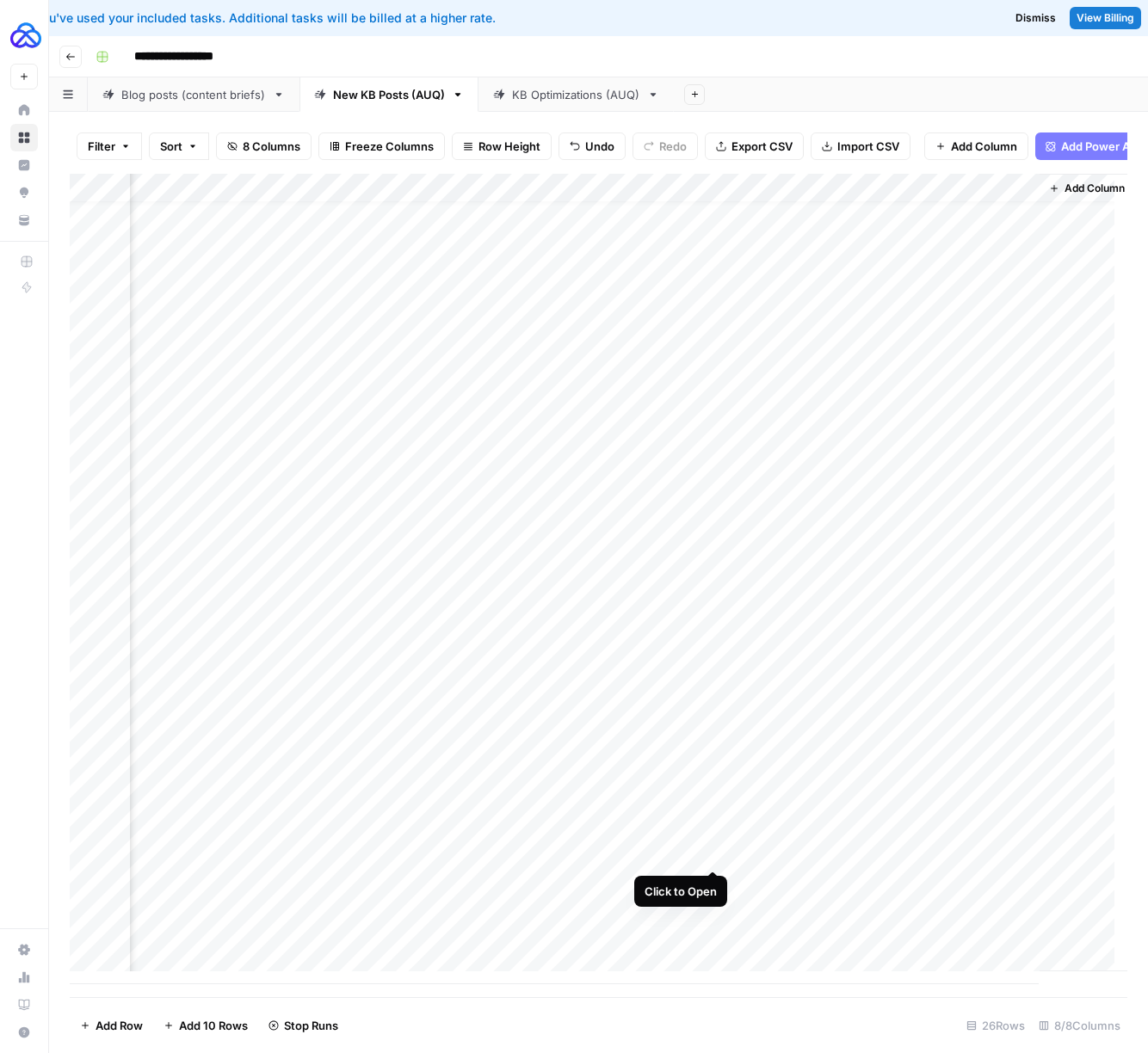
click at [713, 849] on div "Add Column" at bounding box center [598, 578] width 1058 height 810
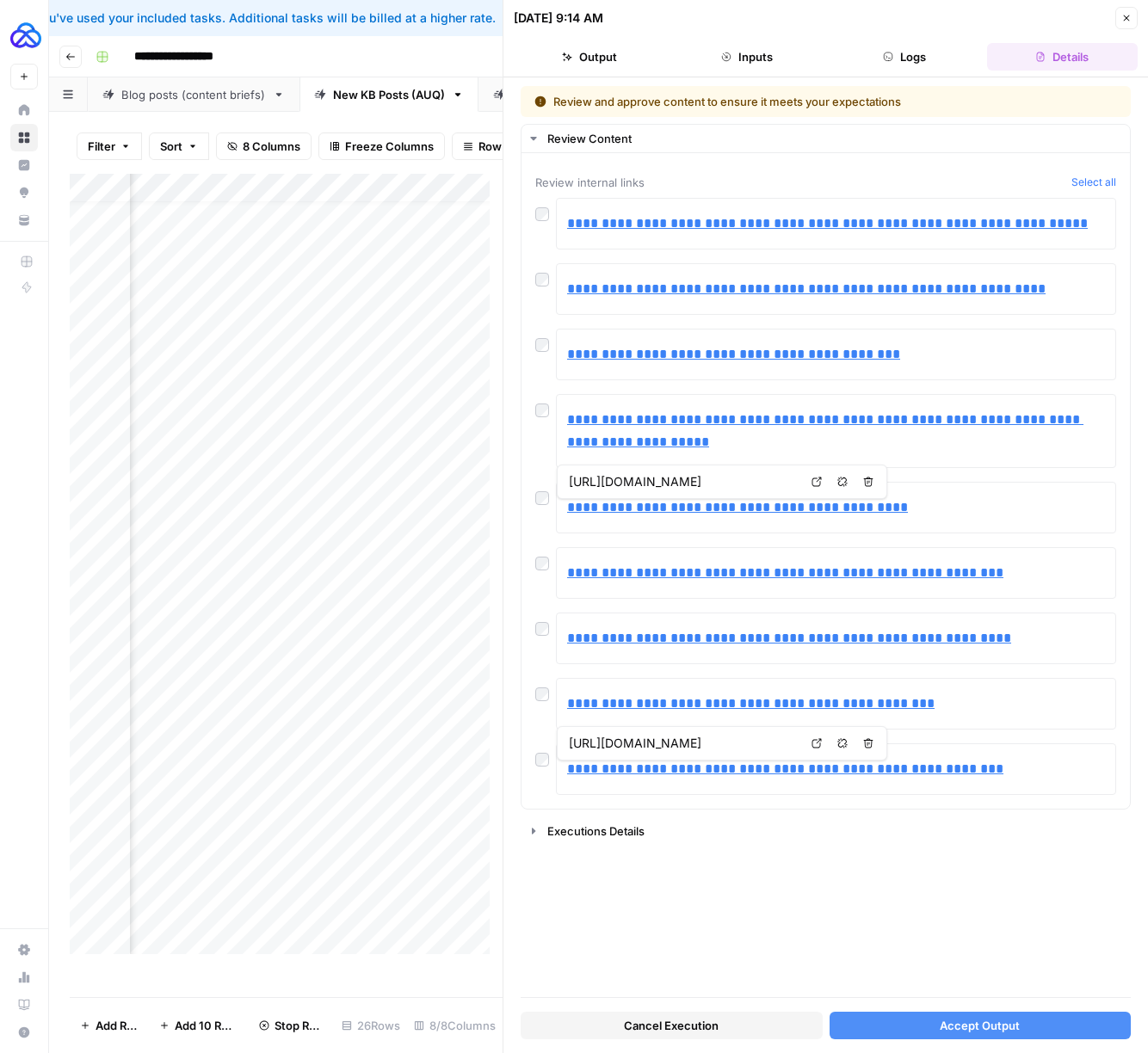
click at [967, 1026] on span "Accept Output" at bounding box center [979, 1024] width 80 height 17
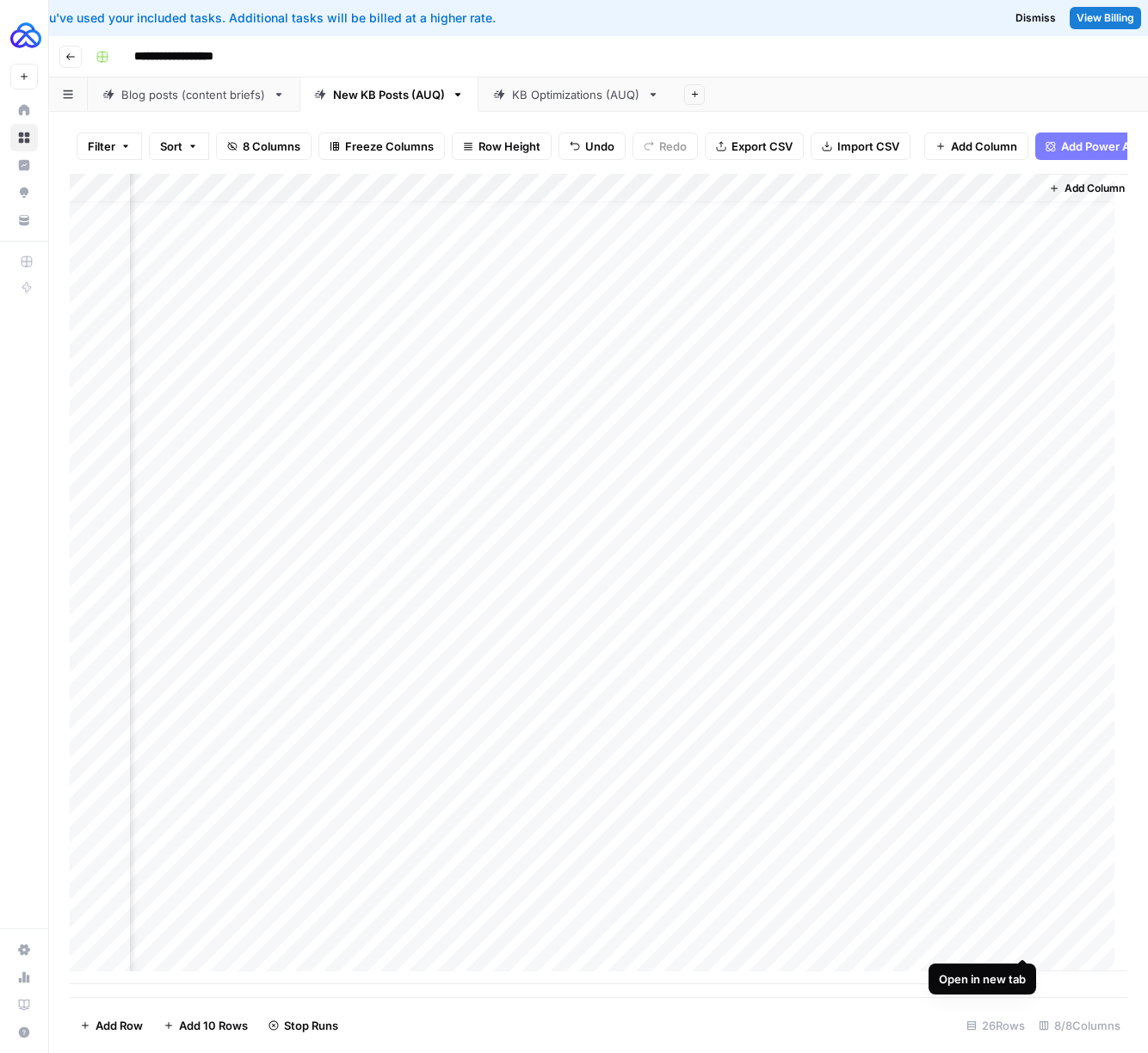
click at [1026, 939] on div "Add Column" at bounding box center [598, 578] width 1058 height 810
click at [1021, 909] on div "Add Column" at bounding box center [598, 578] width 1058 height 810
click at [1026, 882] on div "Add Column" at bounding box center [598, 578] width 1058 height 810
click at [1020, 851] on div "Add Column" at bounding box center [598, 578] width 1058 height 810
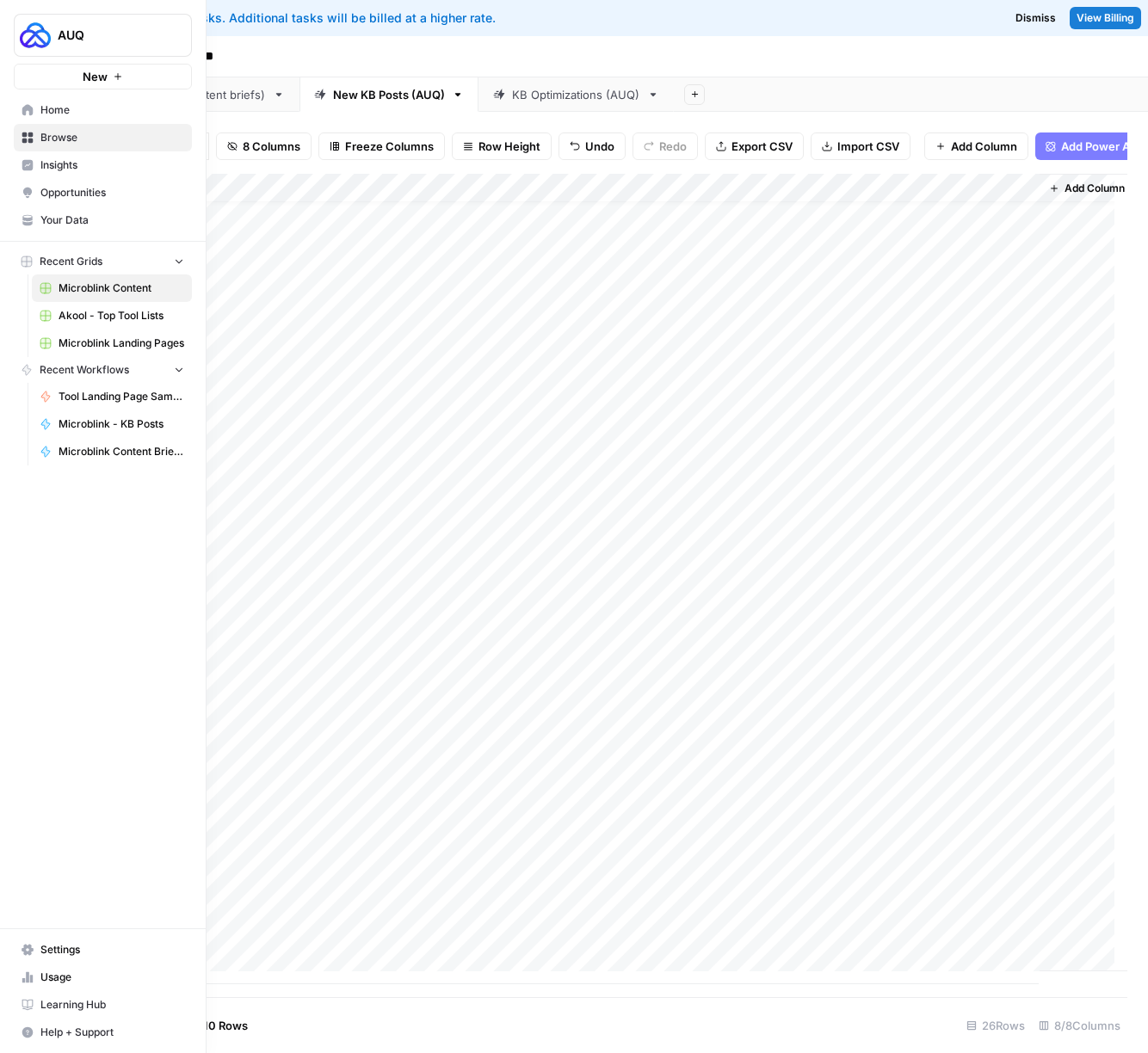
click at [50, 143] on span "Browse" at bounding box center [112, 137] width 144 height 15
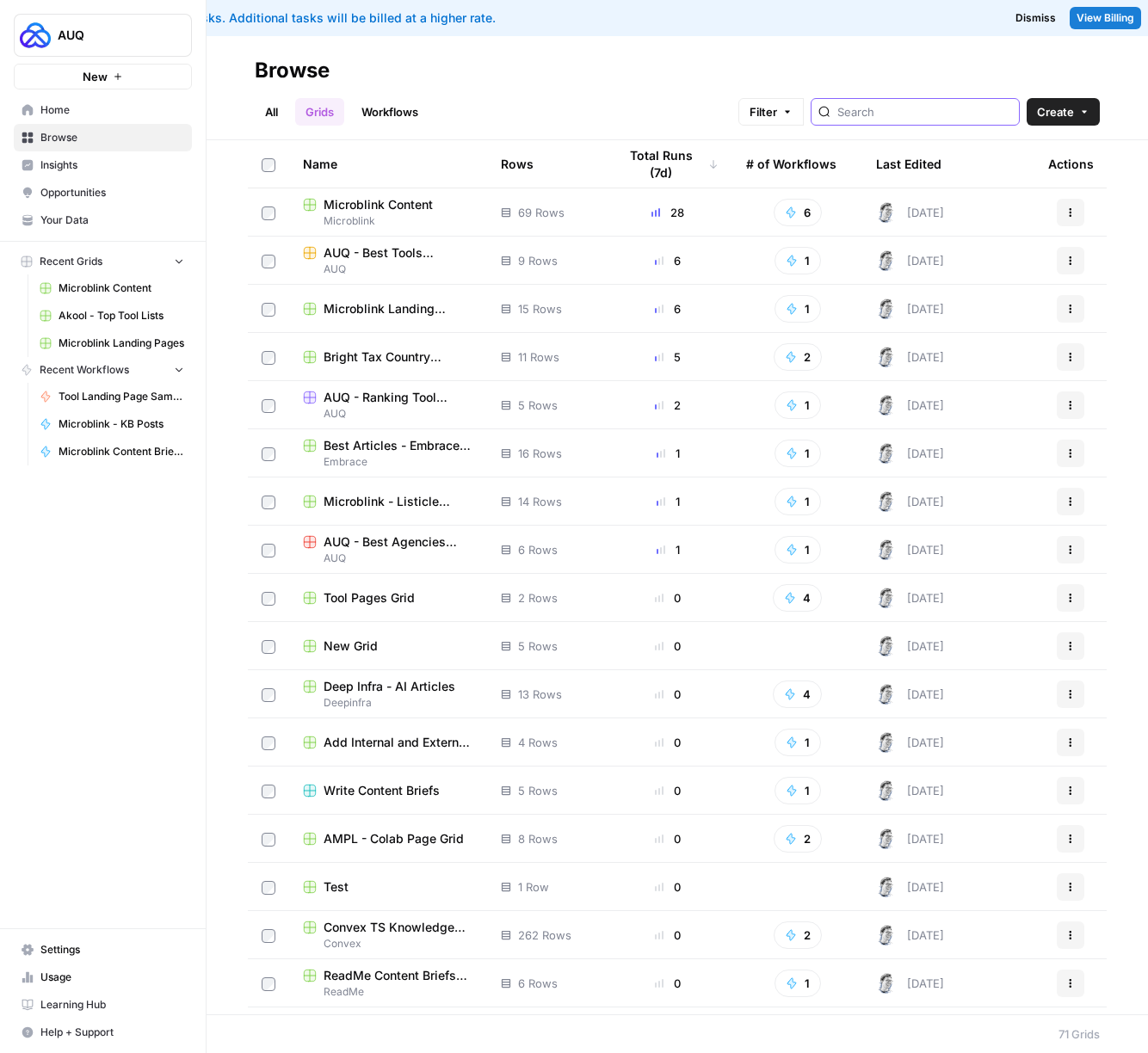
click at [936, 117] on input "search" at bounding box center [924, 111] width 174 height 17
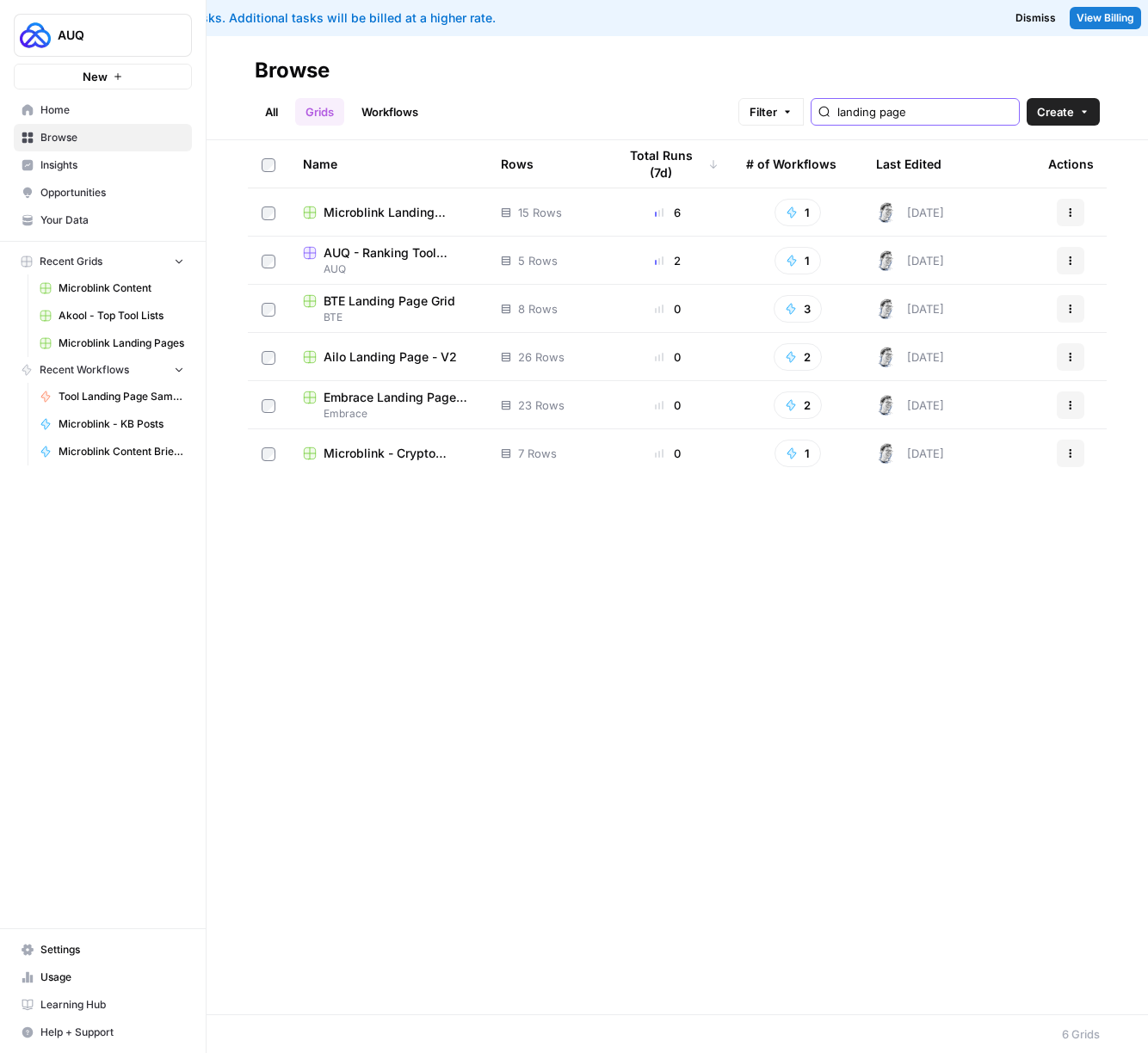
type input "landing page"
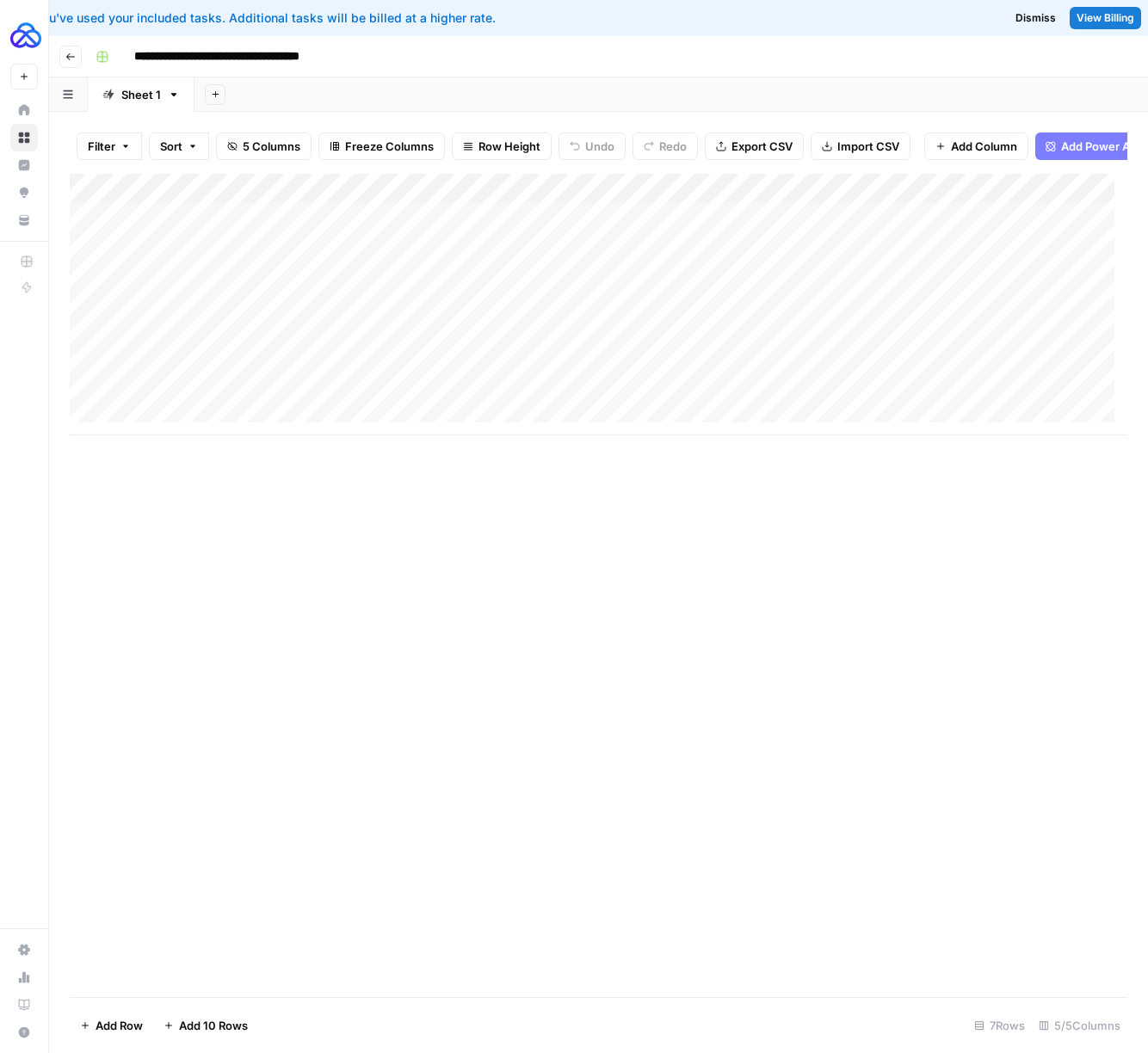
drag, startPoint x: 536, startPoint y: 448, endPoint x: 789, endPoint y: 450, distance: 253.0
click at [789, 450] on div "Add Column" at bounding box center [598, 585] width 1058 height 823
